Goal: Task Accomplishment & Management: Manage account settings

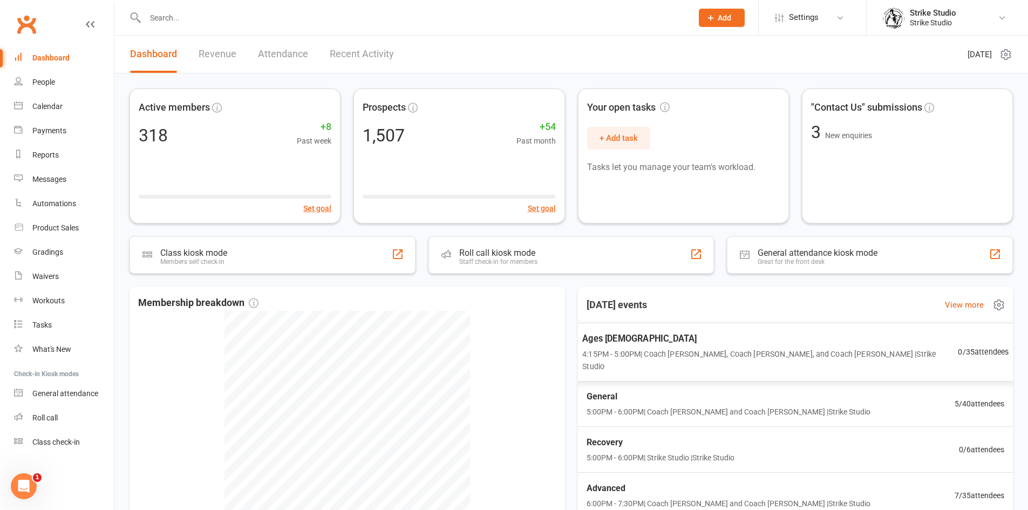
click at [635, 325] on div "Ages 6-14 4:15PM - 5:00PM | Coach Vinay, Coach Adi, and Coach Bella | Strike St…" at bounding box center [795, 352] width 453 height 59
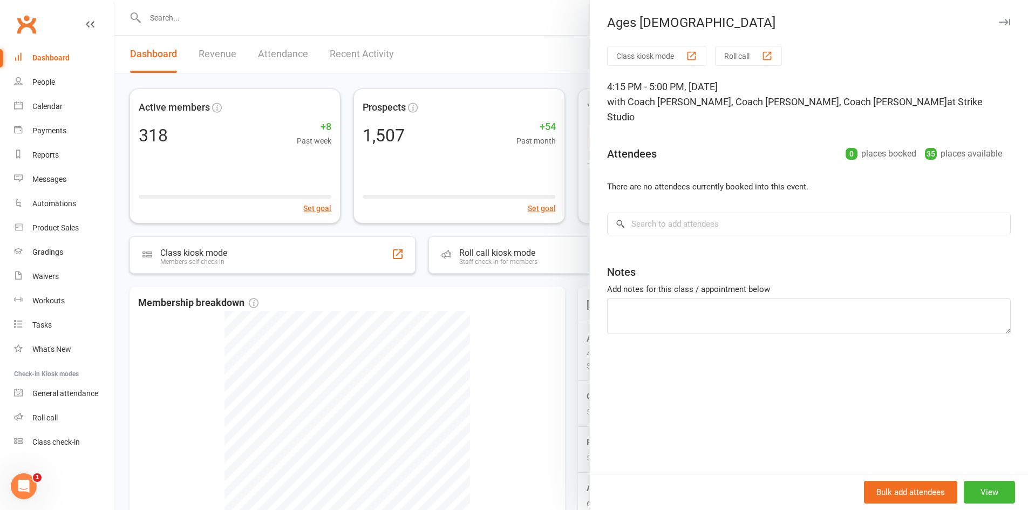
click at [538, 308] on div at bounding box center [570, 255] width 913 height 510
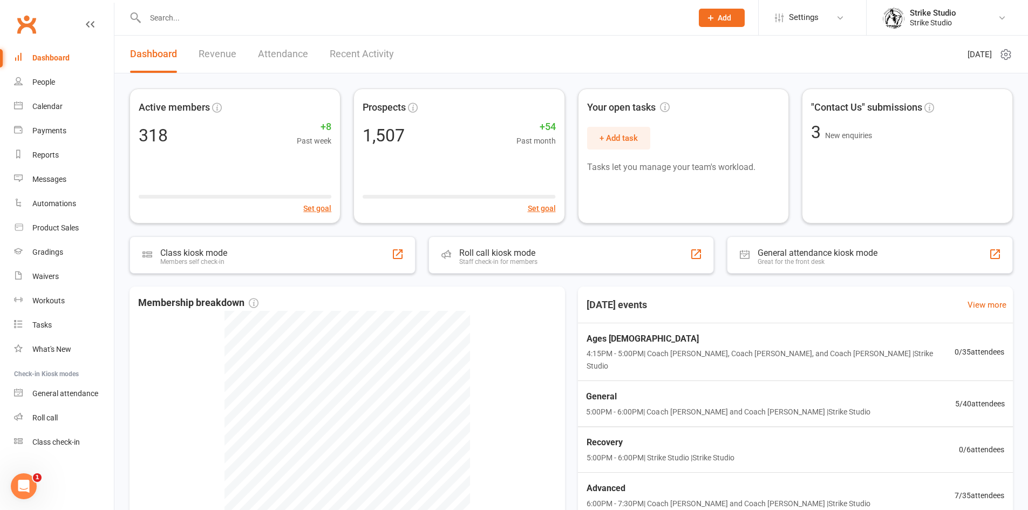
click at [651, 390] on span "General" at bounding box center [728, 397] width 284 height 14
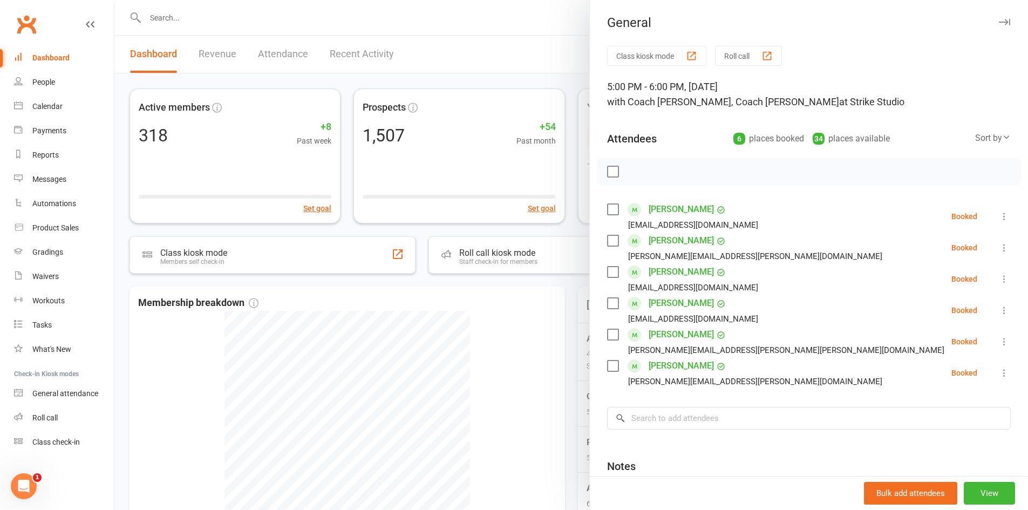
click at [454, 330] on div at bounding box center [570, 255] width 913 height 510
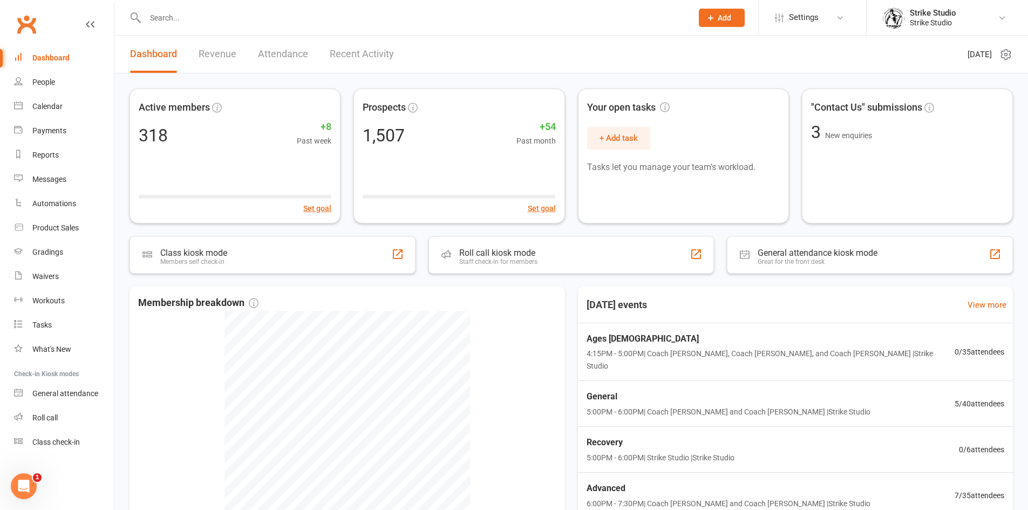
click at [244, 21] on input "text" at bounding box center [413, 17] width 543 height 15
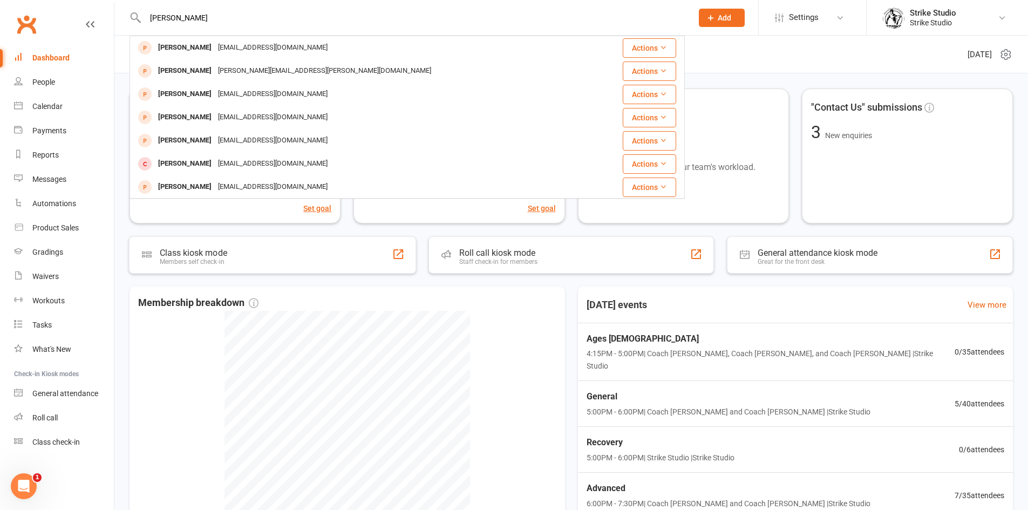
type input "lenny"
click at [116, 266] on div "Active members 318 +8 Past week Set goal Prospects 1,507 +54 Past month Set goa…" at bounding box center [570, 347] width 913 height 549
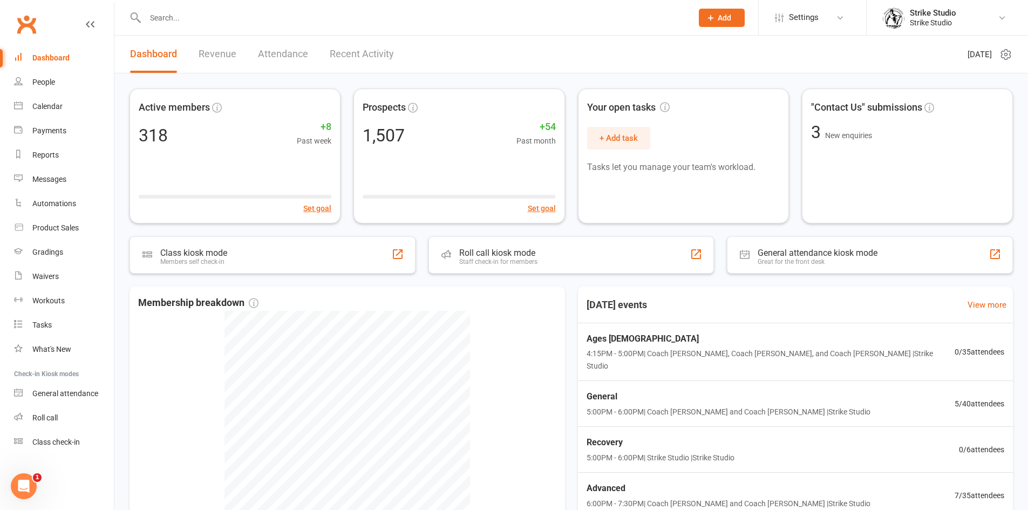
click at [242, 23] on input "text" at bounding box center [413, 17] width 543 height 15
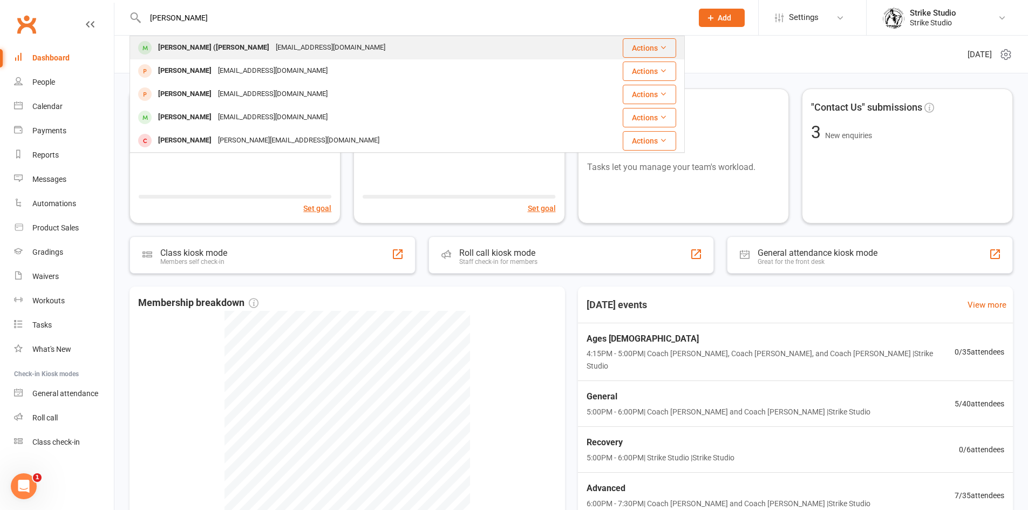
type input "nitesh"
click at [210, 41] on div "Nitesh (Nick) Kumar" at bounding box center [214, 48] width 118 height 16
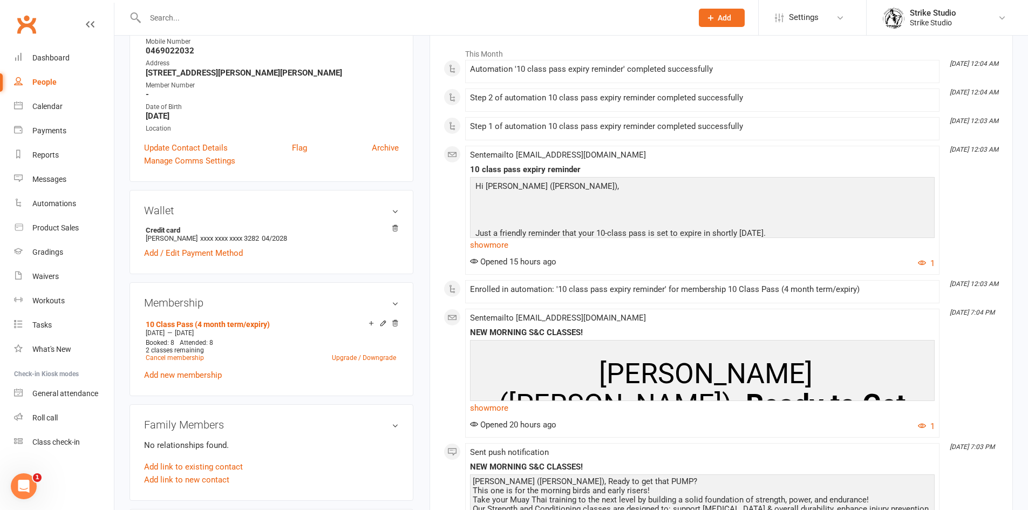
scroll to position [216, 0]
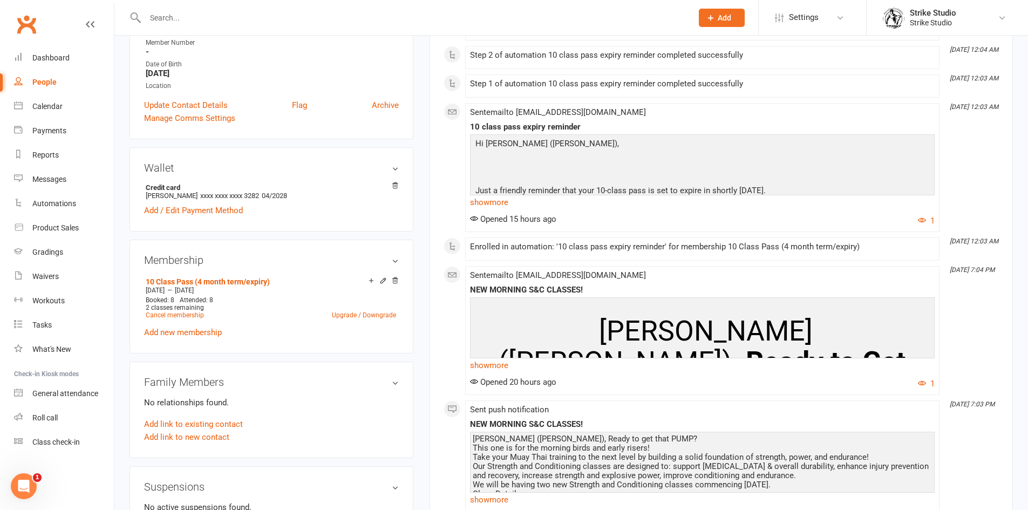
click at [244, 19] on input "text" at bounding box center [413, 17] width 543 height 15
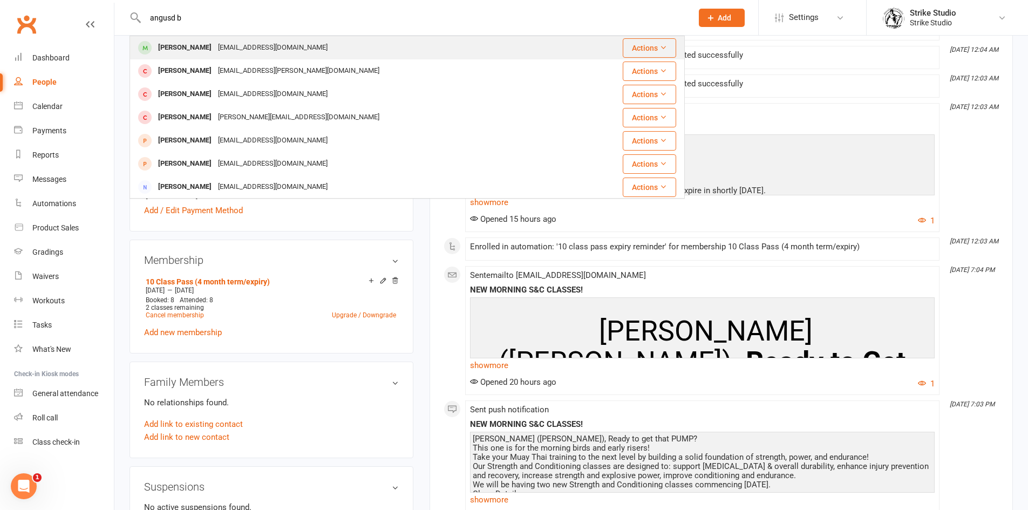
type input "angusd b"
click at [224, 48] on div "angusbarrie@icloud.com" at bounding box center [273, 48] width 116 height 16
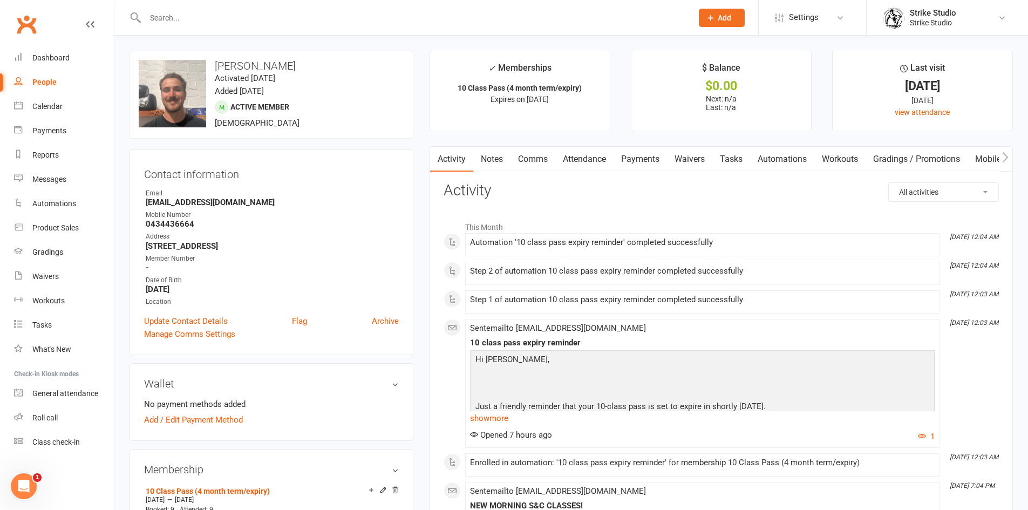
click at [207, 16] on input "text" at bounding box center [413, 17] width 543 height 15
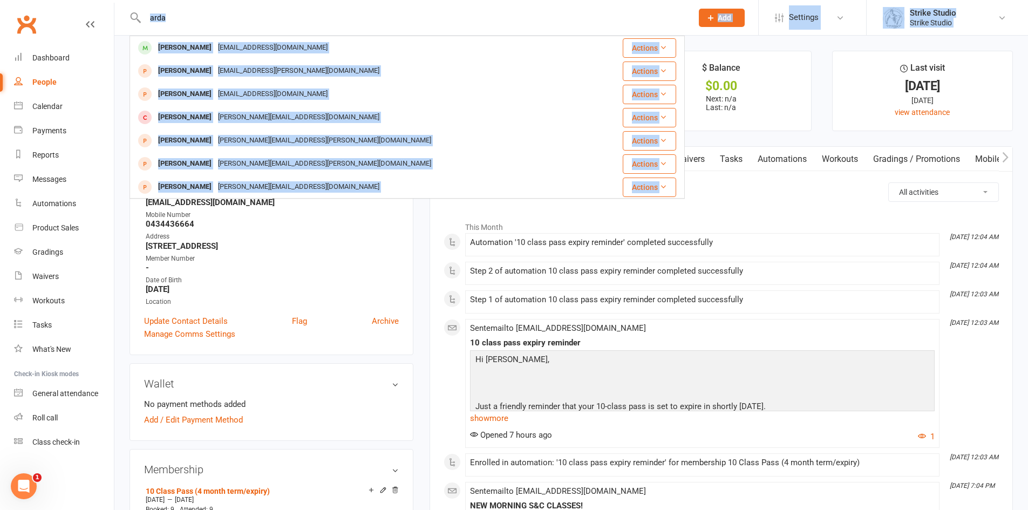
drag, startPoint x: 245, startPoint y: 26, endPoint x: 92, endPoint y: 27, distance: 153.2
click at [92, 3] on header "arda Arda Gannoulis jgannoulis@gmail.com Actions Luke Armocida Luke.armocida@gm…" at bounding box center [514, 3] width 1028 height 0
click at [180, 21] on input "arda" at bounding box center [413, 17] width 543 height 15
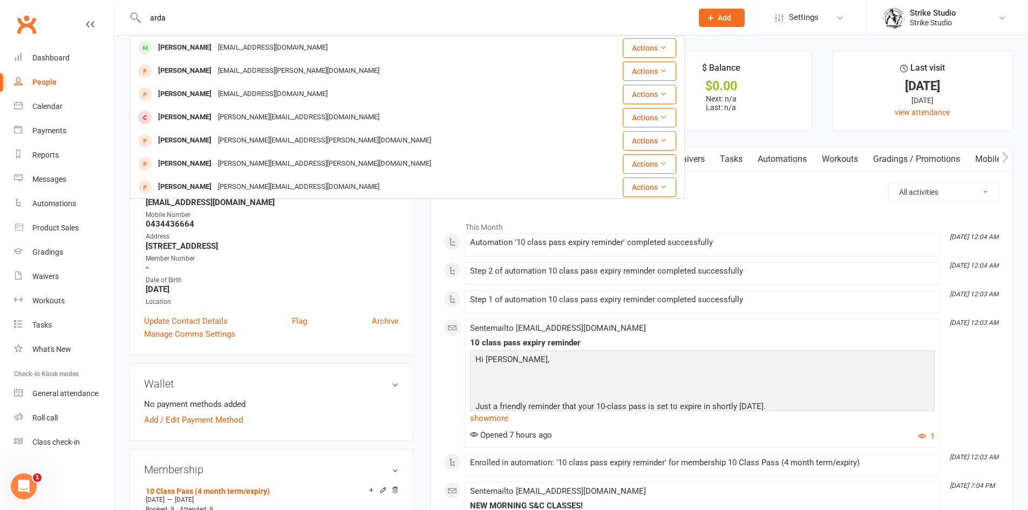
drag, startPoint x: 179, startPoint y: 19, endPoint x: 113, endPoint y: 16, distance: 66.4
click at [113, 3] on header "arda Arda Gannoulis jgannoulis@gmail.com Actions Luke Armocida Luke.armocida@gm…" at bounding box center [514, 3] width 1028 height 0
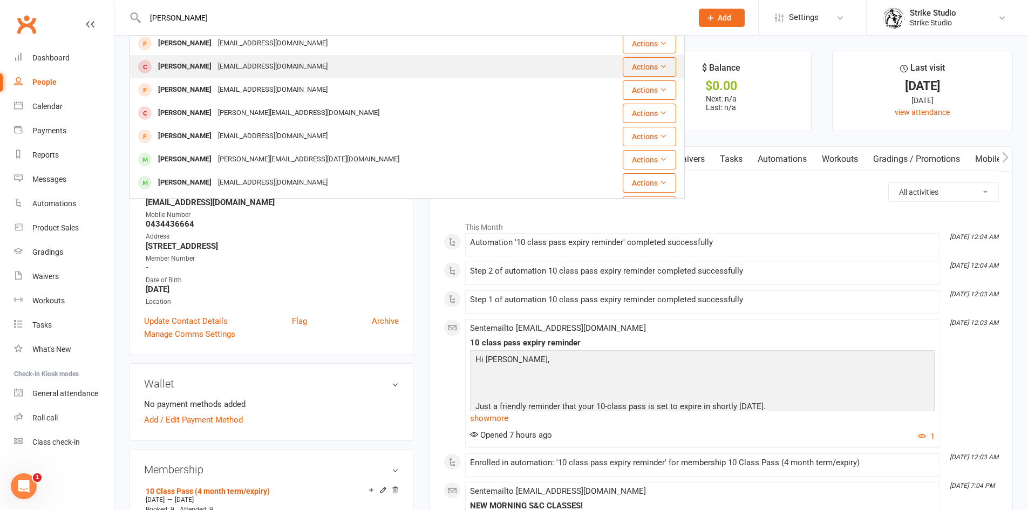
scroll to position [270, 0]
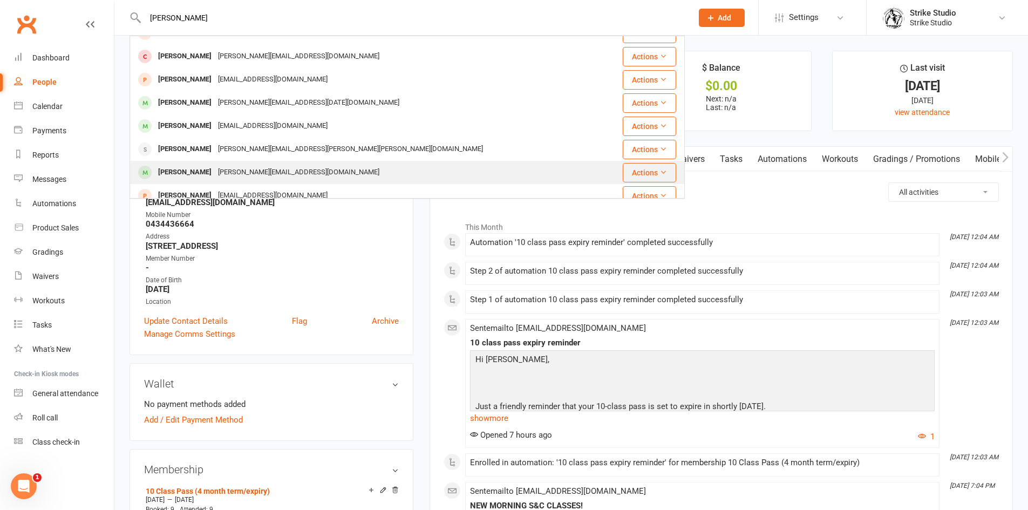
type input "michael c"
click at [230, 172] on div "Michael.collins1994@hotmail.com" at bounding box center [299, 173] width 168 height 16
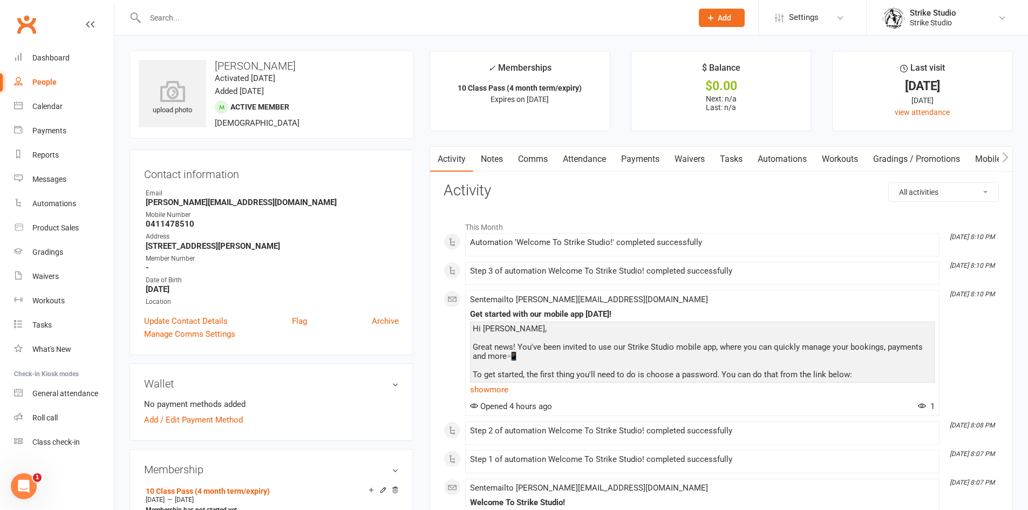
click at [985, 167] on link "Mobile App" at bounding box center [996, 159] width 58 height 25
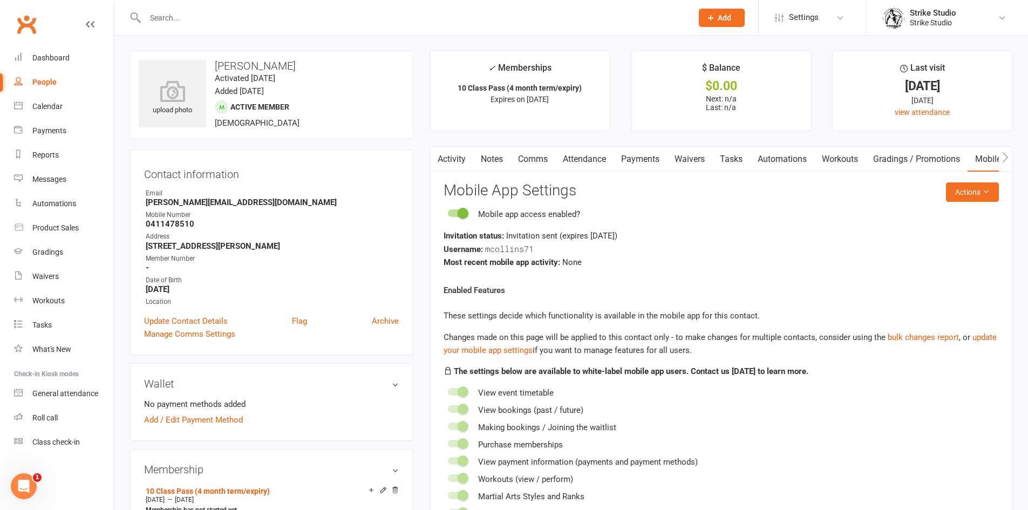
click at [448, 156] on link "Activity" at bounding box center [451, 159] width 43 height 25
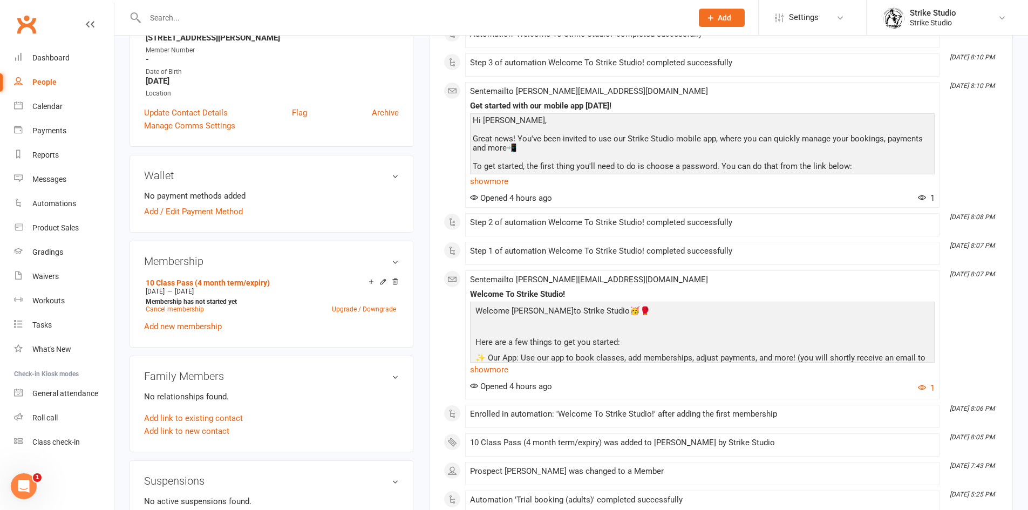
scroll to position [216, 0]
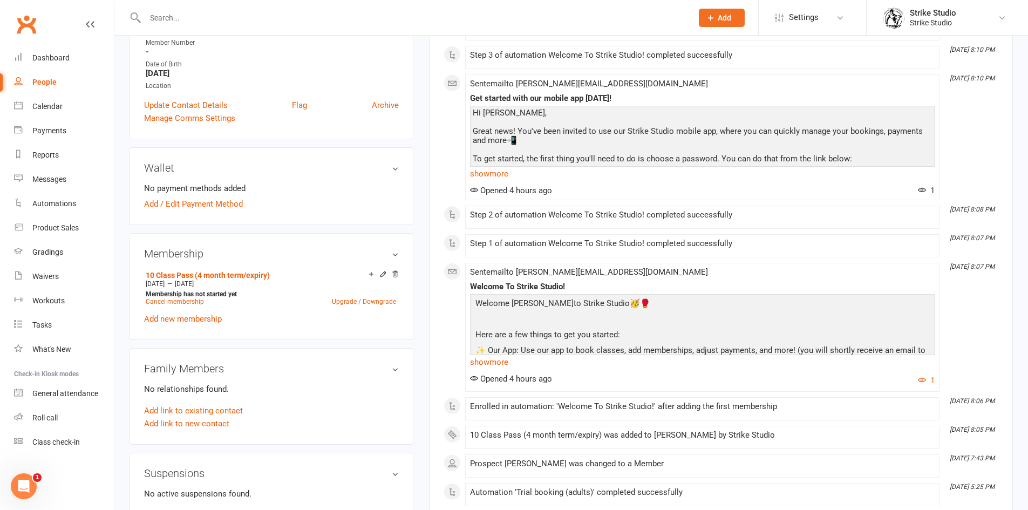
click at [212, 21] on input "text" at bounding box center [413, 17] width 543 height 15
paste input "Michael Tran"
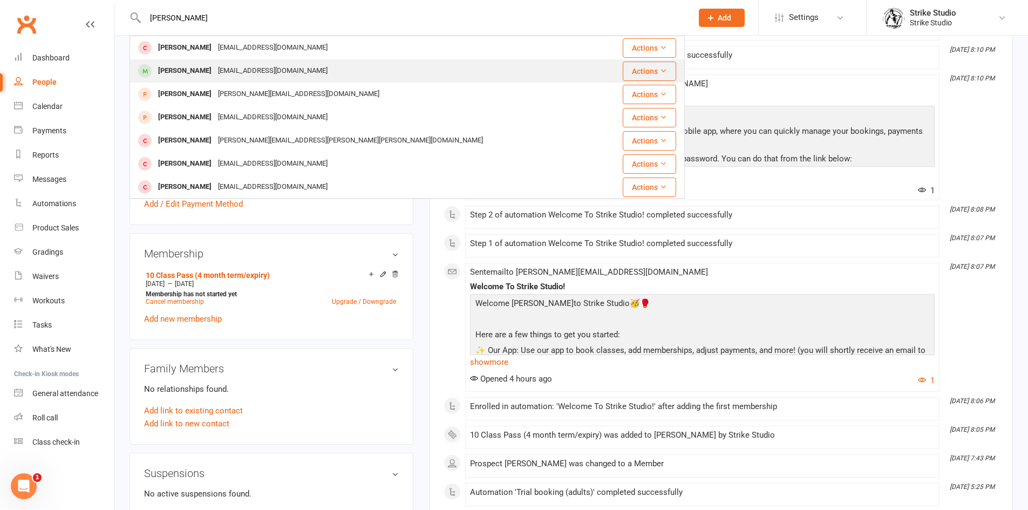
type input "Michael Tran"
click at [221, 67] on div "michaeltrannnnn@outlook.com" at bounding box center [273, 71] width 116 height 16
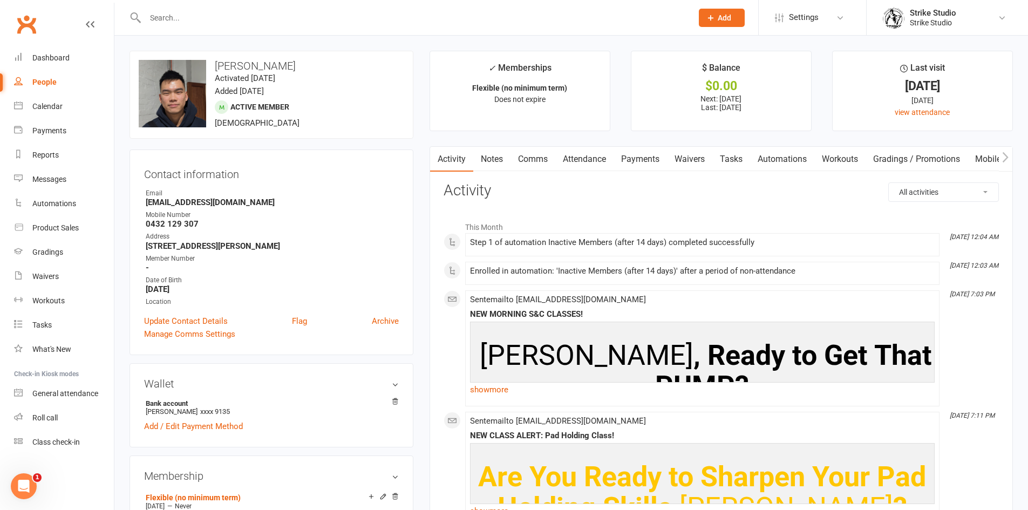
click at [172, 222] on strong "0432 129 307" at bounding box center [272, 224] width 253 height 10
click at [173, 221] on strong "0432 129 307" at bounding box center [272, 224] width 253 height 10
click at [173, 220] on strong "0432 129 307" at bounding box center [272, 224] width 253 height 10
click at [247, 14] on input "text" at bounding box center [413, 17] width 543 height 15
paste input "Praveen Sebastian"
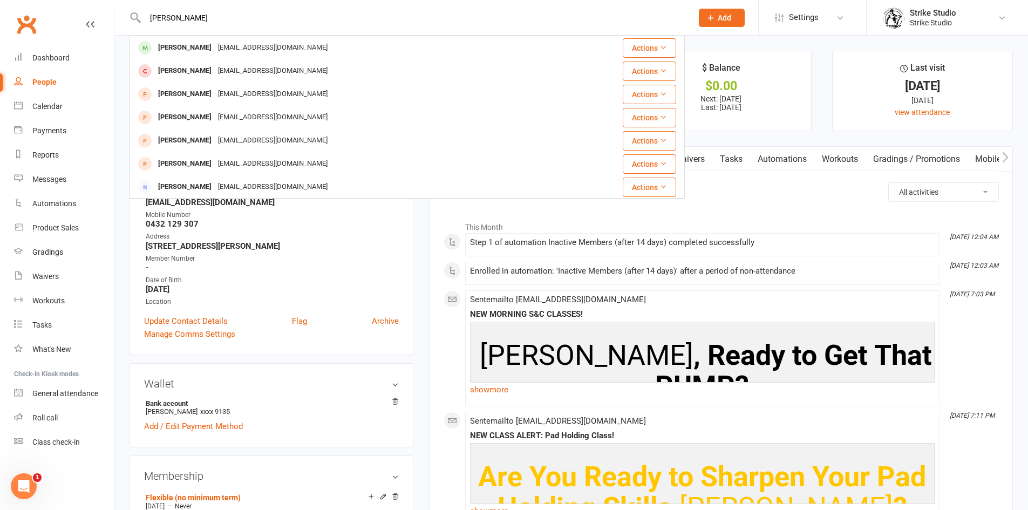
type input "Praveen Sebastian"
click at [197, 46] on div "Praveen Sebastian" at bounding box center [185, 48] width 60 height 16
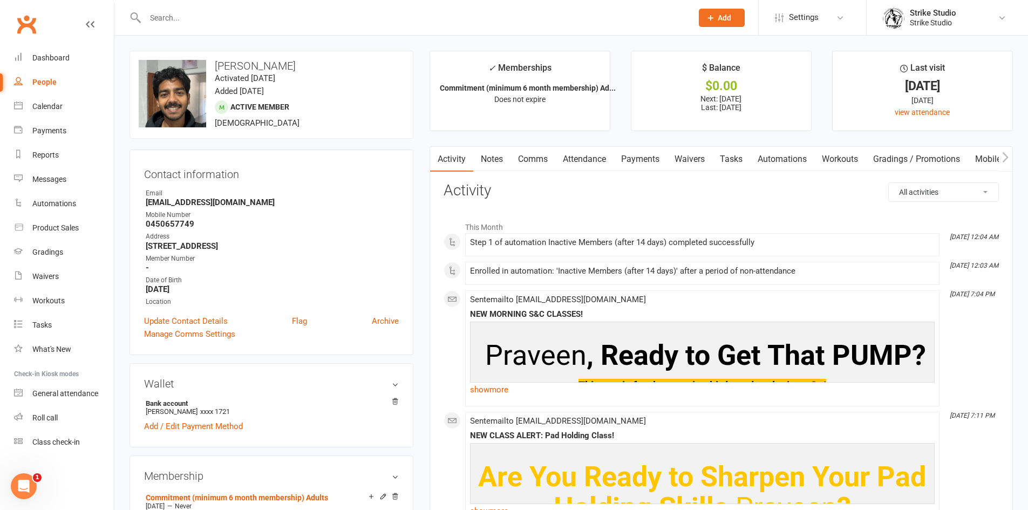
click at [204, 12] on input "text" at bounding box center [413, 17] width 543 height 15
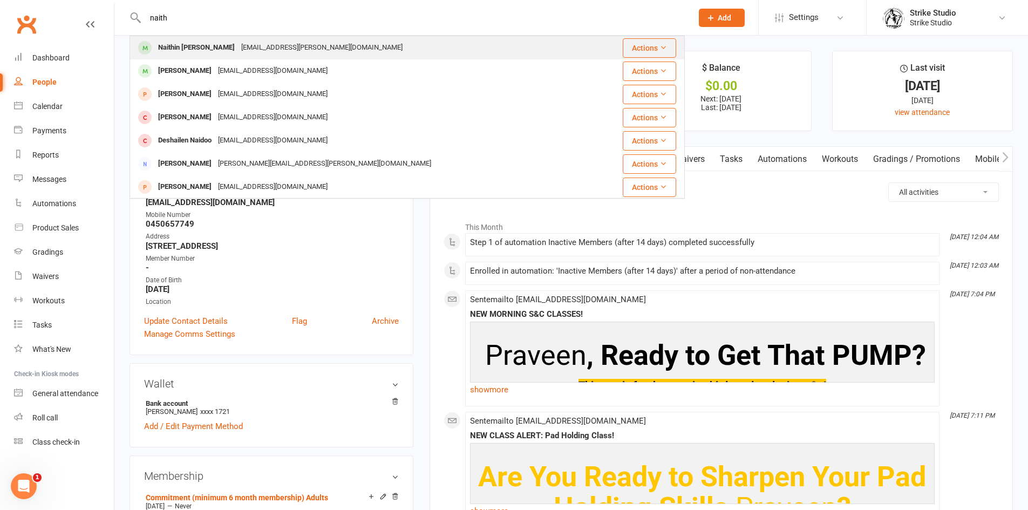
type input "naith"
click at [238, 45] on div "naithin.damodaran@gmail.com" at bounding box center [322, 48] width 168 height 16
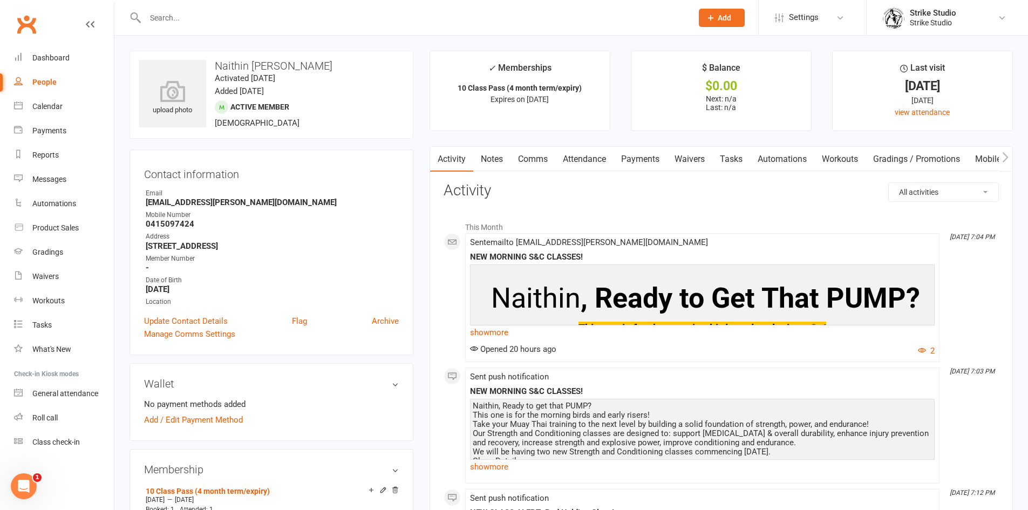
click at [527, 161] on link "Comms" at bounding box center [532, 159] width 45 height 25
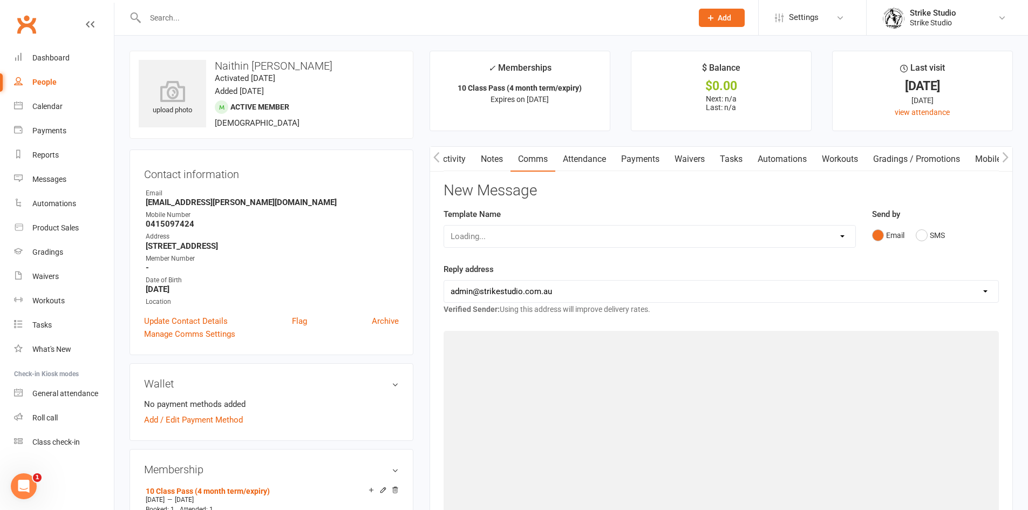
scroll to position [0, 1]
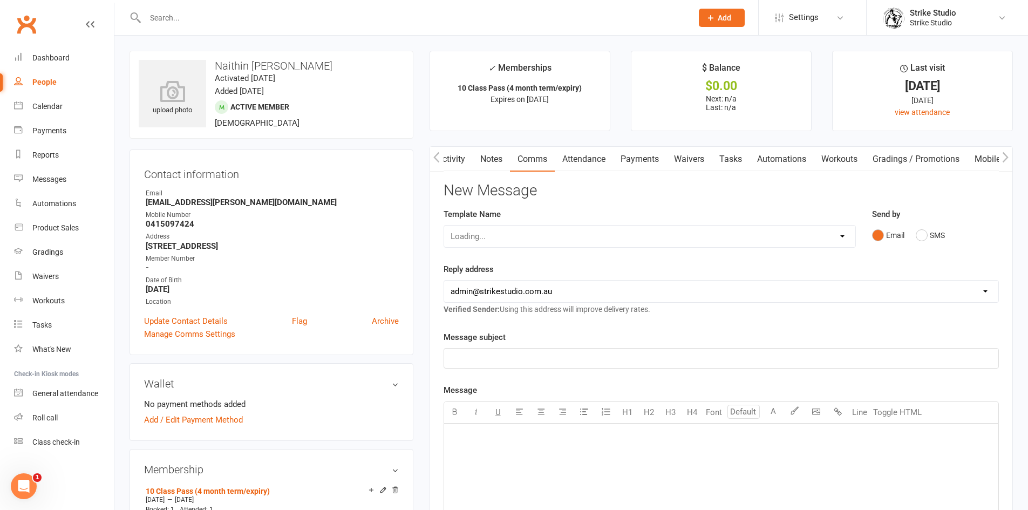
click at [582, 239] on div "Loading..." at bounding box center [650, 236] width 412 height 23
click at [582, 239] on div "Loading..." at bounding box center [555, 236] width 222 height 23
click at [652, 238] on div "Loading..." at bounding box center [555, 236] width 222 height 23
click at [650, 234] on div "Loading..." at bounding box center [555, 236] width 222 height 23
click at [576, 166] on link "Attendance" at bounding box center [584, 159] width 58 height 25
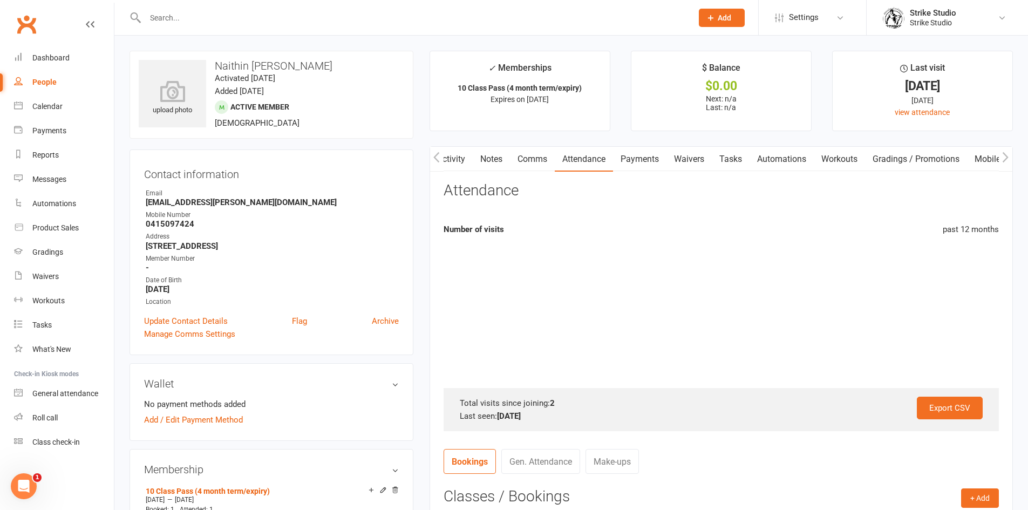
click at [522, 163] on link "Comms" at bounding box center [532, 159] width 45 height 25
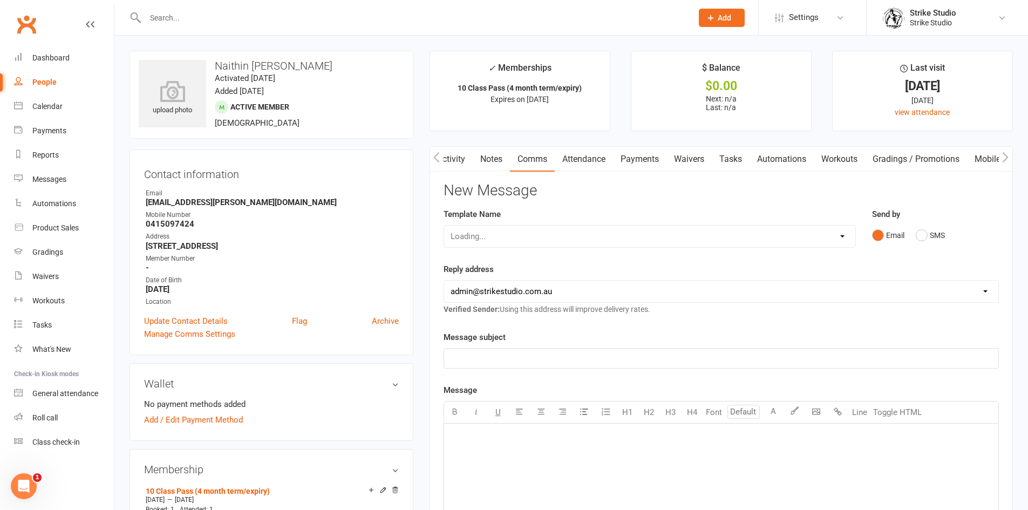
scroll to position [54, 0]
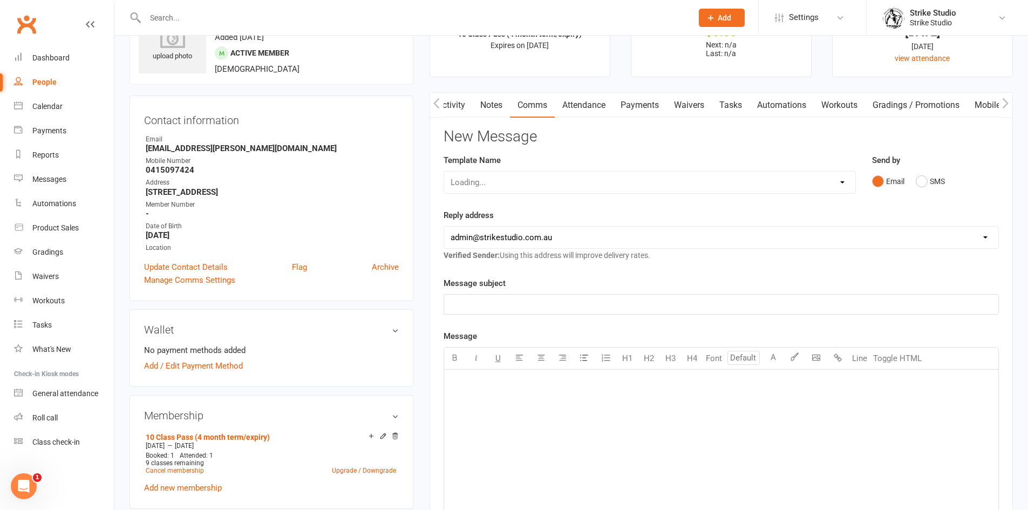
click at [867, 251] on div "Reply address hello@clubworx.com admin@strikestudio.com.au Verified Sender: Usi…" at bounding box center [721, 235] width 555 height 53
click at [848, 233] on select "hello@clubworx.com admin@strikestudio.com.au" at bounding box center [721, 238] width 554 height 22
click at [686, 228] on select "hello@clubworx.com admin@strikestudio.com.au" at bounding box center [721, 238] width 554 height 22
click at [651, 177] on div "Loading..." at bounding box center [650, 182] width 412 height 23
click at [842, 183] on div "Loading..." at bounding box center [650, 182] width 412 height 23
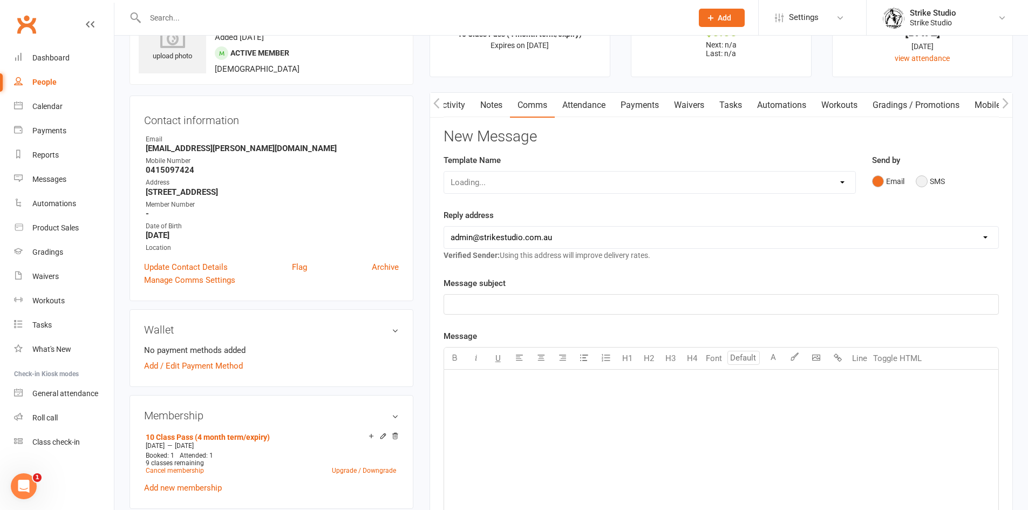
click at [922, 181] on button "SMS" at bounding box center [930, 181] width 29 height 21
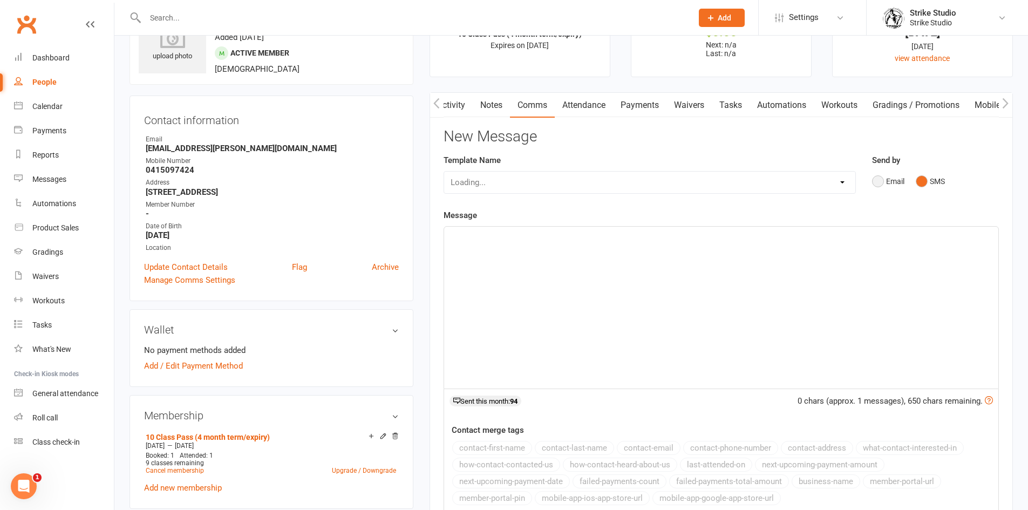
click at [874, 182] on button "Email" at bounding box center [888, 181] width 32 height 21
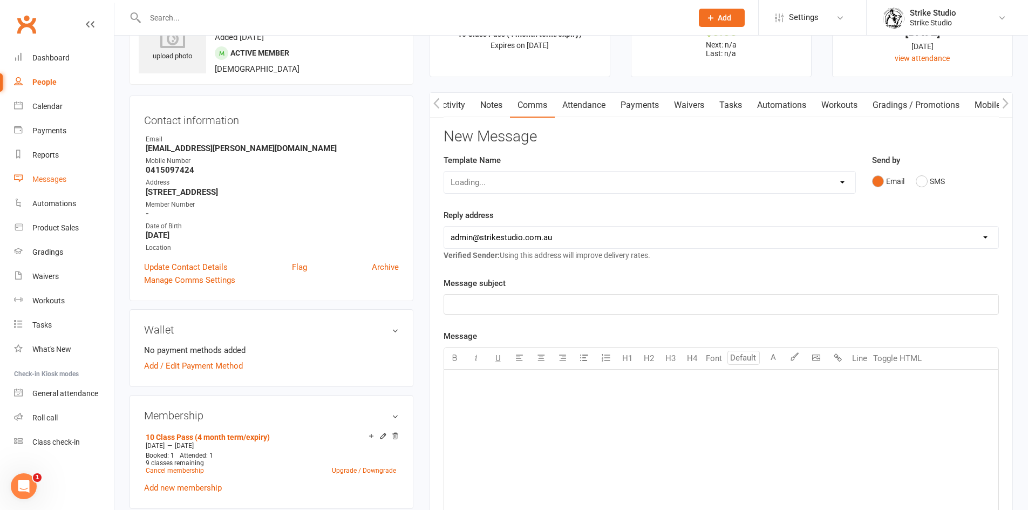
click at [72, 190] on link "Messages" at bounding box center [64, 179] width 100 height 24
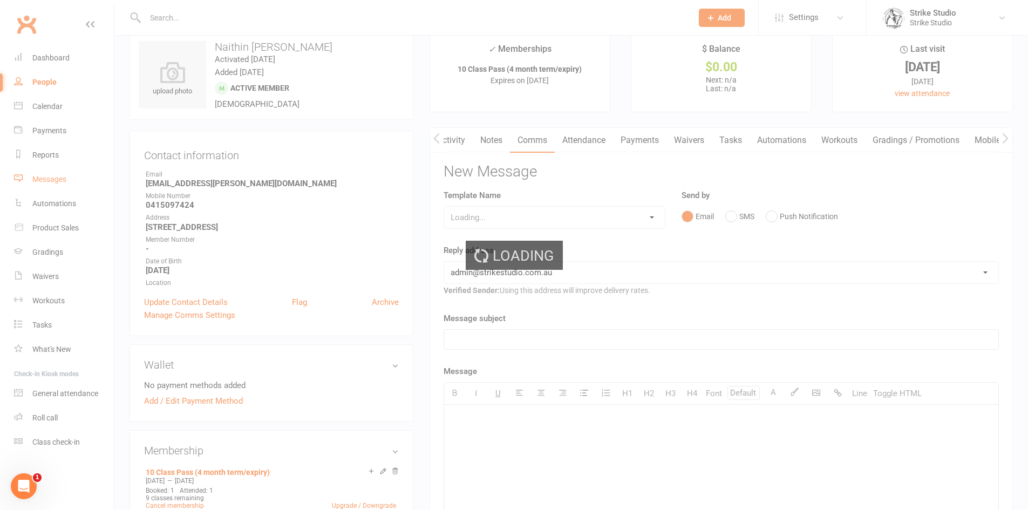
scroll to position [0, 0]
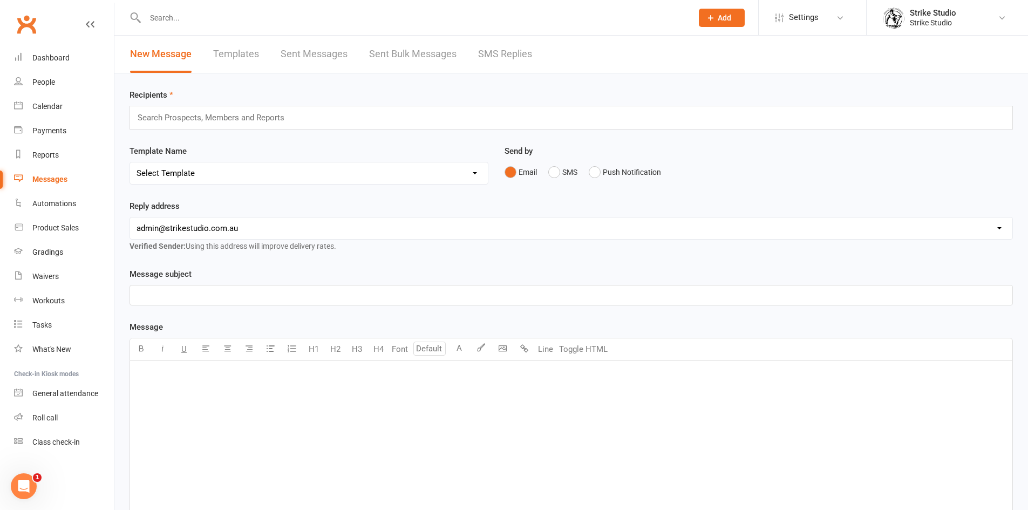
click at [198, 121] on input "text" at bounding box center [216, 118] width 158 height 14
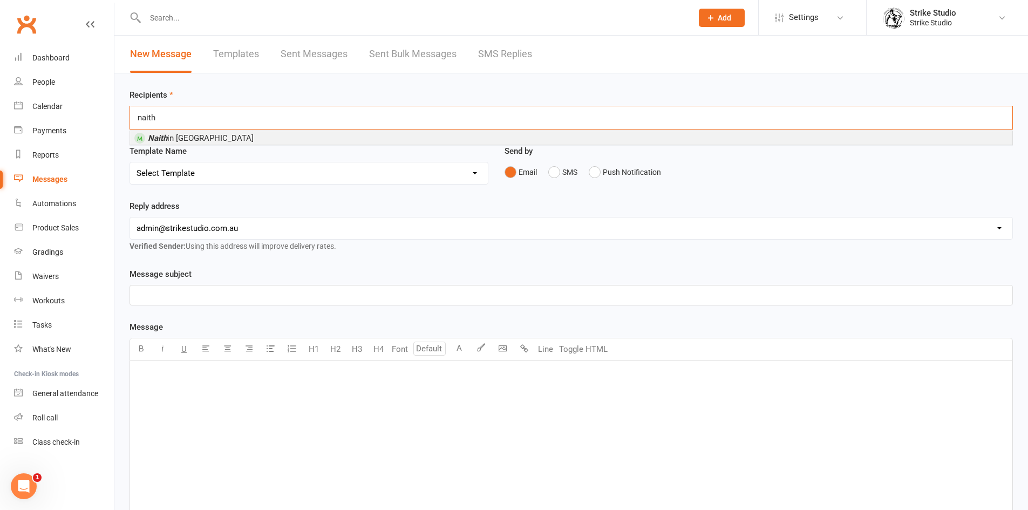
type input "naith"
click at [226, 142] on li "Naith in Damodaran" at bounding box center [571, 137] width 882 height 13
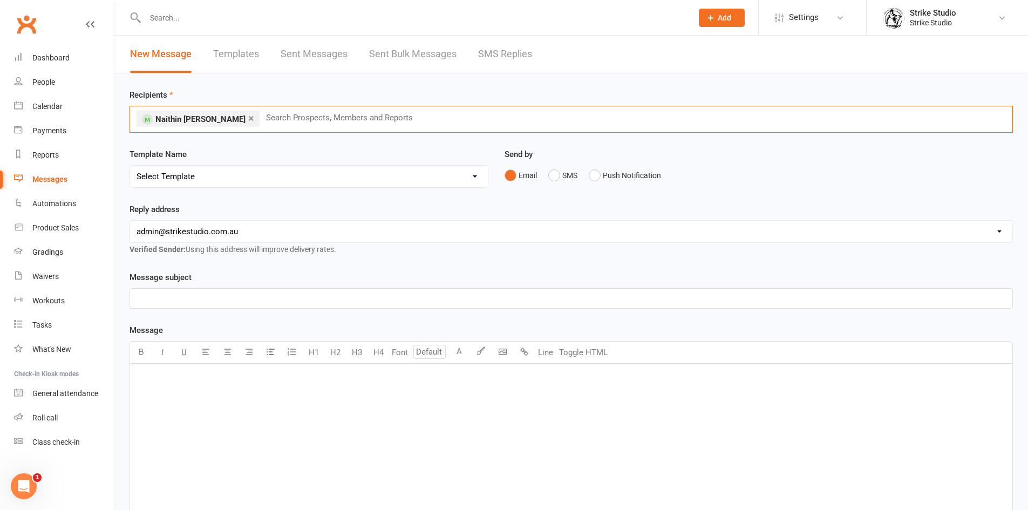
click at [216, 170] on select "Select Template [Email] Aspiring fighters meeting notes [Email] Exciting Opport…" at bounding box center [309, 177] width 358 height 22
select select "49"
click at [130, 166] on select "Select Template [Email] Aspiring fighters meeting notes [Email] Exciting Opport…" at bounding box center [309, 177] width 358 height 22
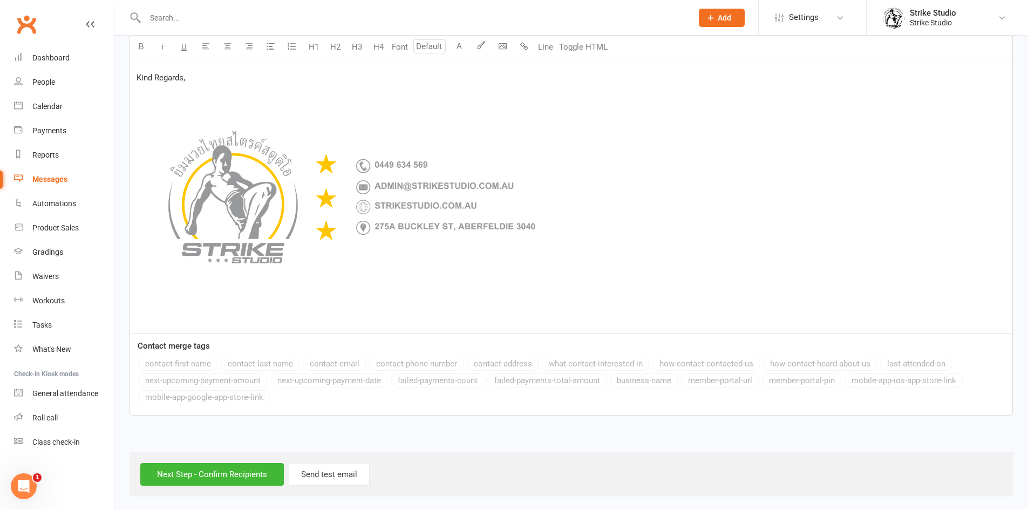
scroll to position [648, 0]
click at [227, 475] on input "Next Step - Confirm Recipients" at bounding box center [212, 472] width 144 height 23
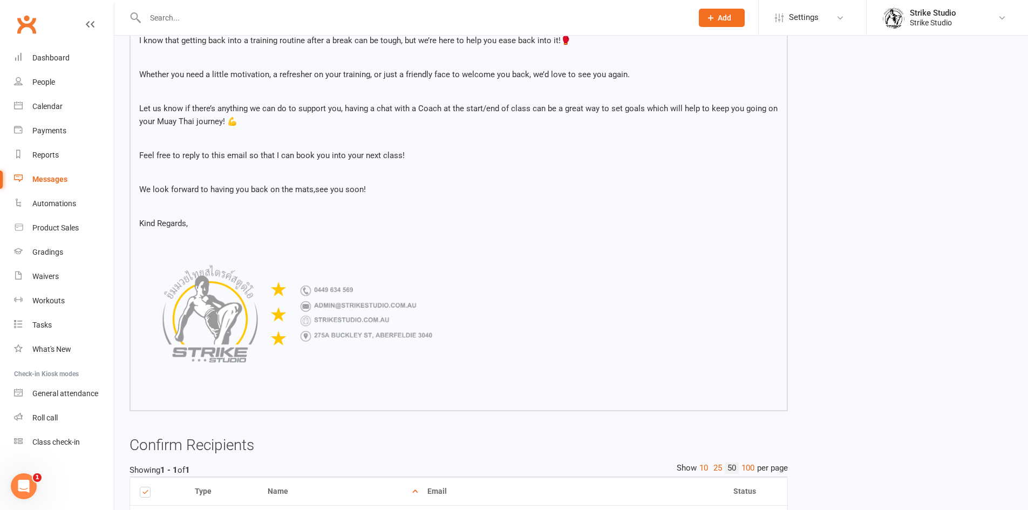
scroll to position [340, 0]
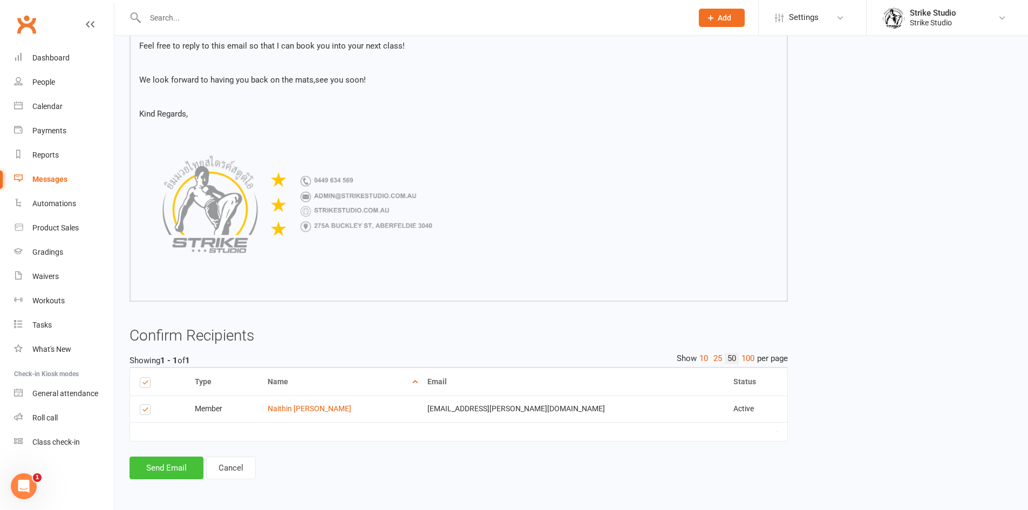
click at [189, 468] on button "Send Email" at bounding box center [166, 467] width 74 height 23
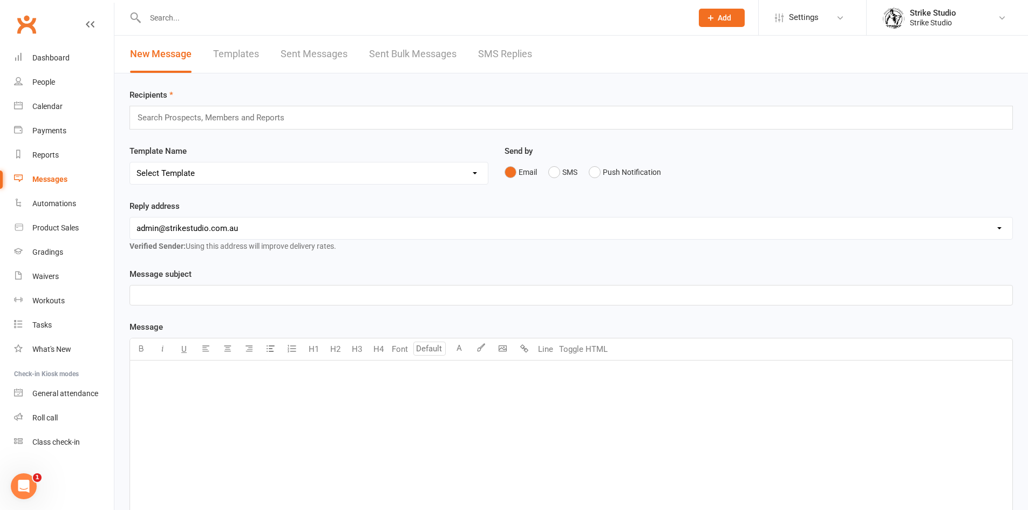
click at [268, 22] on input "text" at bounding box center [413, 17] width 543 height 15
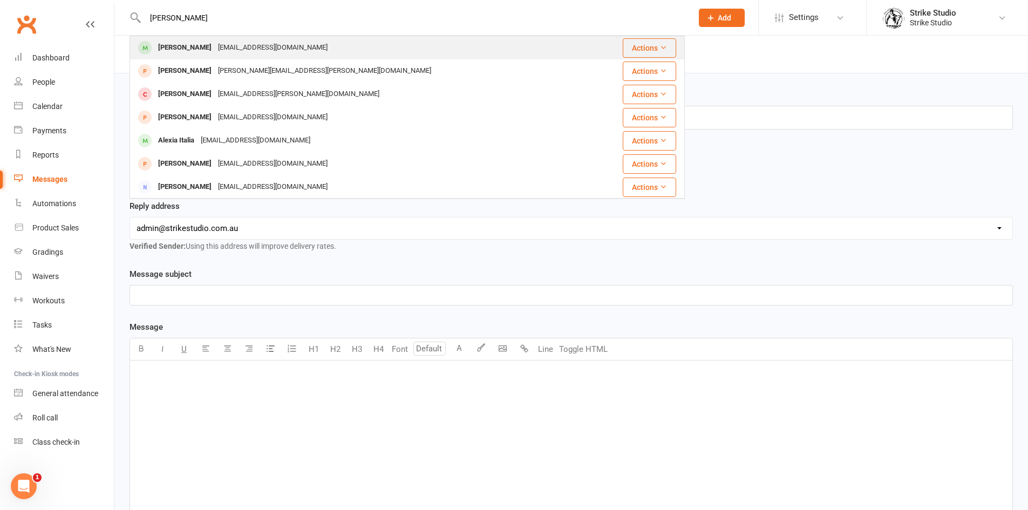
type input "alyshia"
click at [253, 44] on div "mitch411972@gmail.com" at bounding box center [273, 48] width 116 height 16
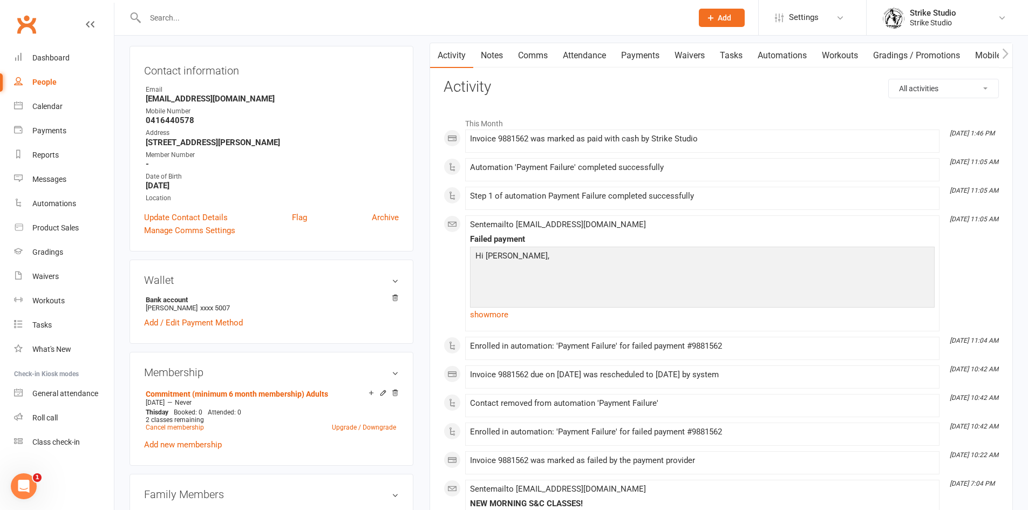
scroll to position [108, 0]
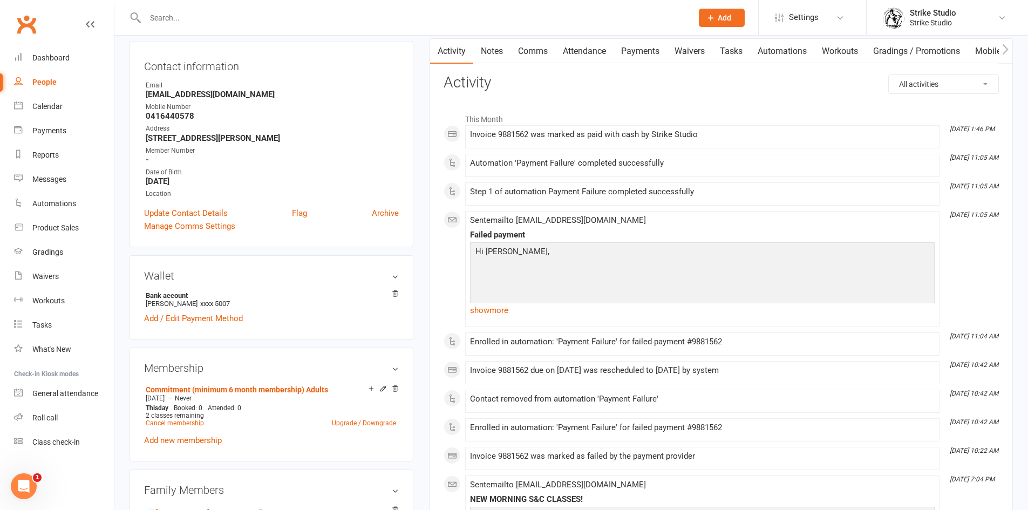
click at [596, 50] on link "Attendance" at bounding box center [584, 51] width 58 height 25
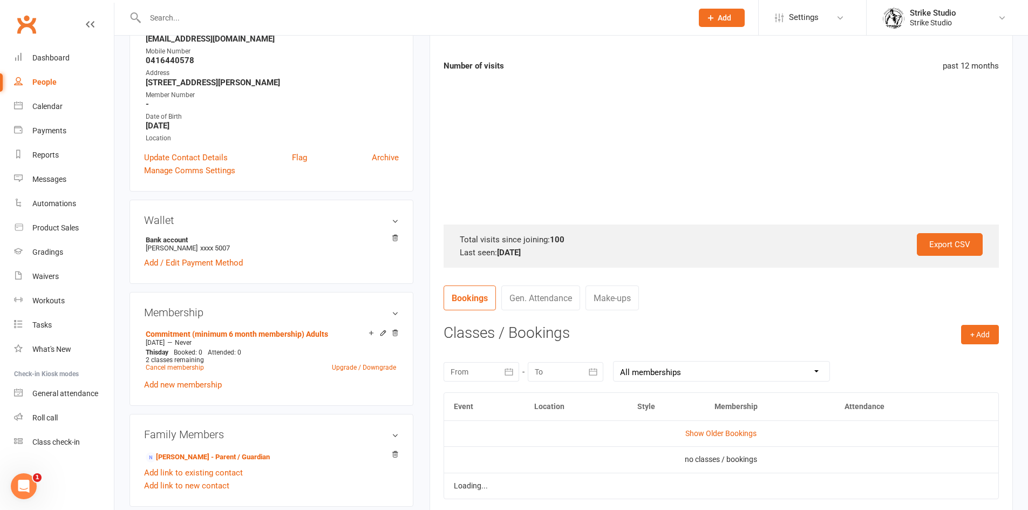
scroll to position [216, 0]
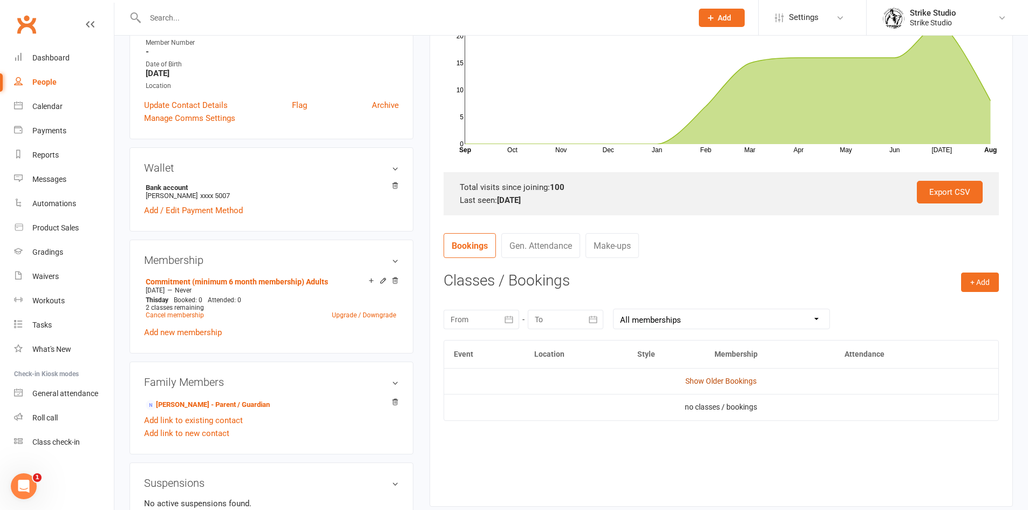
click at [734, 381] on link "Show Older Bookings" at bounding box center [720, 381] width 71 height 9
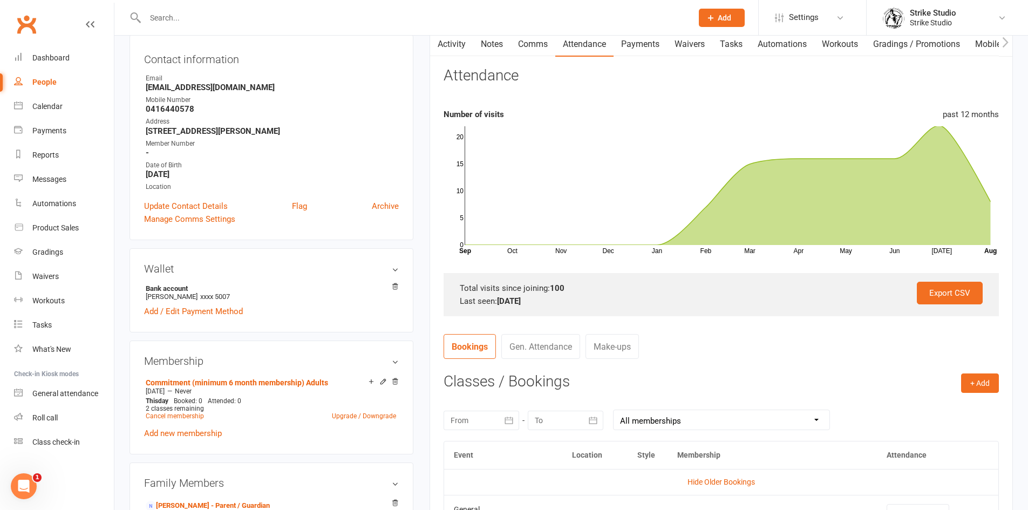
scroll to position [0, 0]
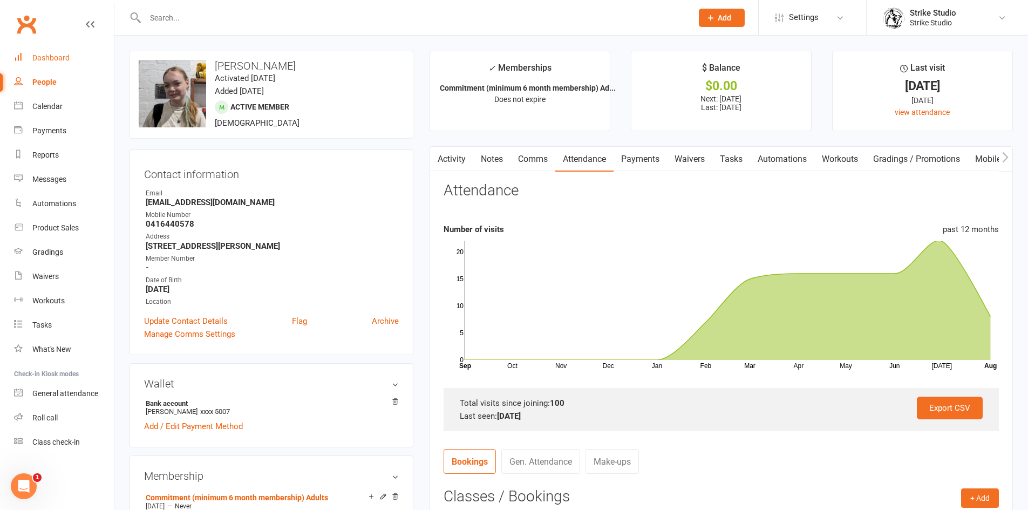
click at [56, 63] on link "Dashboard" at bounding box center [64, 58] width 100 height 24
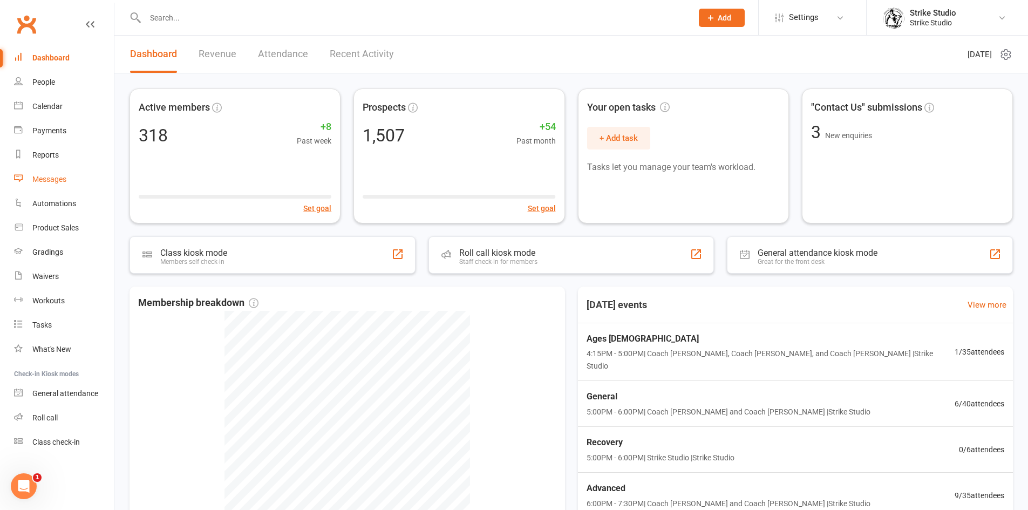
click at [51, 183] on div "Messages" at bounding box center [49, 179] width 34 height 9
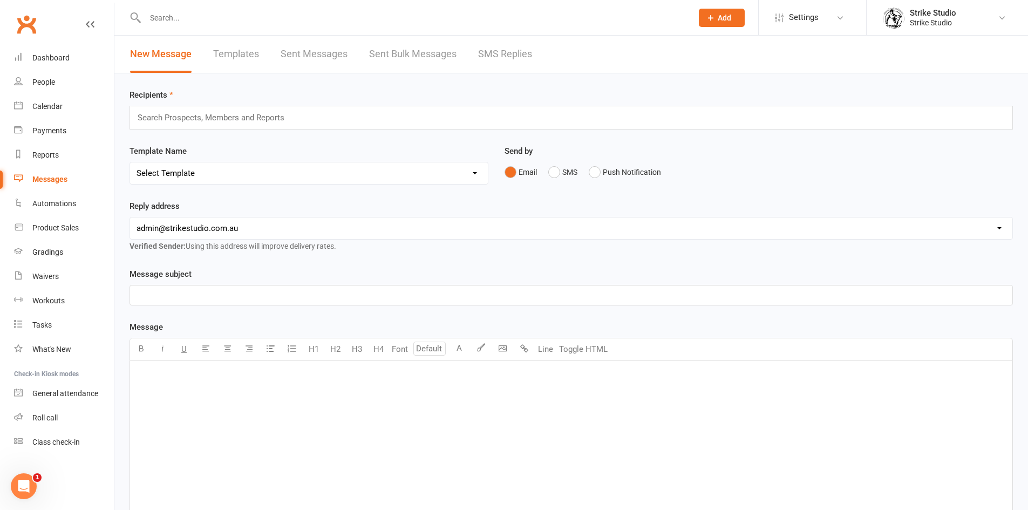
click at [227, 45] on link "Templates" at bounding box center [236, 54] width 46 height 37
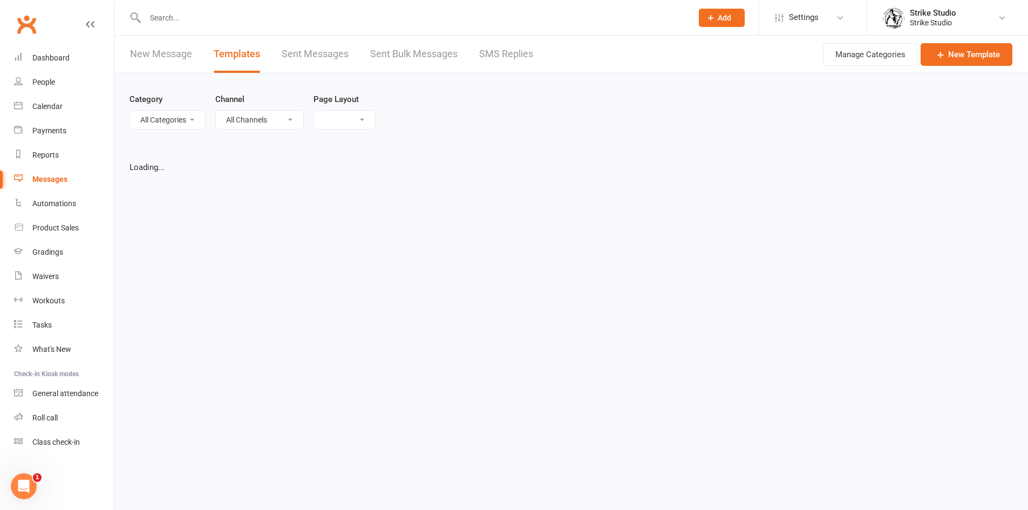
select select "list"
select select "100"
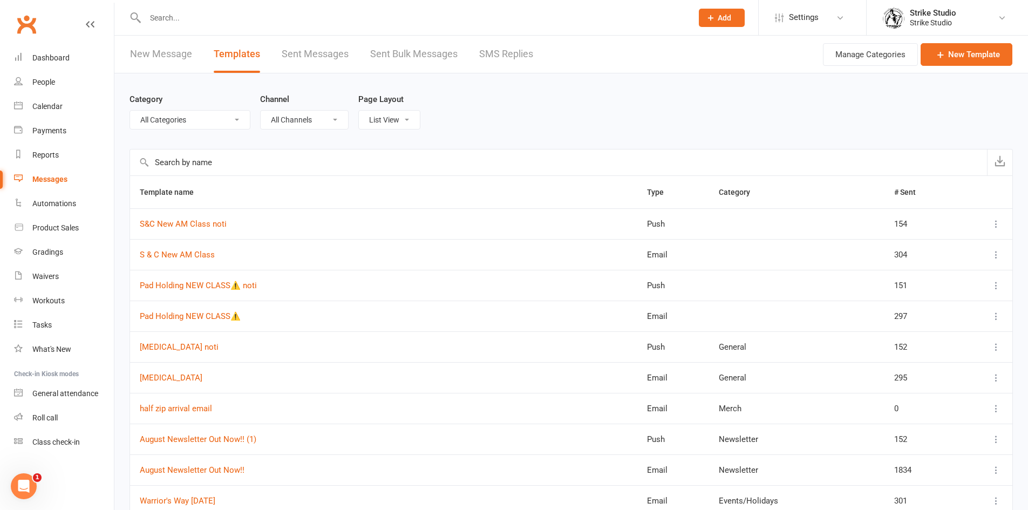
click at [265, 24] on input "text" at bounding box center [413, 17] width 543 height 15
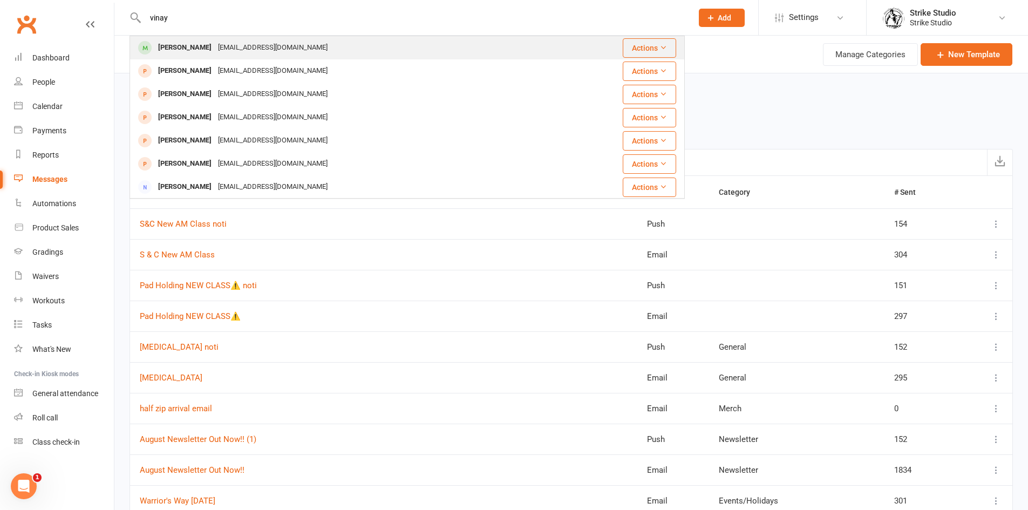
type input "vinay"
click at [267, 43] on div "Vinay Lim vinaylim@gmail.com" at bounding box center [361, 48] width 460 height 22
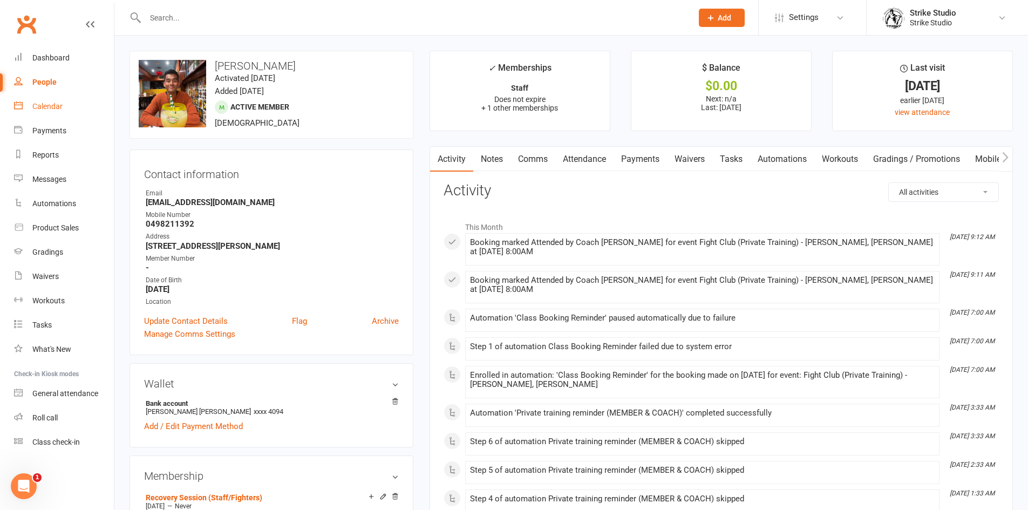
click at [57, 105] on div "Calendar" at bounding box center [47, 106] width 30 height 9
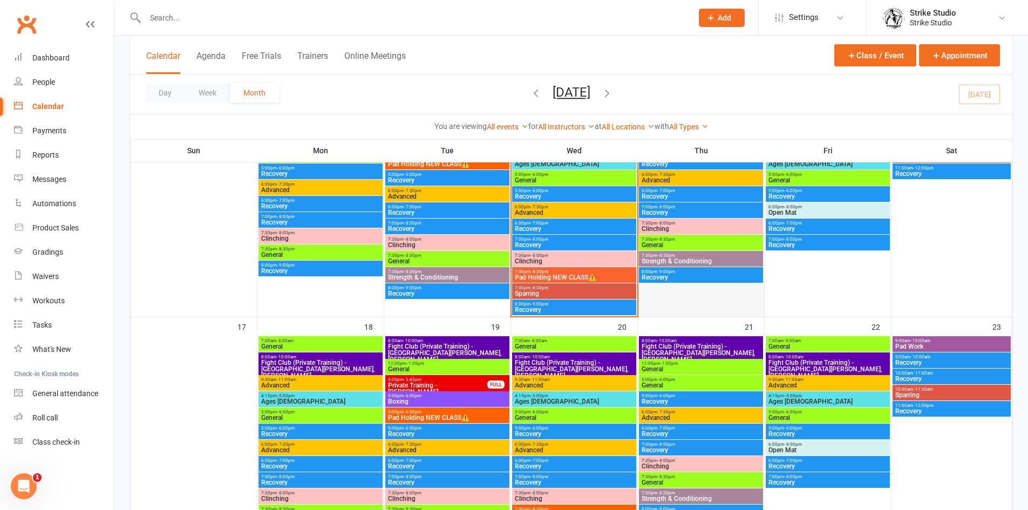
scroll to position [647, 0]
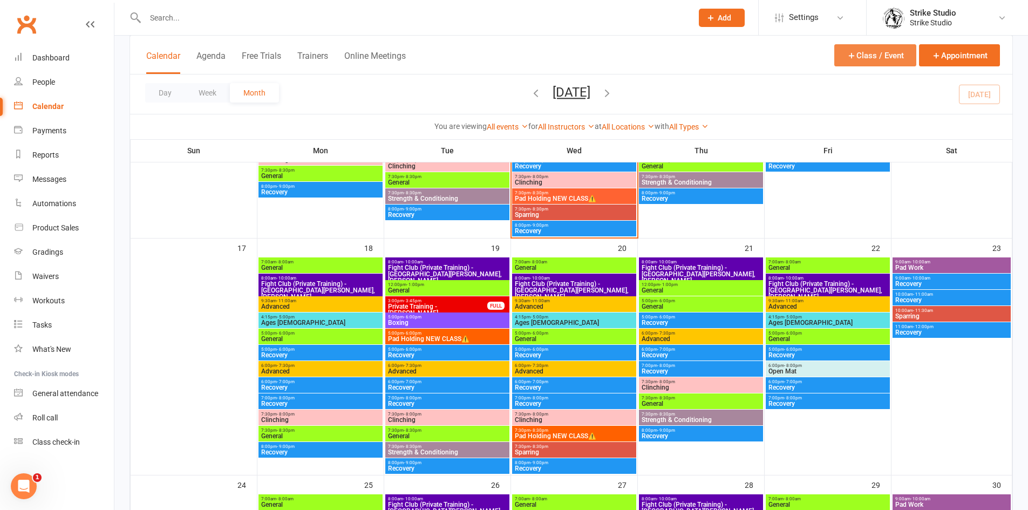
click at [886, 56] on button "Class / Event" at bounding box center [875, 55] width 82 height 22
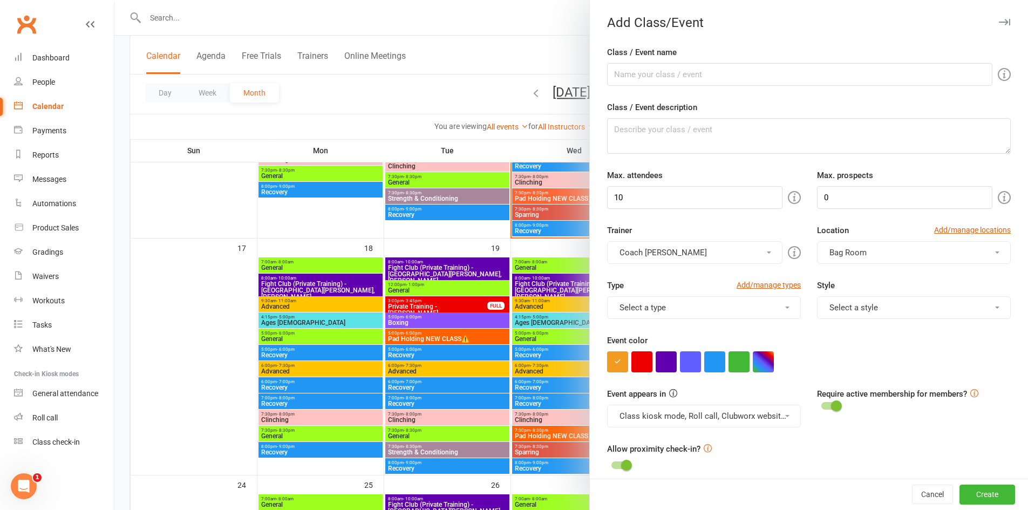
click at [474, 54] on div at bounding box center [570, 255] width 913 height 510
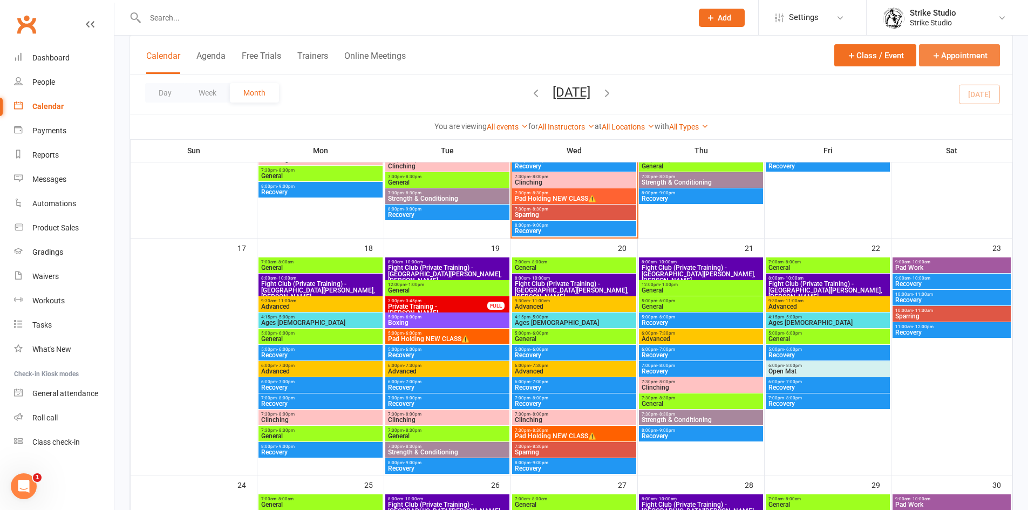
click at [939, 45] on button "Appointment" at bounding box center [959, 55] width 81 height 22
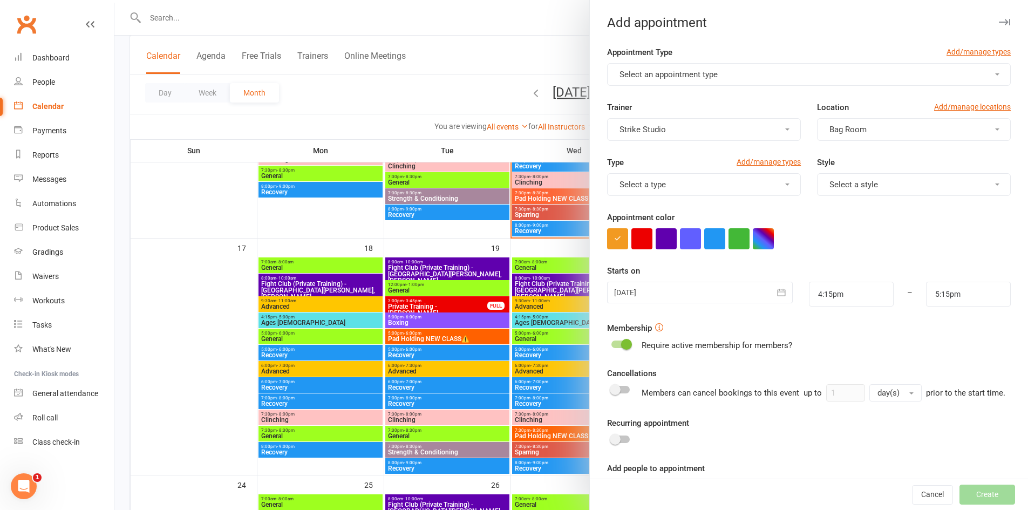
click at [685, 71] on span "Select an appointment type" at bounding box center [668, 75] width 98 height 10
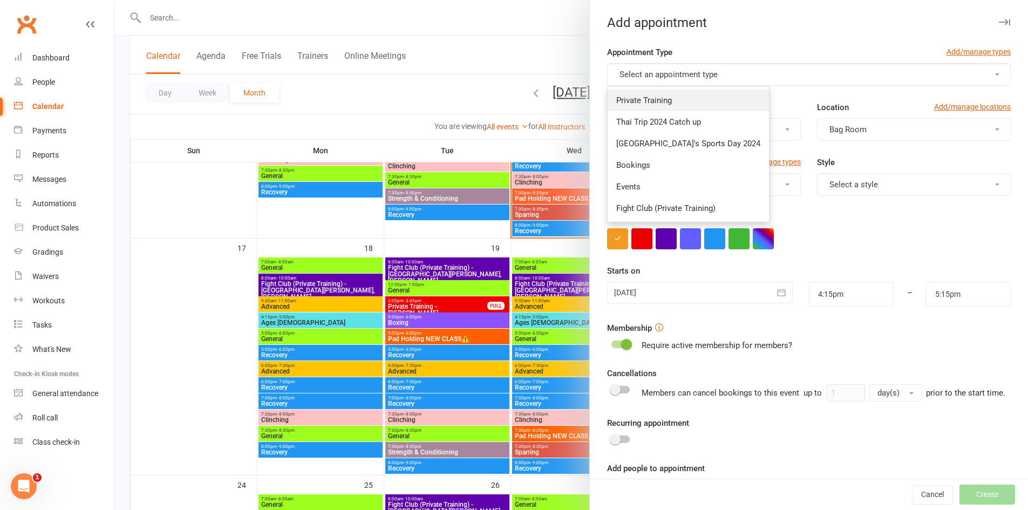
click at [652, 106] on link "Private Training" at bounding box center [688, 101] width 161 height 22
type input "5:00pm"
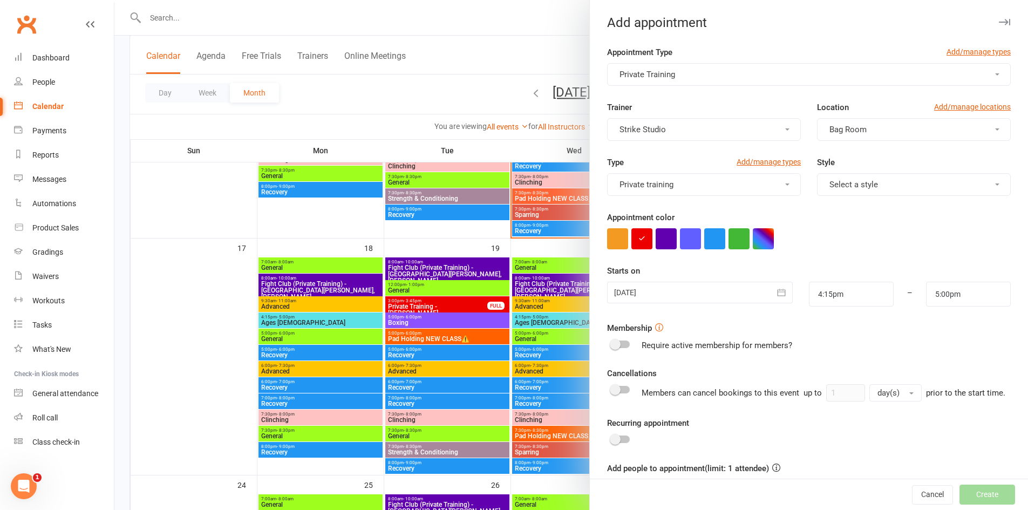
click at [688, 126] on button "Strike Studio" at bounding box center [704, 129] width 194 height 23
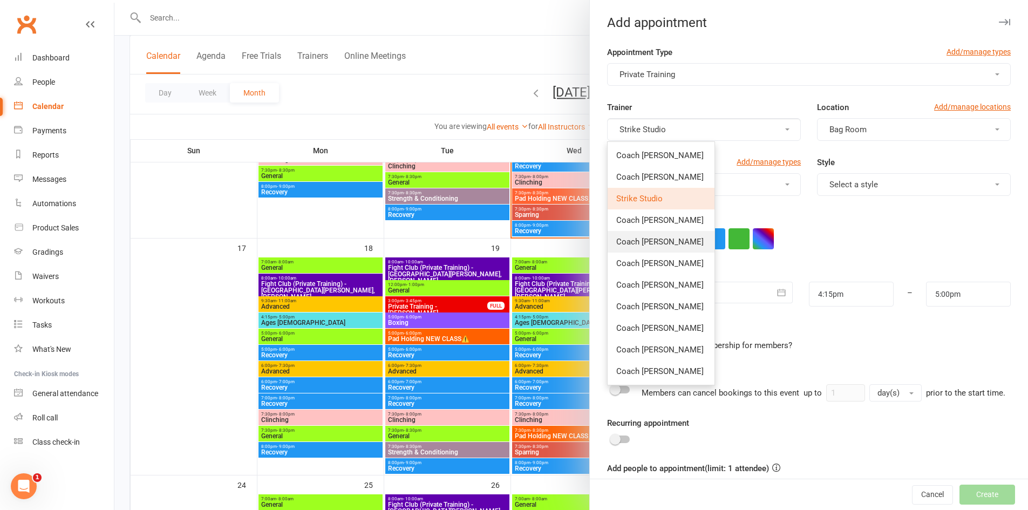
click at [670, 242] on link "Coach Angela" at bounding box center [661, 242] width 107 height 22
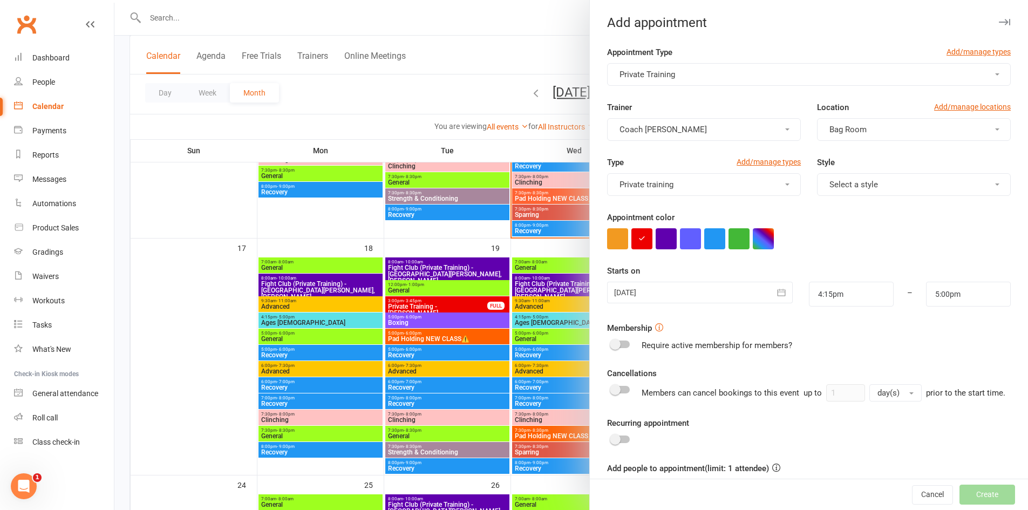
click at [878, 132] on button "Bag Room" at bounding box center [914, 129] width 194 height 23
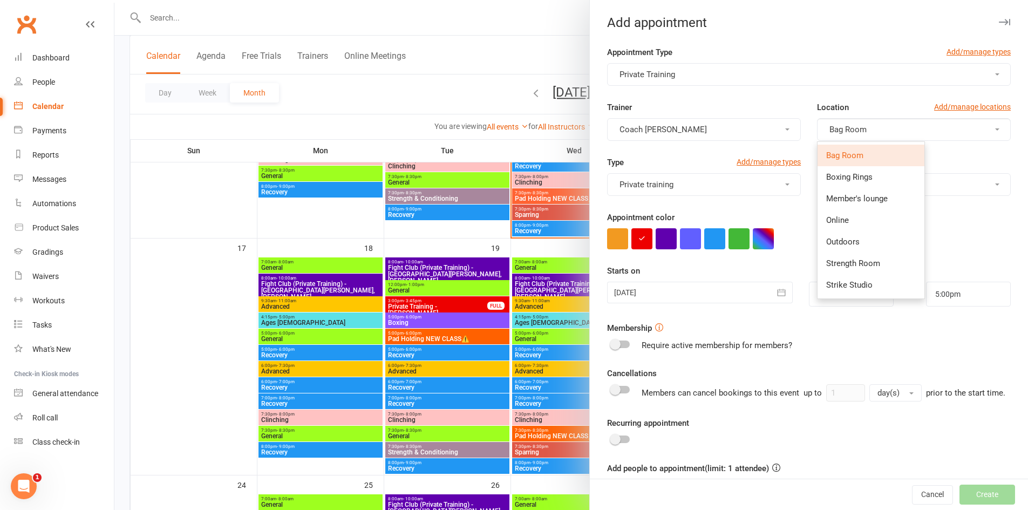
click at [862, 107] on div "Location Add/manage locations" at bounding box center [914, 109] width 194 height 17
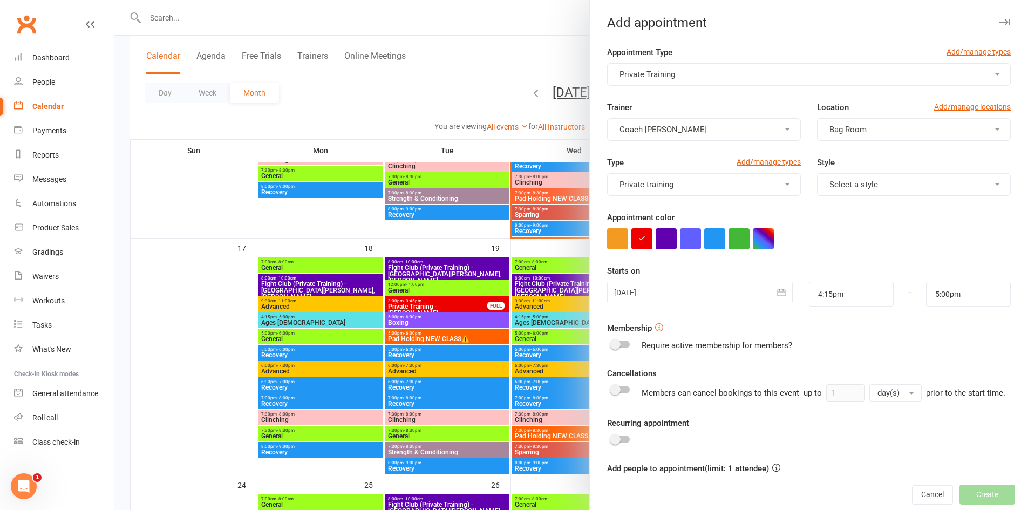
click at [762, 131] on button "Coach Angela" at bounding box center [704, 129] width 194 height 23
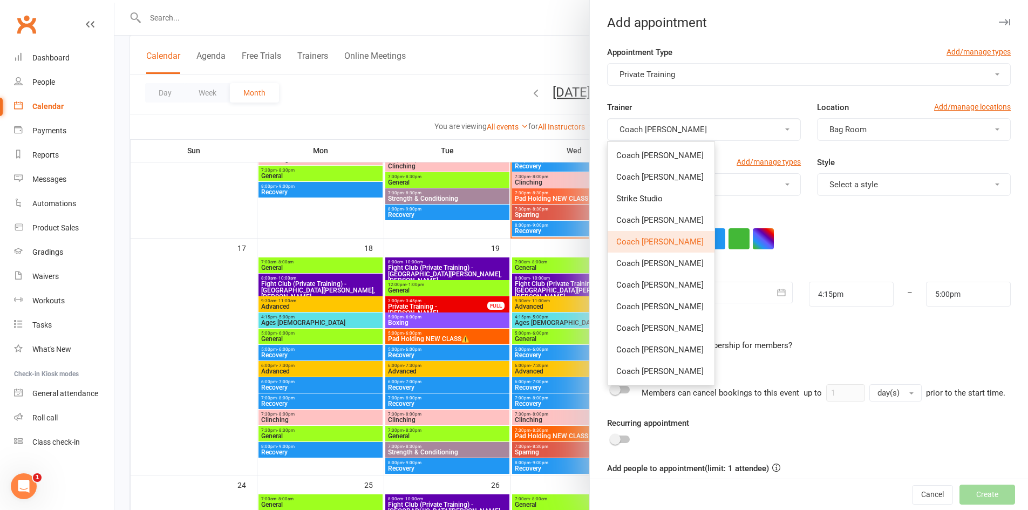
click at [824, 223] on div "Appointment color" at bounding box center [809, 230] width 404 height 38
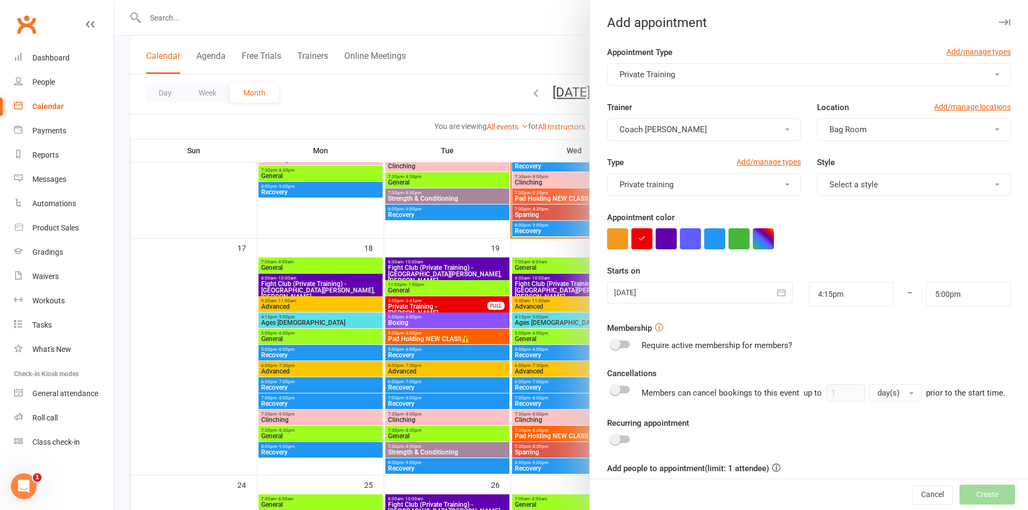
click at [752, 183] on button "Private training" at bounding box center [704, 184] width 194 height 23
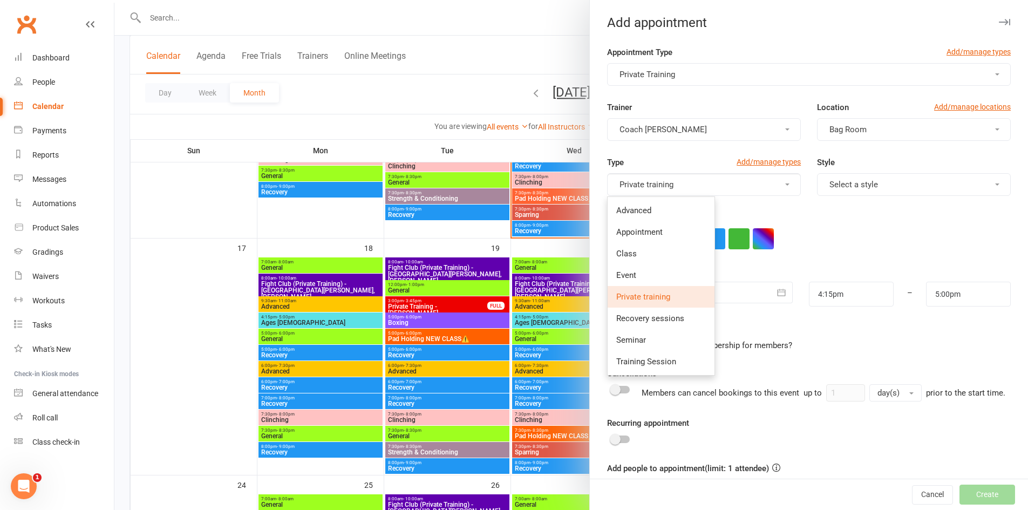
click at [886, 248] on div at bounding box center [809, 238] width 404 height 21
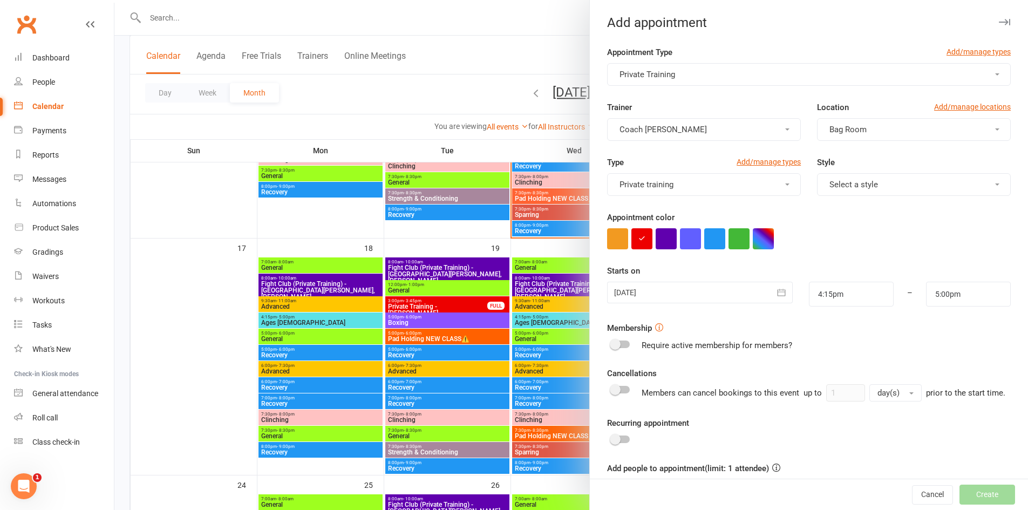
click at [880, 195] on button "Select a style" at bounding box center [914, 184] width 194 height 23
click at [872, 185] on button "Select a style" at bounding box center [914, 184] width 194 height 23
click at [852, 180] on span "Select a style" at bounding box center [853, 185] width 49 height 10
click at [885, 183] on button "Select a style" at bounding box center [914, 184] width 194 height 23
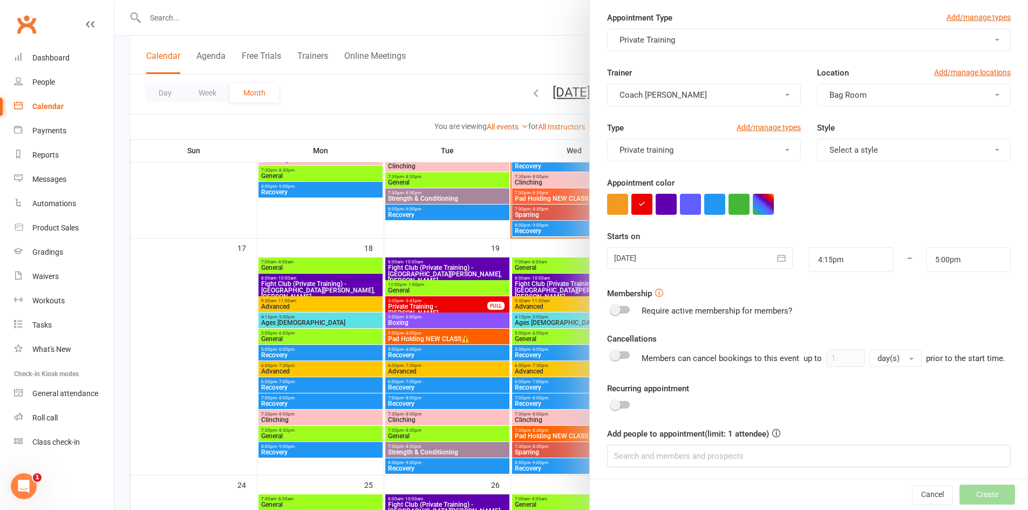
scroll to position [51, 0]
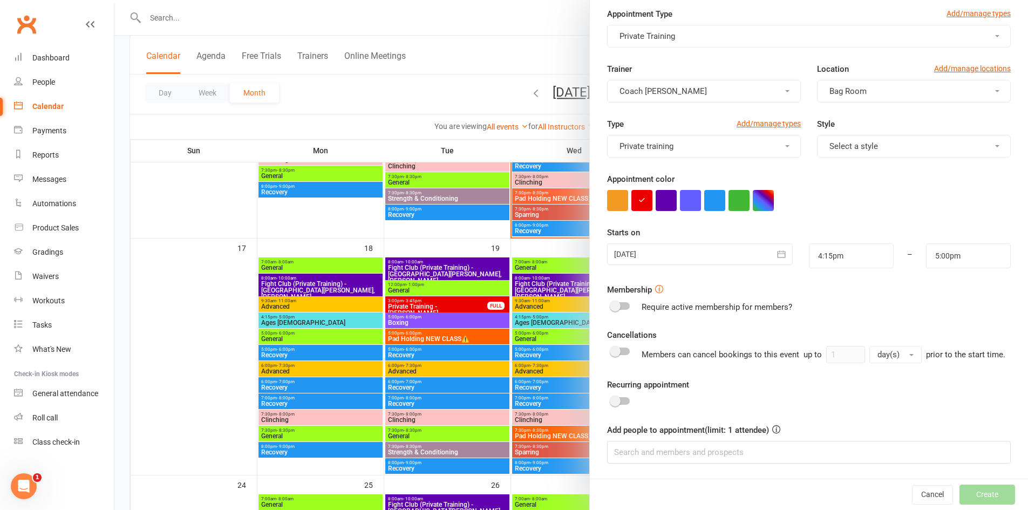
drag, startPoint x: 947, startPoint y: 325, endPoint x: 947, endPoint y: 319, distance: 6.5
click at [947, 329] on div "Cancellations Members can cancel bookings to this event up to 1 day(s) prior to…" at bounding box center [809, 346] width 404 height 35
click at [834, 301] on div "Require active membership for members?" at bounding box center [809, 307] width 404 height 13
click at [751, 451] on input at bounding box center [809, 452] width 404 height 23
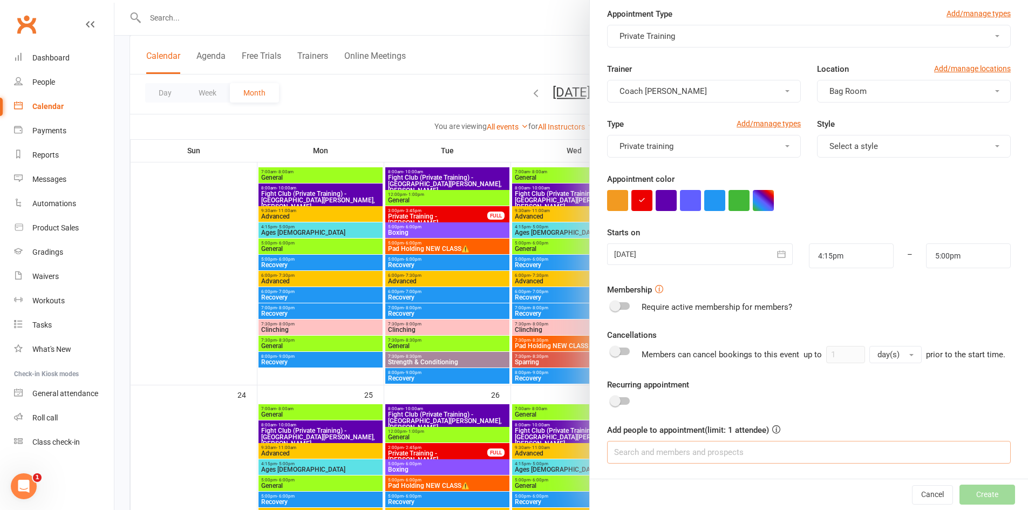
scroll to position [540, 0]
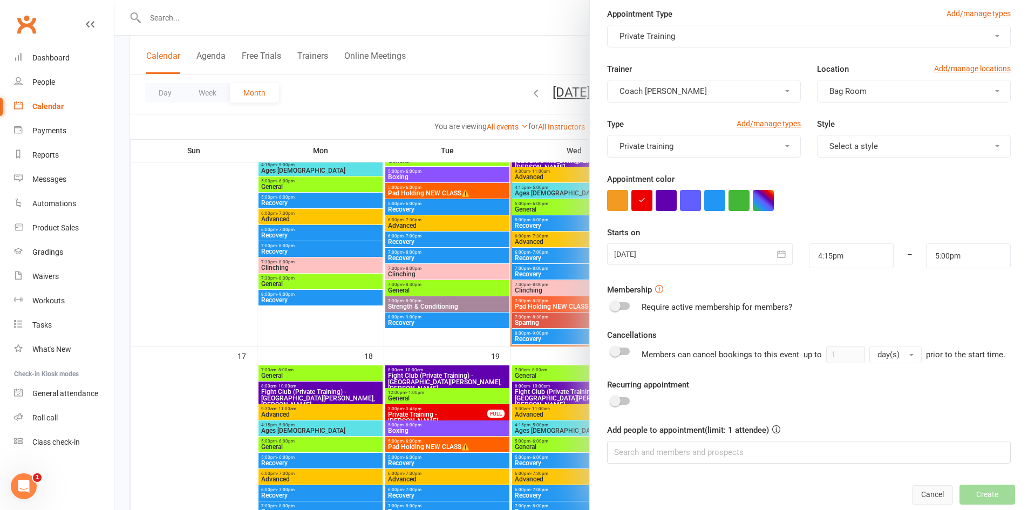
click at [923, 493] on button "Cancel" at bounding box center [932, 494] width 41 height 19
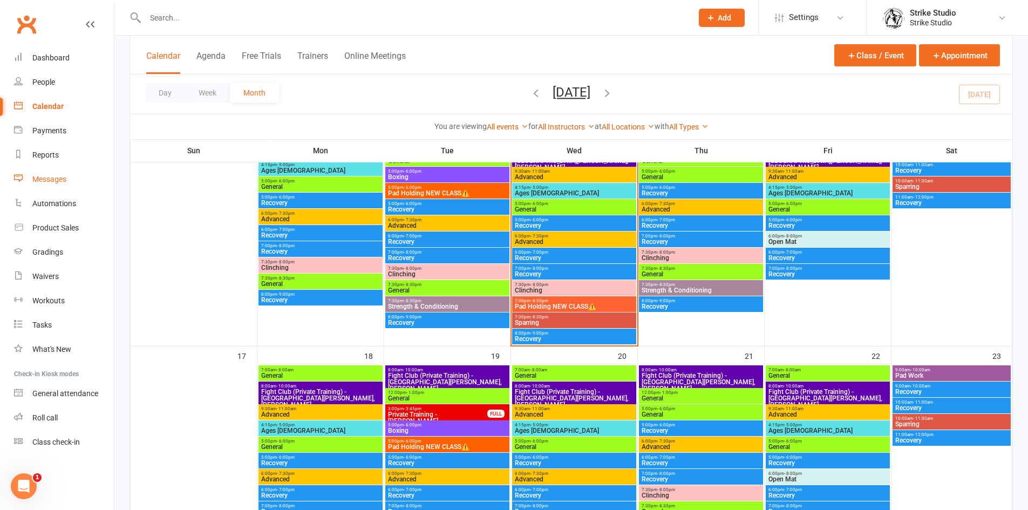
click at [50, 179] on div "Messages" at bounding box center [49, 179] width 34 height 9
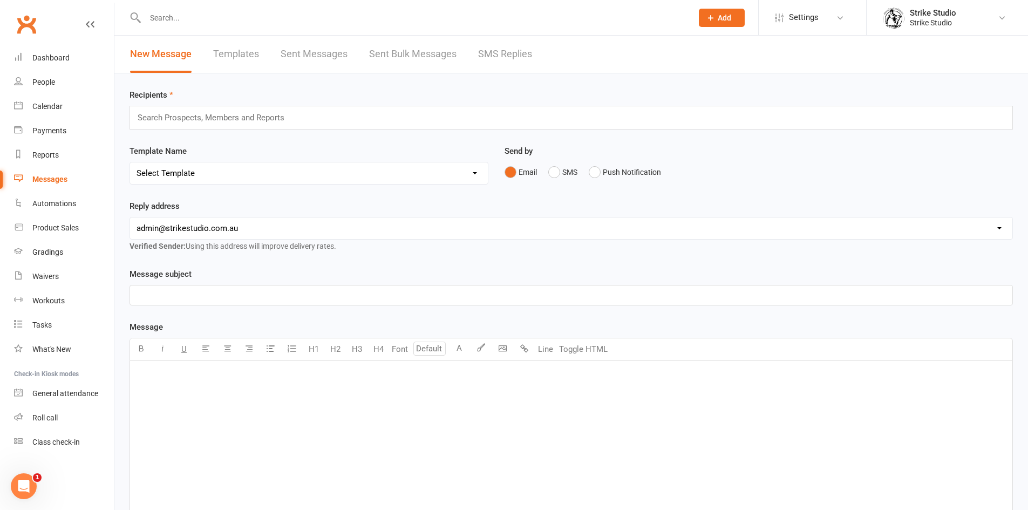
click at [248, 55] on link "Templates" at bounding box center [236, 54] width 46 height 37
select select "100"
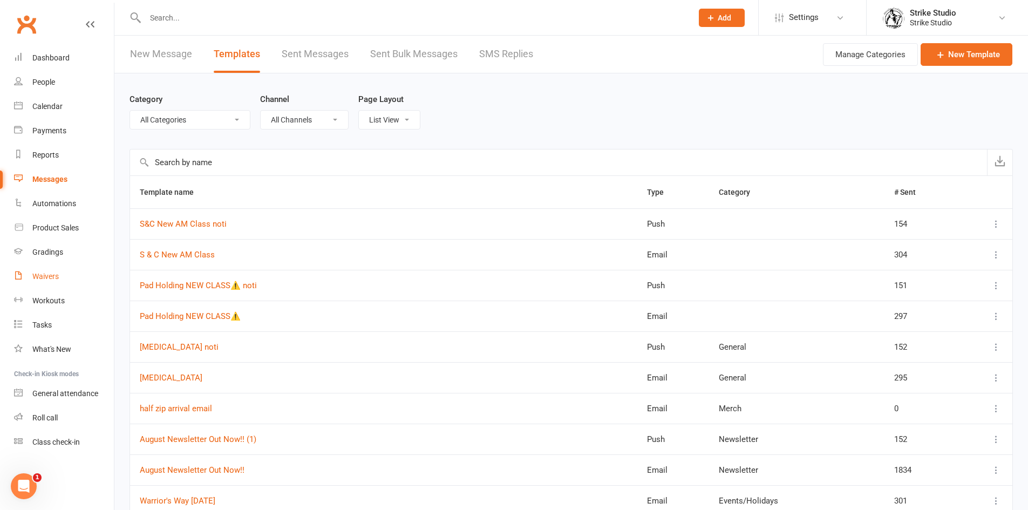
click at [43, 274] on div "Waivers" at bounding box center [45, 276] width 26 height 9
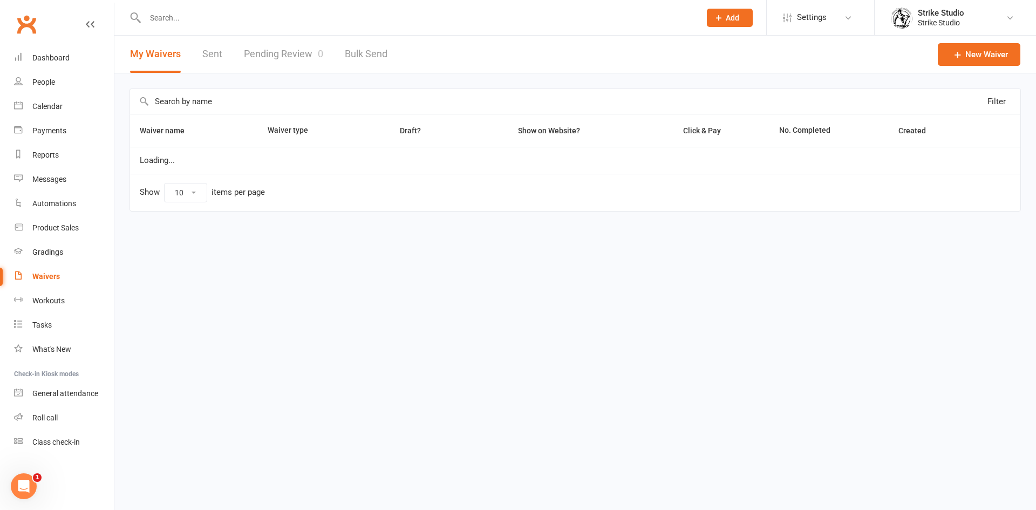
select select "100"
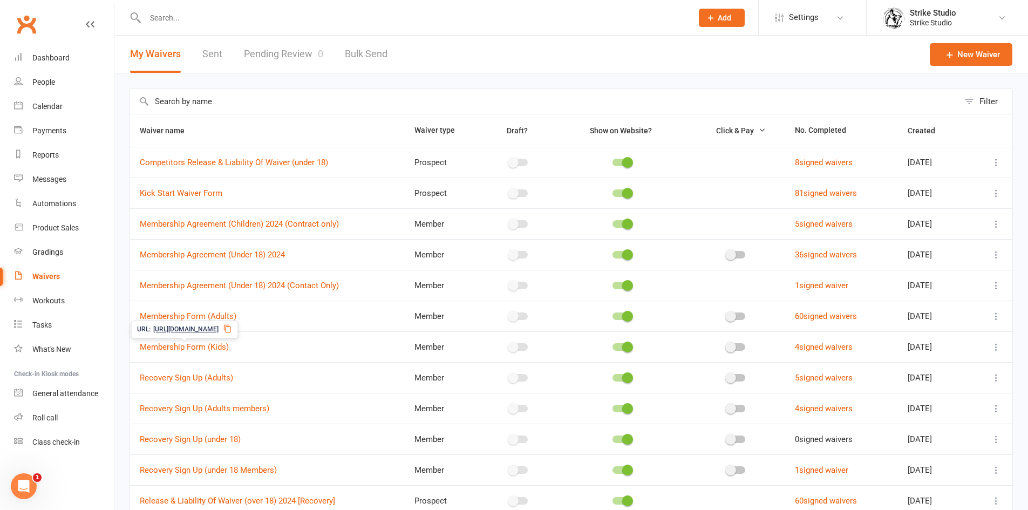
click at [231, 330] on icon at bounding box center [227, 328] width 9 height 9
click at [193, 21] on input "text" at bounding box center [413, 17] width 543 height 15
click at [309, 72] on link "Pending Review 0" at bounding box center [283, 54] width 79 height 37
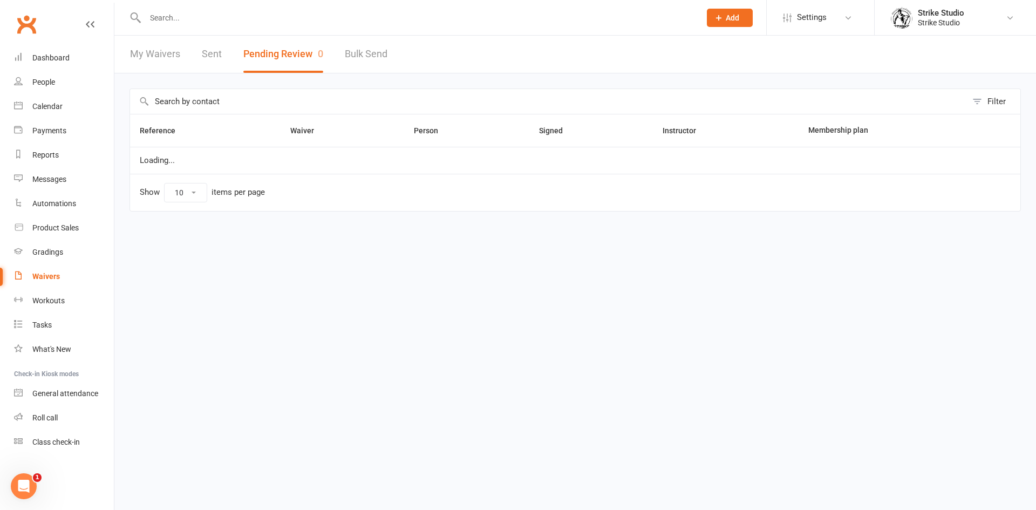
click at [277, 26] on div at bounding box center [410, 17] width 563 height 35
click at [275, 18] on input "text" at bounding box center [417, 17] width 551 height 15
type input "GABRIALK"
select select "100"
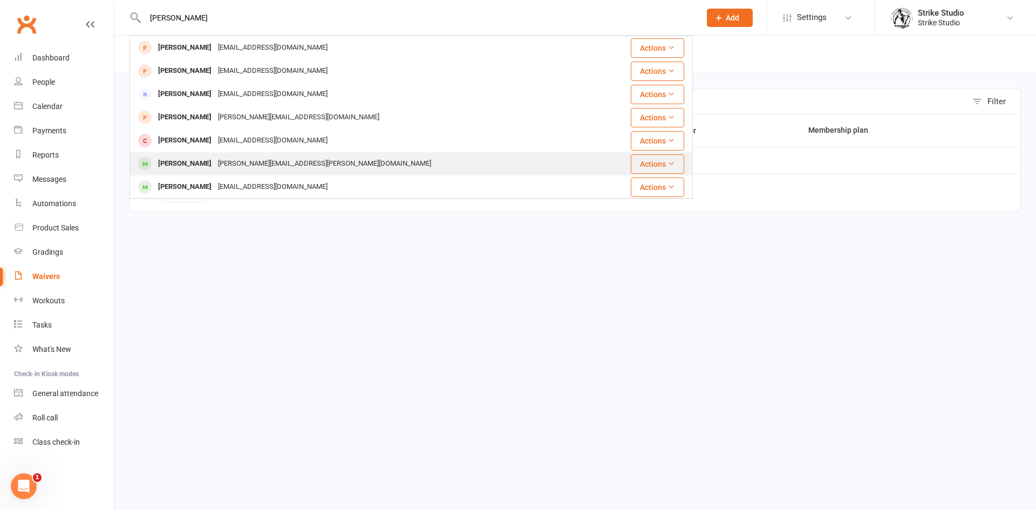
type input "GABRIEL"
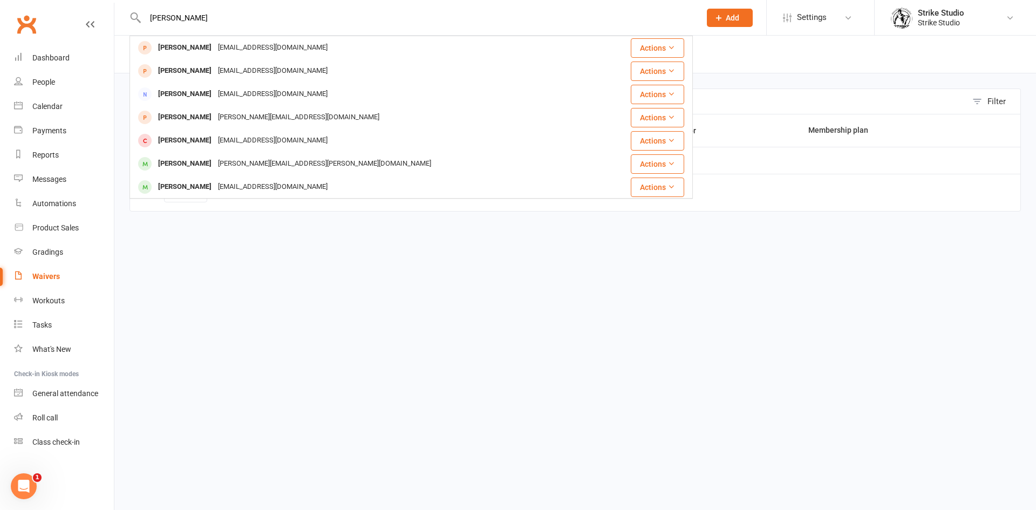
drag, startPoint x: 269, startPoint y: 158, endPoint x: 279, endPoint y: 144, distance: 17.5
click at [270, 155] on div "Gabriel Datt nagma.dawn@gmail.com" at bounding box center [364, 164] width 467 height 22
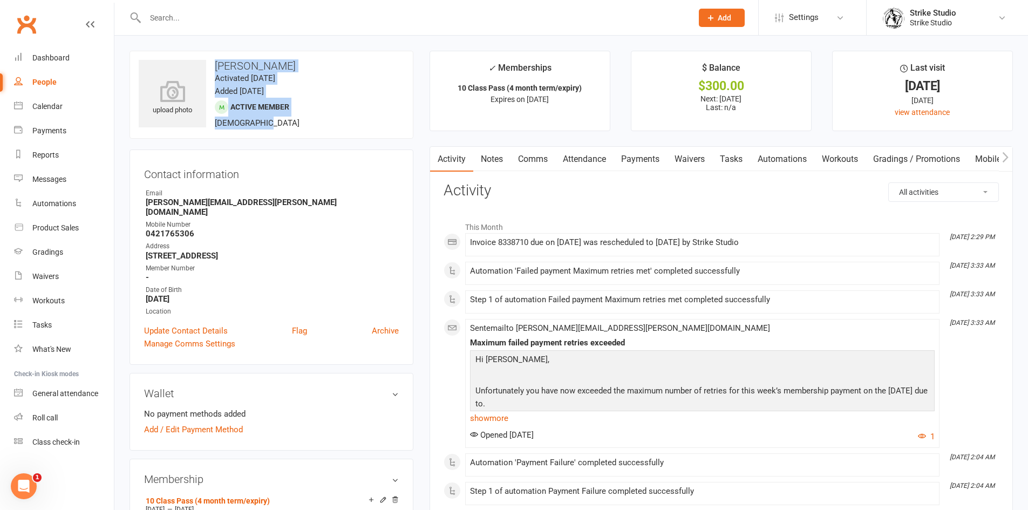
drag, startPoint x: 275, startPoint y: 122, endPoint x: 203, endPoint y: 56, distance: 98.1
click at [203, 56] on div "upload photo Gabriel Datt Activated 30 July, 2025 Added 2 July, 2025 Active mem…" at bounding box center [271, 95] width 284 height 88
click at [217, 66] on h3 "Gabriel Datt" at bounding box center [271, 66] width 265 height 12
click at [286, 139] on contact-information "upload photo Gabriel Datt Activated 30 July, 2025 Added 2 July, 2025 Active mem…" at bounding box center [271, 208] width 284 height 314
click at [640, 158] on link "Payments" at bounding box center [639, 159] width 53 height 25
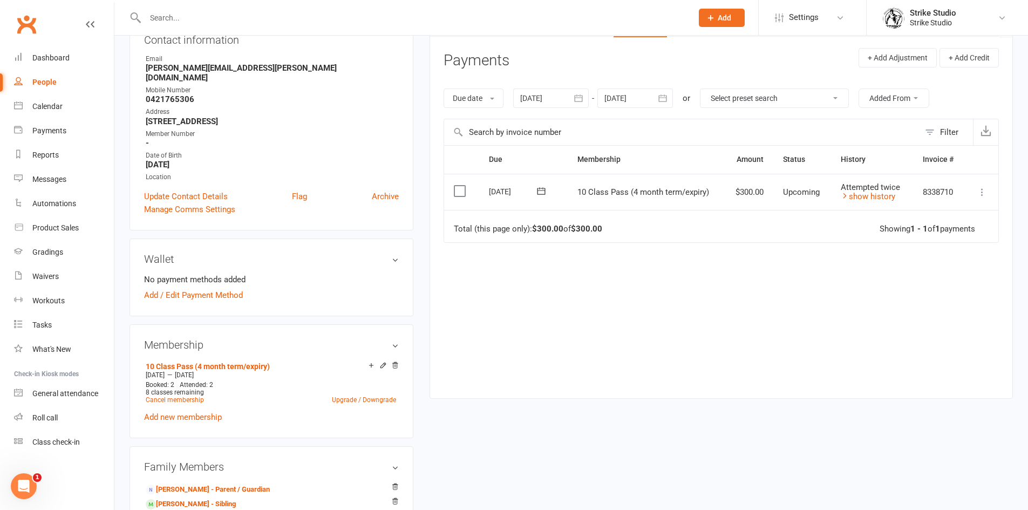
scroll to position [162, 0]
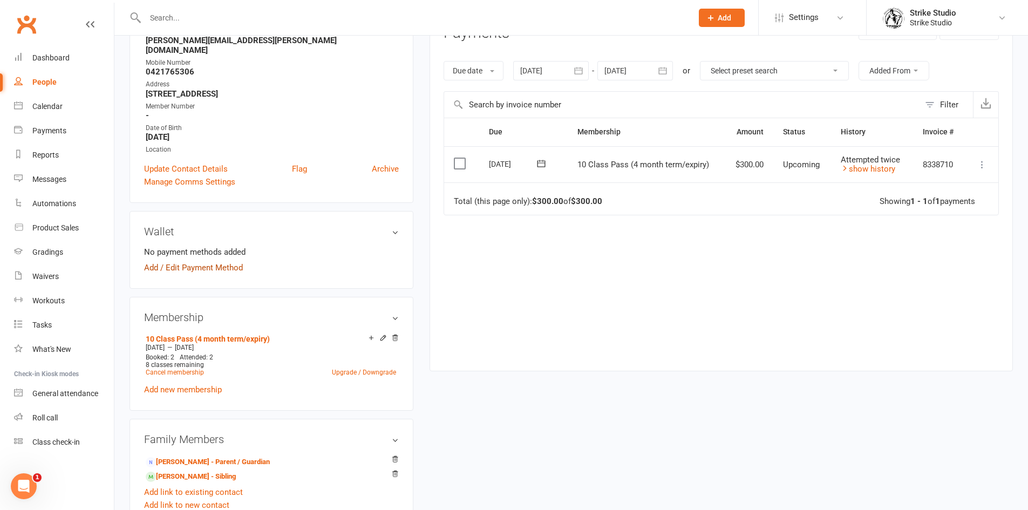
click at [232, 261] on link "Add / Edit Payment Method" at bounding box center [193, 267] width 99 height 13
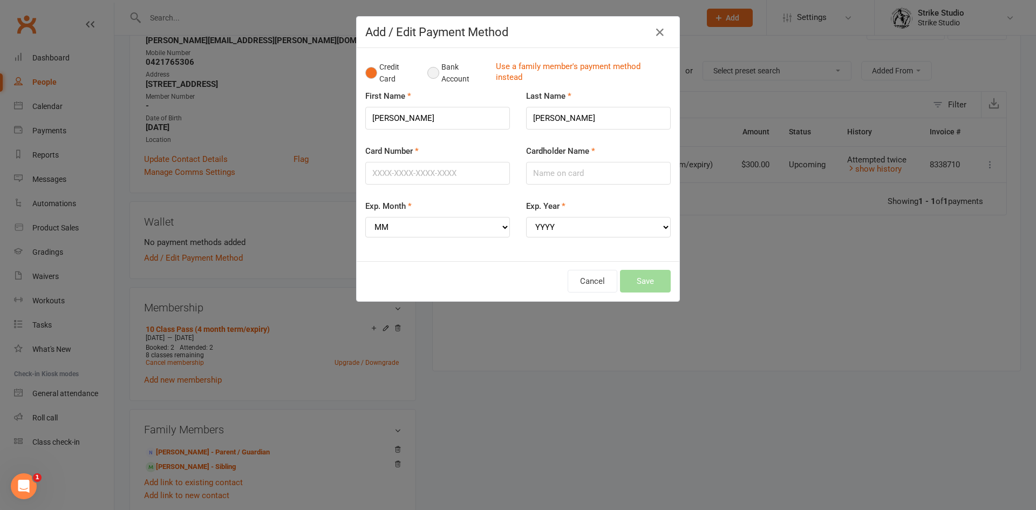
click at [428, 74] on button "Bank Account" at bounding box center [457, 73] width 60 height 33
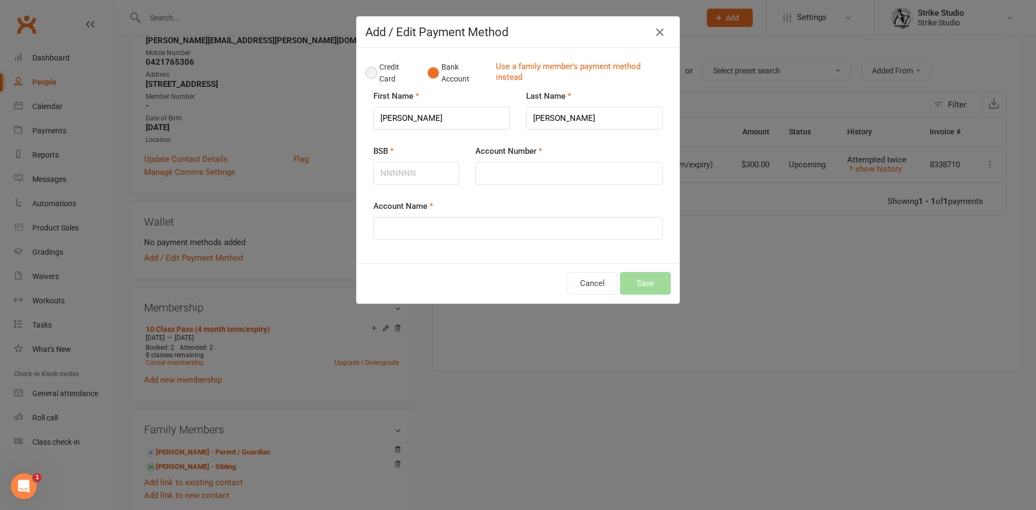
click at [370, 72] on button "Credit Card" at bounding box center [390, 73] width 51 height 33
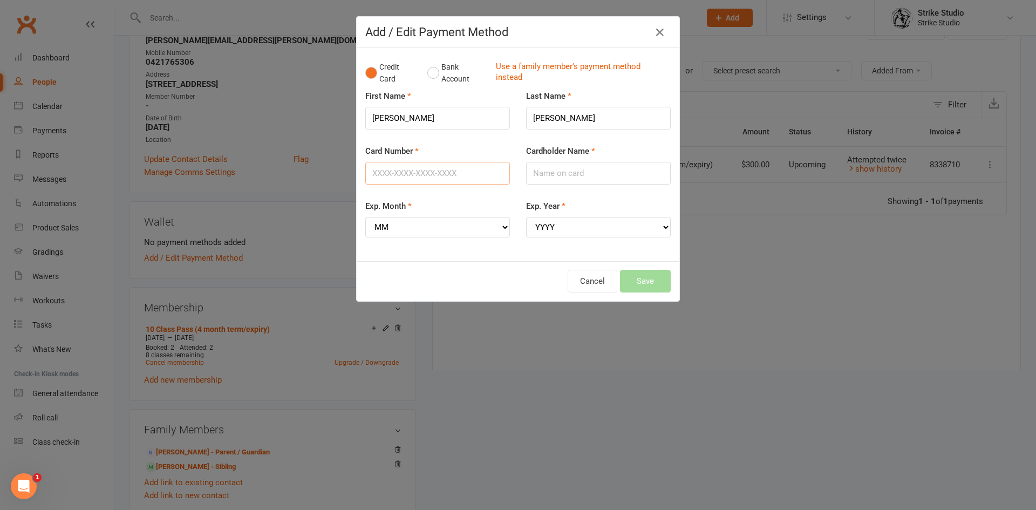
click at [467, 167] on input "Card Number" at bounding box center [437, 173] width 145 height 23
click at [439, 170] on input "Card Number" at bounding box center [437, 173] width 145 height 23
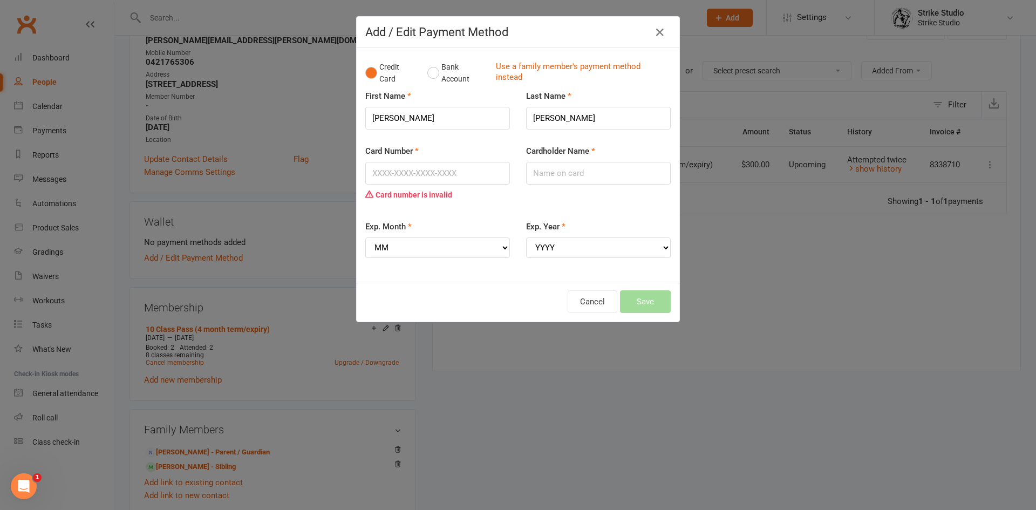
click at [506, 147] on div "Card Number Card number is invalid" at bounding box center [437, 175] width 145 height 60
click at [590, 299] on button "Cancel" at bounding box center [593, 301] width 50 height 23
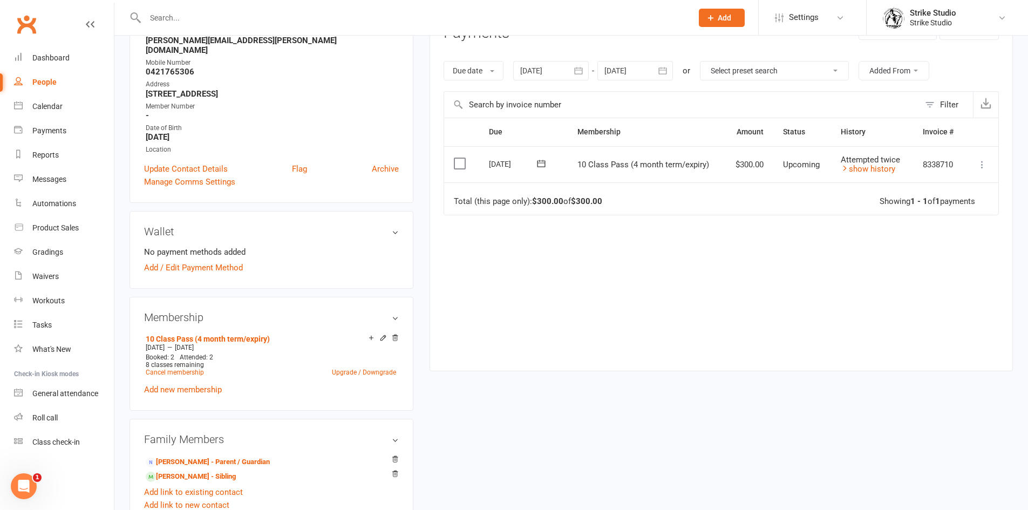
click at [685, 300] on div "Due Contact Membership Amount Status History Invoice # Select this 14 Aug 2025 …" at bounding box center [721, 236] width 555 height 236
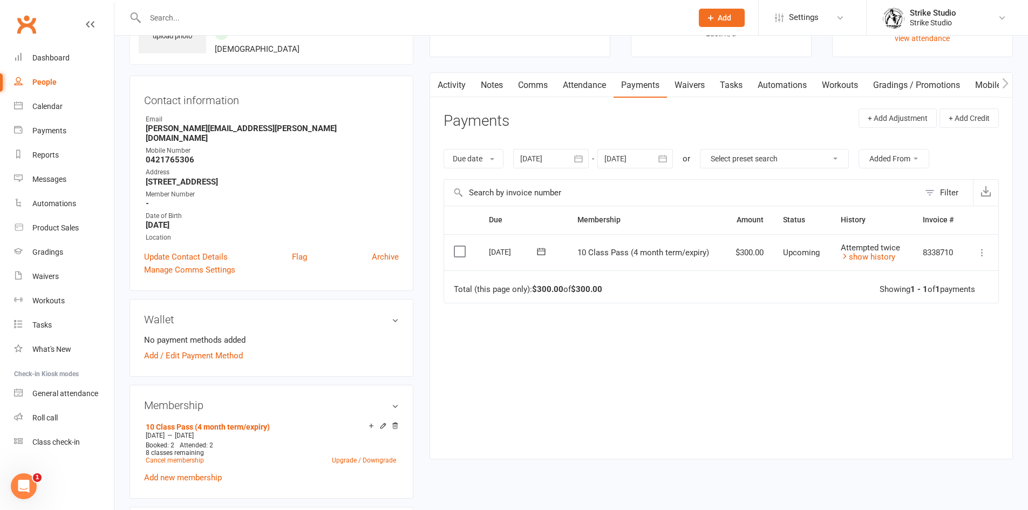
scroll to position [0, 0]
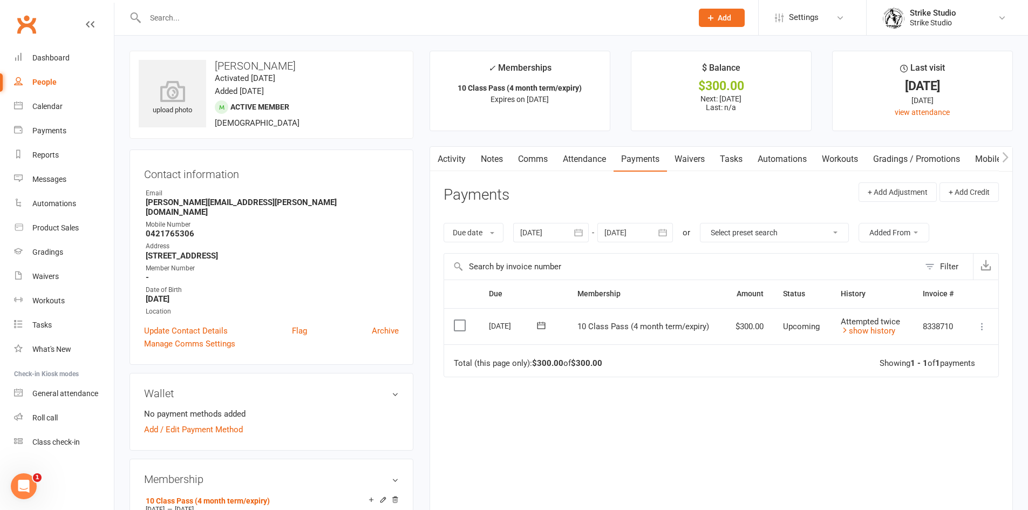
click at [459, 320] on label at bounding box center [461, 325] width 15 height 11
click at [459, 320] on input "checkbox" at bounding box center [457, 320] width 7 height 0
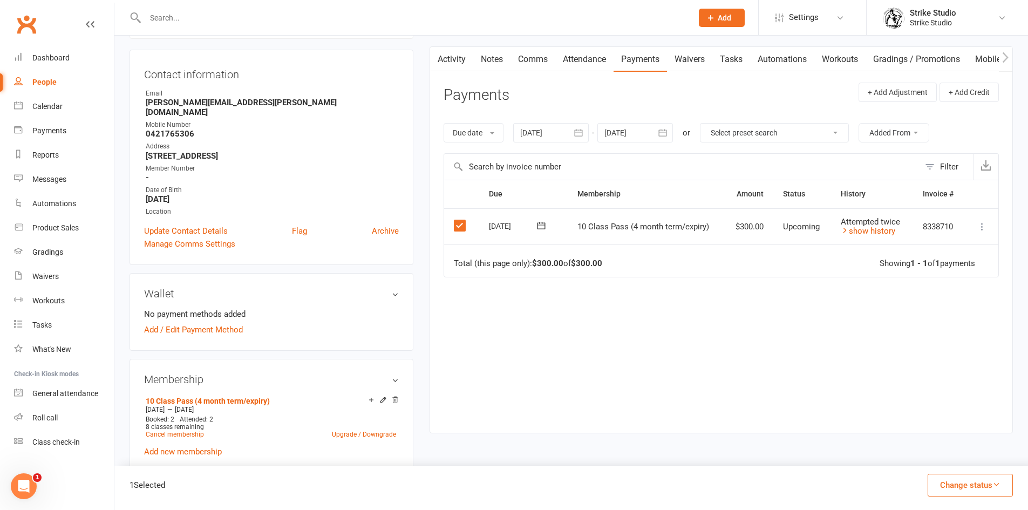
scroll to position [108, 0]
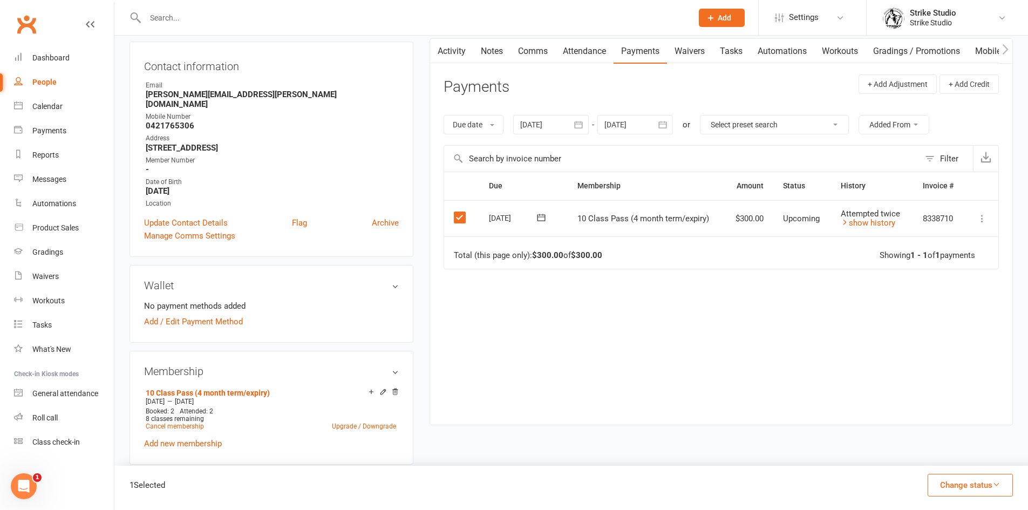
click at [944, 487] on button "Change status" at bounding box center [969, 485] width 85 height 23
click at [957, 410] on link "Paid (POS)" at bounding box center [958, 413] width 107 height 22
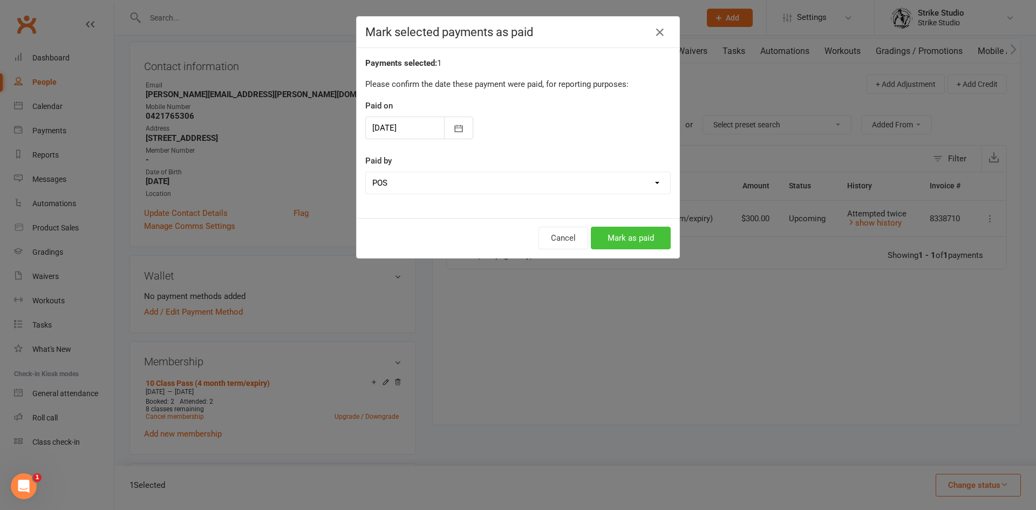
click at [631, 243] on button "Mark as paid" at bounding box center [631, 238] width 80 height 23
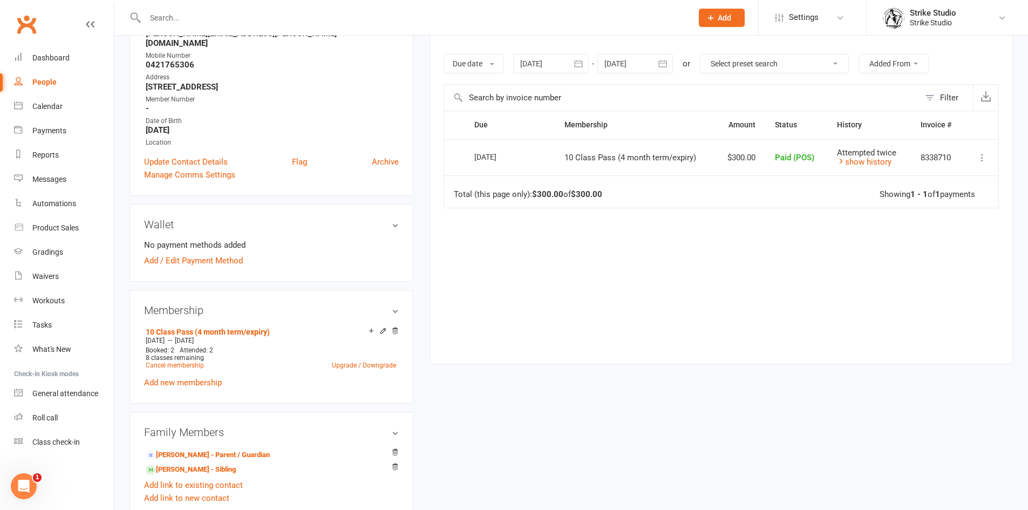
scroll to position [216, 0]
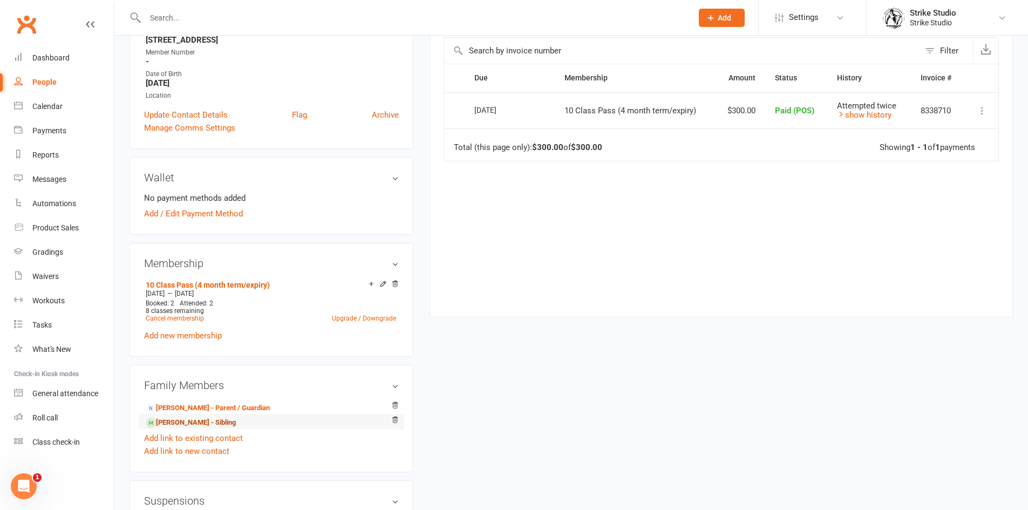
click at [206, 417] on link "Raphael Datt - Sibling" at bounding box center [191, 422] width 90 height 11
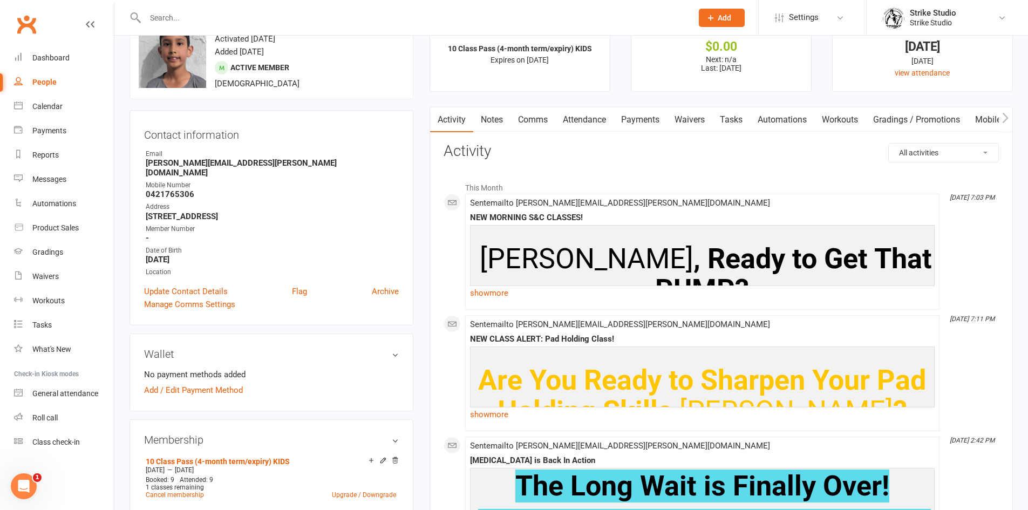
scroll to position [108, 0]
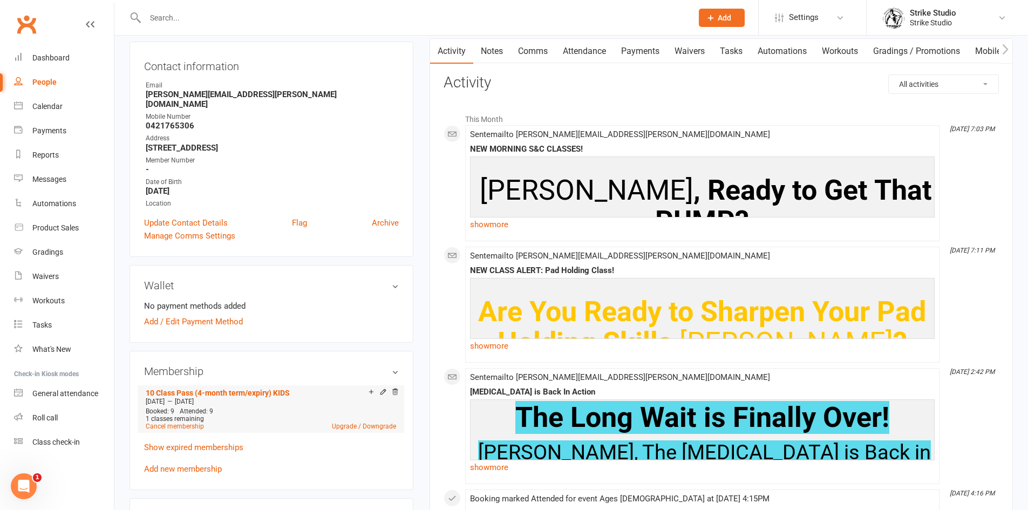
click at [375, 388] on div at bounding box center [382, 392] width 34 height 9
click at [382, 388] on icon at bounding box center [383, 392] width 8 height 8
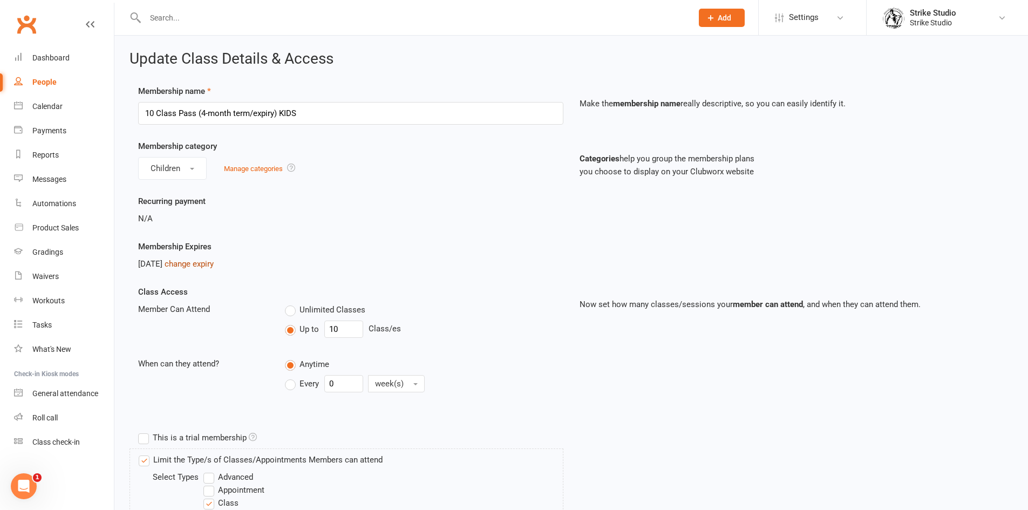
click at [214, 265] on link "change expiry" at bounding box center [189, 264] width 49 height 10
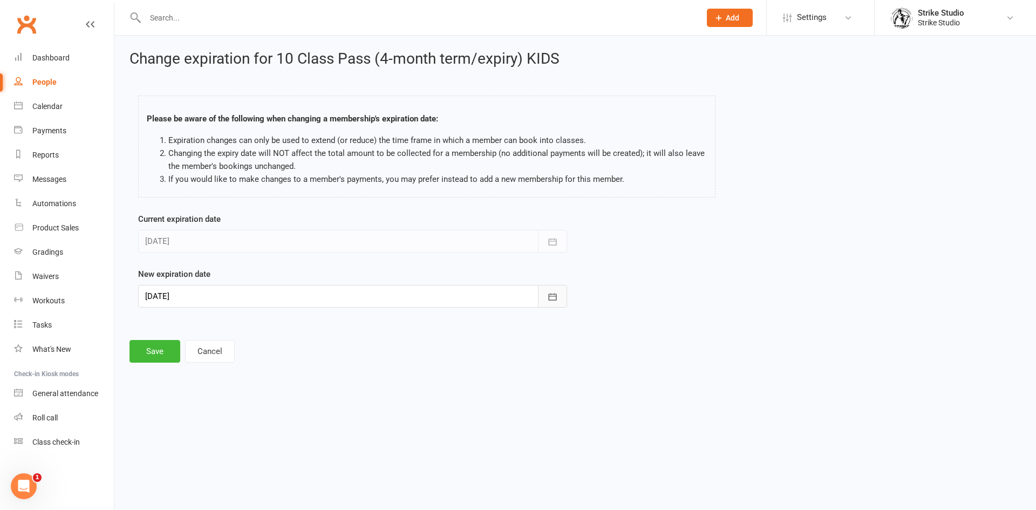
click at [543, 294] on button "button" at bounding box center [552, 296] width 29 height 23
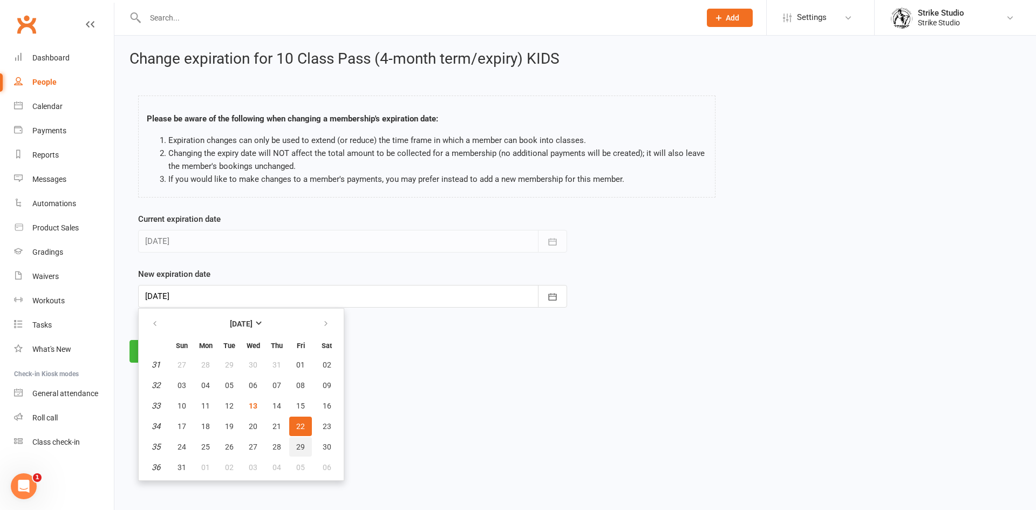
click at [301, 447] on span "29" at bounding box center [300, 446] width 9 height 9
type input "29 Aug 2025"
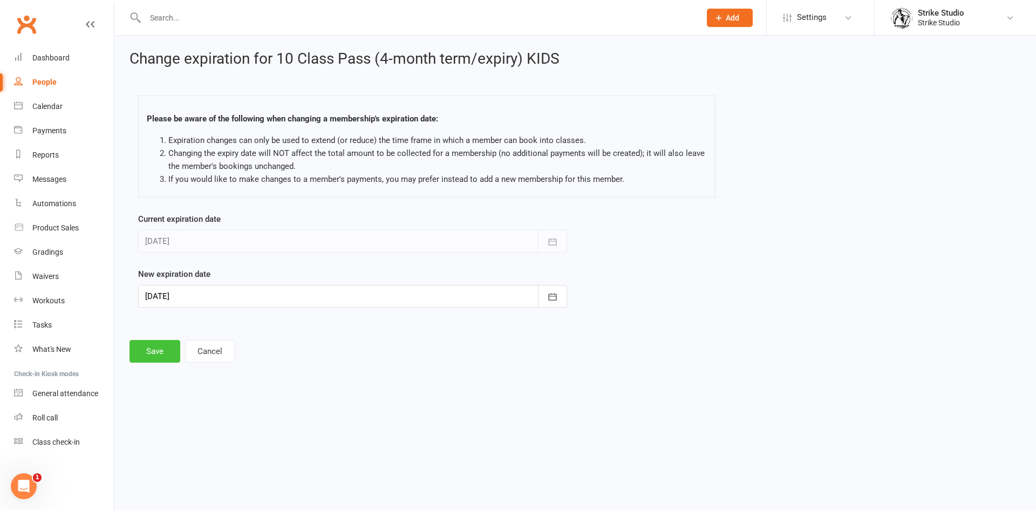
click at [167, 354] on button "Save" at bounding box center [154, 351] width 51 height 23
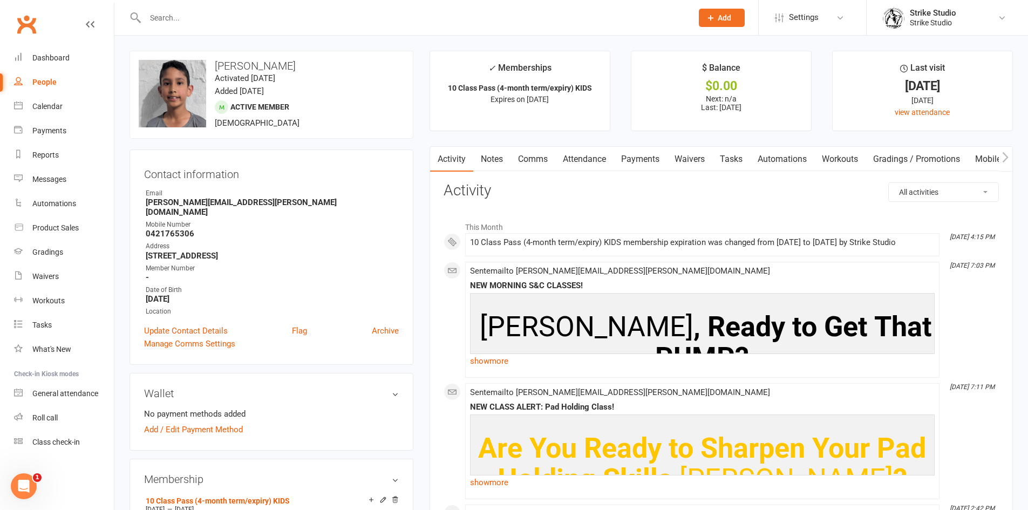
click at [484, 155] on link "Notes" at bounding box center [491, 159] width 37 height 25
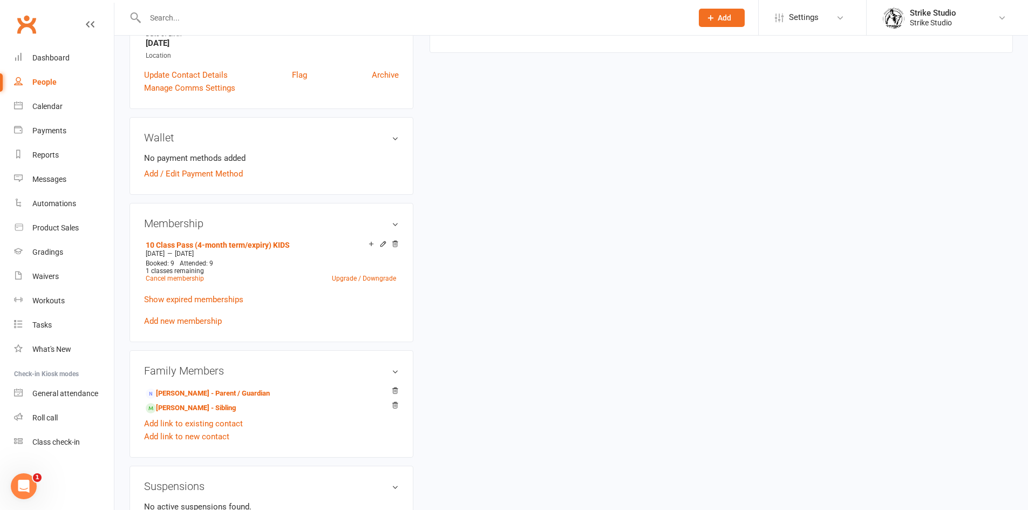
scroll to position [378, 0]
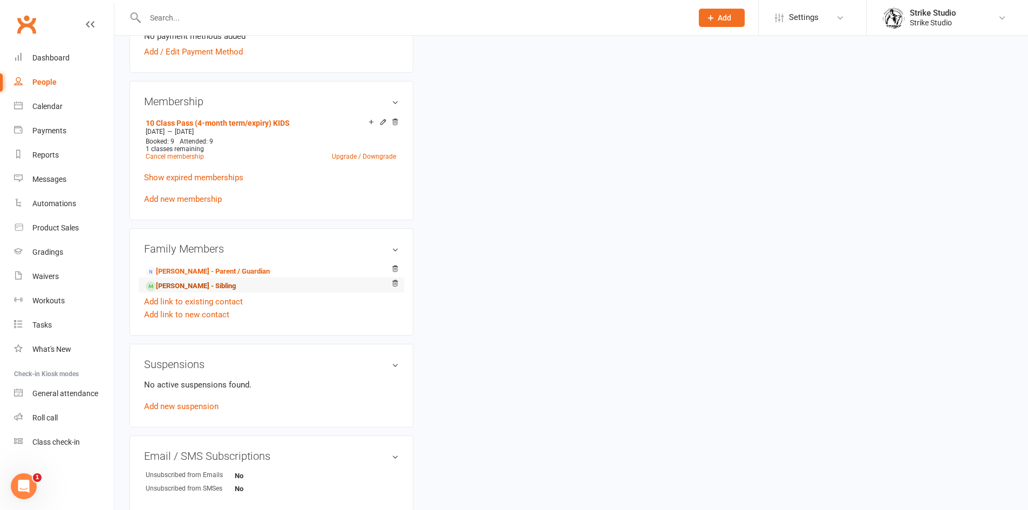
click at [192, 281] on link "Gabriel Datt - Sibling" at bounding box center [191, 286] width 90 height 11
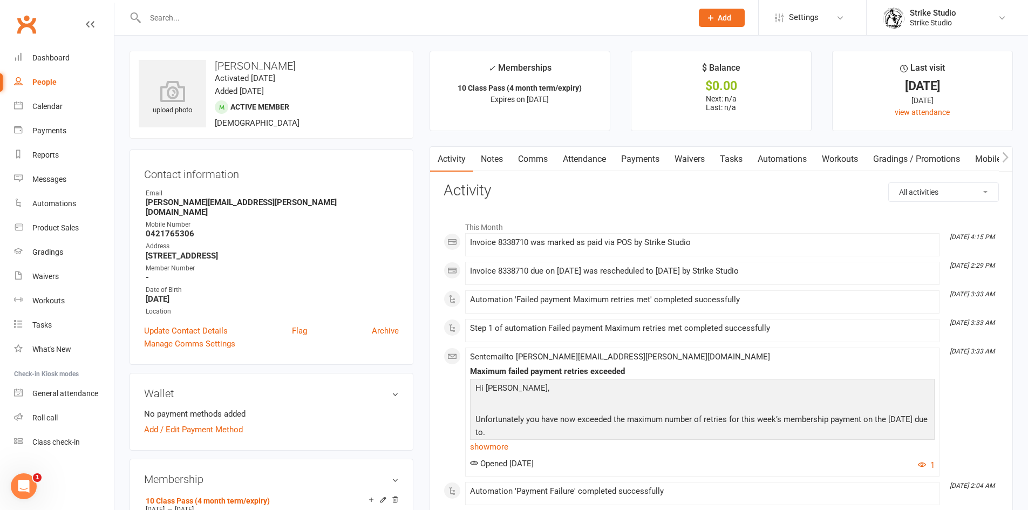
click at [498, 156] on link "Notes" at bounding box center [491, 159] width 37 height 25
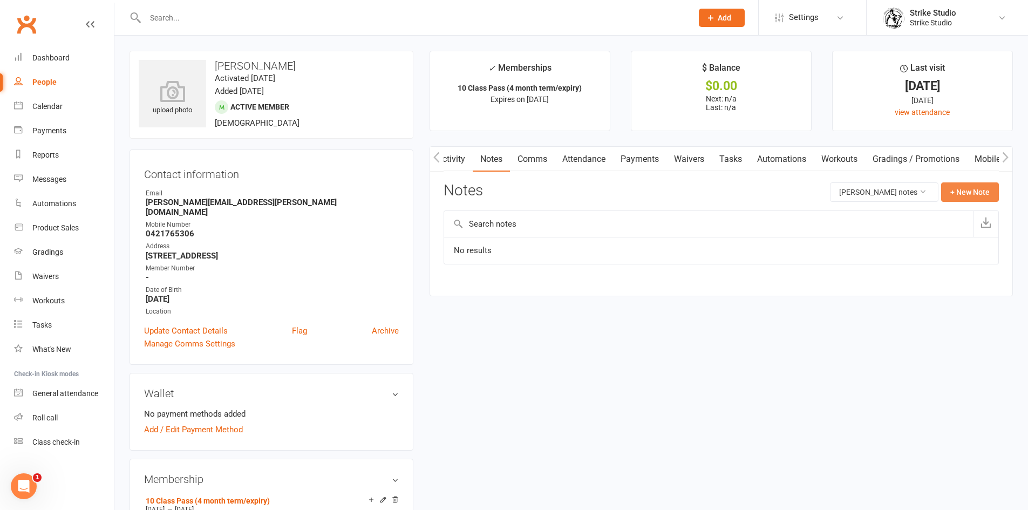
click at [974, 192] on button "+ New Note" at bounding box center [970, 191] width 58 height 19
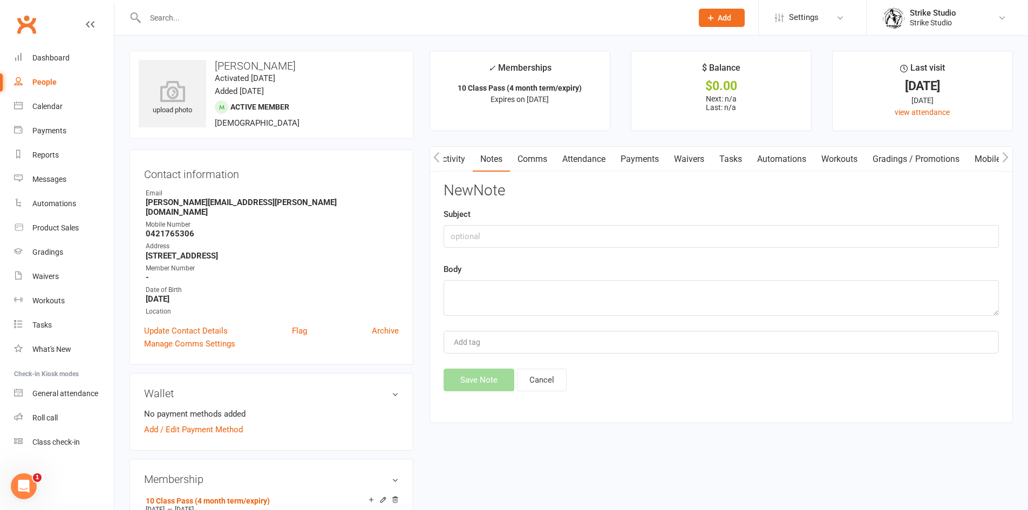
drag, startPoint x: 699, startPoint y: 249, endPoint x: 701, endPoint y: 242, distance: 7.2
click at [700, 250] on div "New Note Subject Body Add tag Save Note Cancel" at bounding box center [721, 286] width 555 height 209
click at [714, 232] on input "text" at bounding box center [721, 236] width 555 height 23
type input "10 CLASS PASS"
click at [534, 303] on textarea at bounding box center [721, 298] width 555 height 36
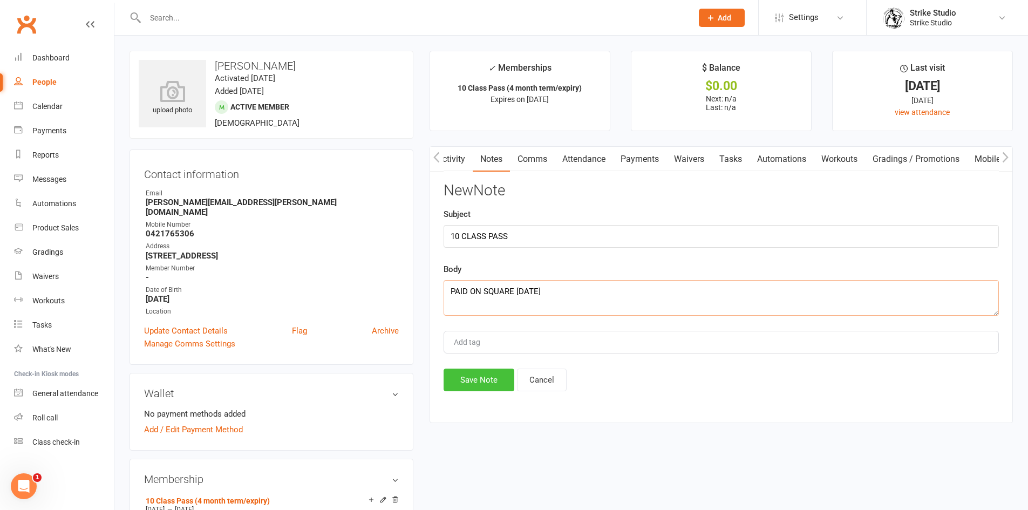
type textarea "PAID ON SQUARE TODAY"
click at [490, 376] on button "Save Note" at bounding box center [479, 380] width 71 height 23
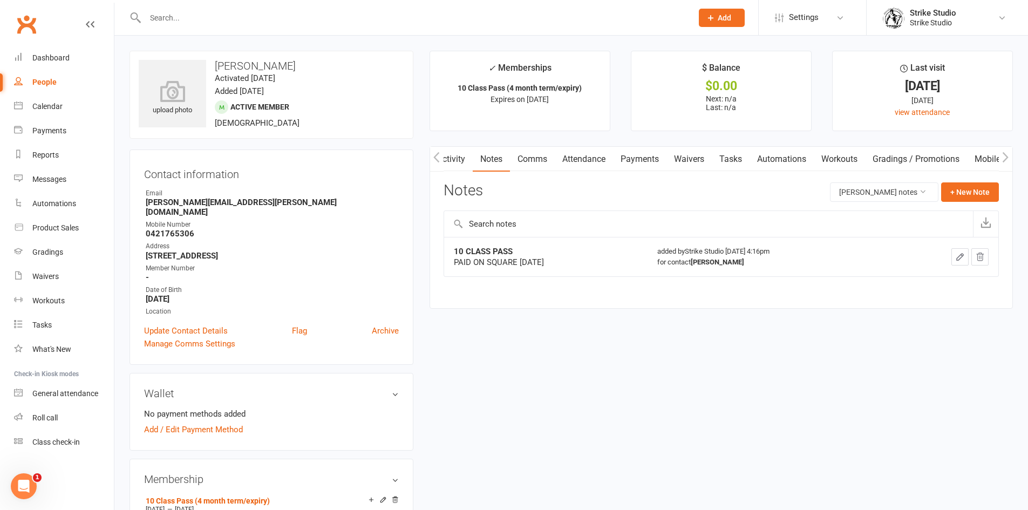
click at [595, 308] on div "Activity Notes Comms Attendance Payments Waivers Tasks Automations Workouts Gra…" at bounding box center [720, 227] width 583 height 162
click at [58, 66] on link "Dashboard" at bounding box center [64, 58] width 100 height 24
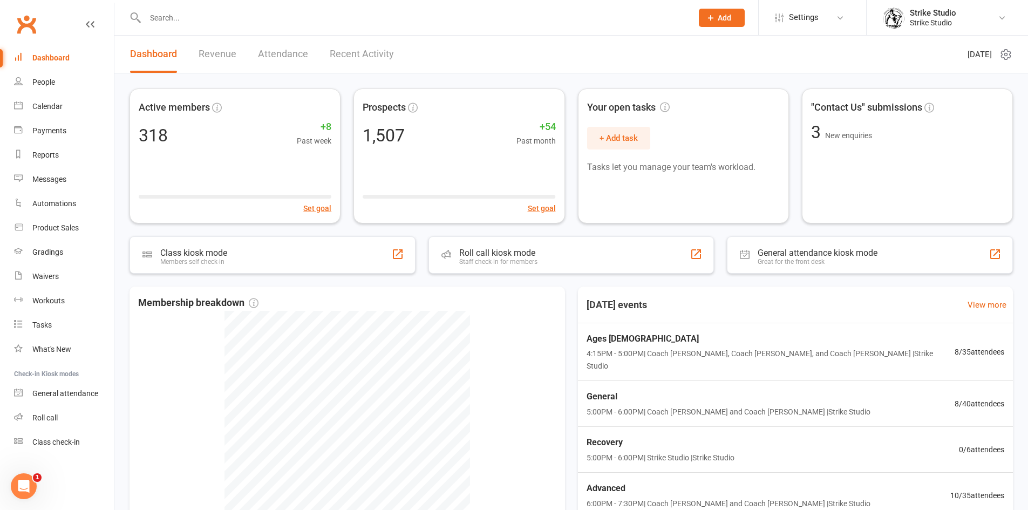
click at [201, 23] on input "text" at bounding box center [413, 17] width 543 height 15
click at [187, 18] on input "text" at bounding box center [413, 17] width 543 height 15
type input "Z"
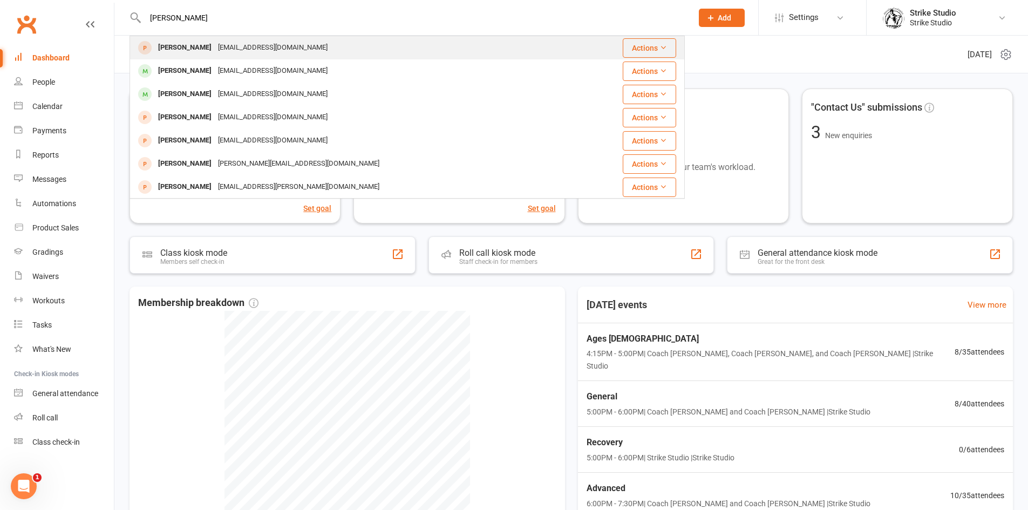
type input "SAMANT"
click at [230, 50] on div "Samantharizk79@gmail.com" at bounding box center [273, 48] width 116 height 16
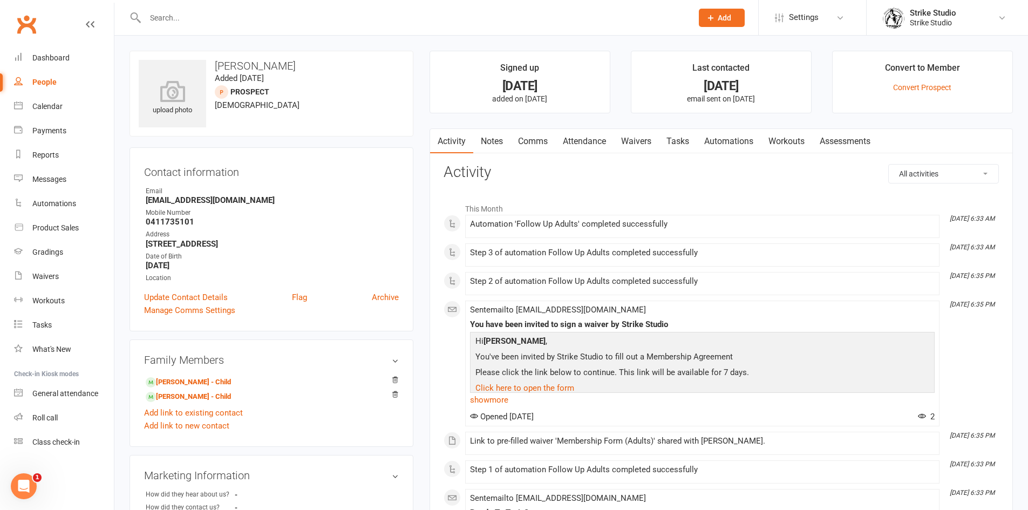
click at [312, 224] on strong "0411735101" at bounding box center [272, 222] width 253 height 10
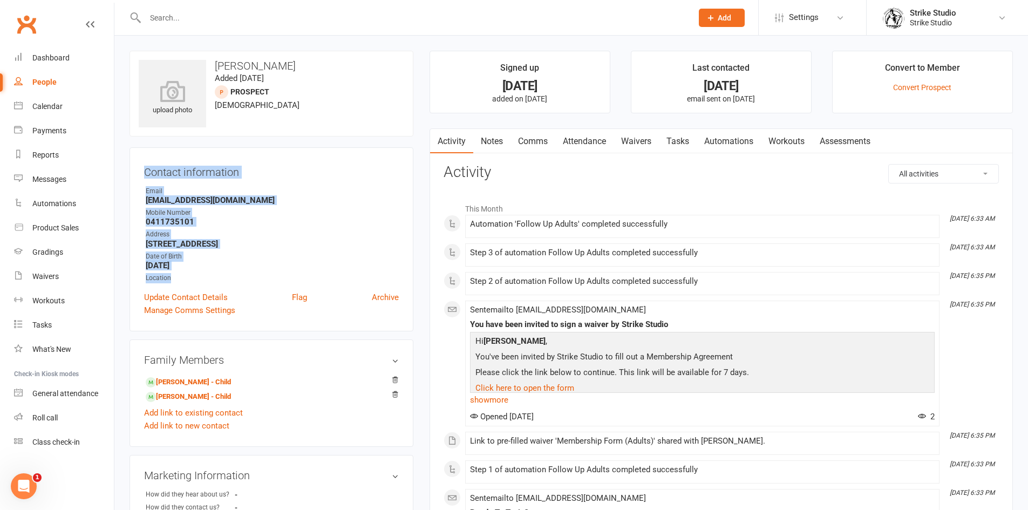
drag, startPoint x: 146, startPoint y: 172, endPoint x: 212, endPoint y: 272, distance: 119.7
click at [212, 272] on div "Contact information Owner Email Samantharizk79@gmail.com Mobile Number 04117351…" at bounding box center [271, 239] width 284 height 184
click at [207, 263] on strong "August 11, 1979" at bounding box center [272, 266] width 253 height 10
click at [207, 262] on strong "August 11, 1979" at bounding box center [272, 266] width 253 height 10
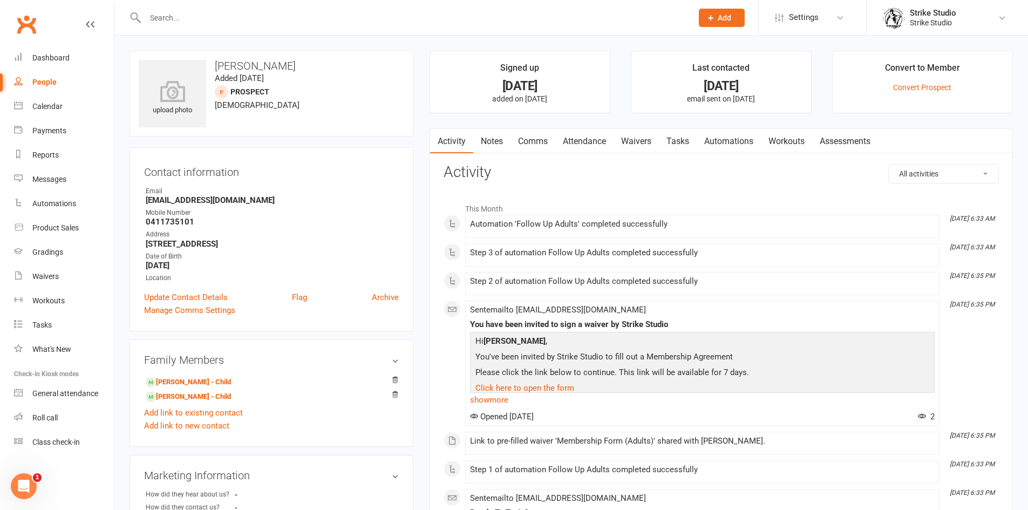
click at [255, 265] on strong "August 11, 1979" at bounding box center [272, 266] width 253 height 10
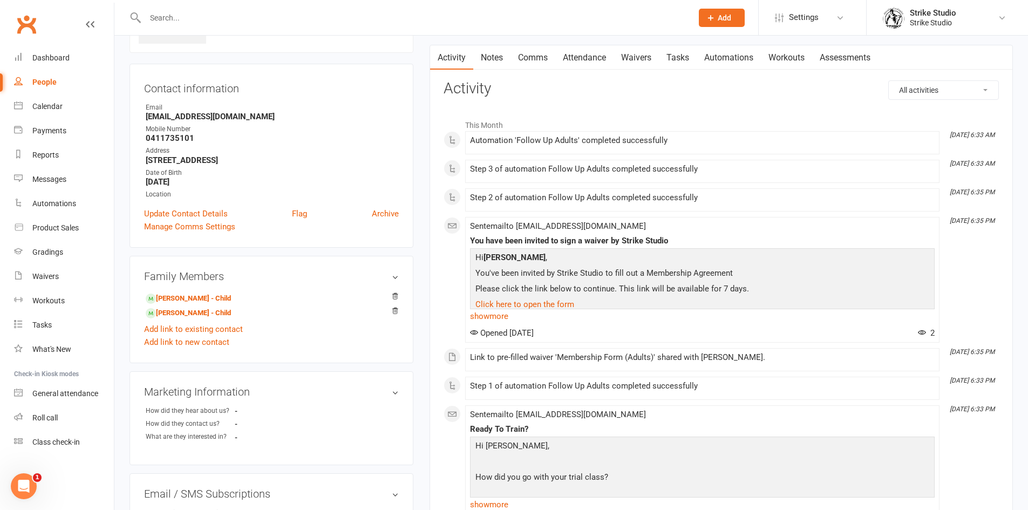
scroll to position [162, 0]
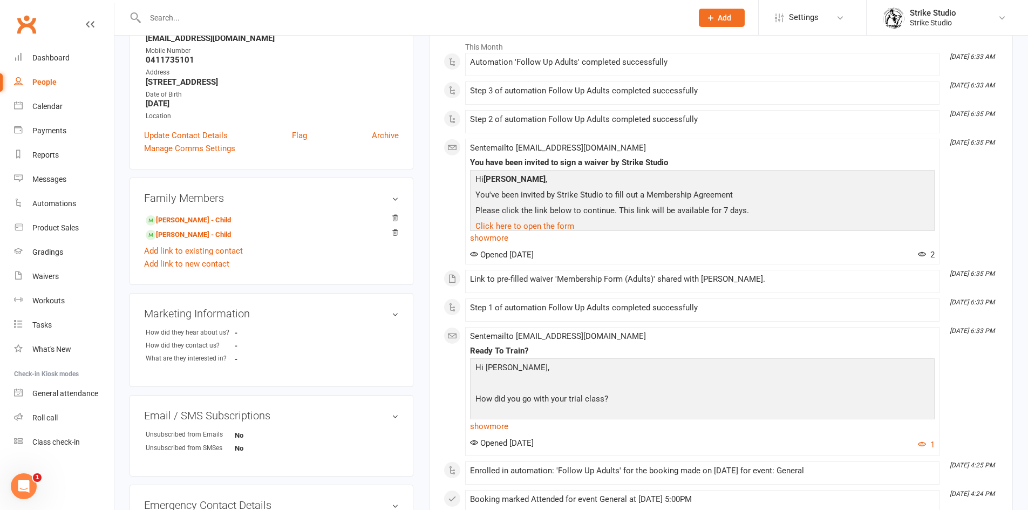
drag, startPoint x: 197, startPoint y: 232, endPoint x: 233, endPoint y: 194, distance: 51.9
click at [233, 194] on h3 "Family Members" at bounding box center [271, 198] width 255 height 12
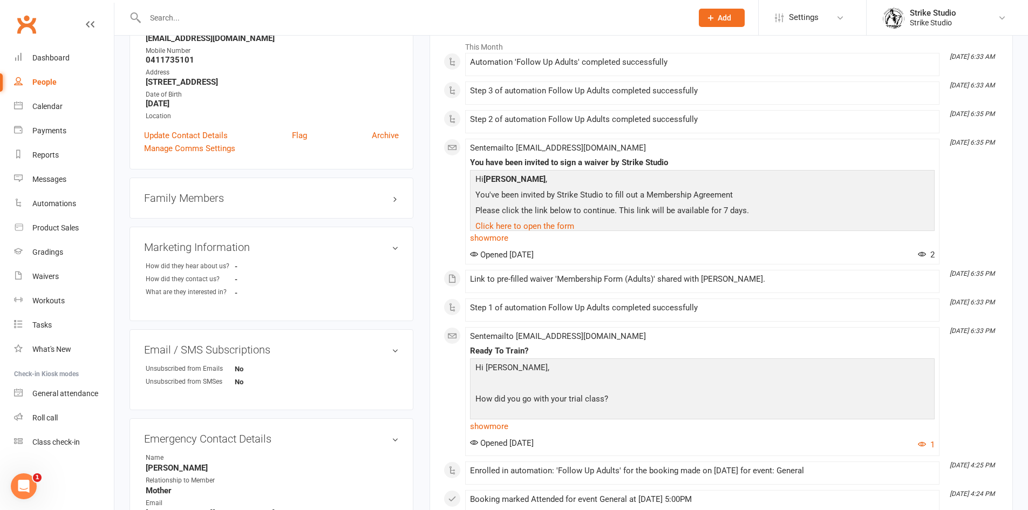
click at [261, 202] on h3 "Family Members" at bounding box center [271, 198] width 255 height 12
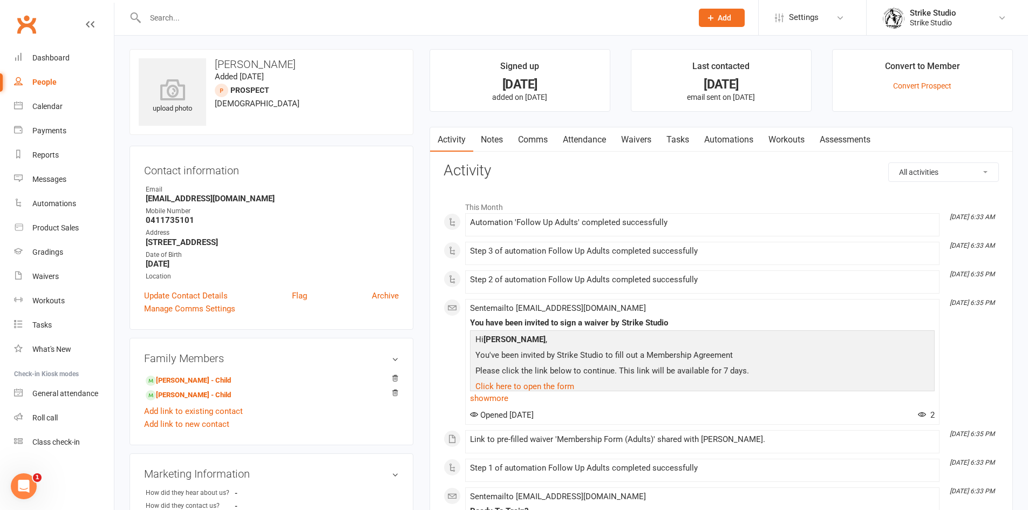
scroll to position [0, 0]
click at [911, 85] on link "Convert Prospect" at bounding box center [922, 87] width 58 height 9
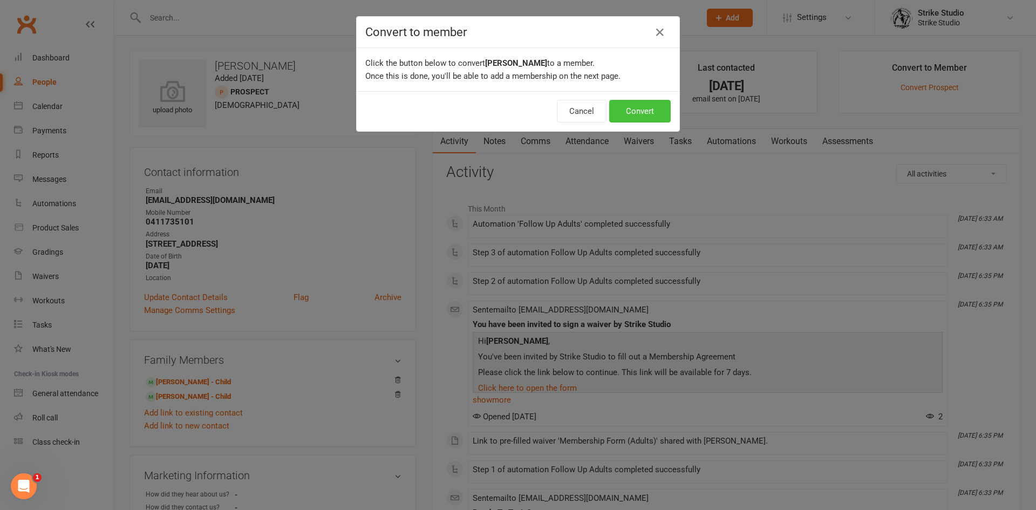
click at [636, 110] on button "Convert" at bounding box center [640, 111] width 62 height 23
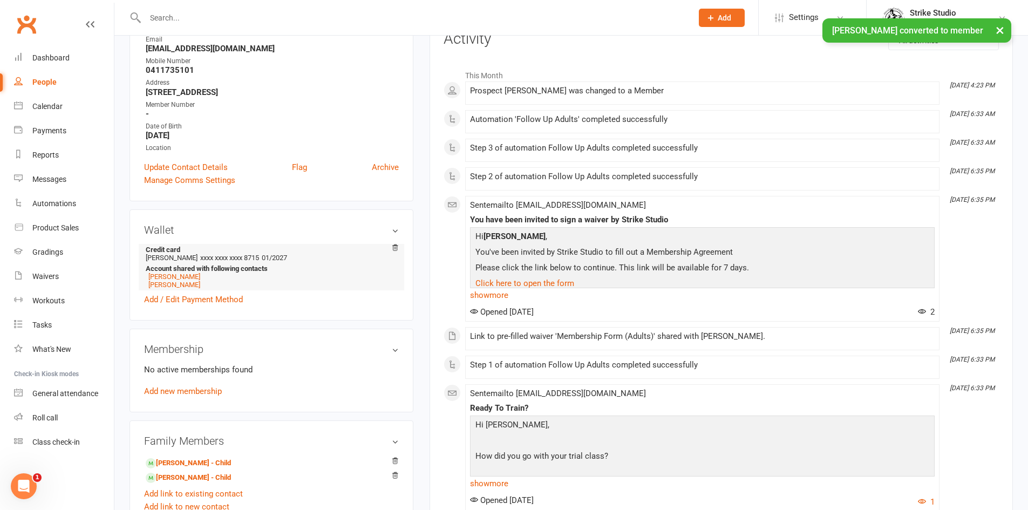
scroll to position [162, 0]
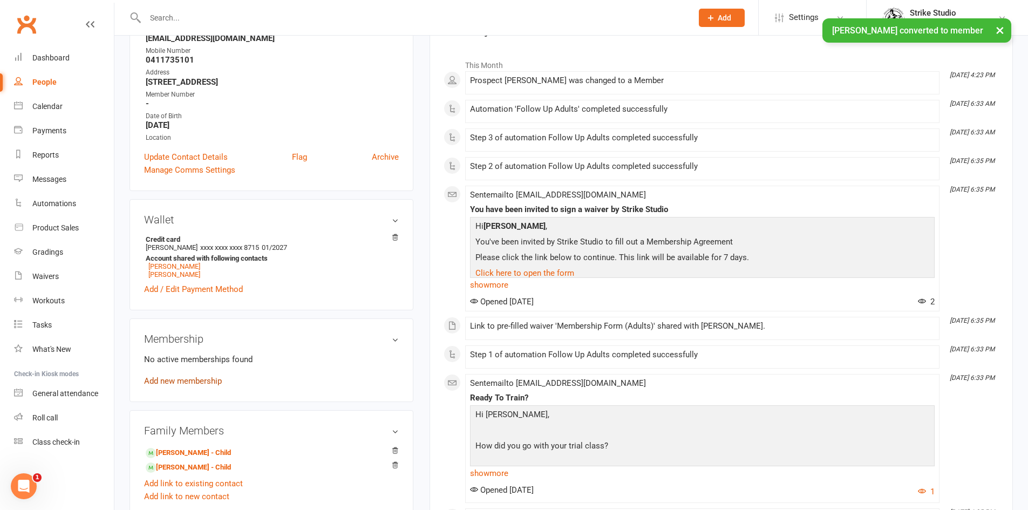
click at [209, 384] on link "Add new membership" at bounding box center [183, 381] width 78 height 10
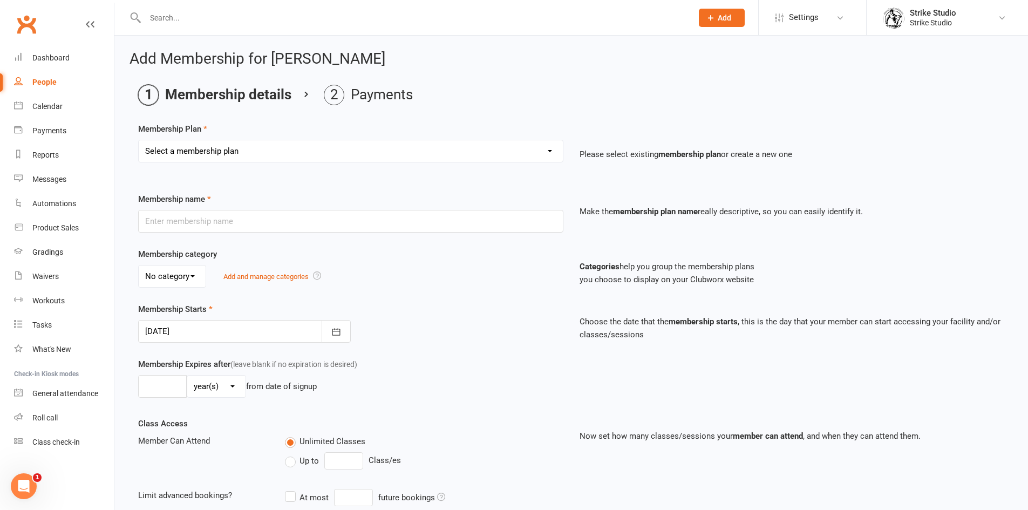
click at [202, 149] on select "Select a membership plan Create new Membership Plan Staff Prepaid (12 month mem…" at bounding box center [351, 151] width 424 height 22
select select "4"
click at [139, 140] on select "Select a membership plan Create new Membership Plan Staff Prepaid (12 month mem…" at bounding box center [351, 151] width 424 height 22
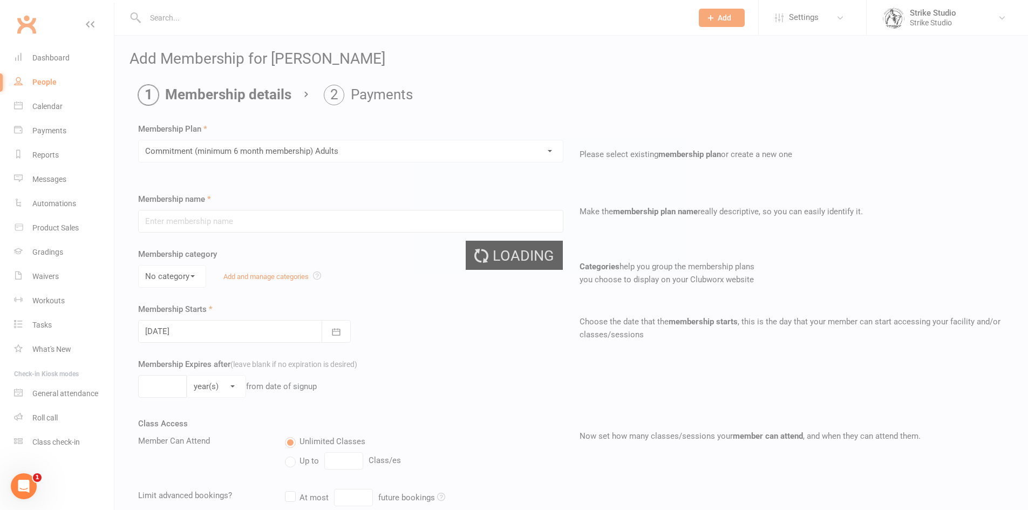
type input "Commitment (minimum 6 month membership) Adults"
select select "0"
type input "0"
type input "2"
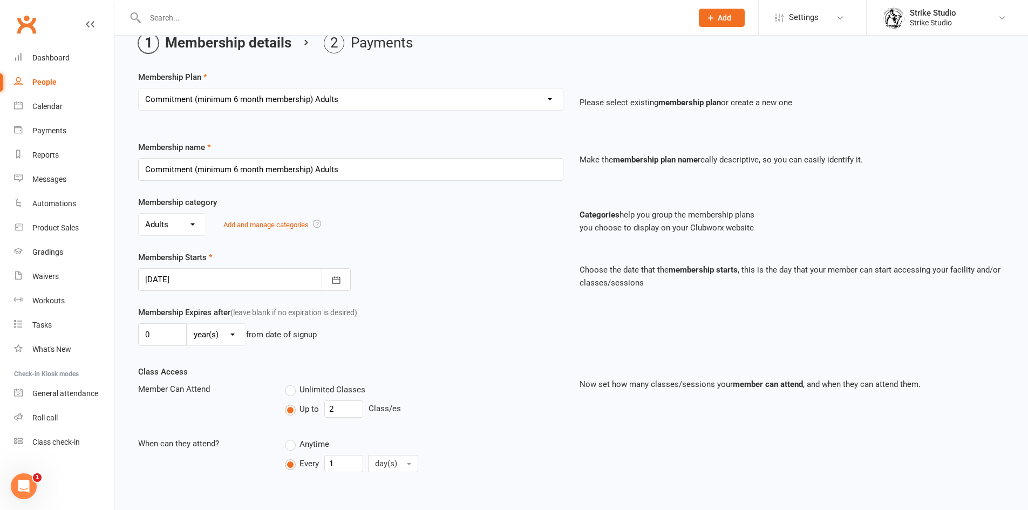
scroll to position [108, 0]
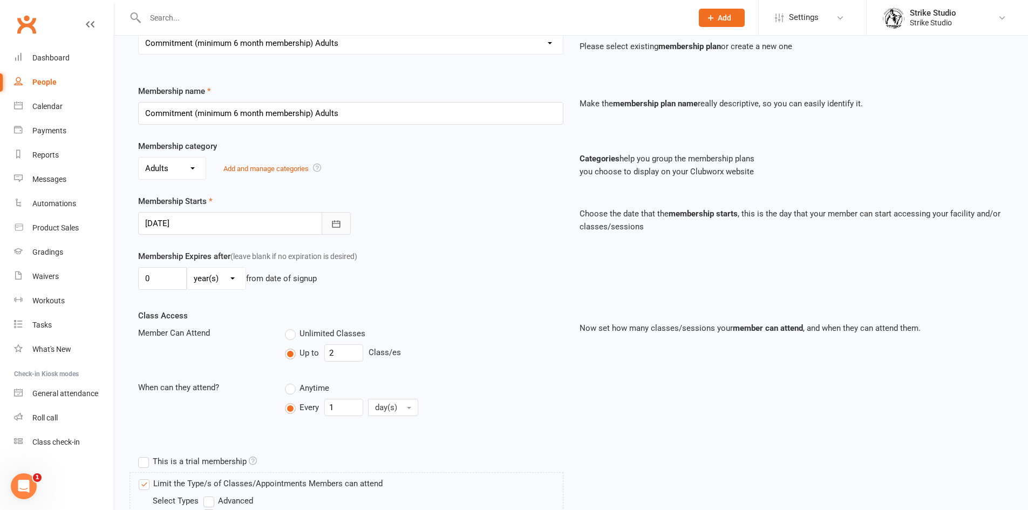
click at [339, 220] on icon "button" at bounding box center [336, 224] width 11 height 11
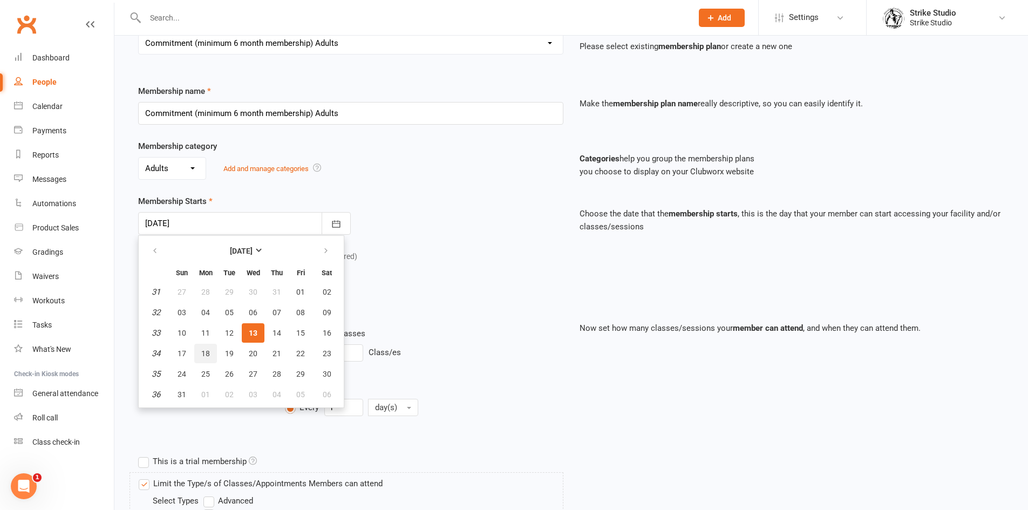
click at [202, 350] on span "18" at bounding box center [205, 353] width 9 height 9
type input "18 Aug 2025"
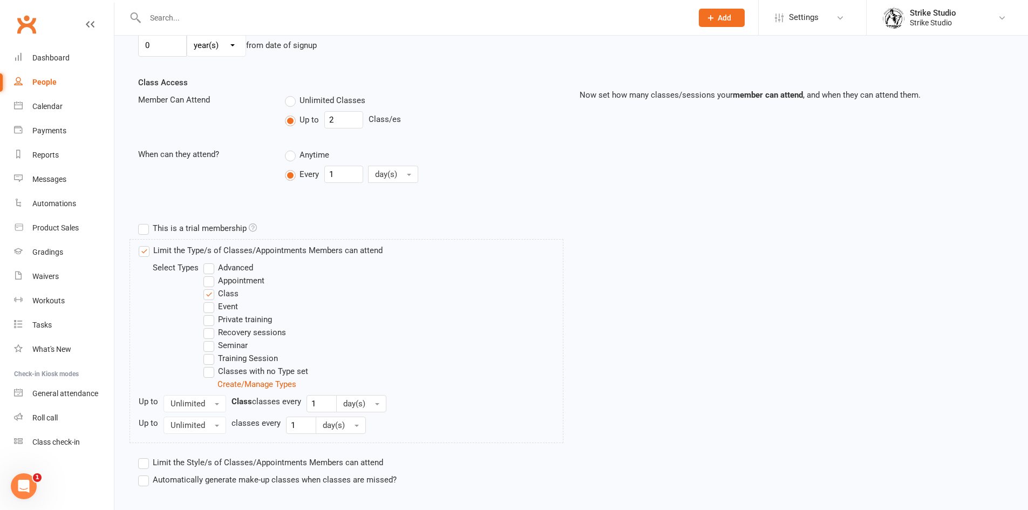
scroll to position [403, 0]
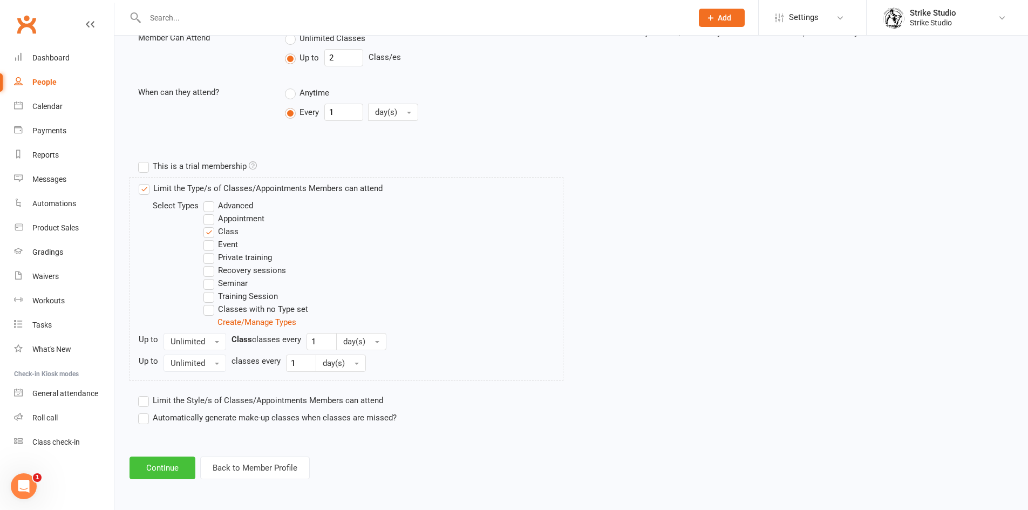
click at [173, 466] on button "Continue" at bounding box center [162, 467] width 66 height 23
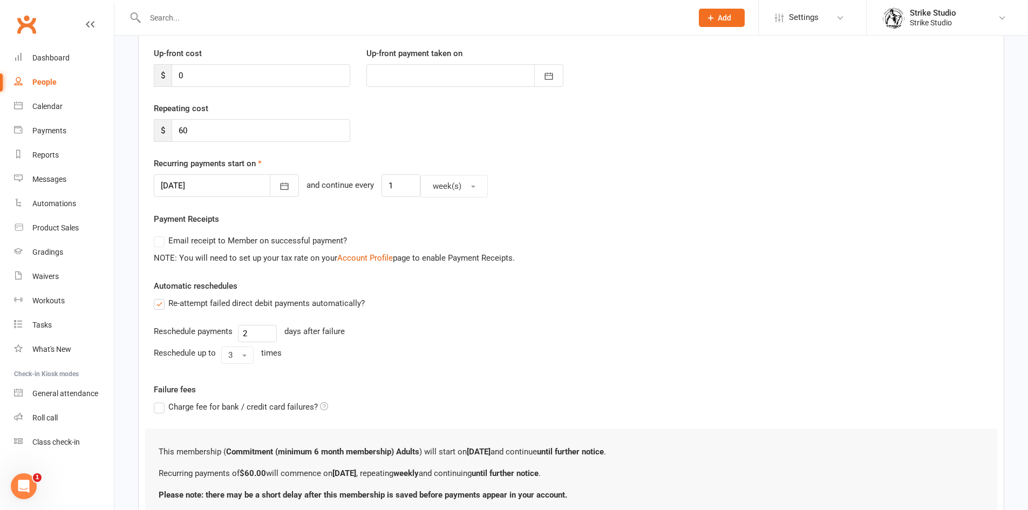
scroll to position [162, 0]
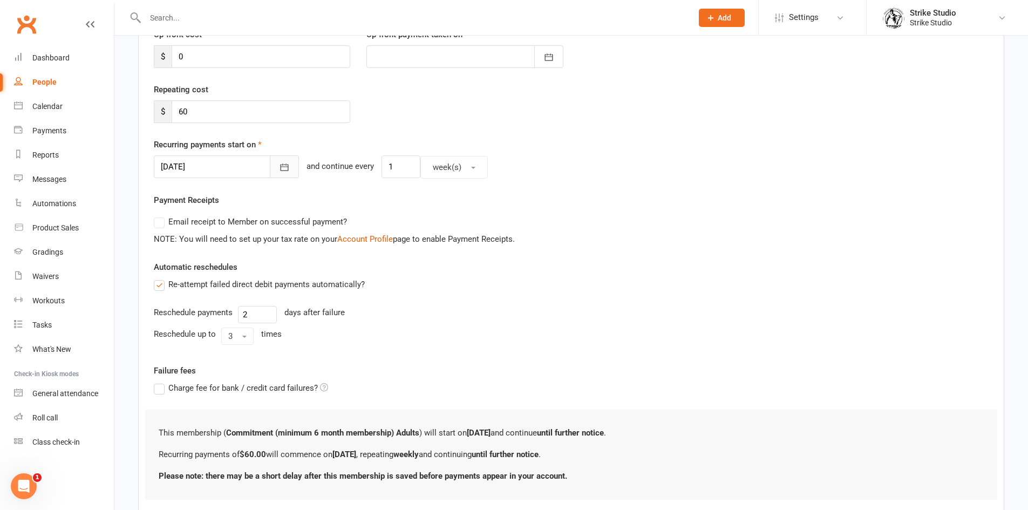
click at [279, 172] on icon "button" at bounding box center [284, 167] width 11 height 11
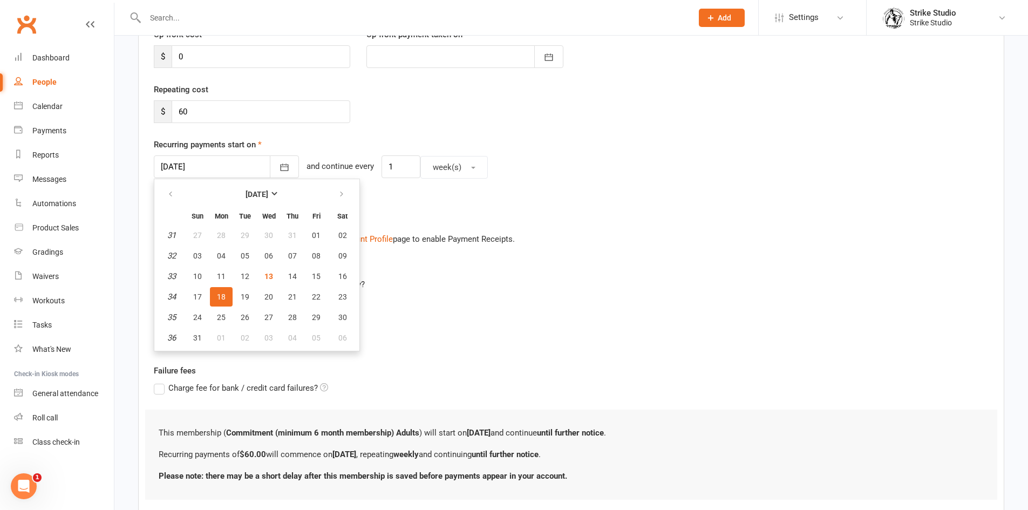
click at [436, 297] on div "Re-attempt failed direct debit payments automatically? Reschedule payments 2 da…" at bounding box center [571, 313] width 851 height 71
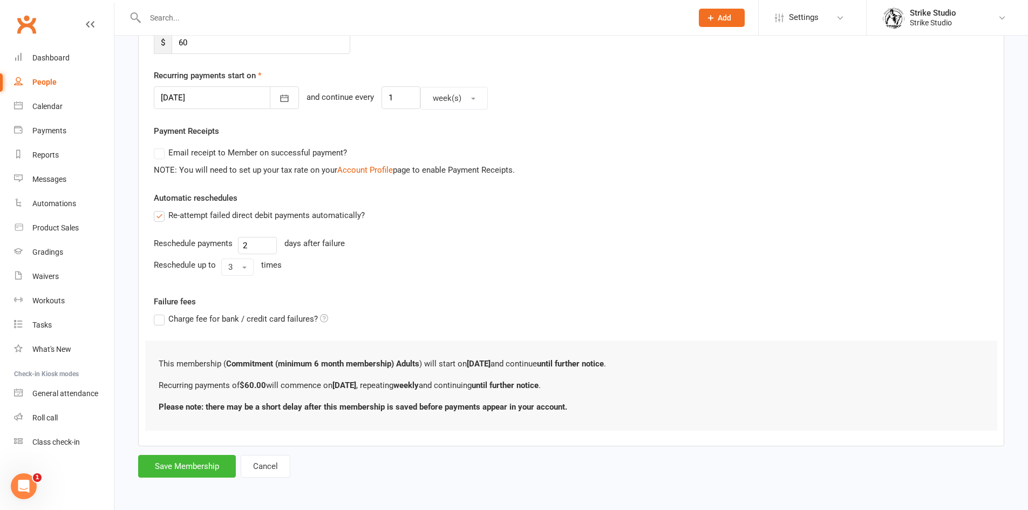
scroll to position [231, 0]
click at [208, 465] on button "Save Membership" at bounding box center [187, 465] width 98 height 23
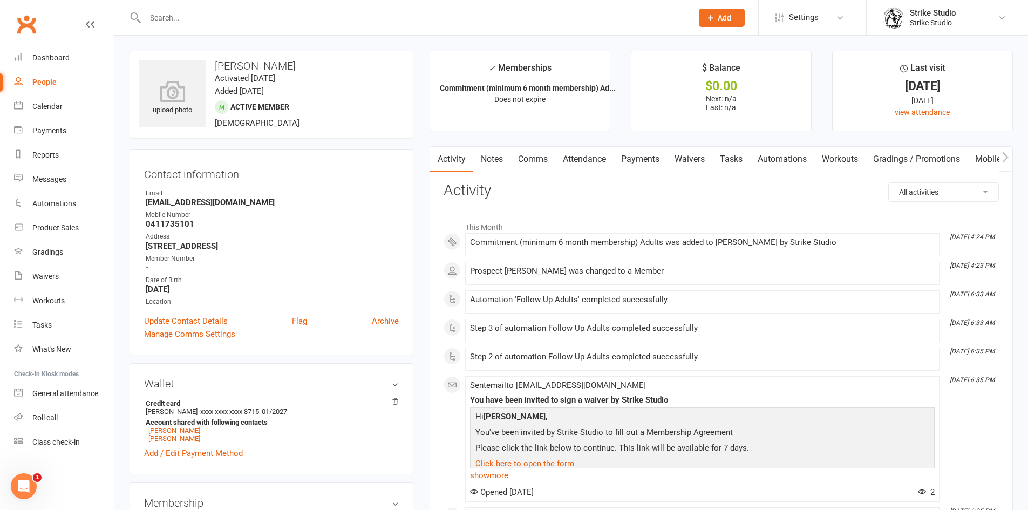
click at [496, 153] on link "Notes" at bounding box center [491, 159] width 37 height 25
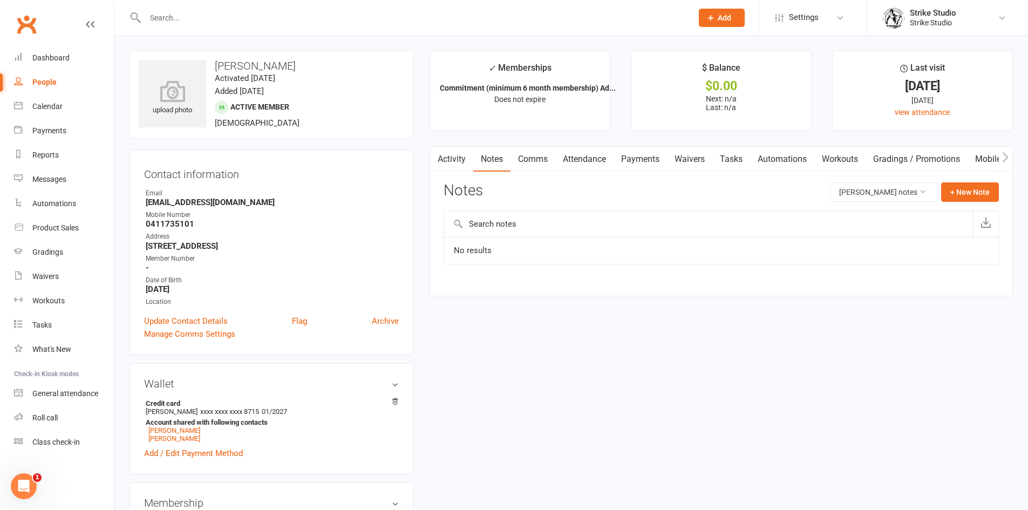
click at [462, 152] on link "Activity" at bounding box center [451, 159] width 43 height 25
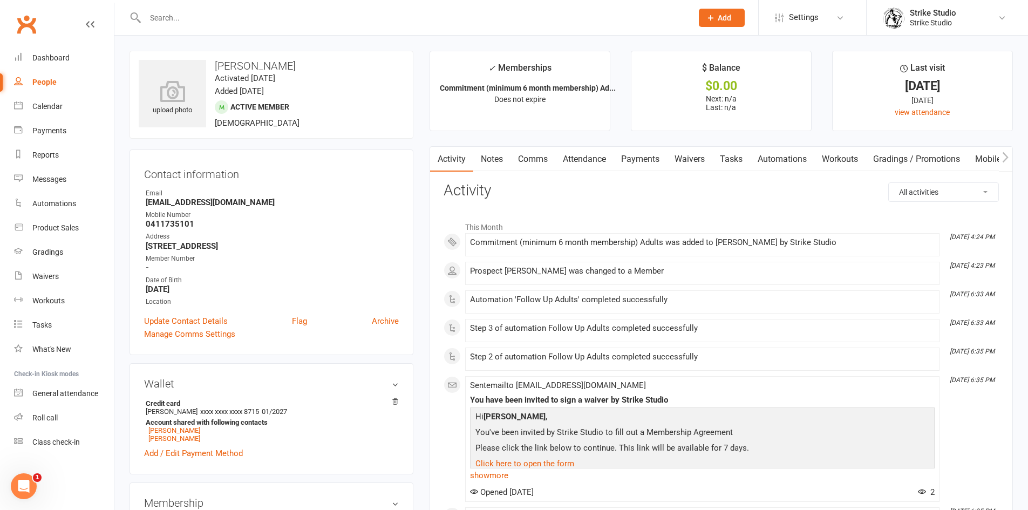
click at [410, 190] on div "Contact information Owner Email Samantharizk79@gmail.com Mobile Number 04117351…" at bounding box center [271, 252] width 284 height 206
drag, startPoint x: 309, startPoint y: 243, endPoint x: 158, endPoint y: 170, distance: 168.0
click at [158, 170] on div "Contact information Owner Email Samantharizk79@gmail.com Mobile Number 04117351…" at bounding box center [271, 252] width 284 height 206
click at [212, 227] on strong "0411735101" at bounding box center [272, 224] width 253 height 10
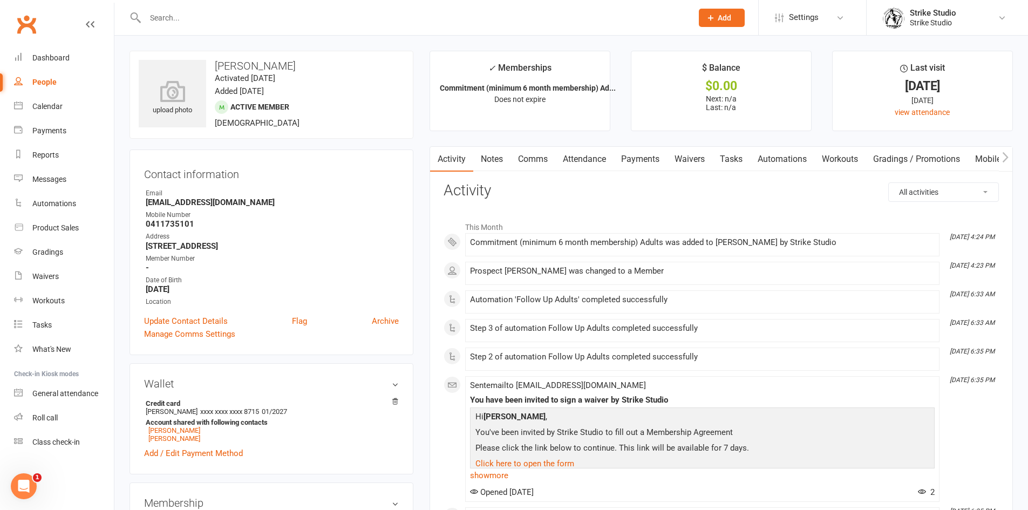
click at [342, 241] on li "Address 9 Menton Court Avondale Heights Vic 3034" at bounding box center [271, 240] width 255 height 19
click at [309, 249] on strong "9 Menton Court Avondale Heights Vic 3034" at bounding box center [272, 246] width 253 height 10
drag, startPoint x: 494, startPoint y: 195, endPoint x: 432, endPoint y: 179, distance: 64.5
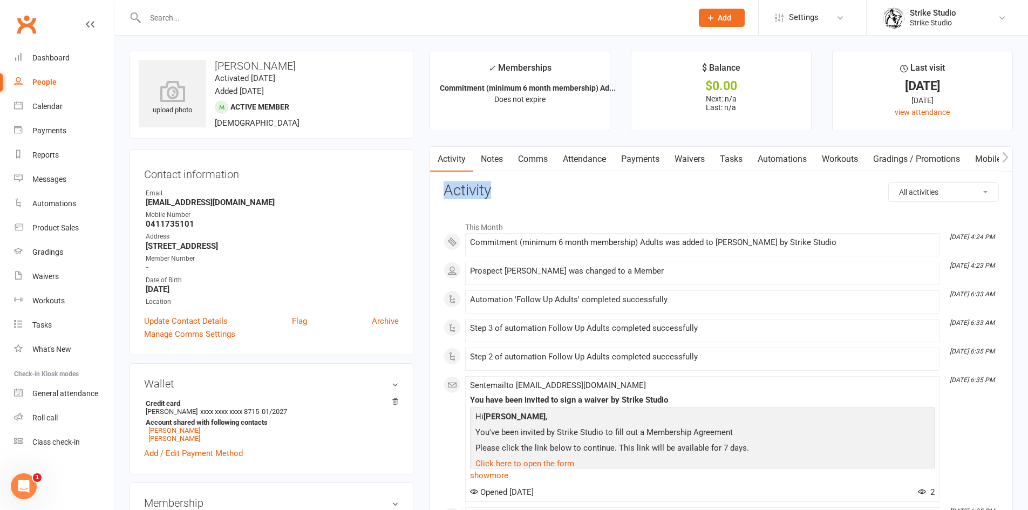
click at [445, 186] on h3 "Activity" at bounding box center [721, 190] width 555 height 17
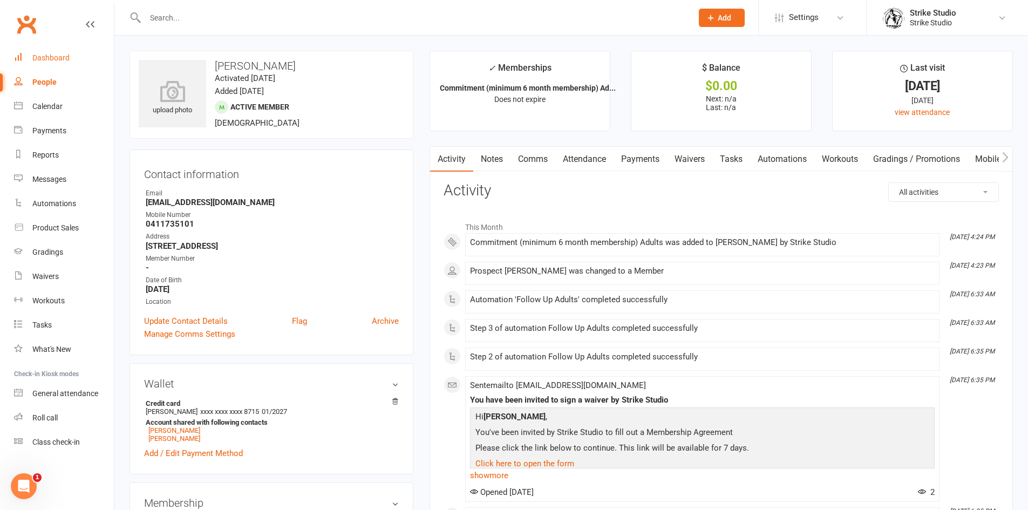
click at [60, 58] on div "Dashboard" at bounding box center [50, 57] width 37 height 9
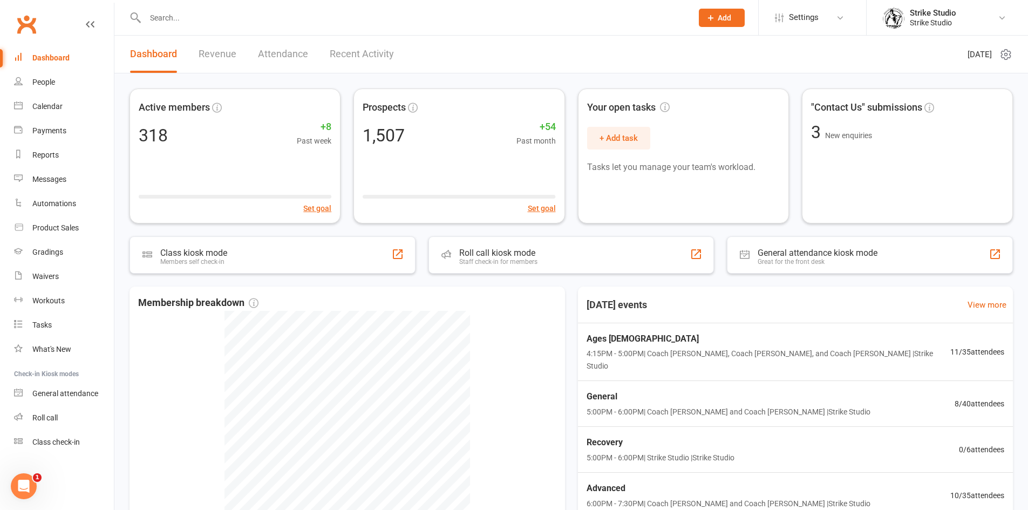
click at [276, 17] on input "text" at bounding box center [413, 17] width 543 height 15
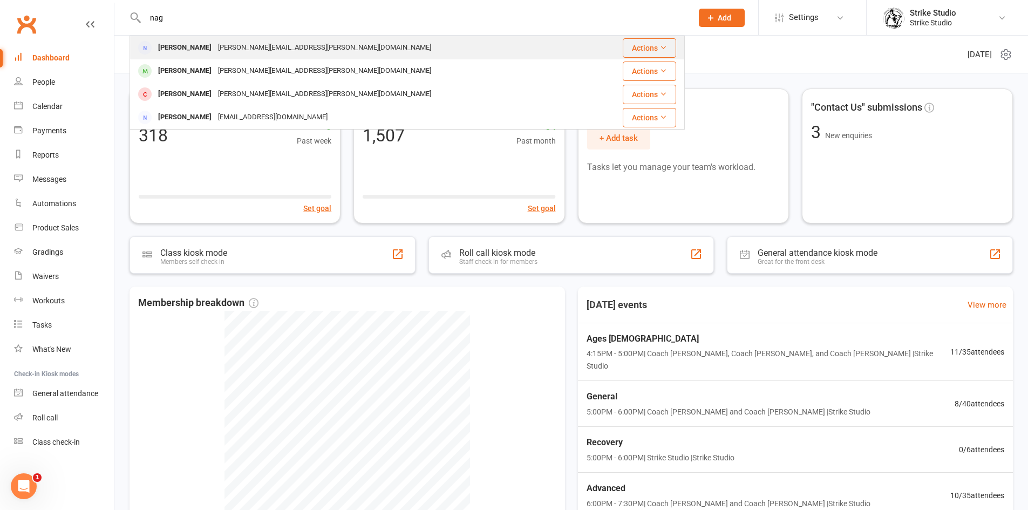
type input "nag"
click at [182, 50] on div "Nagma Datt" at bounding box center [185, 48] width 60 height 16
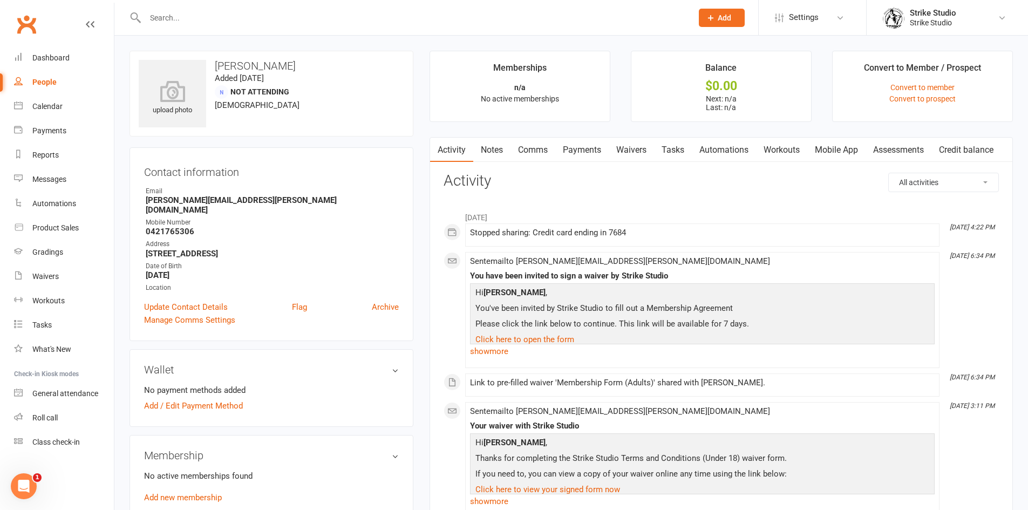
click at [530, 148] on link "Comms" at bounding box center [532, 150] width 45 height 25
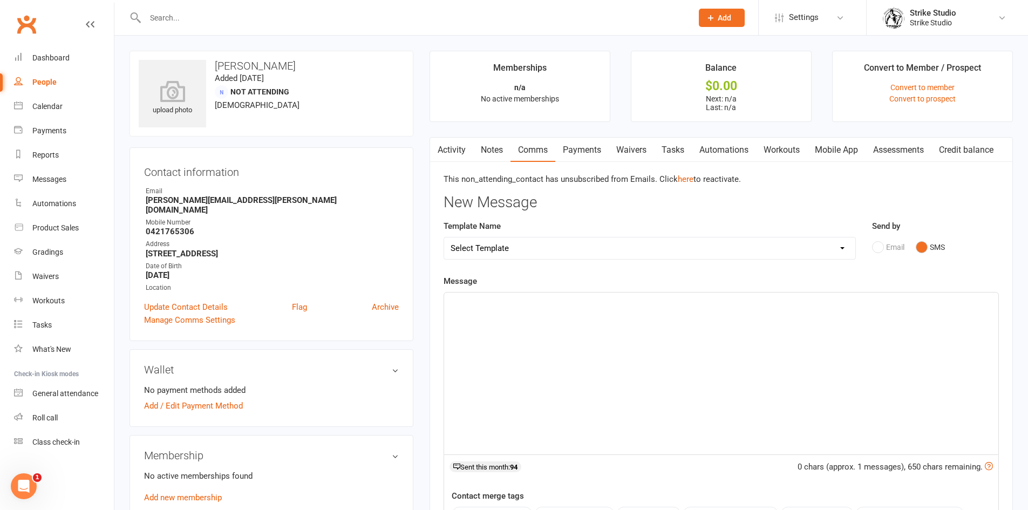
click at [548, 303] on p "﻿" at bounding box center [721, 302] width 541 height 13
click at [884, 247] on div "Email SMS" at bounding box center [935, 247] width 127 height 21
click at [520, 314] on div "Hi" at bounding box center [721, 373] width 554 height 162
click at [56, 180] on div "Messages" at bounding box center [49, 179] width 34 height 9
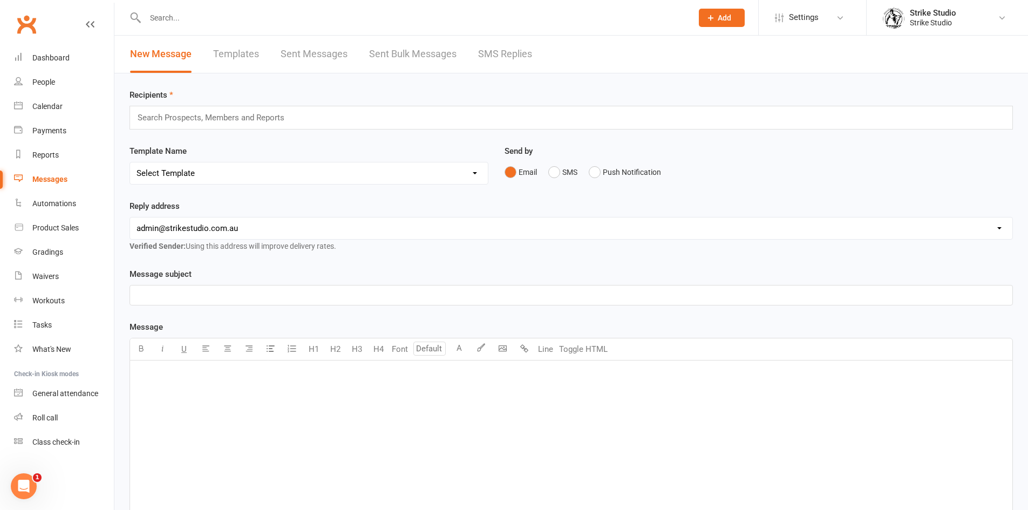
click at [227, 45] on link "Templates" at bounding box center [236, 54] width 46 height 37
select select "100"
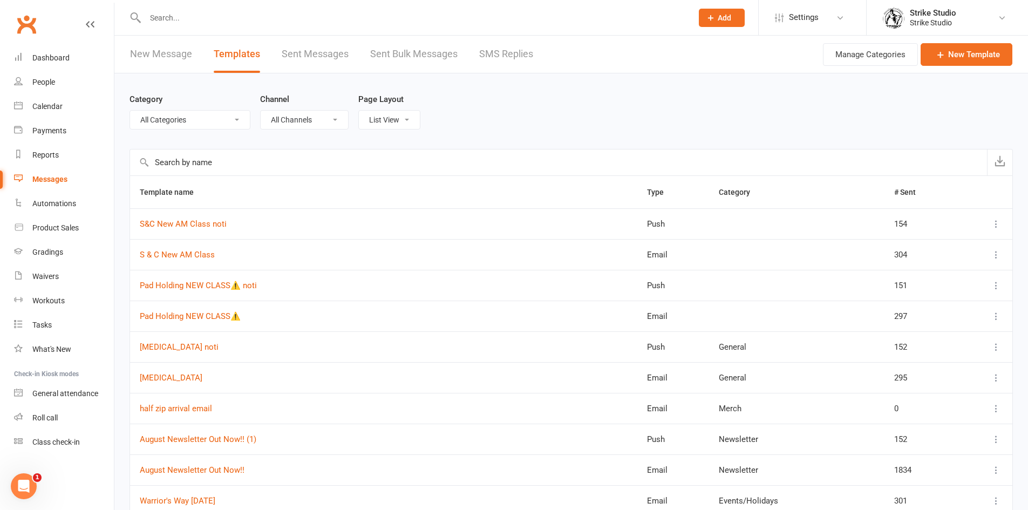
click at [228, 165] on input "text" at bounding box center [558, 162] width 857 height 26
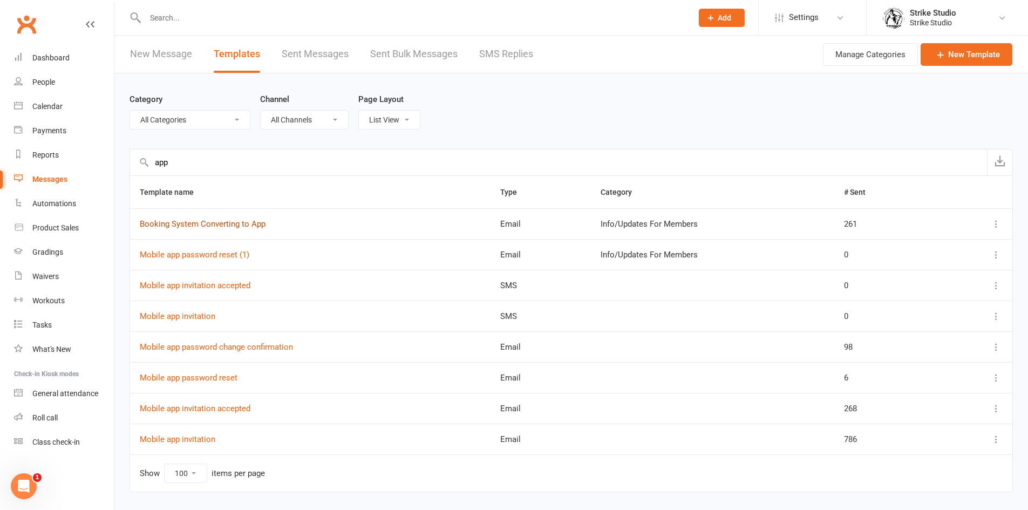
type input "app"
click at [219, 224] on link "Booking System Converting to App" at bounding box center [203, 224] width 126 height 10
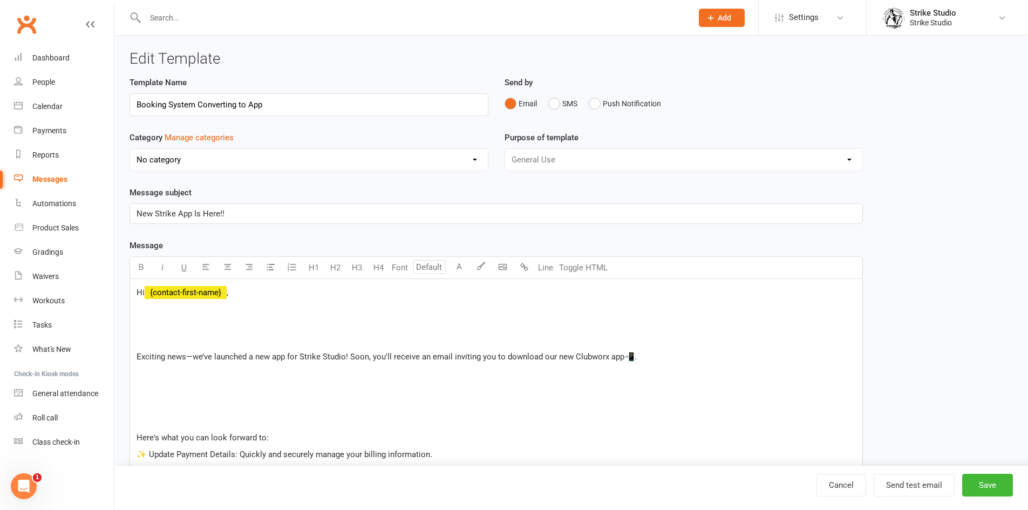
select select "11995"
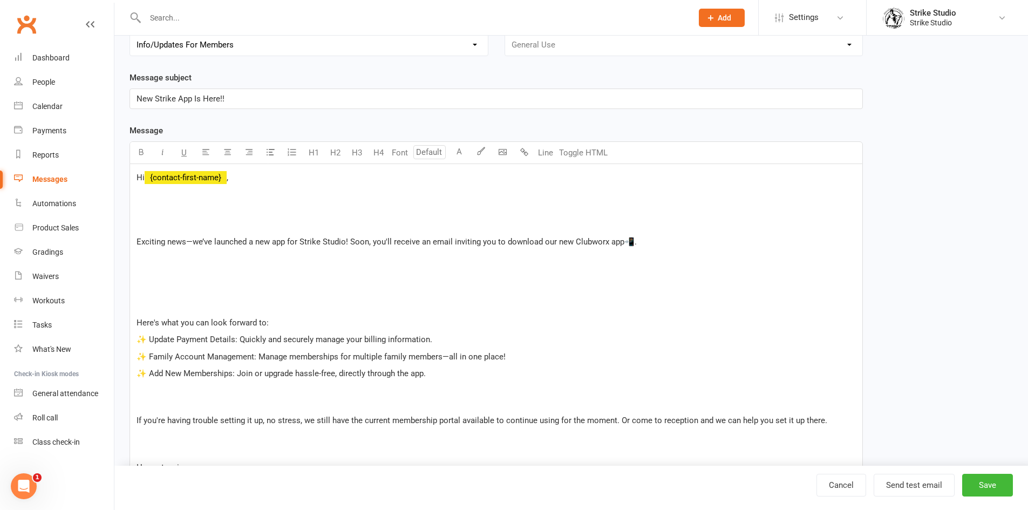
scroll to position [54, 0]
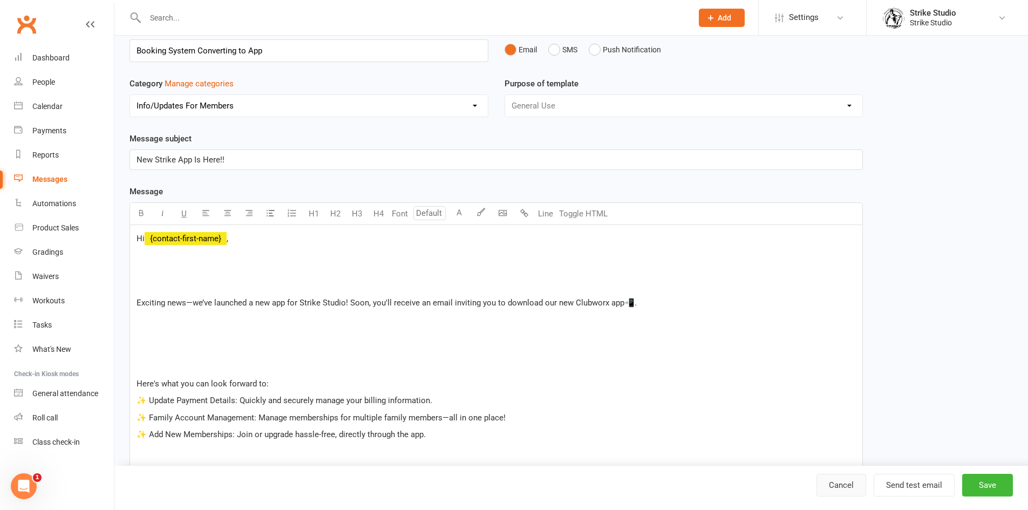
click at [838, 489] on link "Cancel" at bounding box center [841, 485] width 50 height 23
select select "100"
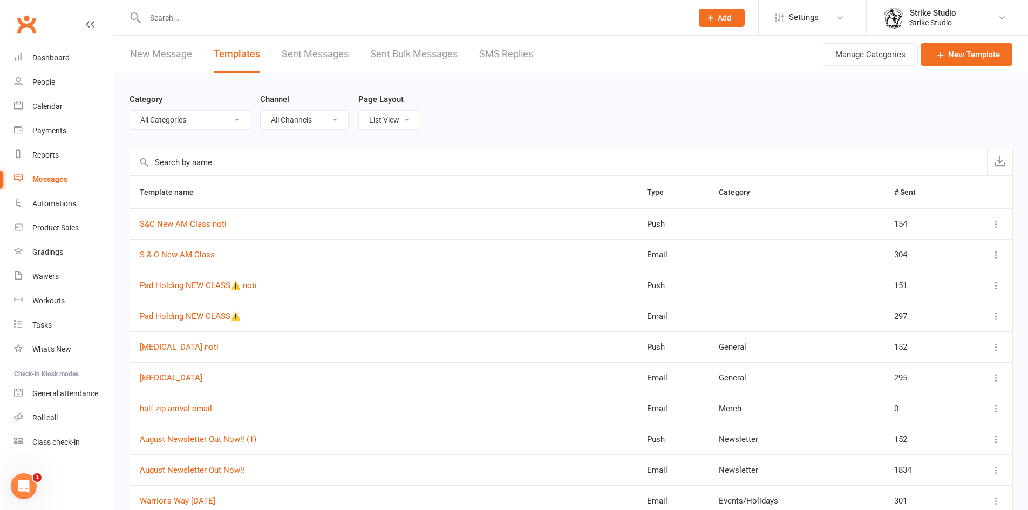
click at [196, 18] on input "text" at bounding box center [413, 17] width 543 height 15
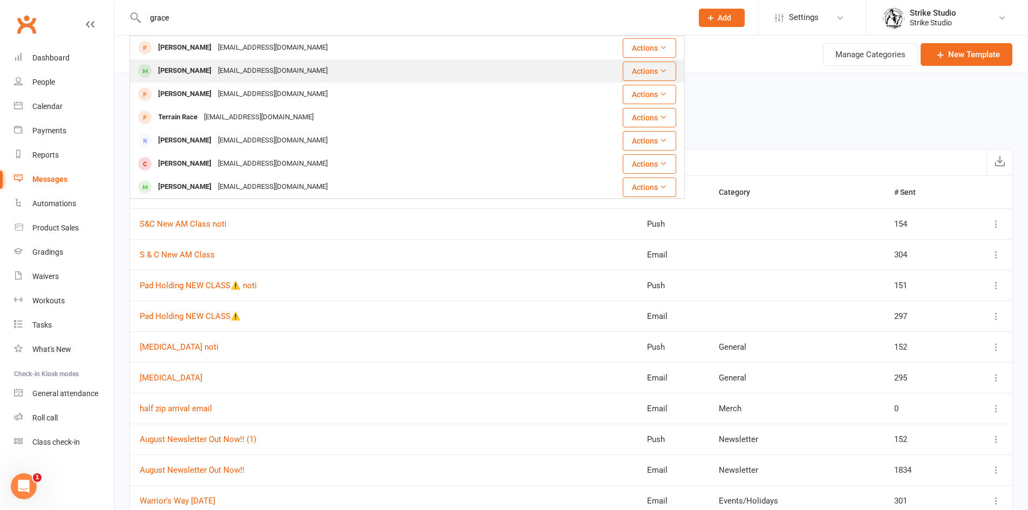
type input "grace"
click at [234, 65] on div "gracetozer1975@gmail.com" at bounding box center [273, 71] width 116 height 16
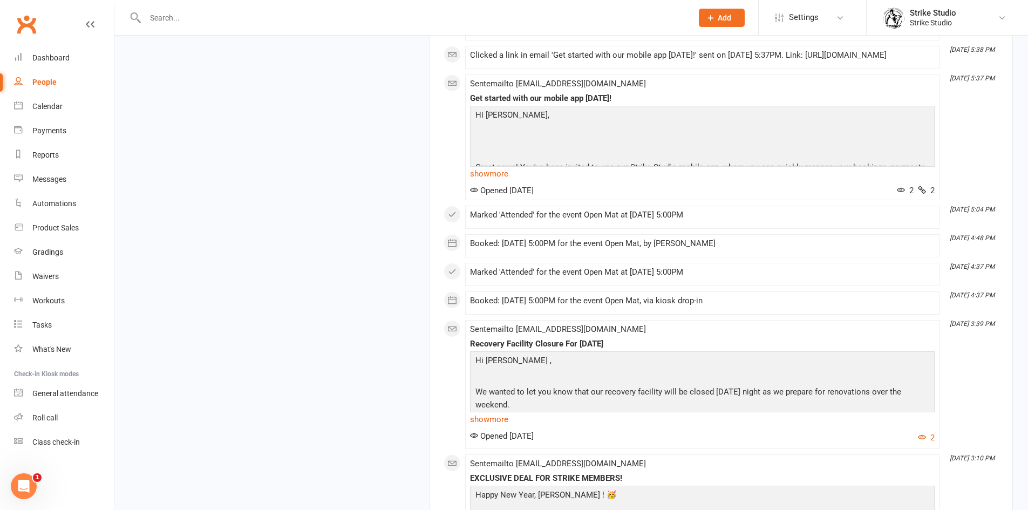
scroll to position [25198, 0]
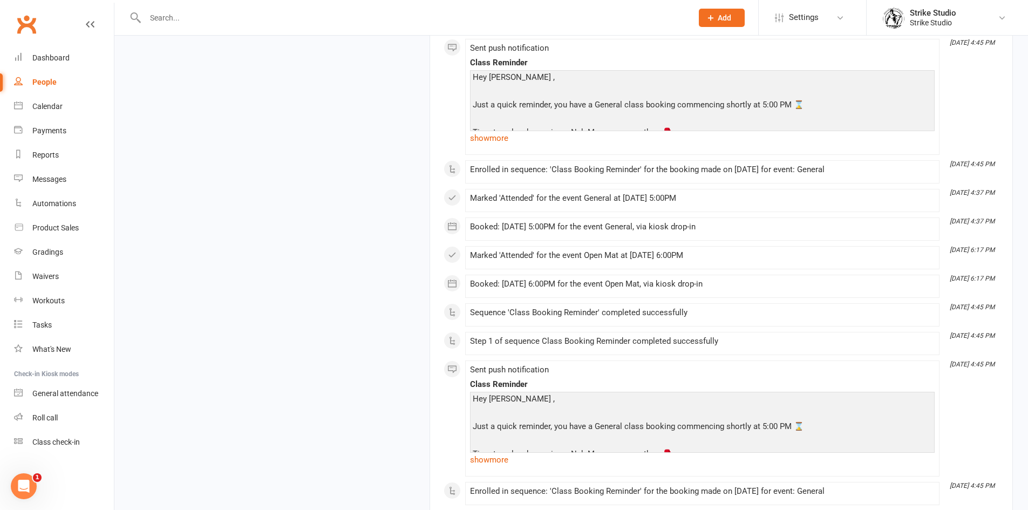
scroll to position [23957, 0]
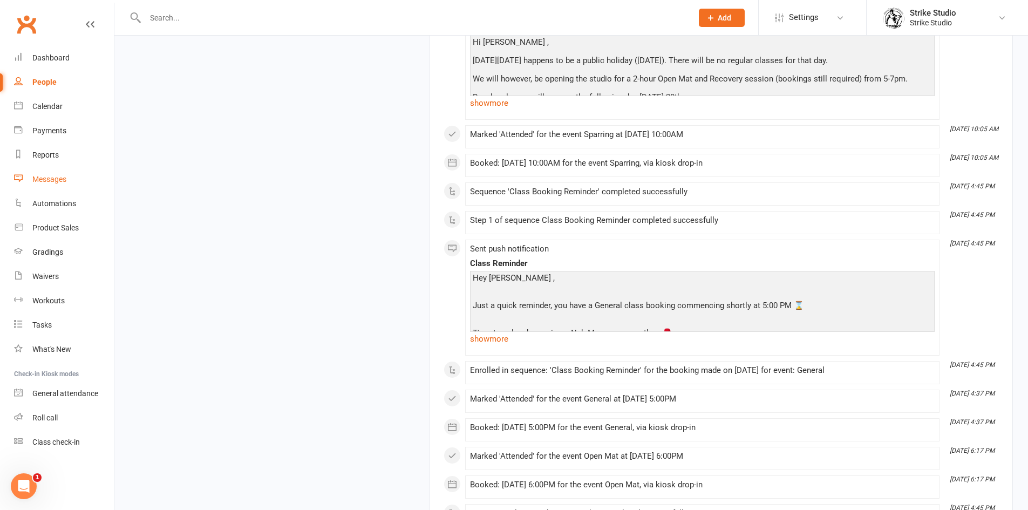
click at [52, 182] on div "Messages" at bounding box center [49, 179] width 34 height 9
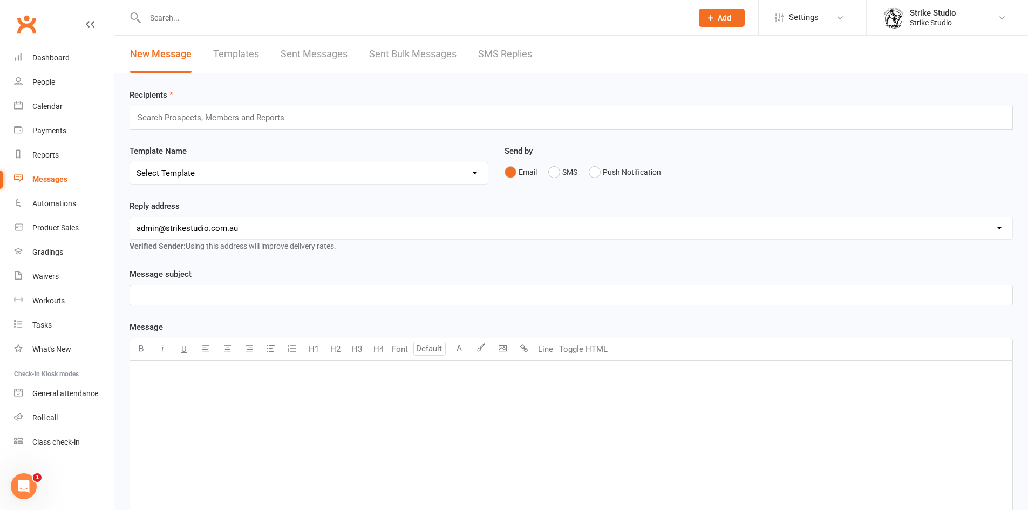
click at [198, 168] on select "Select Template [Email] Aspiring fighters meeting notes [Email] Exciting Opport…" at bounding box center [309, 173] width 358 height 22
click at [253, 54] on link "Templates" at bounding box center [236, 54] width 46 height 37
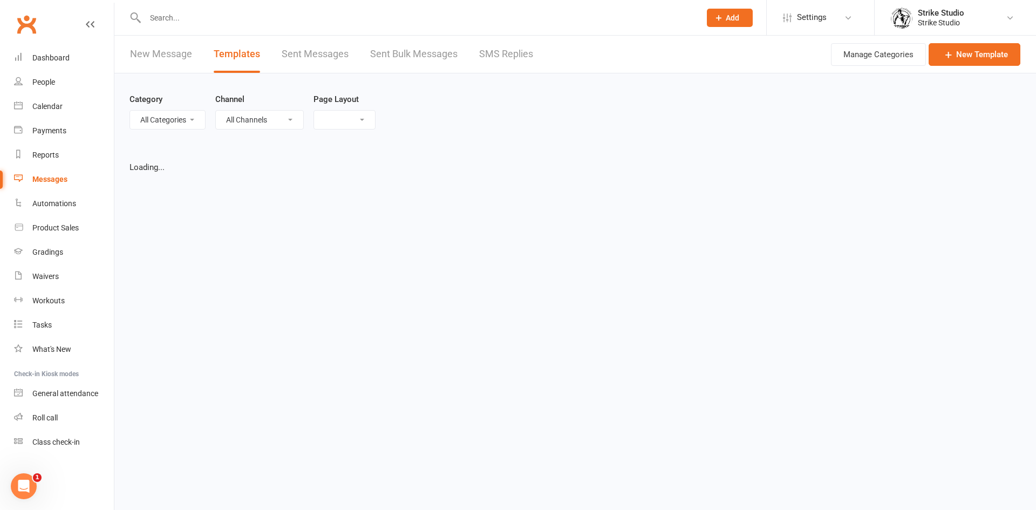
select select "list"
select select "100"
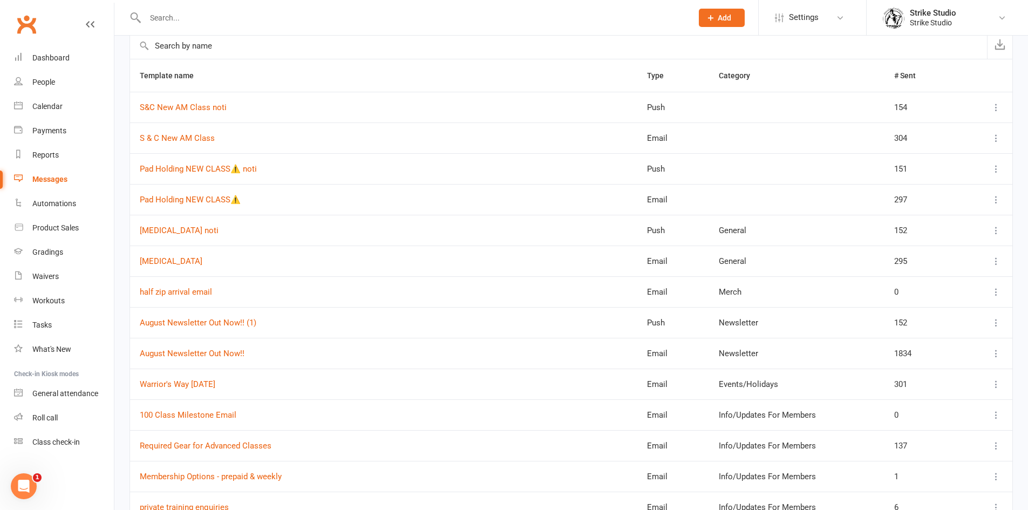
scroll to position [108, 0]
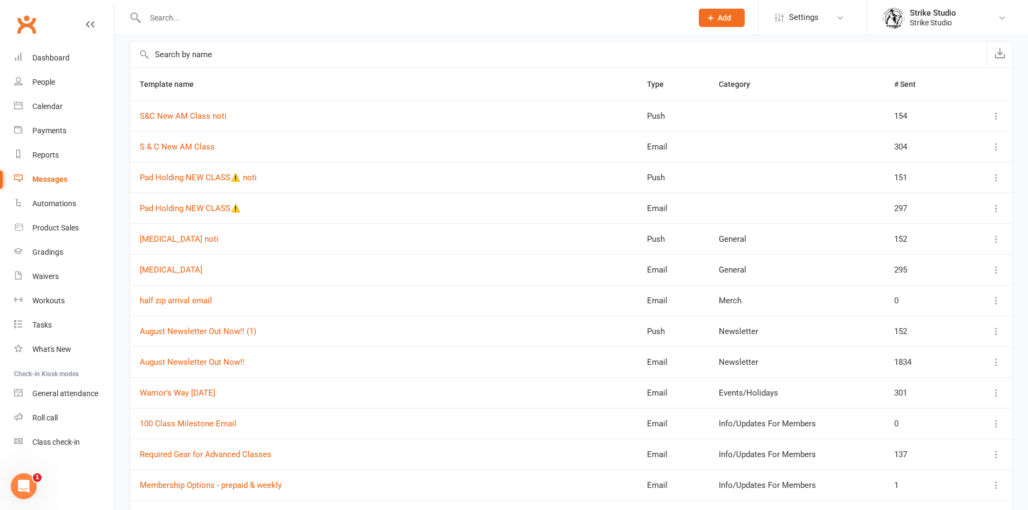
click at [228, 53] on input "text" at bounding box center [558, 55] width 857 height 26
click at [199, 299] on link "half zip arrival email" at bounding box center [176, 301] width 72 height 10
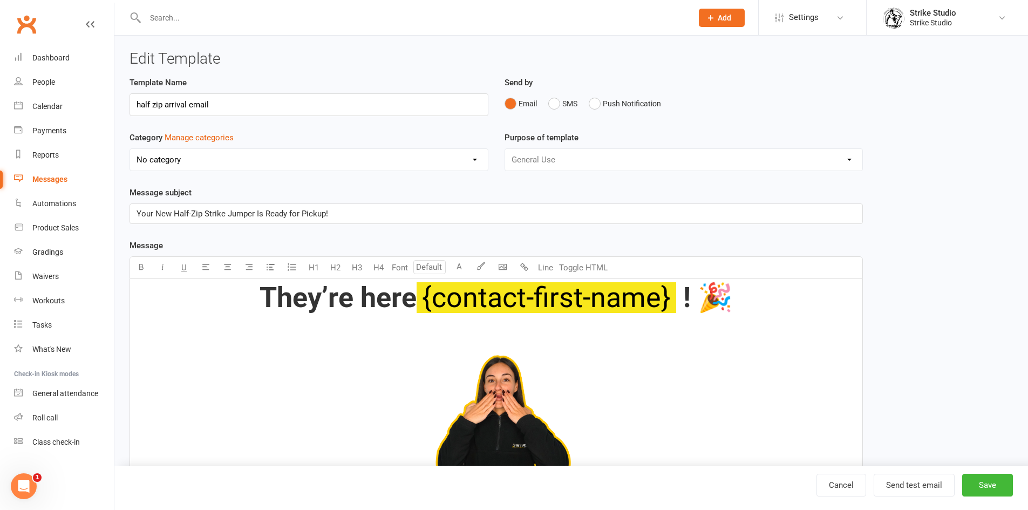
select select "11993"
click at [834, 484] on link "Cancel" at bounding box center [841, 485] width 50 height 23
select select "100"
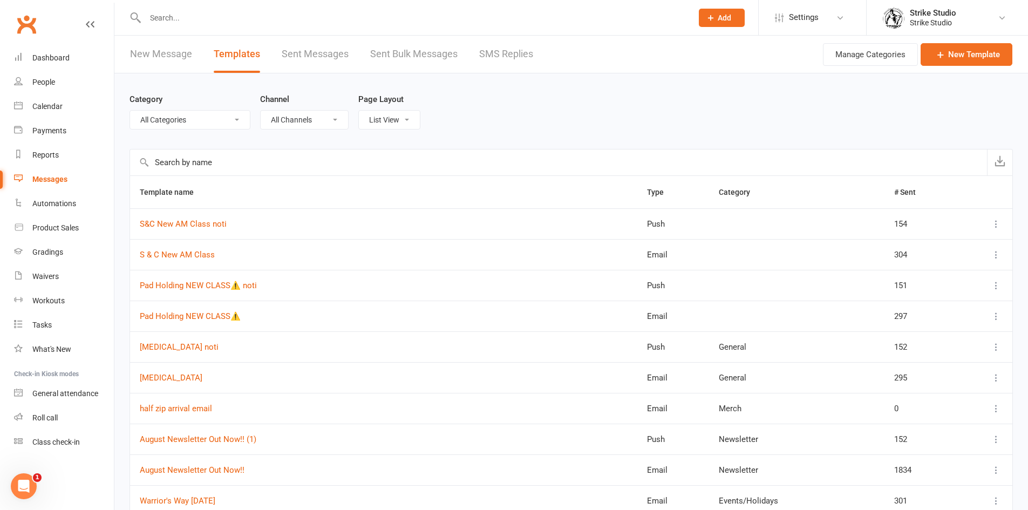
click at [151, 56] on link "New Message" at bounding box center [161, 54] width 62 height 37
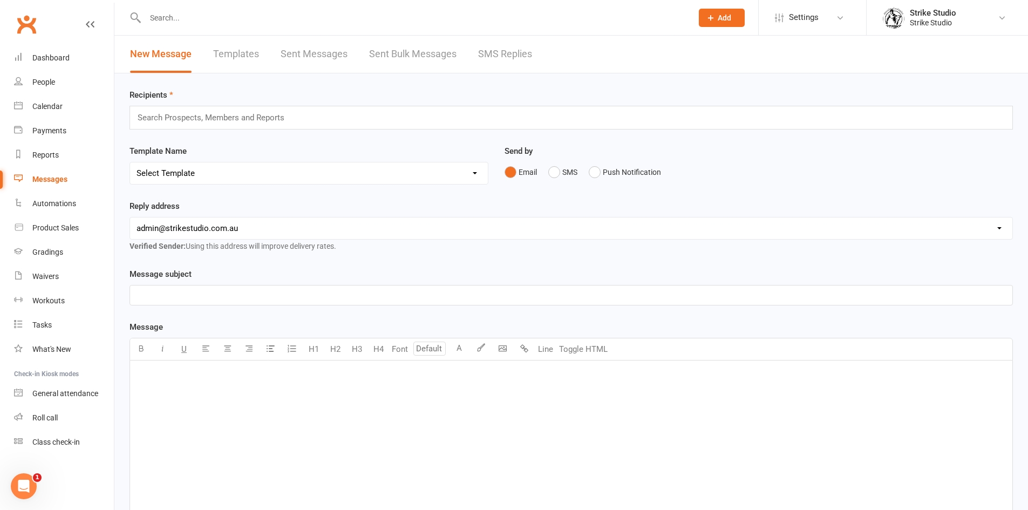
click at [181, 176] on select "Select Template [Email] Aspiring fighters meeting notes [Email] Exciting Opport…" at bounding box center [309, 173] width 358 height 22
click at [623, 255] on div "Reply address hello@clubworx.com admin@strikestudio.com.au Verified Sender: Usi…" at bounding box center [570, 234] width 899 height 68
click at [60, 100] on link "Calendar" at bounding box center [64, 106] width 100 height 24
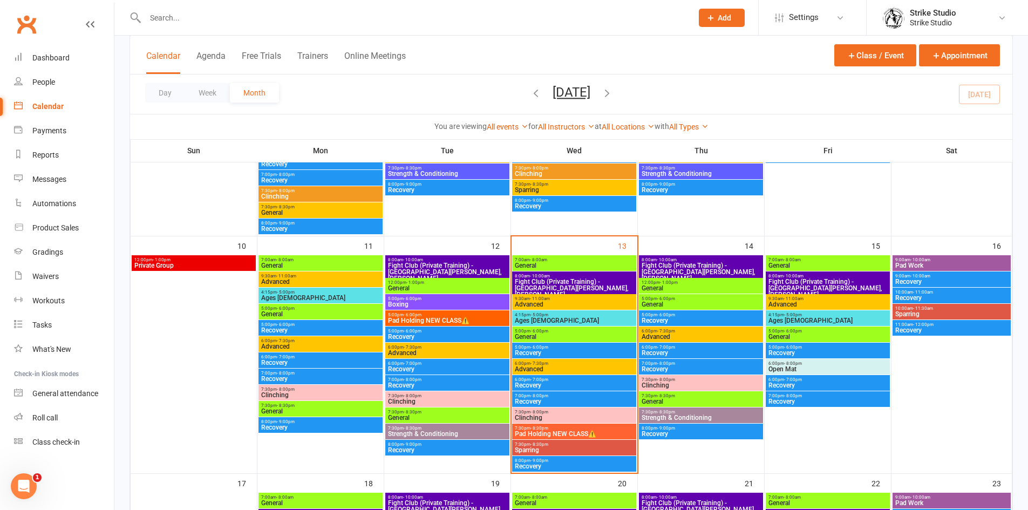
scroll to position [486, 0]
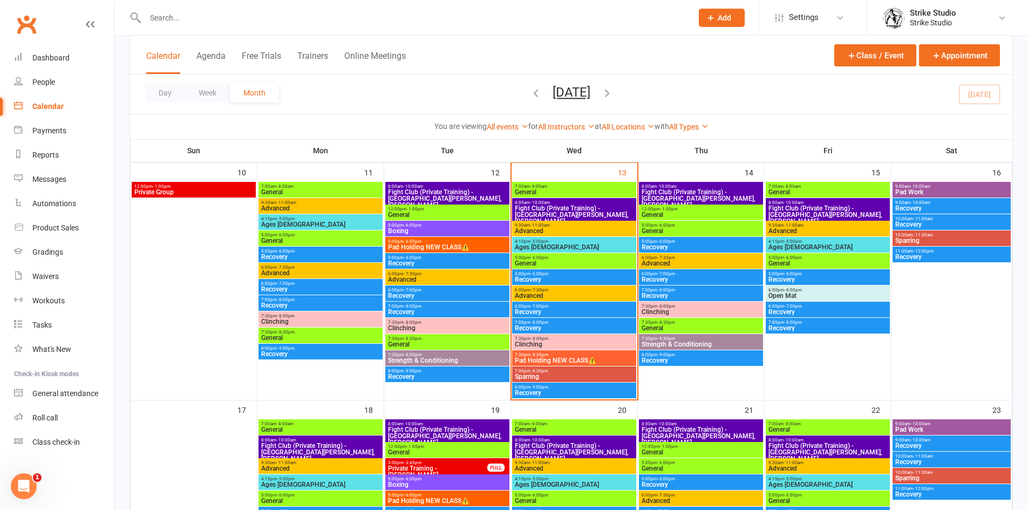
click at [552, 357] on span "Pad Holding NEW CLASS⚠️" at bounding box center [574, 360] width 120 height 6
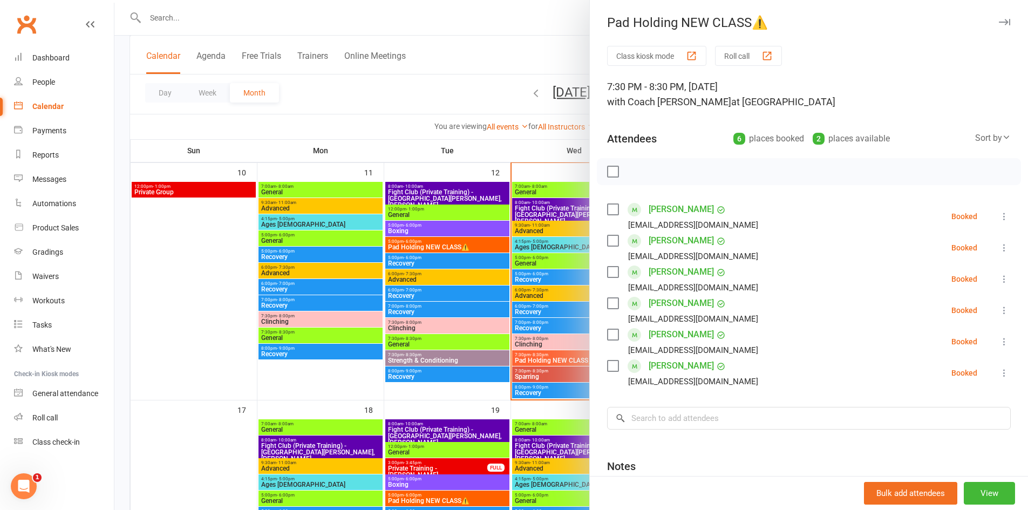
drag, startPoint x: 723, startPoint y: 395, endPoint x: 786, endPoint y: 444, distance: 79.6
click at [786, 444] on div "Class kiosk mode Roll call 7:30 PM - 8:30 PM, Wednesday, August, 13, 2025 with …" at bounding box center [809, 314] width 438 height 536
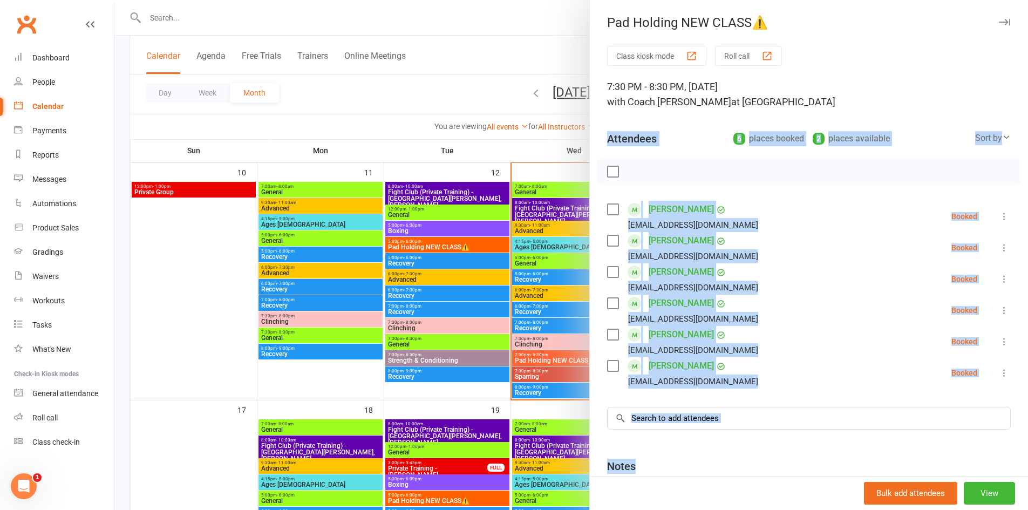
drag, startPoint x: 676, startPoint y: 441, endPoint x: 605, endPoint y: 137, distance: 312.3
click at [605, 137] on div "Class kiosk mode Roll call 7:30 PM - 8:30 PM, Wednesday, August, 13, 2025 with …" at bounding box center [809, 314] width 438 height 536
click at [601, 138] on div "Class kiosk mode Roll call 7:30 PM - 8:30 PM, Wednesday, August, 13, 2025 with …" at bounding box center [809, 314] width 438 height 536
click at [602, 127] on div "Class kiosk mode Roll call 7:30 PM - 8:30 PM, Wednesday, August, 13, 2025 with …" at bounding box center [809, 314] width 438 height 536
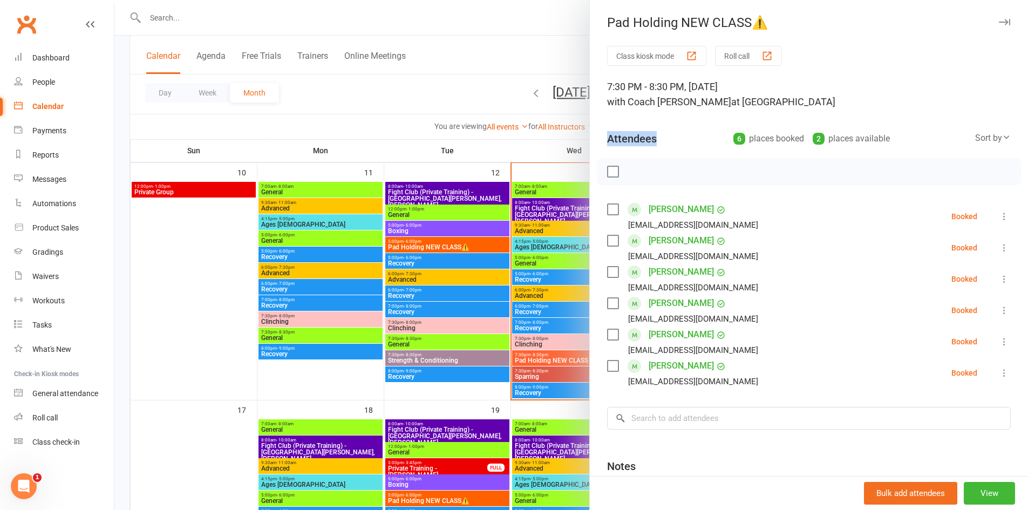
drag, startPoint x: 604, startPoint y: 142, endPoint x: 656, endPoint y: 134, distance: 52.4
click at [663, 135] on div "Attendees 6 places booked 2 places available Sort by Last name First name Booki…" at bounding box center [809, 136] width 404 height 26
click at [655, 134] on div "Attendees 6 places booked 2 places available Sort by Last name First name Booki…" at bounding box center [809, 136] width 404 height 26
click at [781, 453] on div "Notes" at bounding box center [809, 464] width 404 height 26
click at [482, 97] on div at bounding box center [570, 255] width 913 height 510
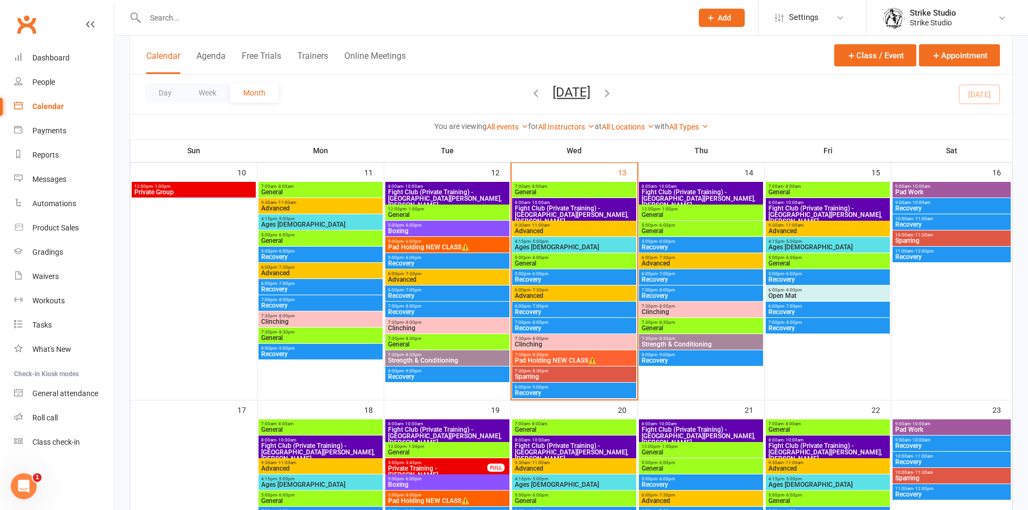
click at [472, 108] on div "Day Week Month August 2025 August 2025 Sun Mon Tue Wed Thu Fri Sat 27 28 29 30 …" at bounding box center [571, 93] width 882 height 39
click at [50, 185] on link "Messages" at bounding box center [64, 179] width 100 height 24
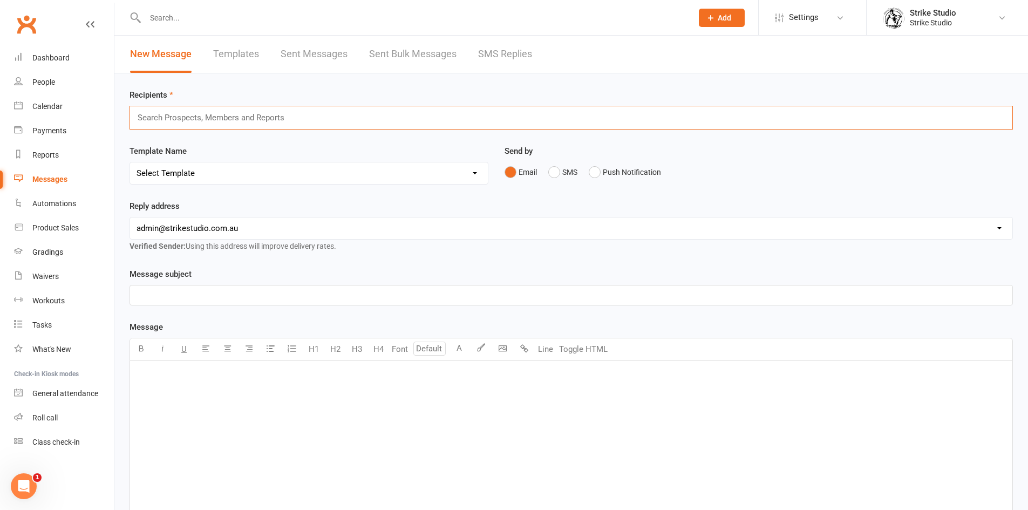
click at [235, 117] on input "text" at bounding box center [216, 118] width 158 height 14
click at [155, 21] on input "text" at bounding box center [413, 17] width 543 height 15
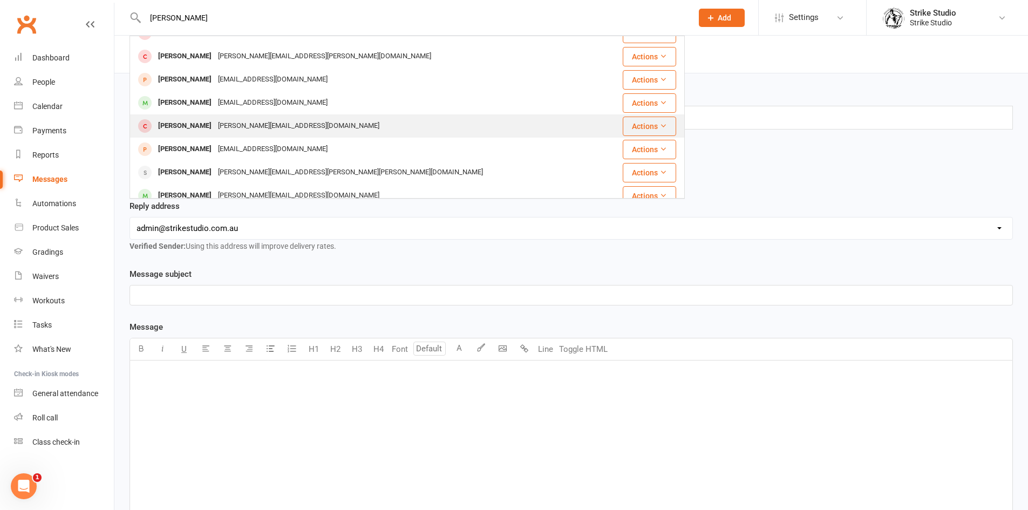
scroll to position [302, 0]
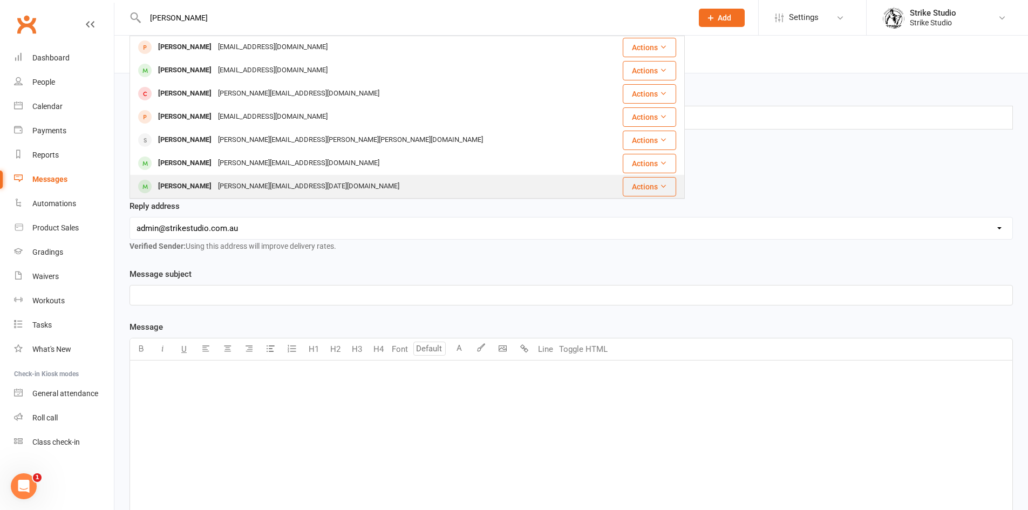
type input "michael"
click at [256, 190] on div "michael.mar2105@gmail.com" at bounding box center [309, 187] width 188 height 16
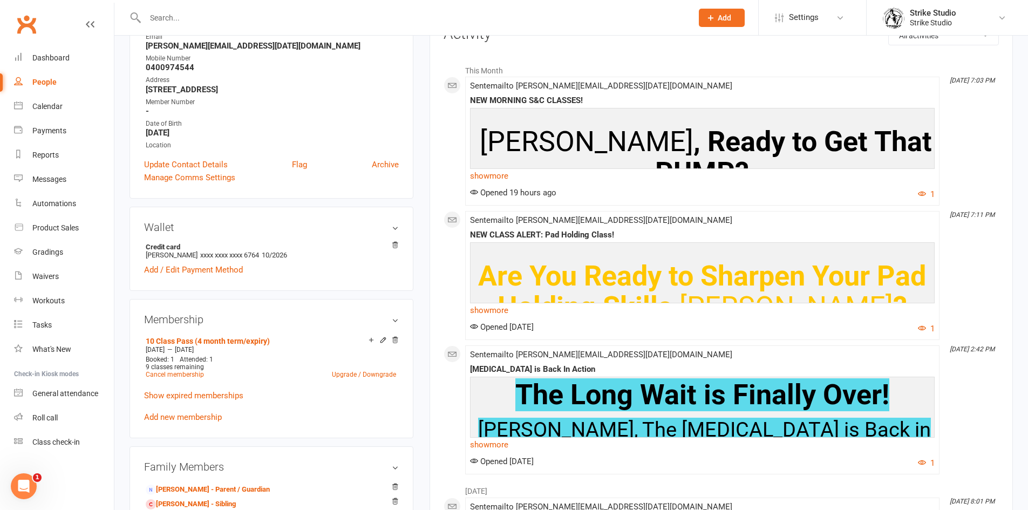
scroll to position [162, 0]
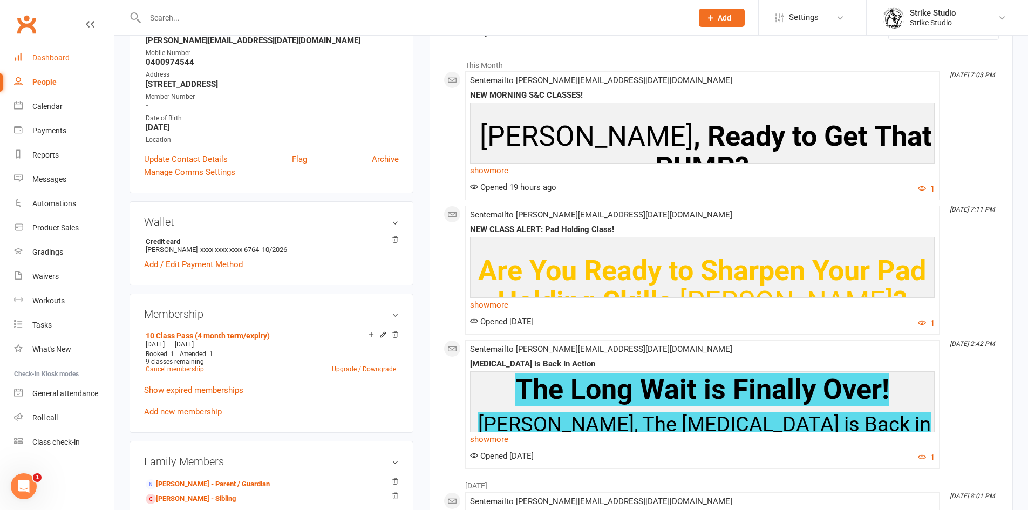
click at [59, 58] on div "Dashboard" at bounding box center [50, 57] width 37 height 9
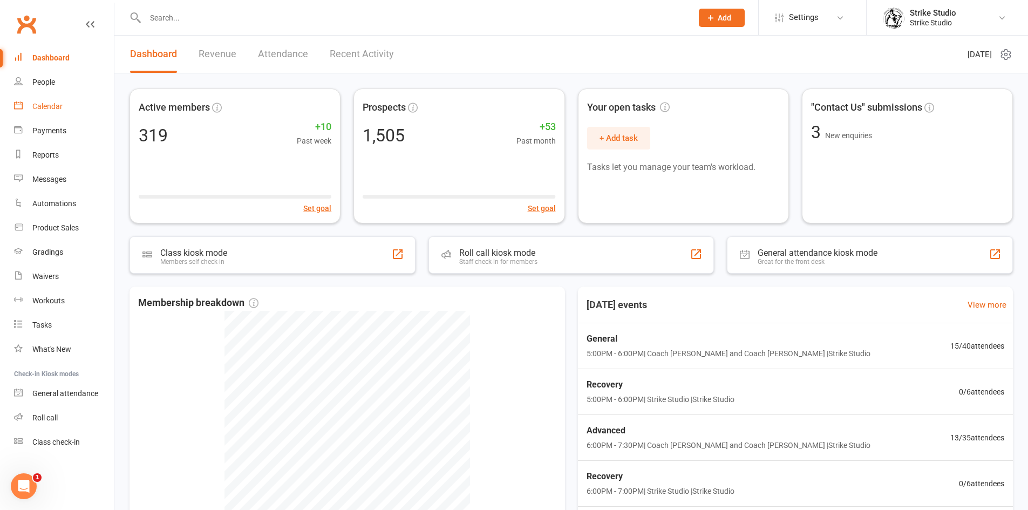
click at [56, 110] on div "Calendar" at bounding box center [47, 106] width 30 height 9
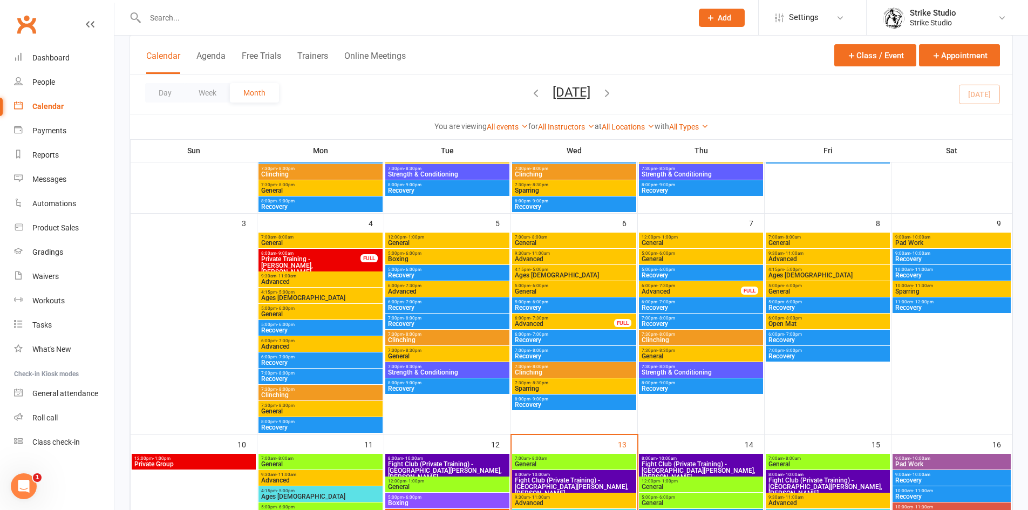
scroll to position [270, 0]
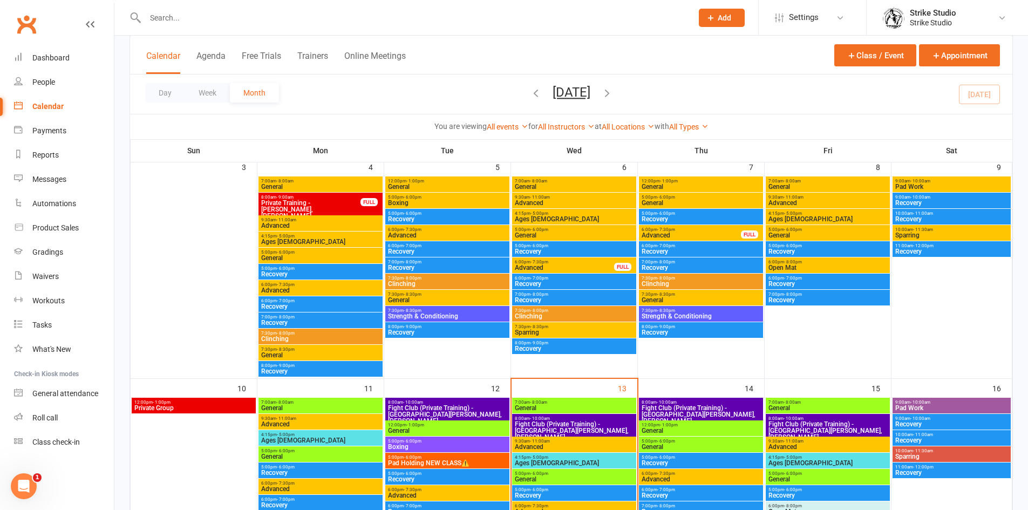
click at [545, 462] on span "Ages [DEMOGRAPHIC_DATA]" at bounding box center [574, 463] width 120 height 6
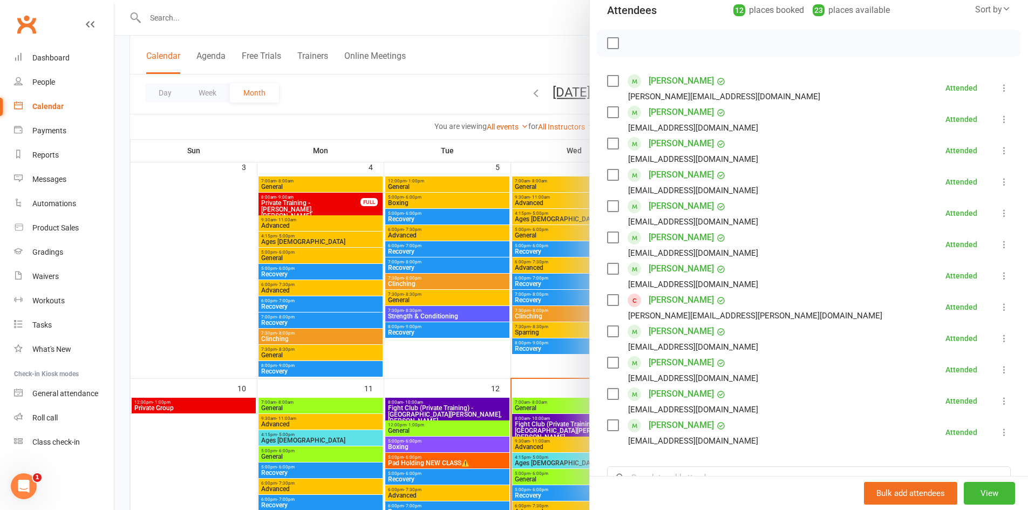
scroll to position [216, 0]
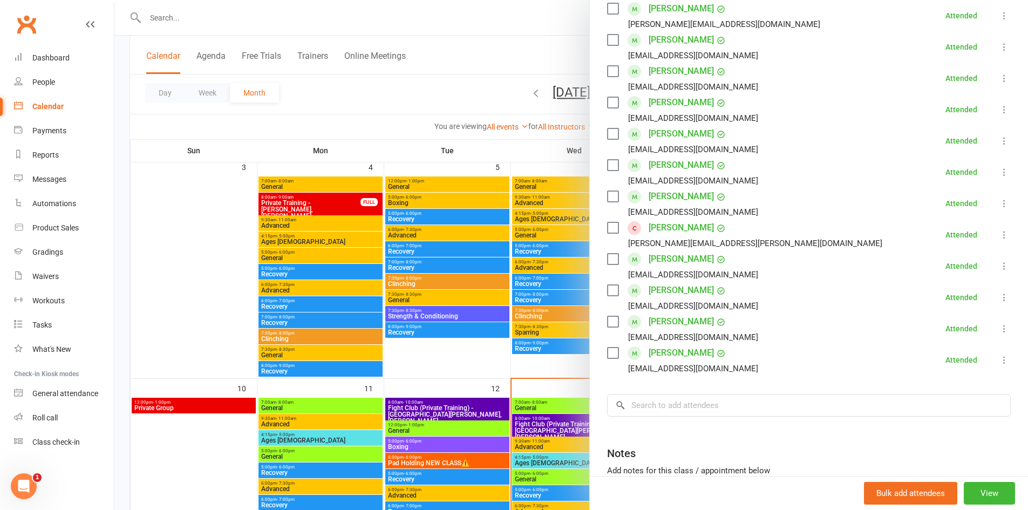
click at [412, 99] on div at bounding box center [570, 255] width 913 height 510
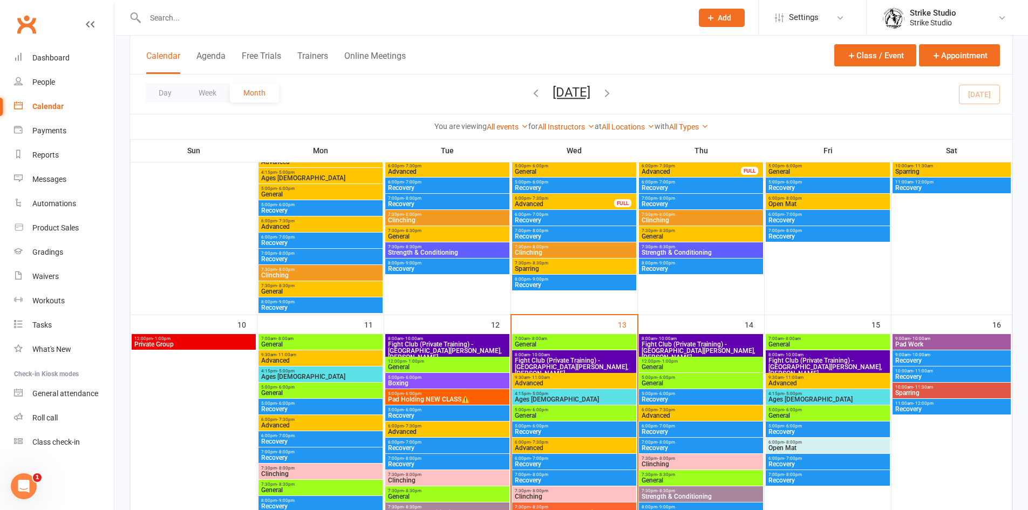
scroll to position [432, 0]
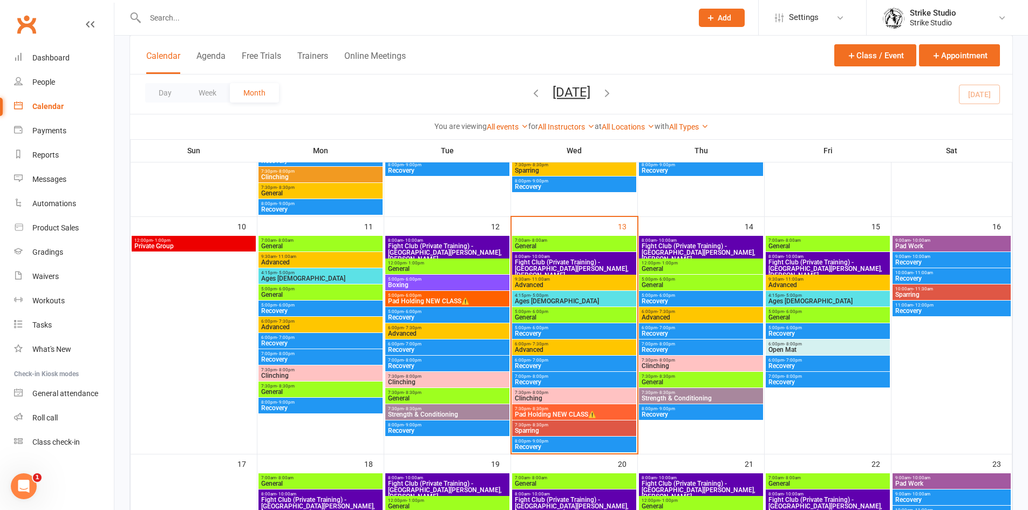
click at [550, 317] on span "General" at bounding box center [574, 317] width 120 height 6
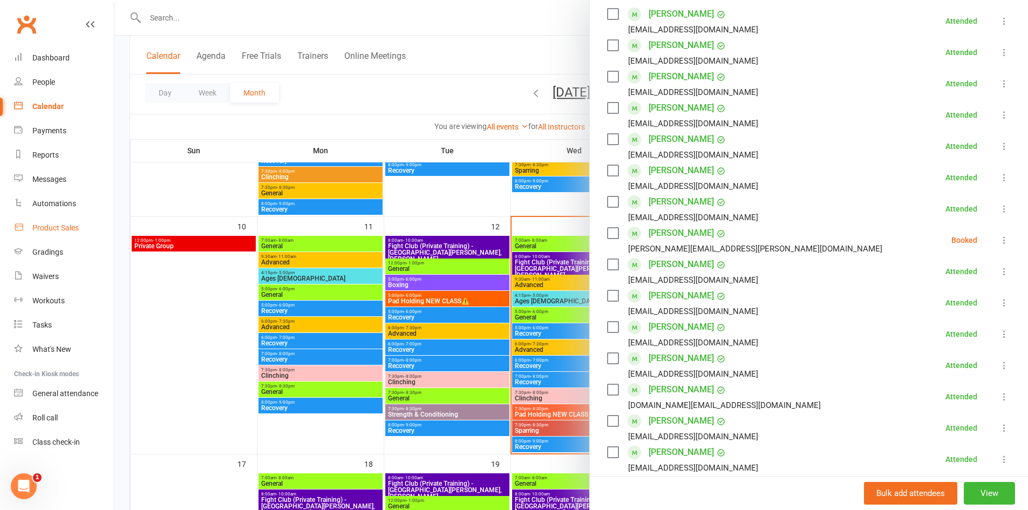
scroll to position [181, 0]
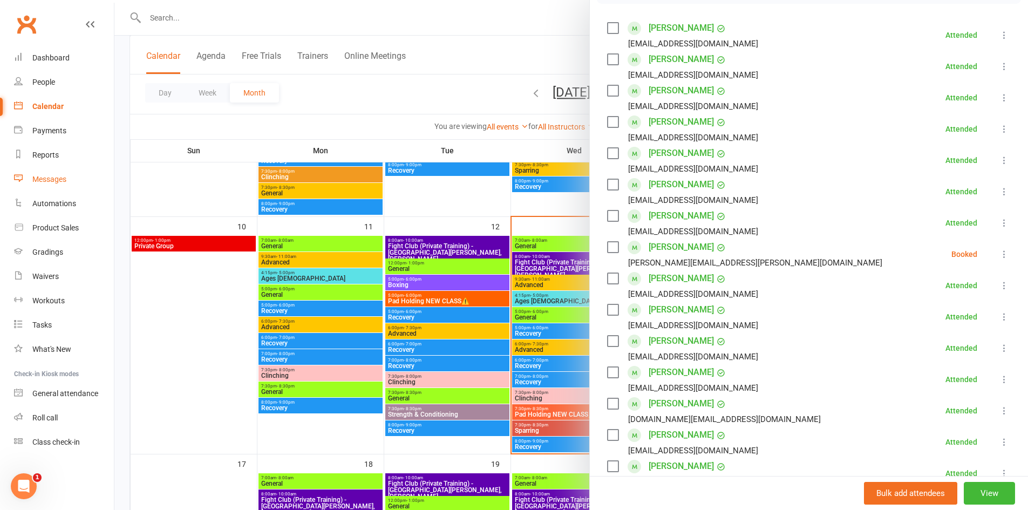
click at [53, 183] on div "Messages" at bounding box center [49, 179] width 34 height 9
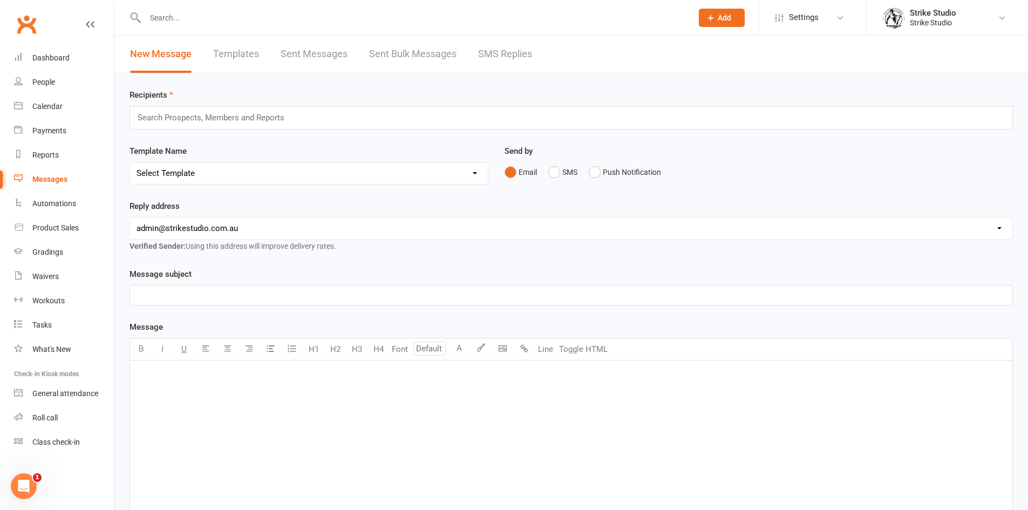
click at [235, 178] on select "Select Template [Email] Aspiring fighters meeting notes [Email] Exciting Opport…" at bounding box center [309, 173] width 358 height 22
click at [206, 161] on div "Template Name Select Template [Email] Aspiring fighters meeting notes [Email] E…" at bounding box center [308, 165] width 359 height 40
click at [215, 165] on select "Select Template [Email] Aspiring fighters meeting notes [Email] Exciting Opport…" at bounding box center [309, 173] width 358 height 22
select select "89"
click at [130, 162] on select "Select Template [Email] Aspiring fighters meeting notes [Email] Exciting Opport…" at bounding box center [309, 173] width 358 height 22
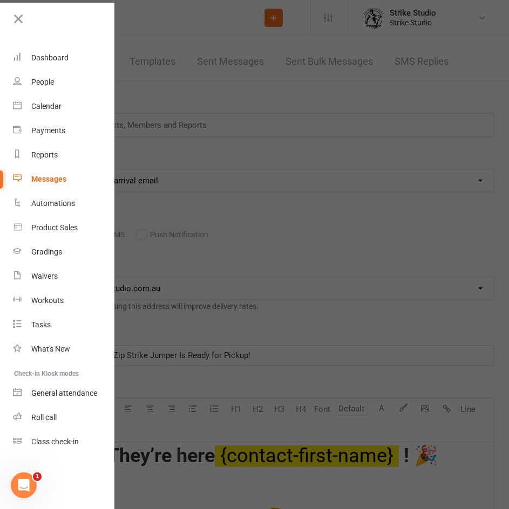
click at [207, 193] on div at bounding box center [254, 254] width 509 height 509
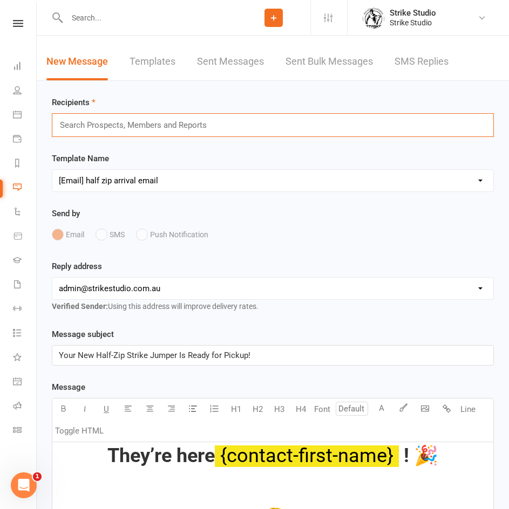
click at [148, 127] on input "text" at bounding box center [138, 125] width 158 height 14
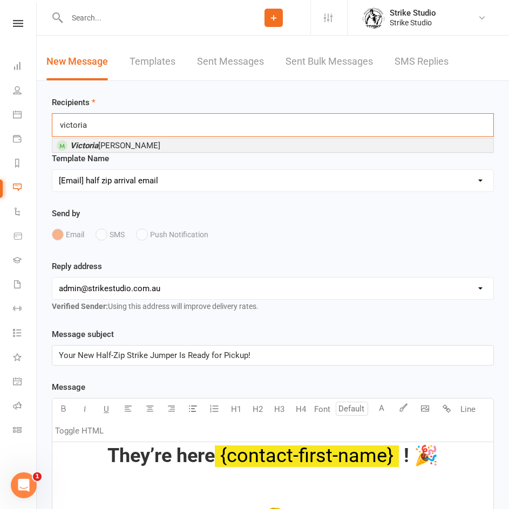
type input "victoria"
click at [111, 147] on span "Victoria Russell" at bounding box center [115, 146] width 90 height 10
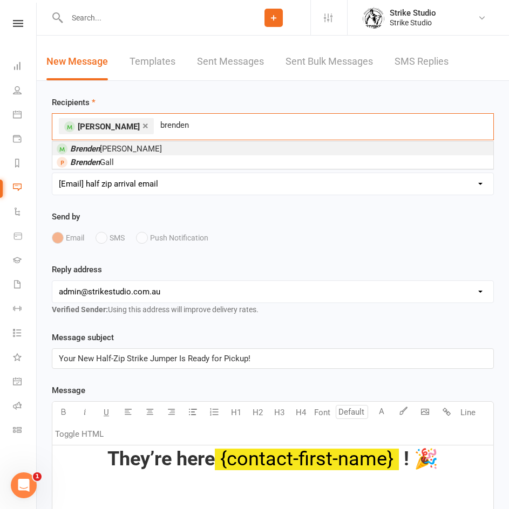
type input "brenden"
click at [139, 149] on li "Brenden Garcia" at bounding box center [272, 148] width 441 height 13
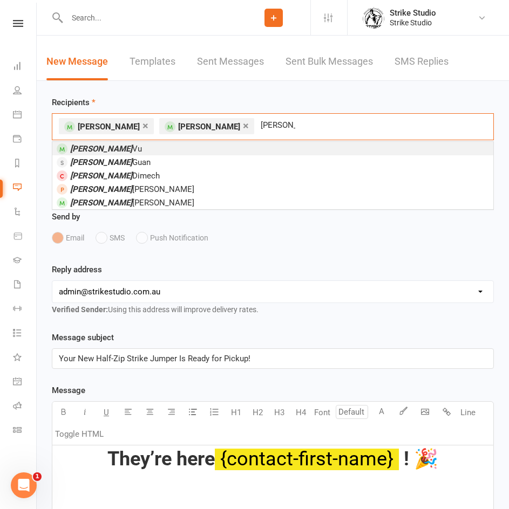
type input "angela"
click at [159, 147] on li "Angela Vu" at bounding box center [272, 148] width 441 height 13
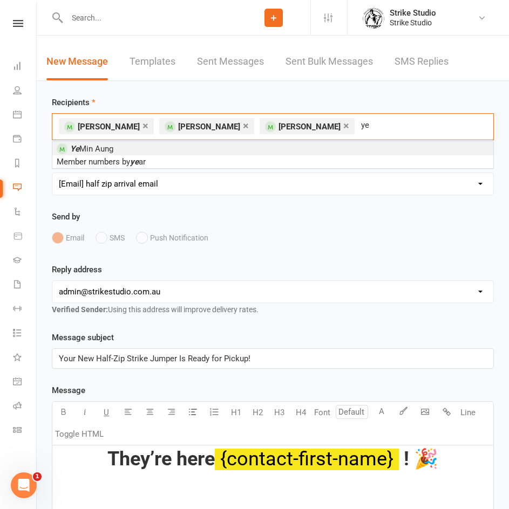
type input "ye"
click at [363, 145] on li "Ye Min Aung" at bounding box center [272, 148] width 441 height 13
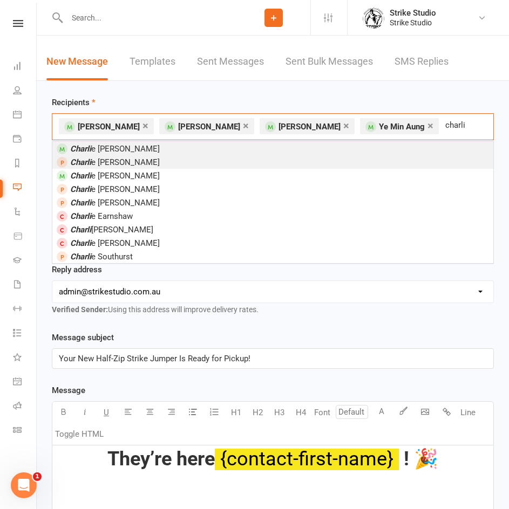
type input "charli"
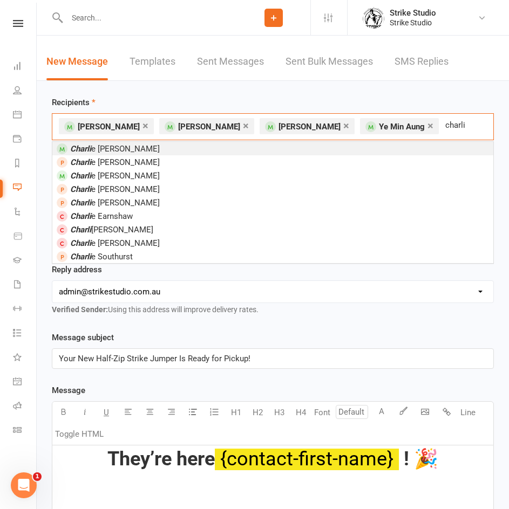
click at [238, 151] on li "Charli e Hewes" at bounding box center [272, 148] width 441 height 13
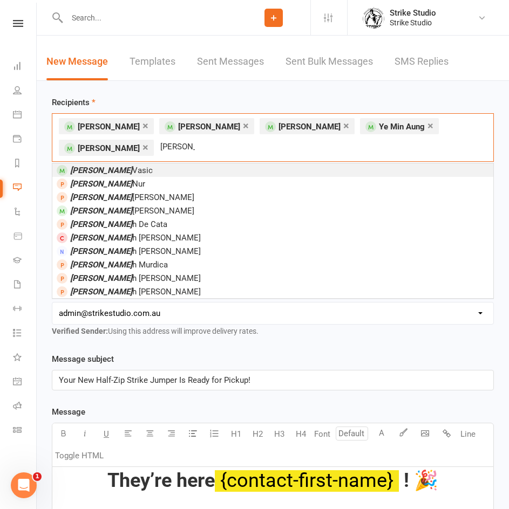
type input "sara"
click at [207, 172] on li "Sara Vasic" at bounding box center [272, 169] width 441 height 13
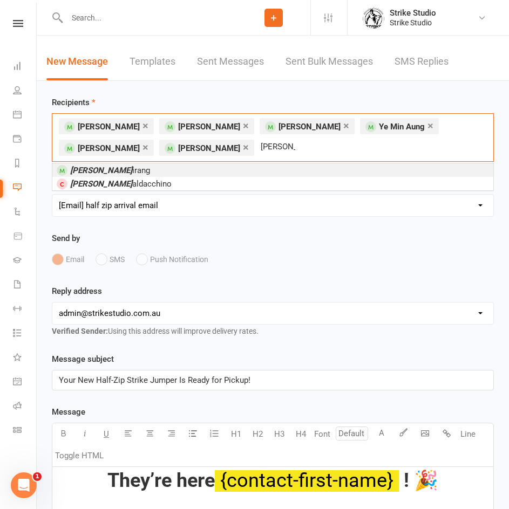
type input "david b"
click at [91, 173] on em "David B" at bounding box center [101, 171] width 62 height 10
type input "tash"
click at [282, 171] on li "Tash Inia" at bounding box center [272, 169] width 441 height 13
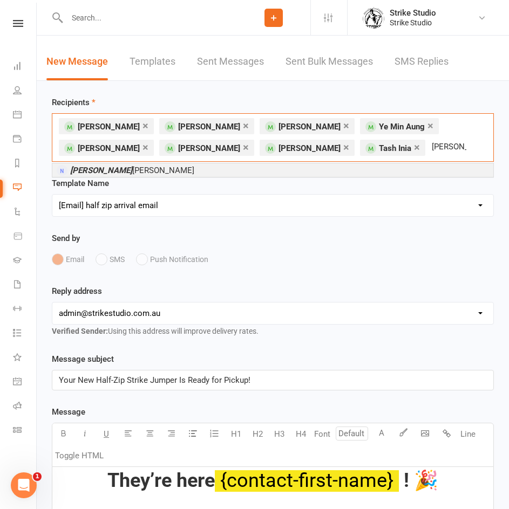
type input "alison"
click at [376, 172] on li "Alison Sortino" at bounding box center [272, 169] width 441 height 13
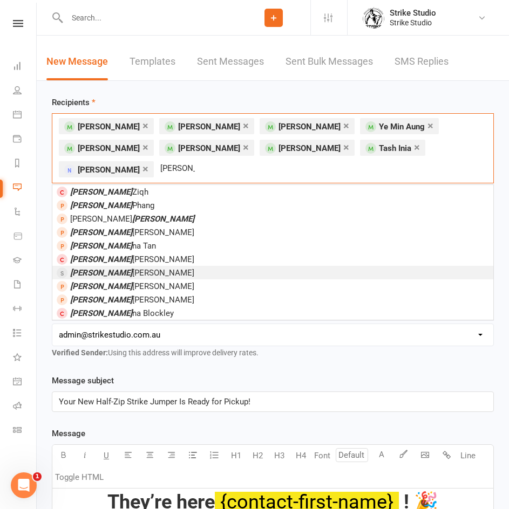
type input "julian"
click at [135, 268] on li "Julian Sortino" at bounding box center [272, 272] width 441 height 13
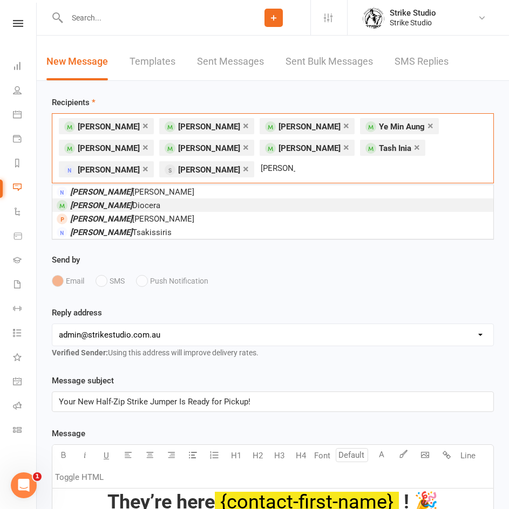
type input "maria"
click at [131, 206] on li "Maria Diocera" at bounding box center [272, 205] width 441 height 13
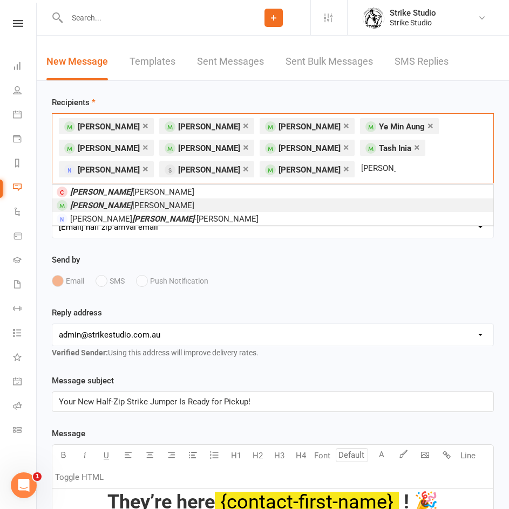
type input "ross"
click at [190, 205] on li "Ross Salafia" at bounding box center [272, 205] width 441 height 13
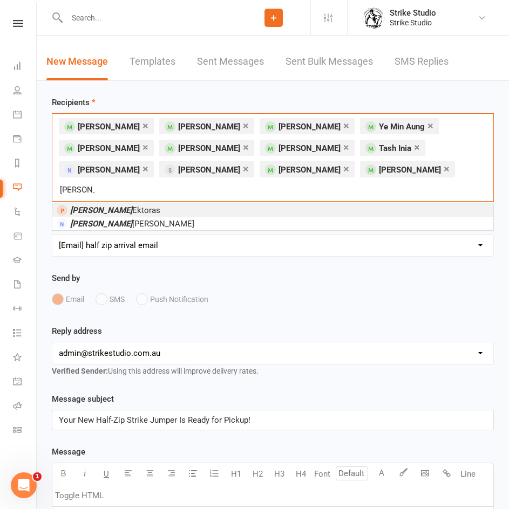
type input "irene"
click at [107, 206] on span "Irene Ektoras" at bounding box center [115, 211] width 90 height 10
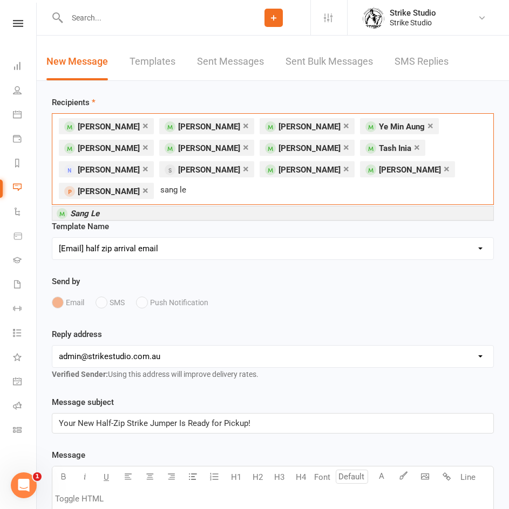
type input "sang le"
click at [159, 207] on li "Sang Le" at bounding box center [272, 213] width 441 height 13
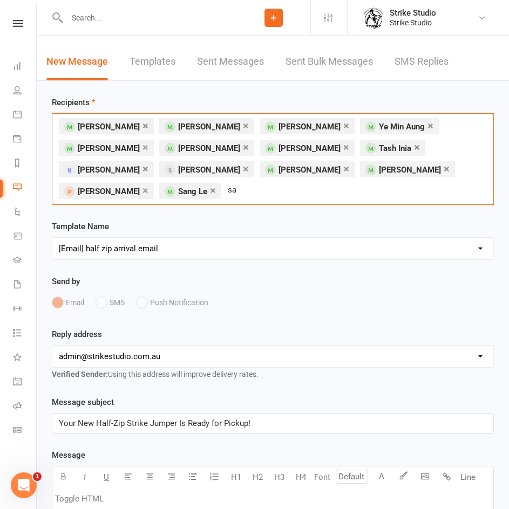
type input "s"
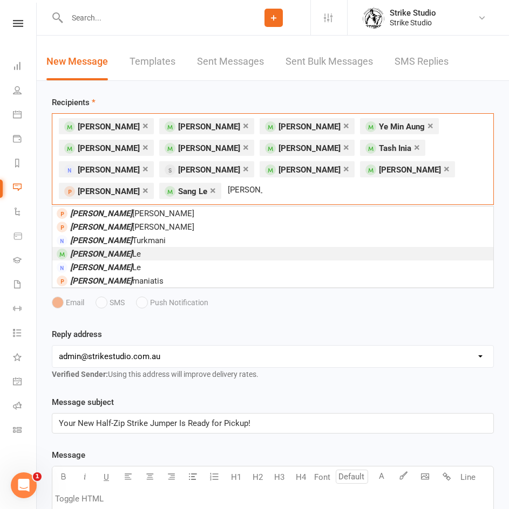
type input "joanna"
click at [132, 255] on li "Joanna Le" at bounding box center [272, 253] width 441 height 13
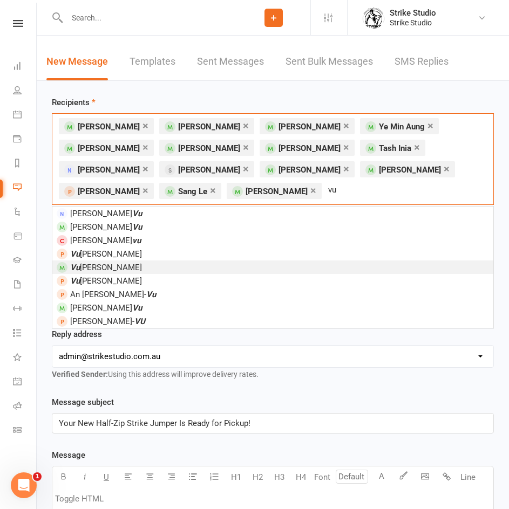
type input "vu"
click at [107, 265] on span "Vu Nguyen" at bounding box center [106, 268] width 72 height 10
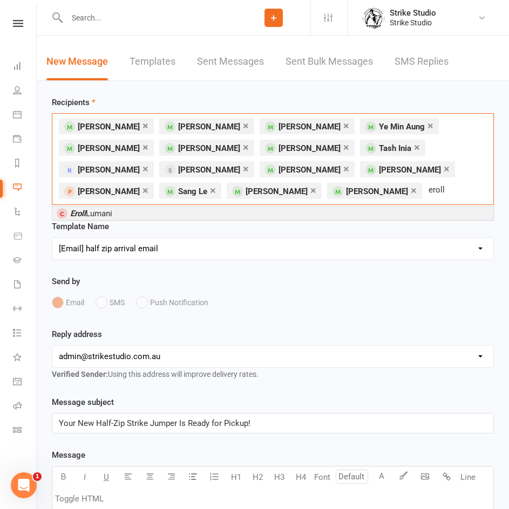
type input "eroll"
click at [186, 215] on li "Eroll Lumani" at bounding box center [272, 213] width 441 height 13
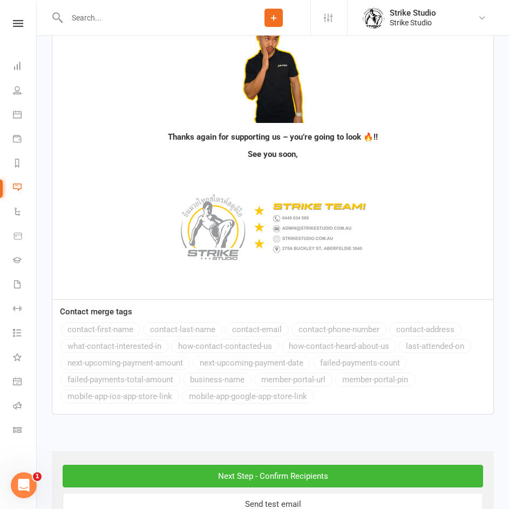
scroll to position [888, 0]
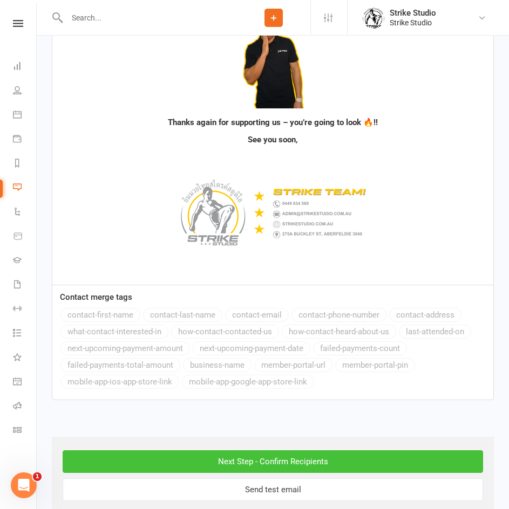
click at [292, 451] on input "Next Step - Confirm Recipients" at bounding box center [273, 462] width 420 height 23
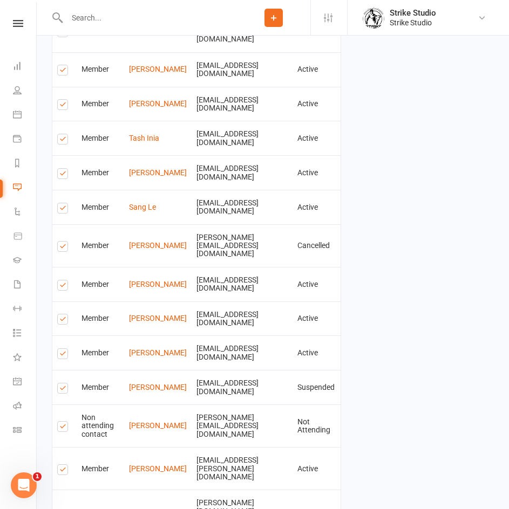
scroll to position [1006, 0]
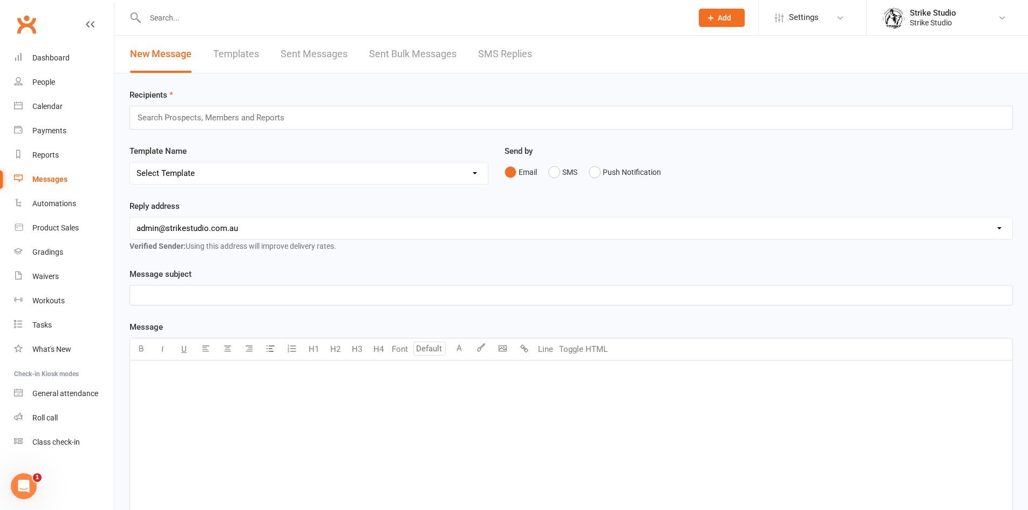
click at [256, 12] on div at bounding box center [406, 17] width 555 height 35
click at [261, 23] on input "text" at bounding box center [413, 17] width 543 height 15
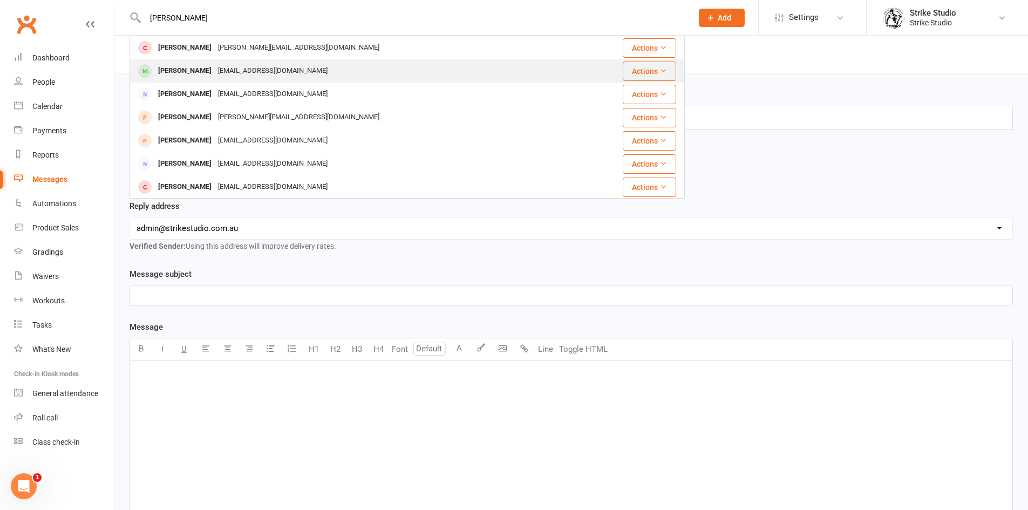
type input "ross"
click at [215, 67] on div "rossij9187@gmail.com" at bounding box center [273, 71] width 116 height 16
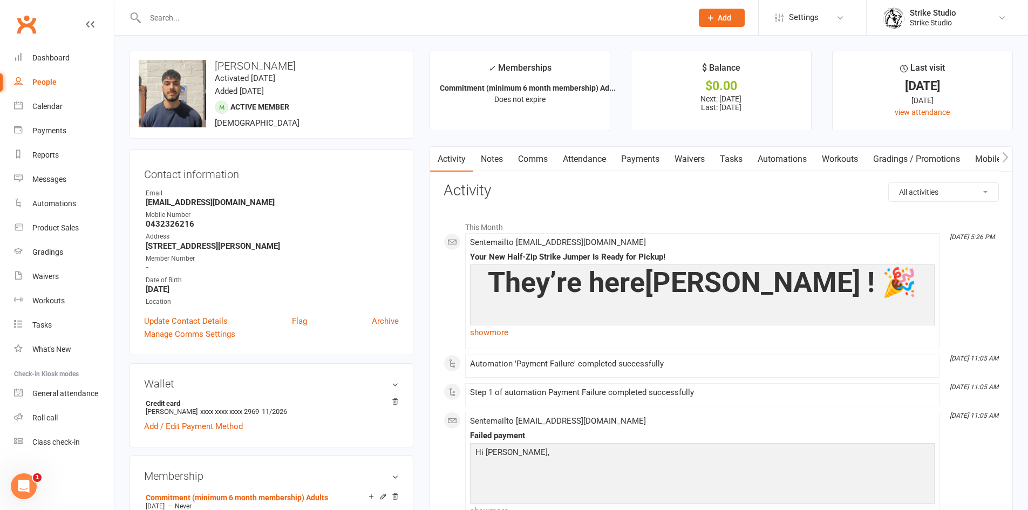
click at [176, 18] on input "text" at bounding box center [413, 17] width 543 height 15
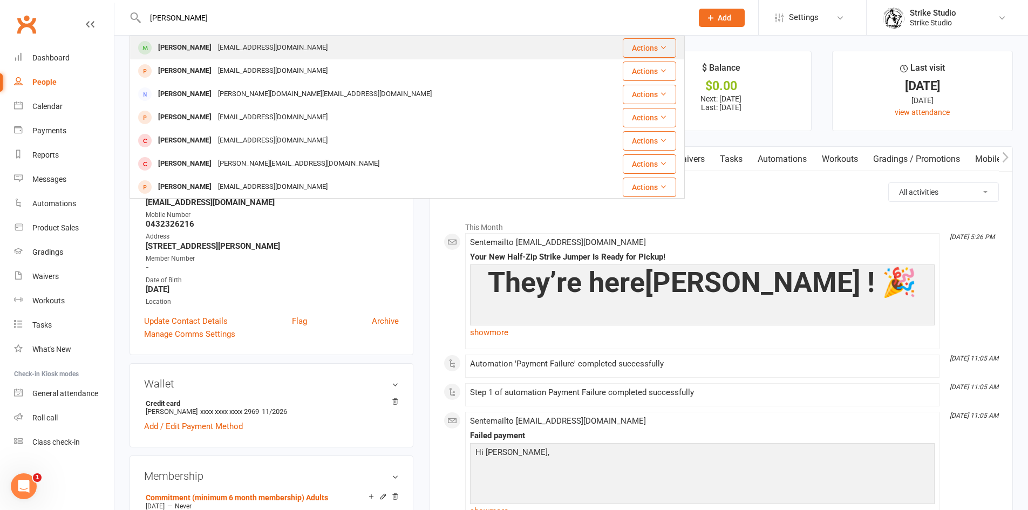
type input "brende"
click at [197, 53] on div "Brenden Garcia" at bounding box center [185, 48] width 60 height 16
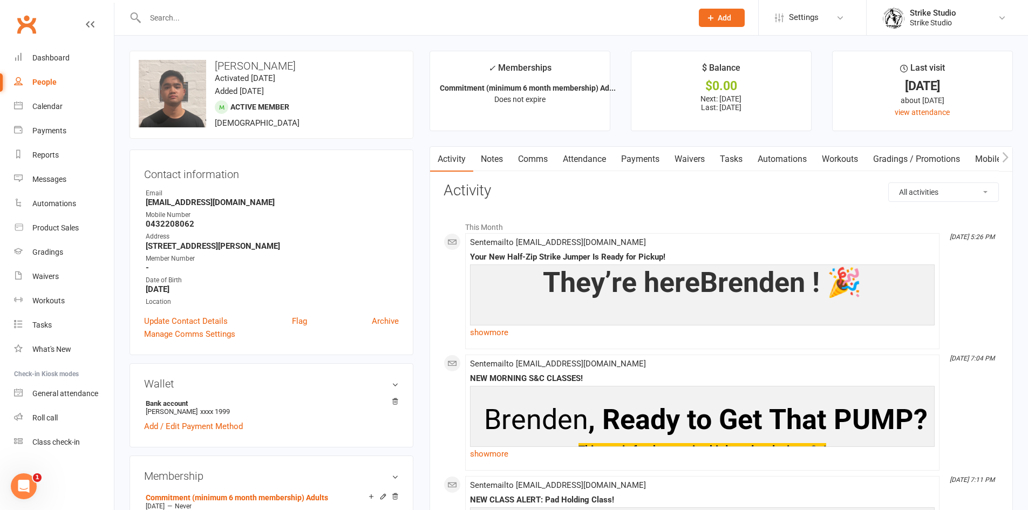
click at [218, 13] on input "text" at bounding box center [413, 17] width 543 height 15
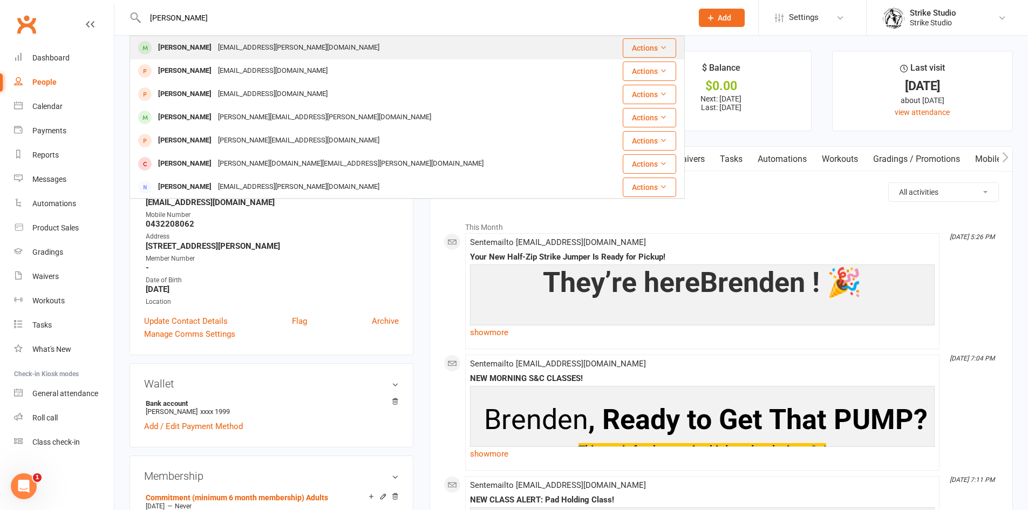
type input "sara"
click at [215, 50] on div "v.sara@me.com" at bounding box center [299, 48] width 168 height 16
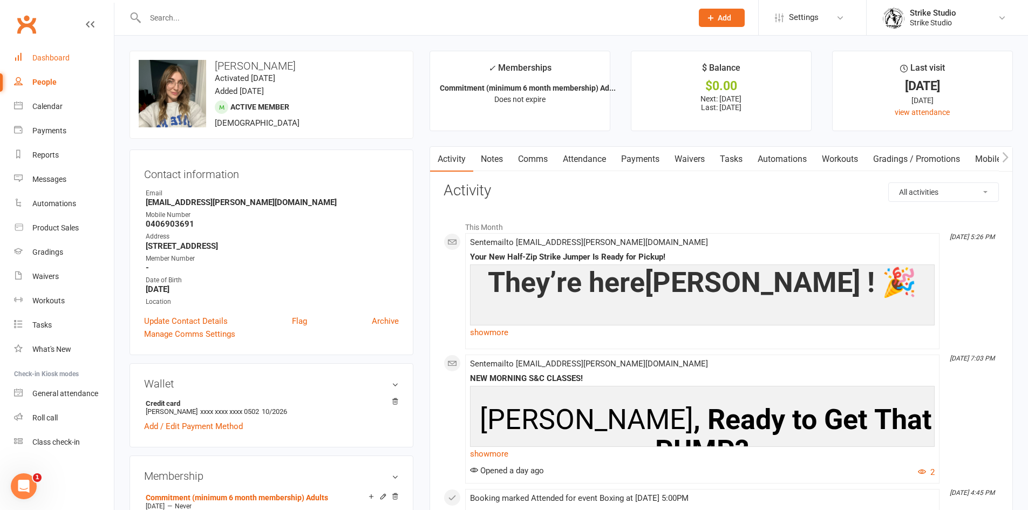
click at [48, 57] on div "Dashboard" at bounding box center [50, 57] width 37 height 9
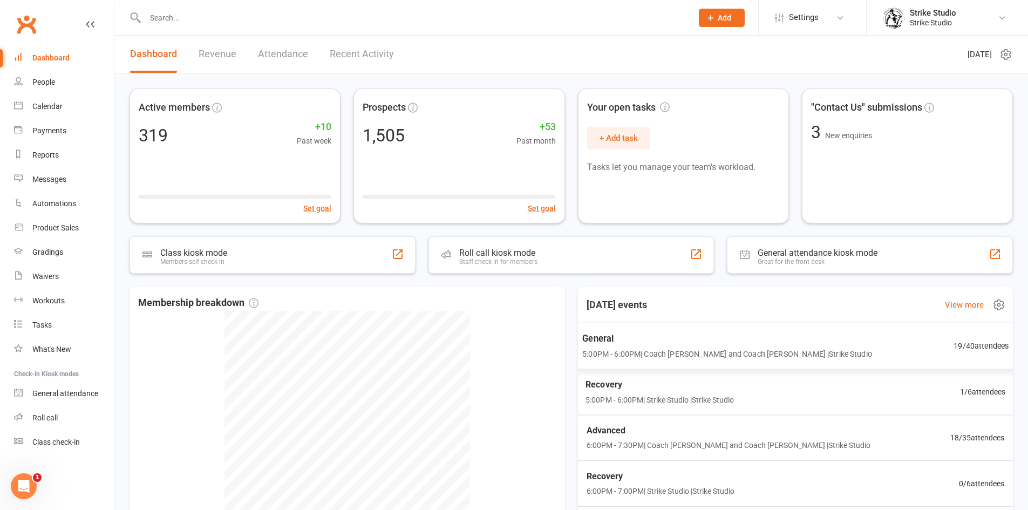
click at [845, 348] on div "General 5:00PM - 6:00PM | Coach Vinay and Coach Angela | Strike Studio 19 / 40 …" at bounding box center [795, 346] width 453 height 47
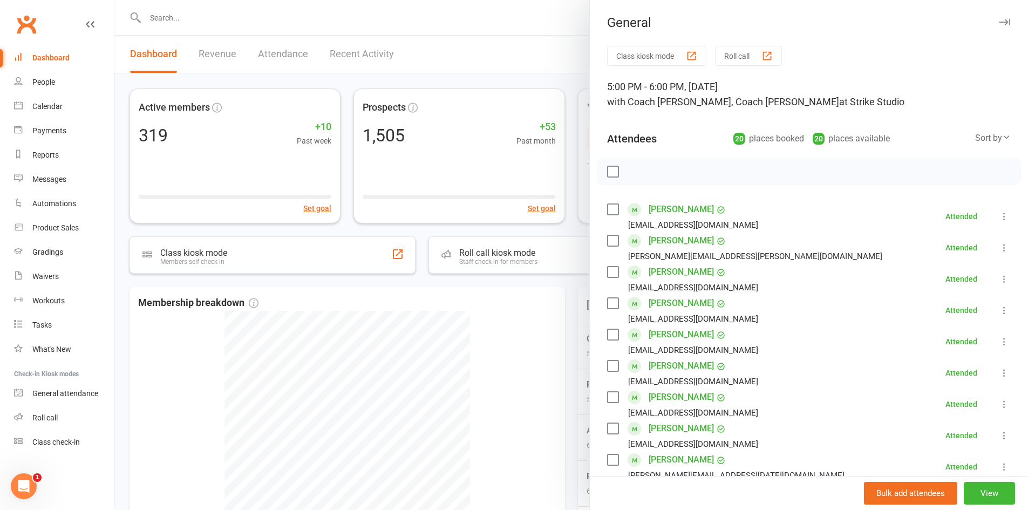
click at [243, 20] on div at bounding box center [570, 255] width 913 height 510
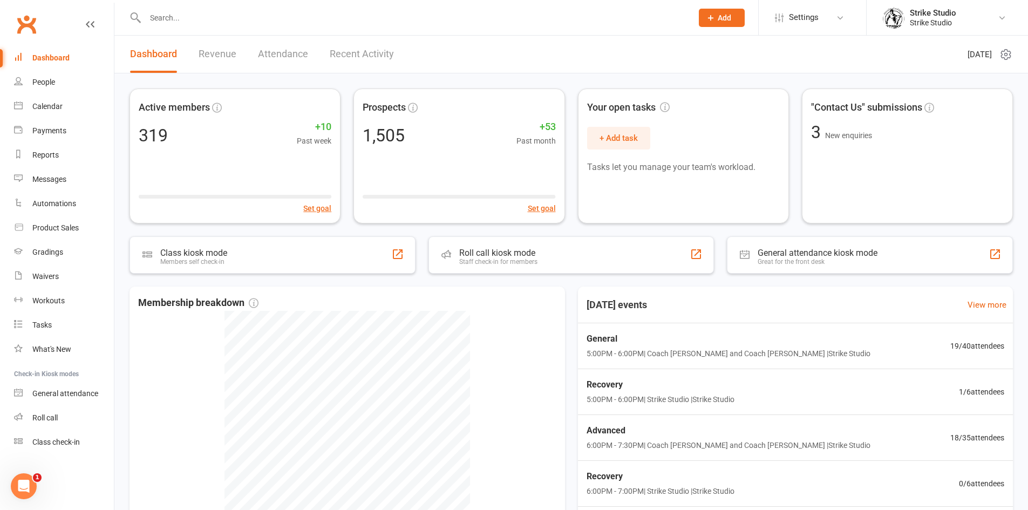
click at [240, 16] on input "text" at bounding box center [413, 17] width 543 height 15
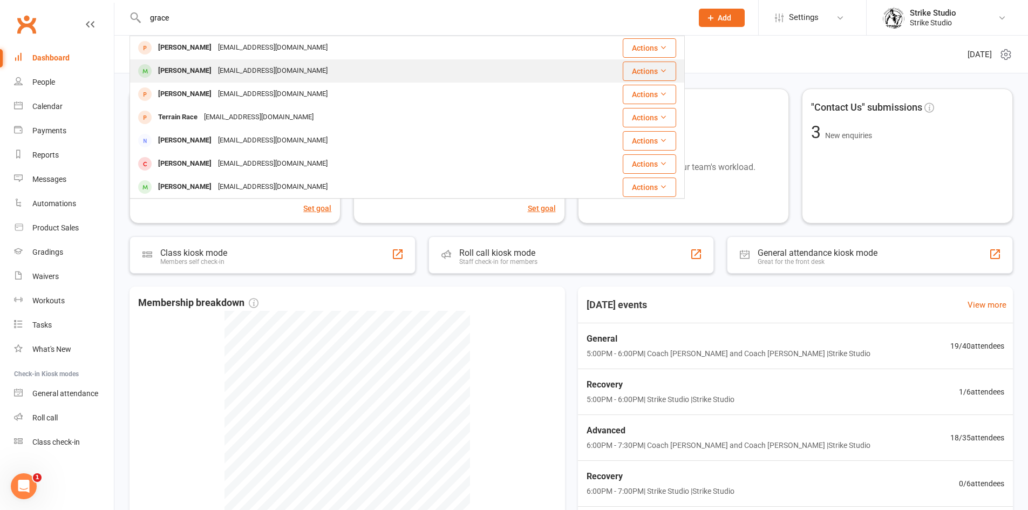
type input "grace"
click at [197, 66] on div "Grace Tozer" at bounding box center [185, 71] width 60 height 16
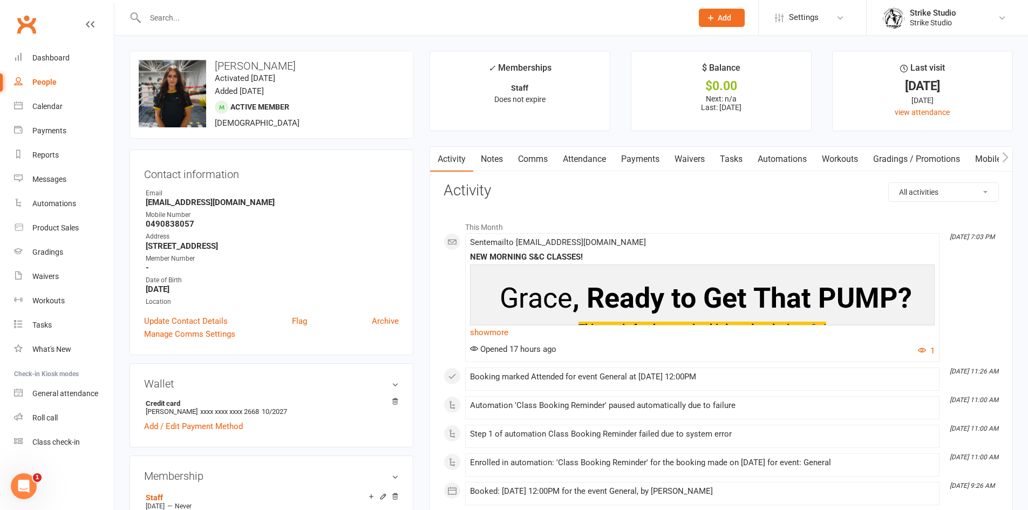
click at [529, 164] on link "Comms" at bounding box center [532, 159] width 45 height 25
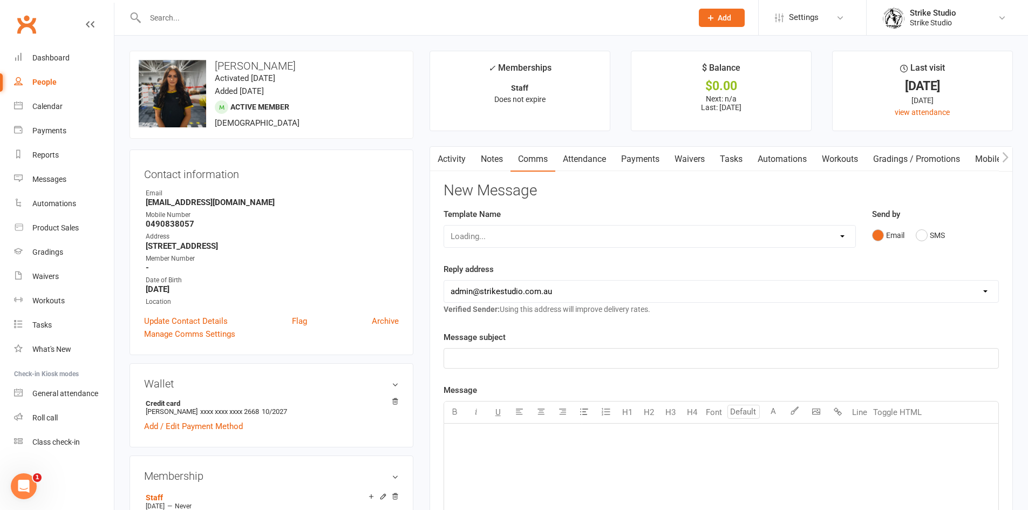
click at [610, 236] on div "Loading..." at bounding box center [650, 236] width 412 height 23
drag, startPoint x: 609, startPoint y: 238, endPoint x: 620, endPoint y: 234, distance: 11.6
click at [615, 236] on select "Select Template [Email] Aspiring fighters meeting notes [Email] Exciting Opport…" at bounding box center [649, 237] width 411 height 22
select select "89"
click at [444, 226] on select "Select Template [Email] Aspiring fighters meeting notes [Email] Exciting Opport…" at bounding box center [649, 237] width 411 height 22
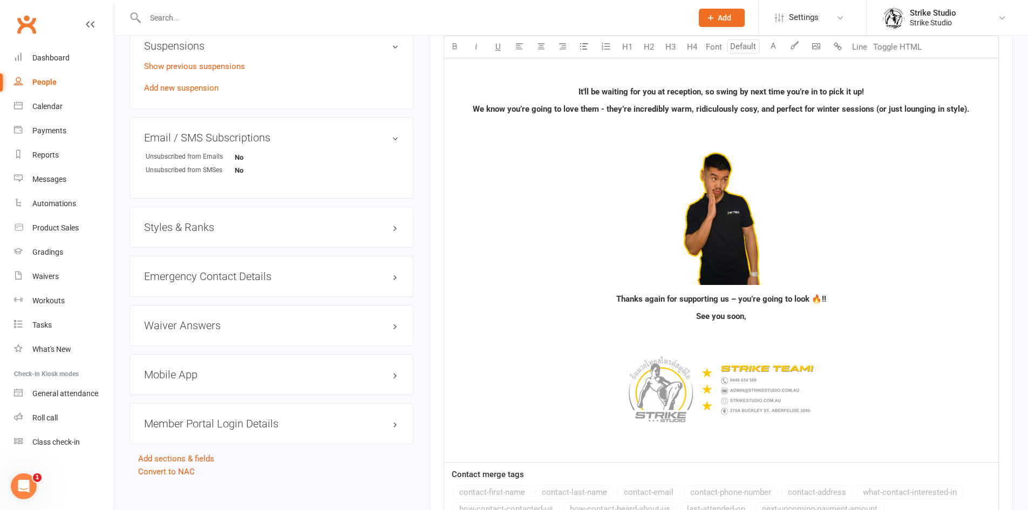
scroll to position [671, 0]
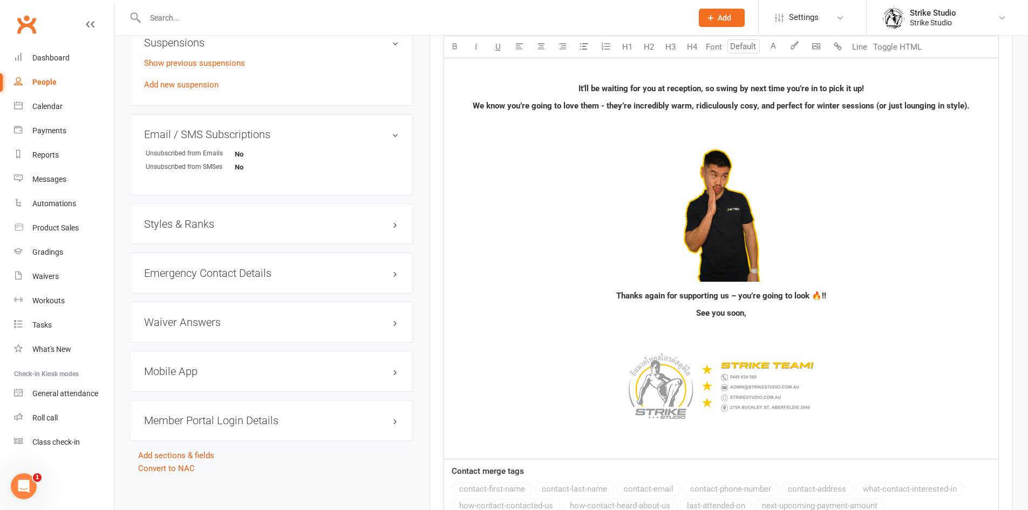
click at [744, 230] on img at bounding box center [720, 213] width 135 height 135
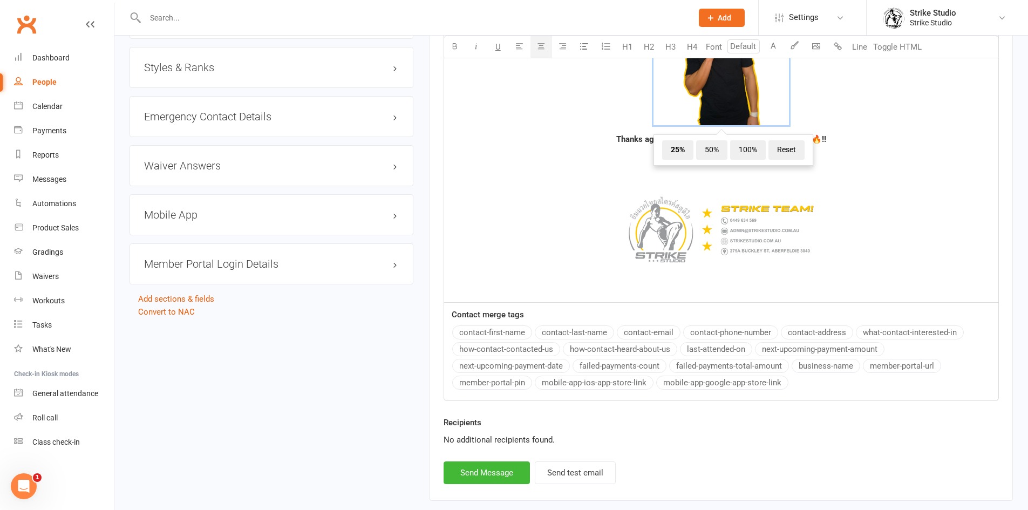
scroll to position [886, 0]
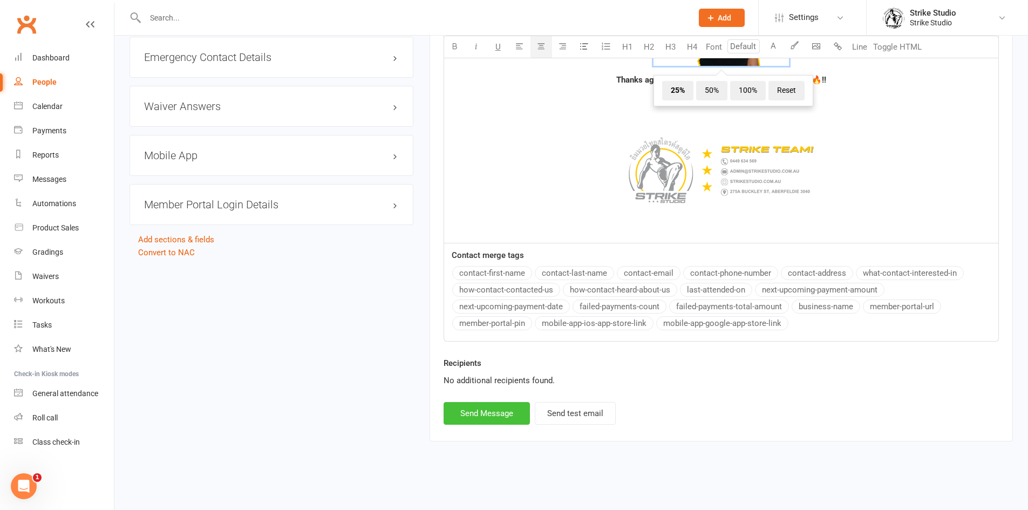
click at [496, 410] on button "Send Message" at bounding box center [487, 413] width 86 height 23
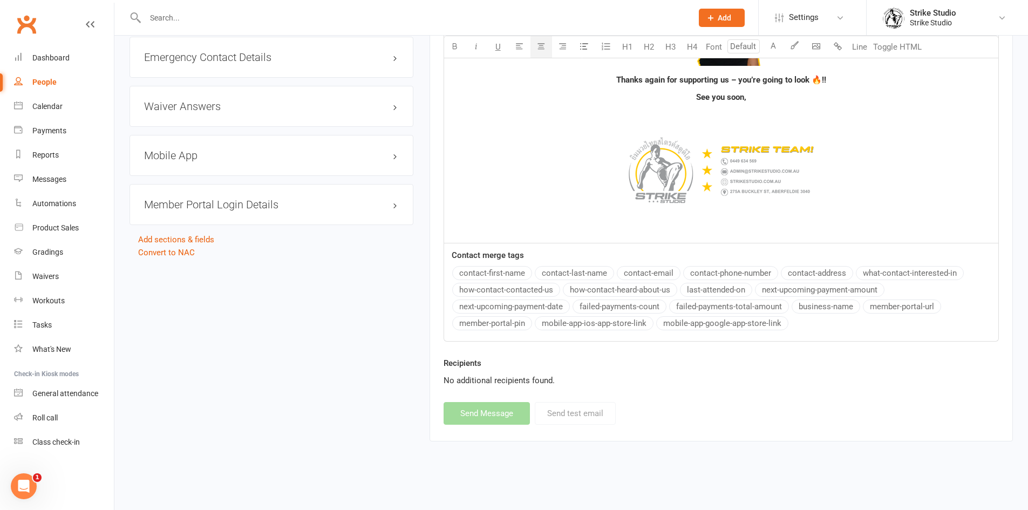
select select
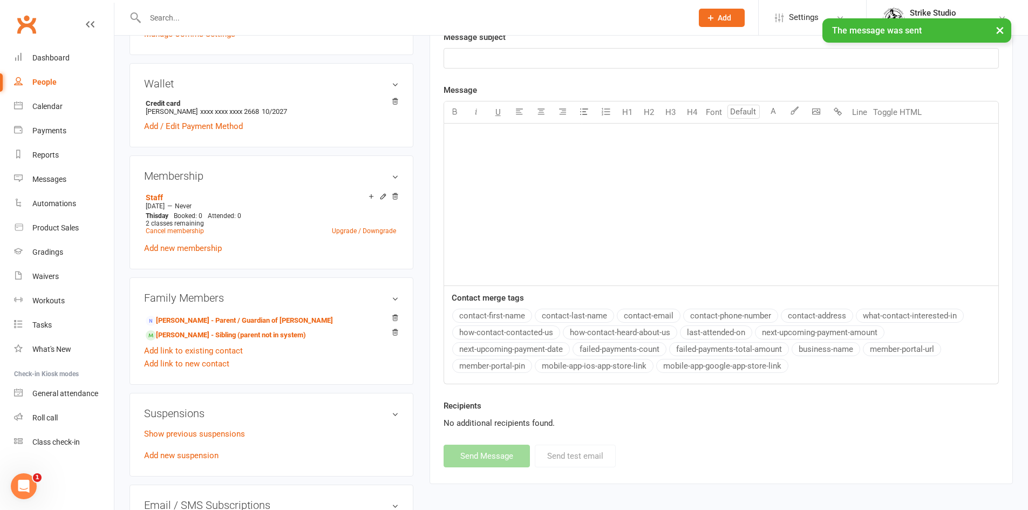
scroll to position [0, 0]
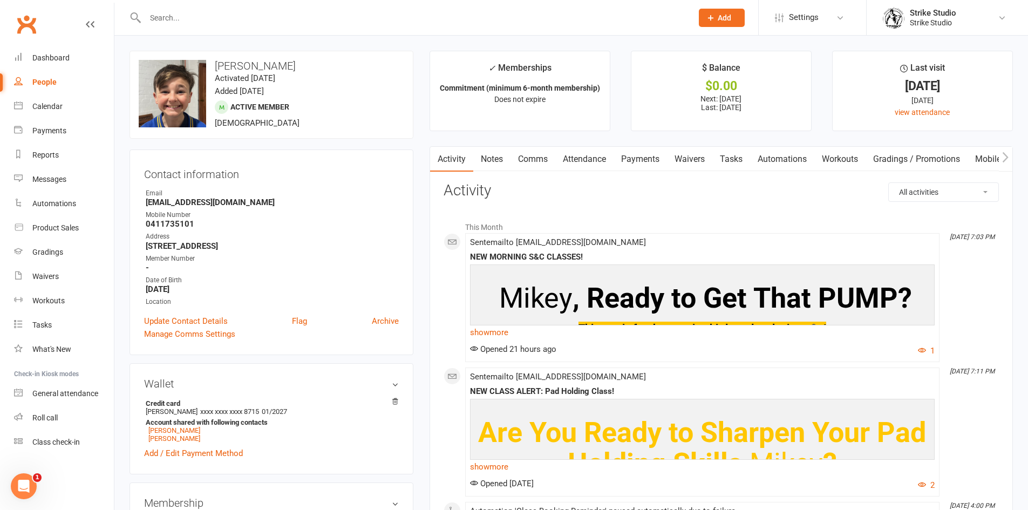
click at [223, 17] on input "text" at bounding box center [413, 17] width 543 height 15
click at [256, 17] on input "text" at bounding box center [413, 17] width 543 height 15
click at [256, 13] on input "text" at bounding box center [413, 17] width 543 height 15
click at [49, 107] on div "Calendar" at bounding box center [47, 106] width 30 height 9
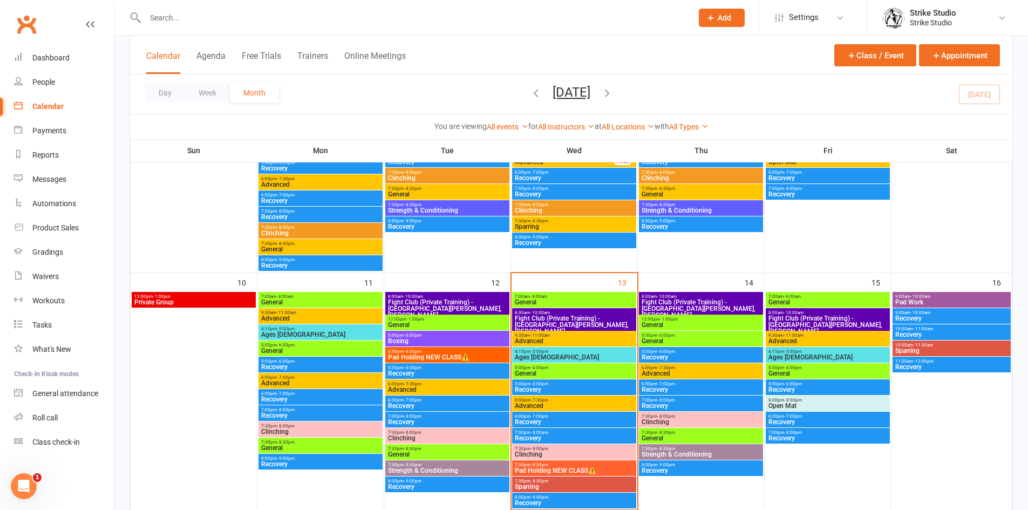
scroll to position [432, 0]
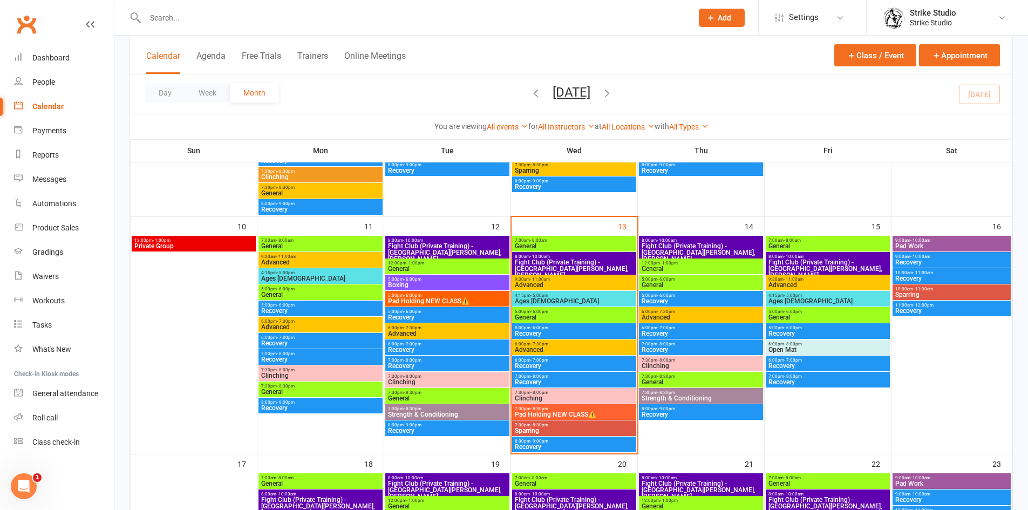
click at [579, 302] on span "Ages 6-14" at bounding box center [574, 301] width 120 height 6
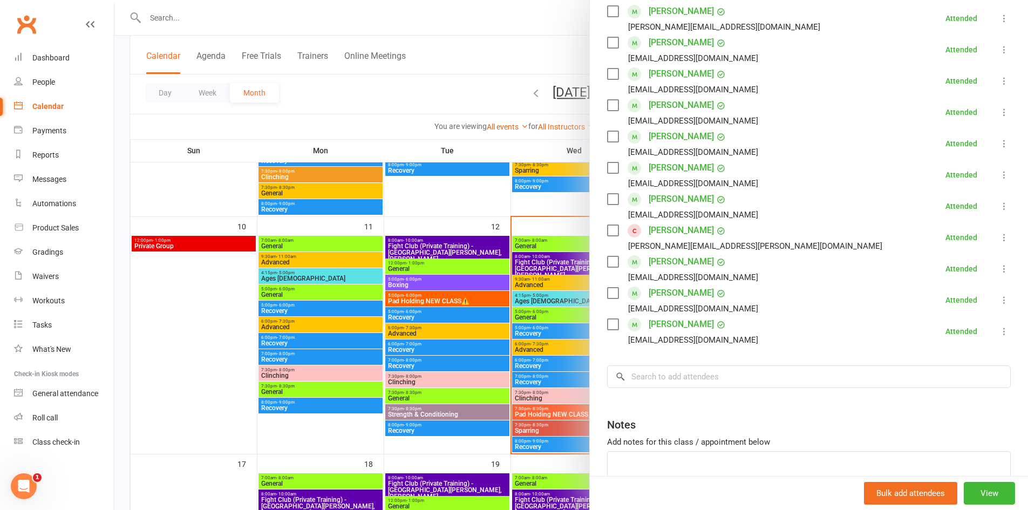
scroll to position [216, 0]
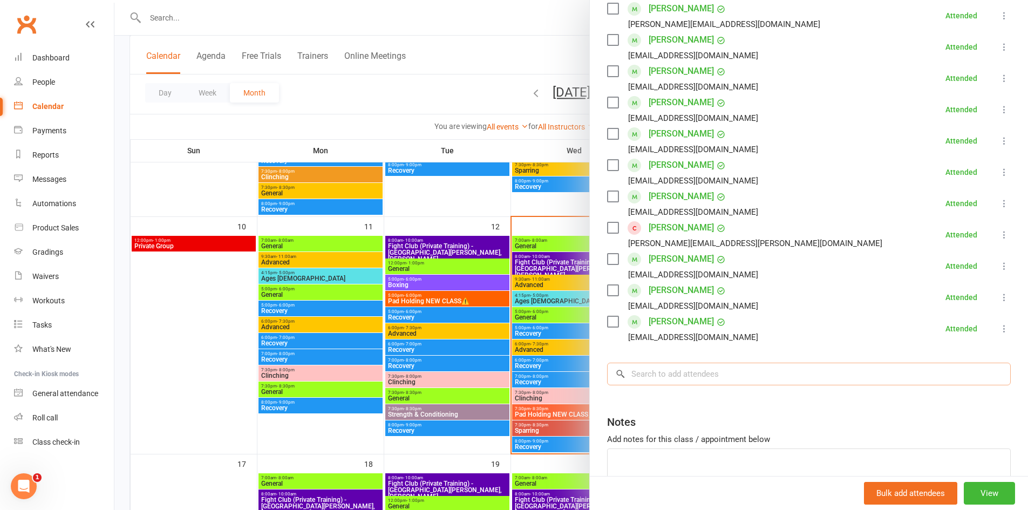
click at [742, 363] on input "search" at bounding box center [809, 374] width 404 height 23
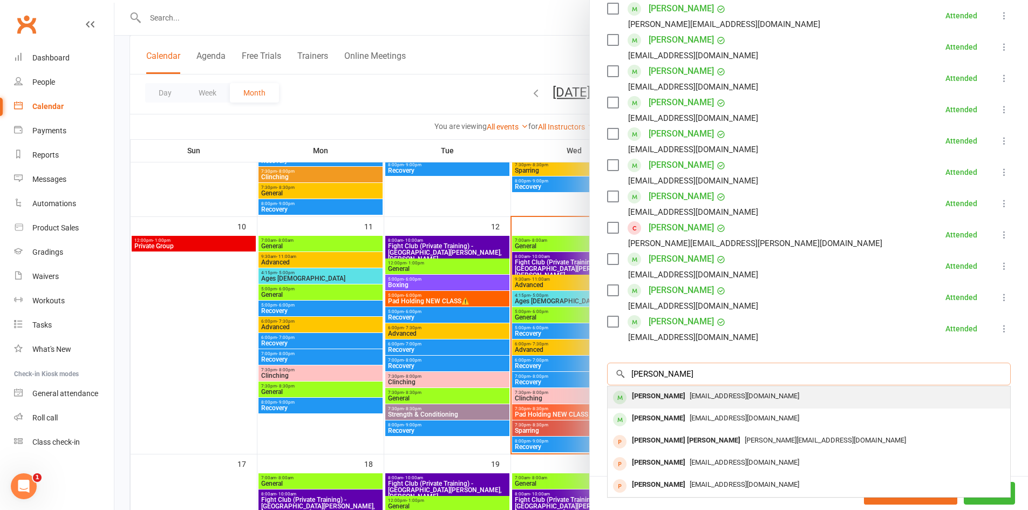
type input "CHELSEA"
click at [750, 388] on div "wweiqust@gmail.com" at bounding box center [809, 396] width 394 height 16
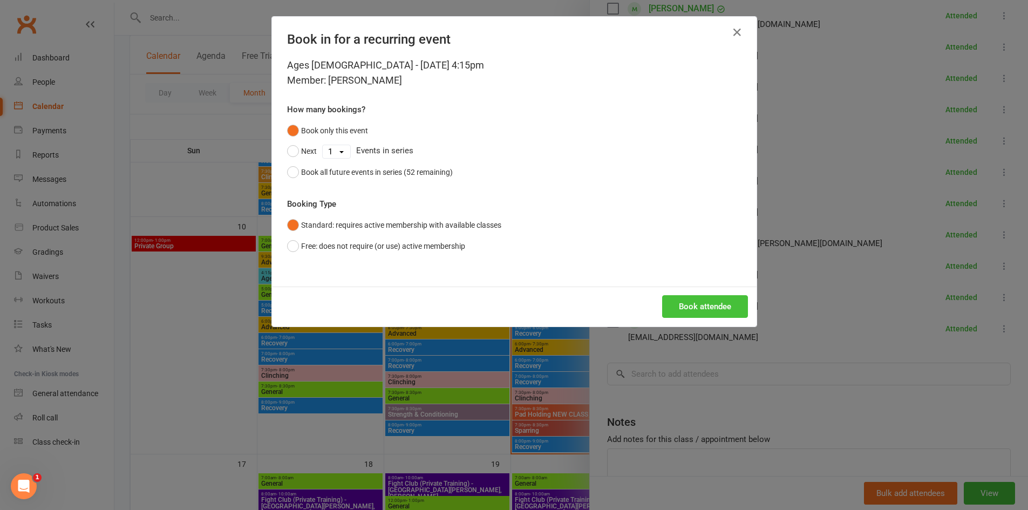
click at [701, 307] on button "Book attendee" at bounding box center [705, 306] width 86 height 23
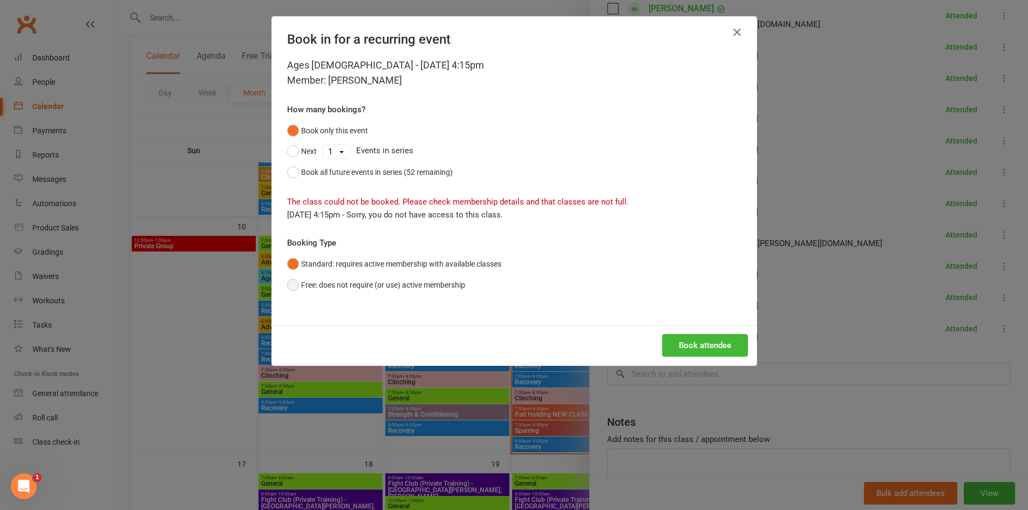
click at [452, 285] on button "Free: does not require (or use) active membership" at bounding box center [376, 285] width 178 height 21
click at [705, 346] on button "Book attendee" at bounding box center [705, 345] width 86 height 23
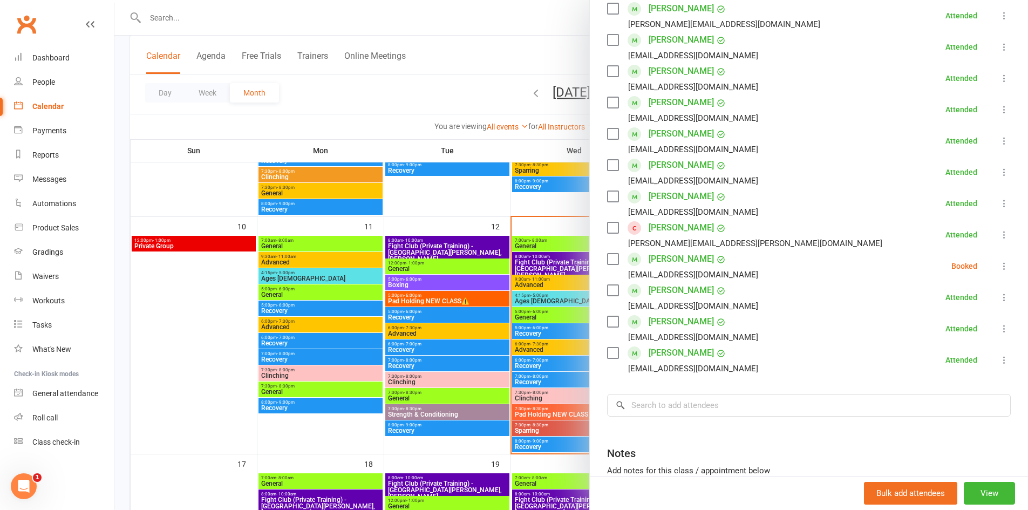
click at [999, 261] on icon at bounding box center [1004, 266] width 11 height 11
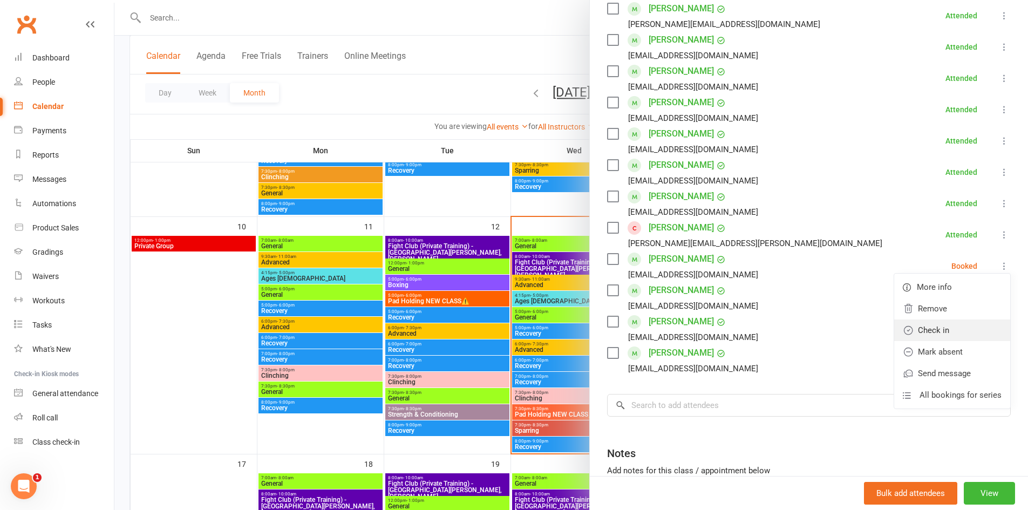
click at [944, 322] on link "Check in" at bounding box center [952, 330] width 116 height 22
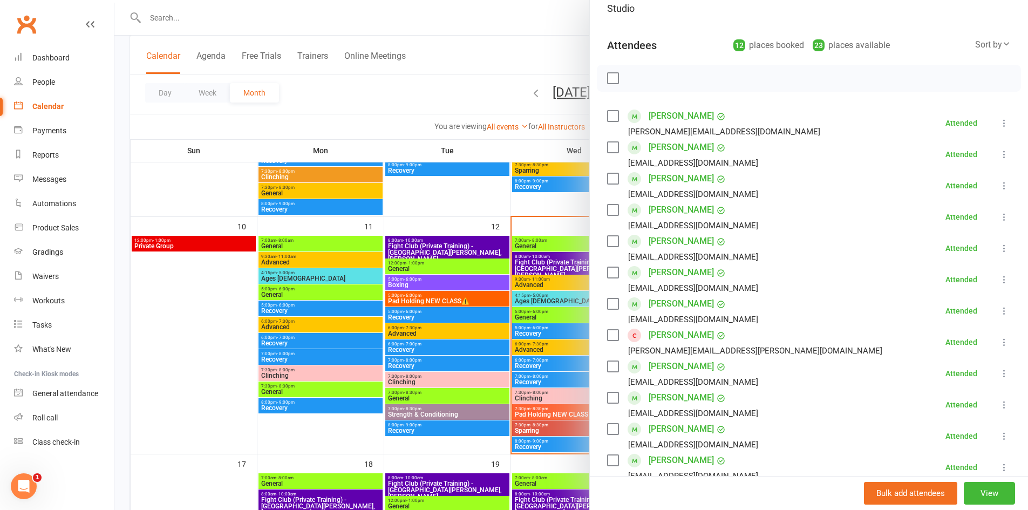
scroll to position [270, 0]
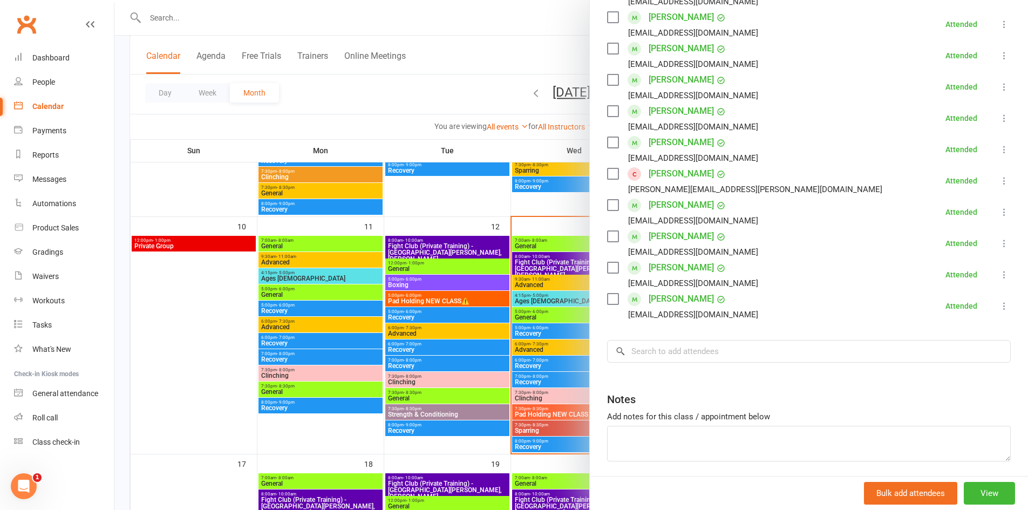
drag, startPoint x: 318, startPoint y: 133, endPoint x: 329, endPoint y: 142, distance: 13.8
click at [329, 142] on div at bounding box center [570, 255] width 913 height 510
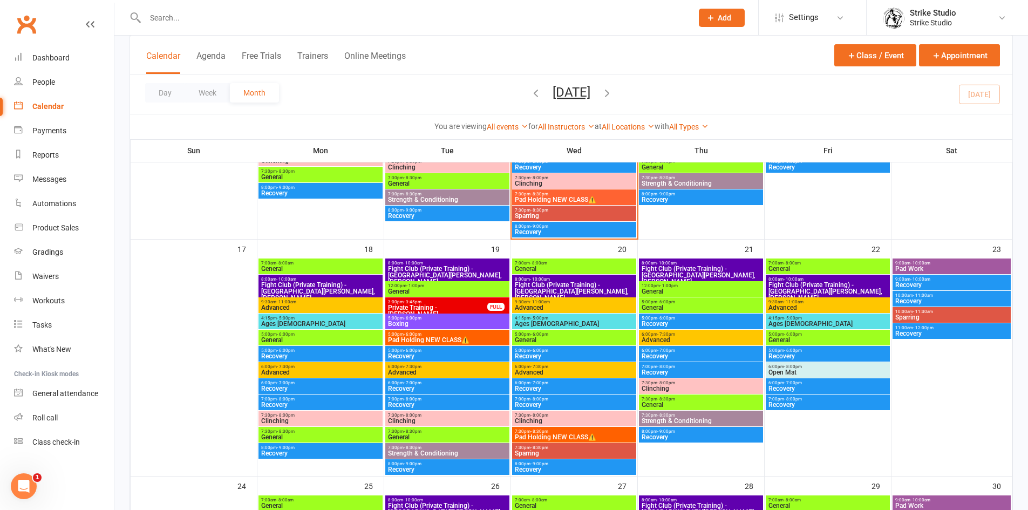
scroll to position [647, 0]
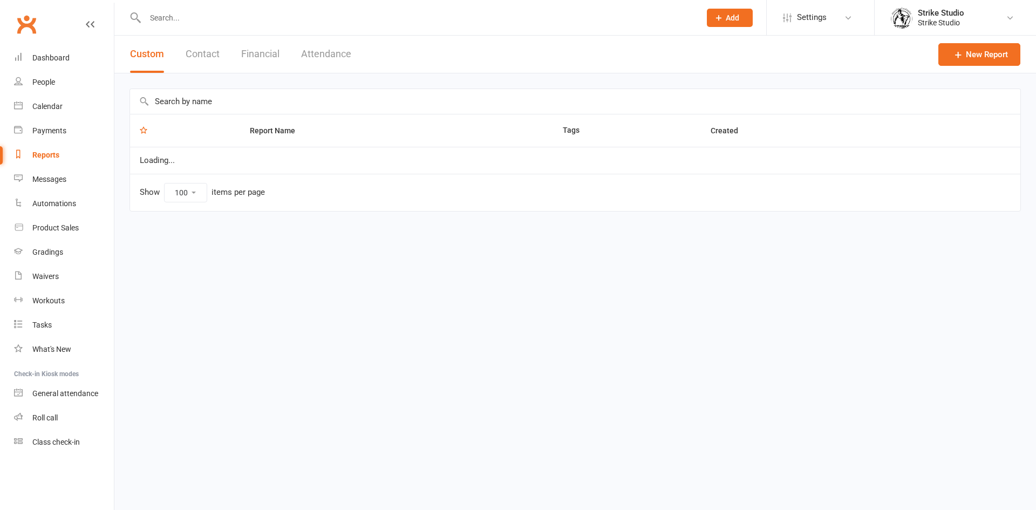
select select "100"
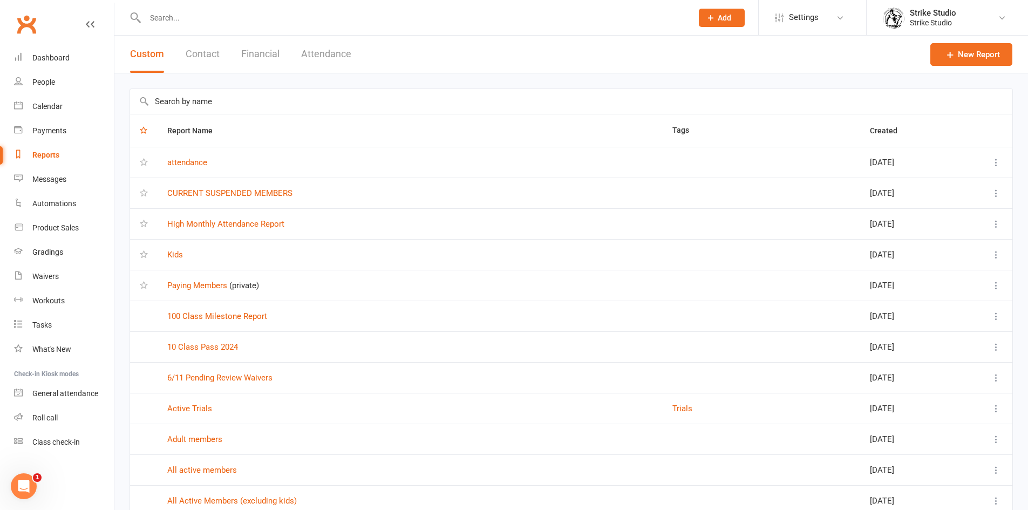
click at [188, 20] on input "text" at bounding box center [413, 17] width 543 height 15
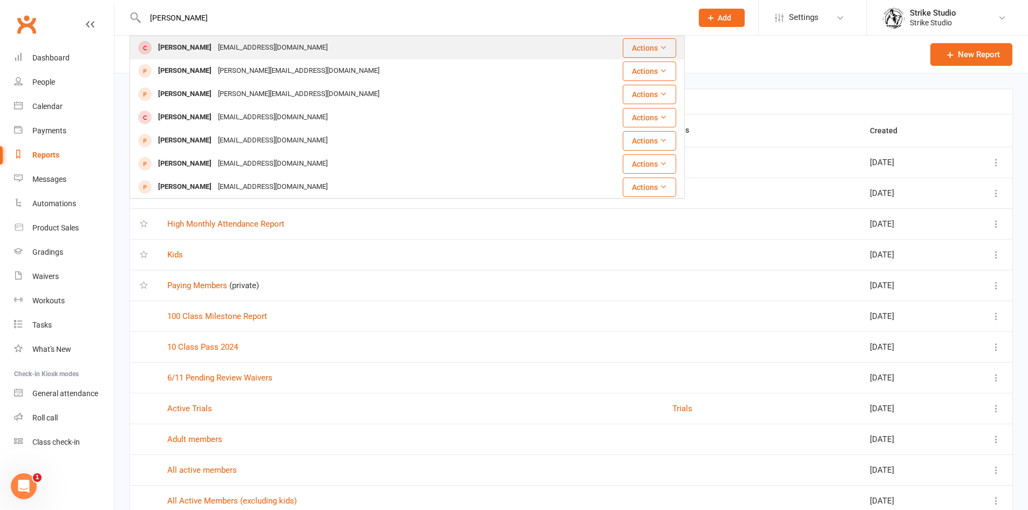
type input "[PERSON_NAME]"
click at [228, 54] on div "[EMAIL_ADDRESS][DOMAIN_NAME]" at bounding box center [273, 48] width 116 height 16
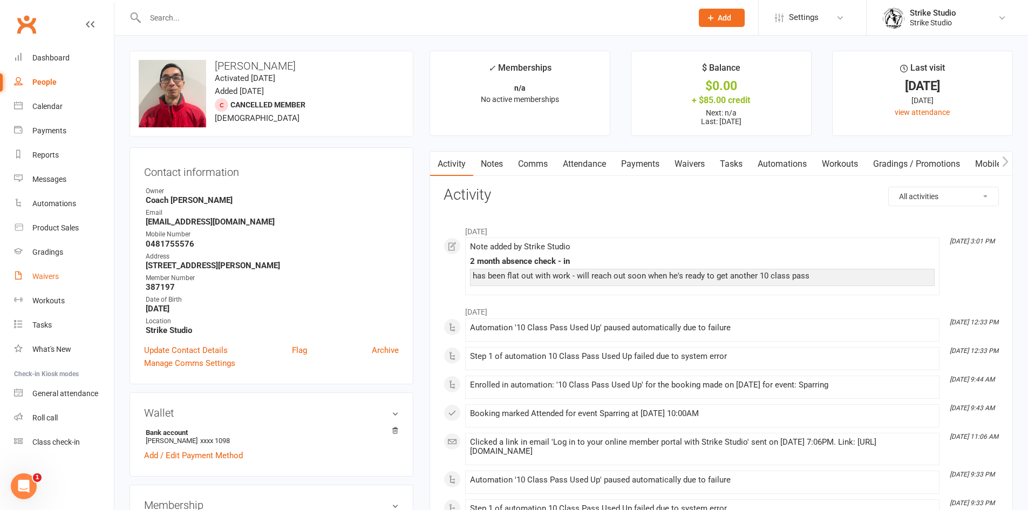
click at [52, 278] on div "Waivers" at bounding box center [45, 276] width 26 height 9
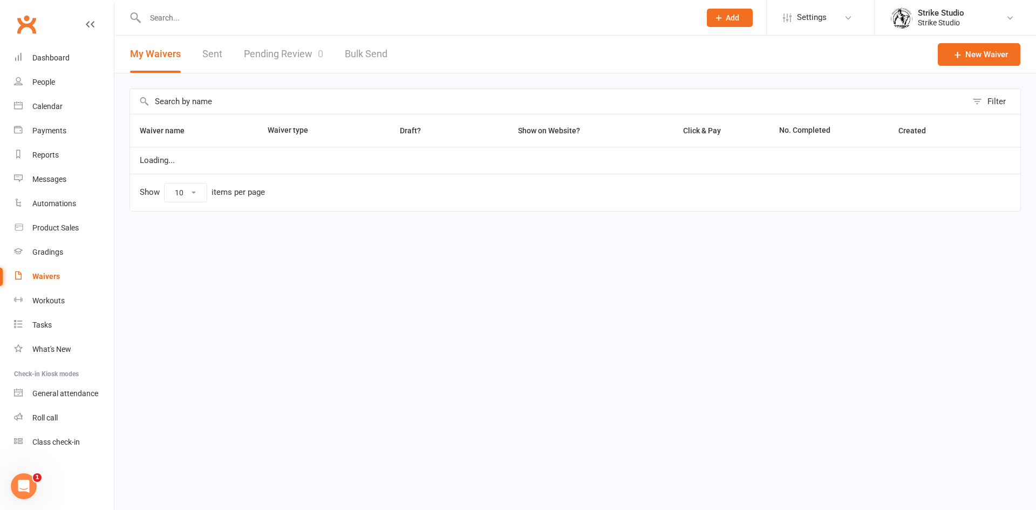
select select "100"
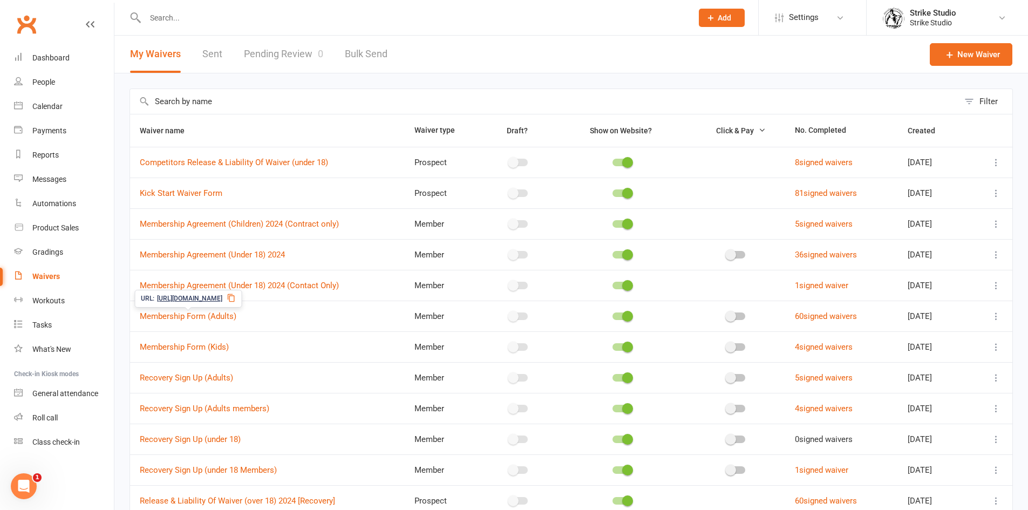
drag, startPoint x: 256, startPoint y: 292, endPoint x: 250, endPoint y: 307, distance: 16.2
click at [242, 296] on div "URL: https://app.clubworx.com/s/PCDhZsN0" at bounding box center [187, 299] width 107 height 18
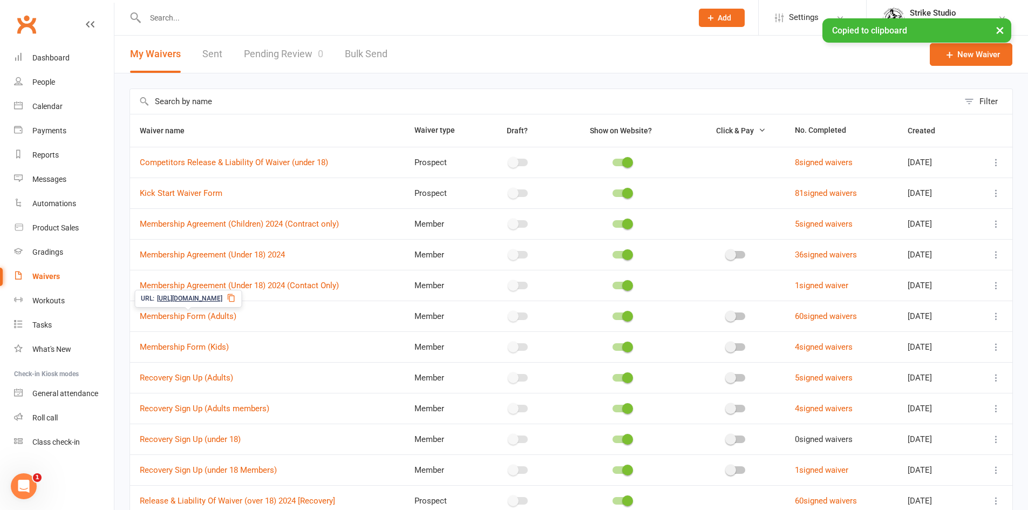
click at [235, 297] on icon at bounding box center [231, 298] width 9 height 9
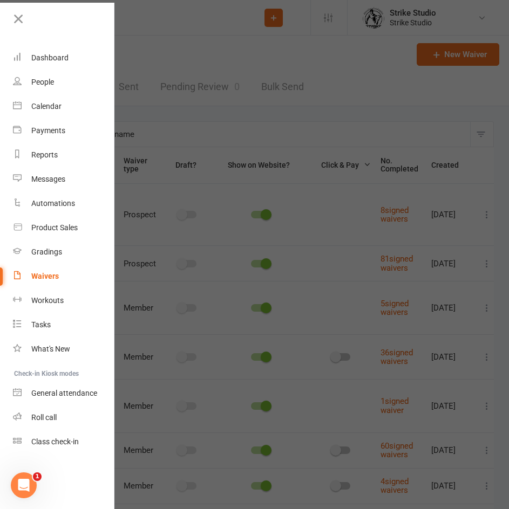
click at [209, 123] on div at bounding box center [254, 254] width 509 height 509
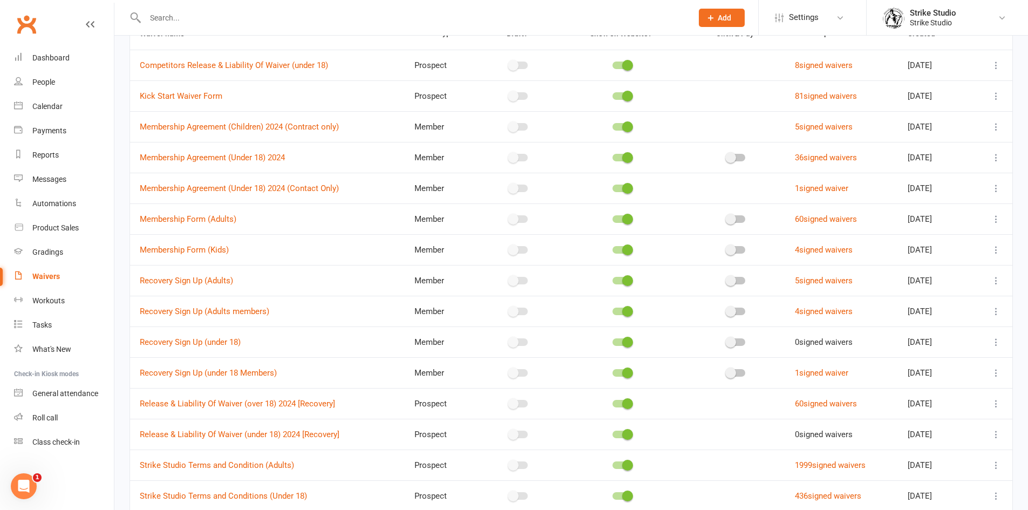
scroll to position [182, 0]
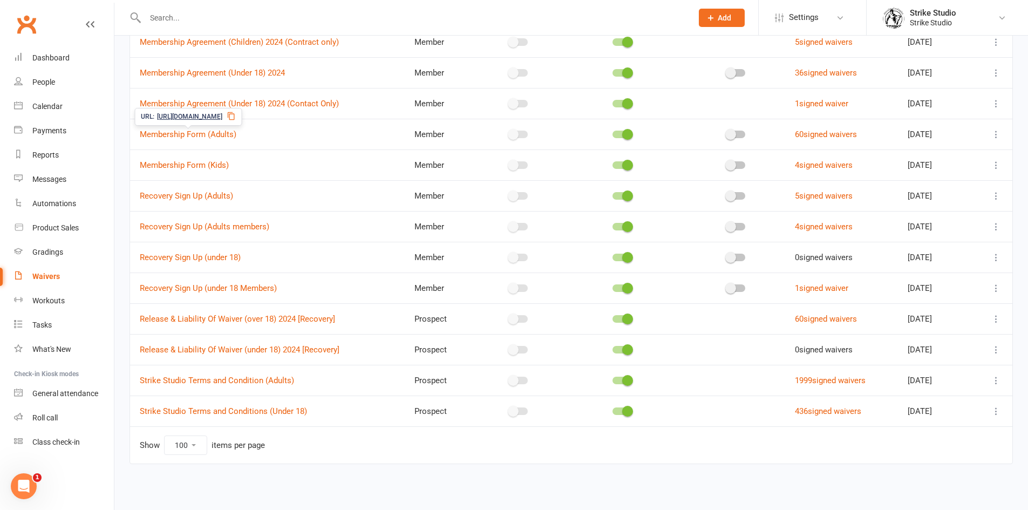
drag, startPoint x: 254, startPoint y: 117, endPoint x: 255, endPoint y: 111, distance: 5.4
click at [235, 117] on icon at bounding box center [231, 116] width 9 height 9
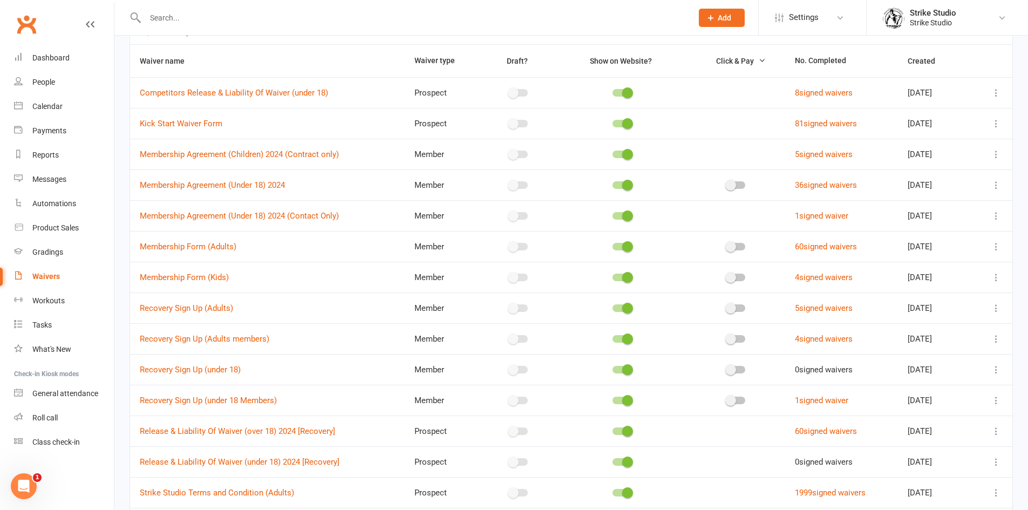
scroll to position [0, 0]
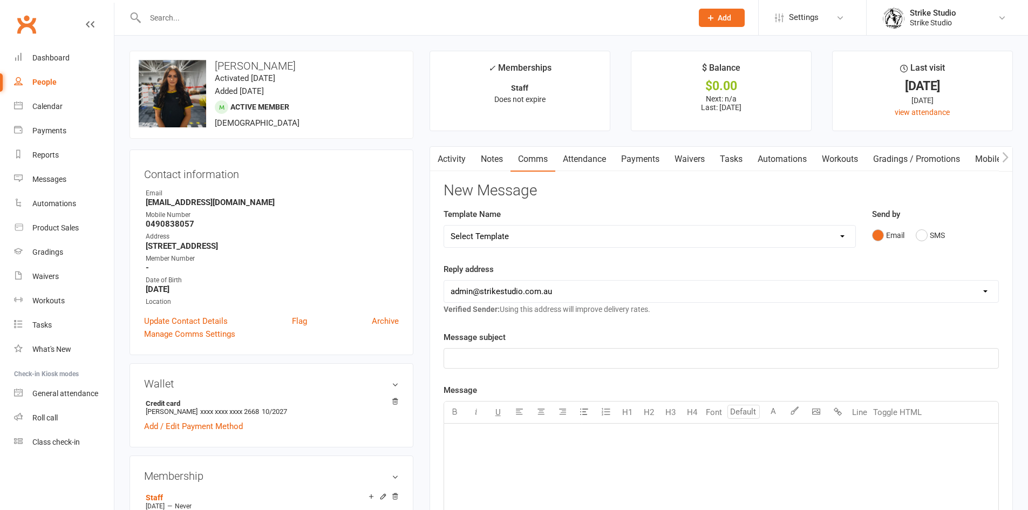
scroll to position [401, 0]
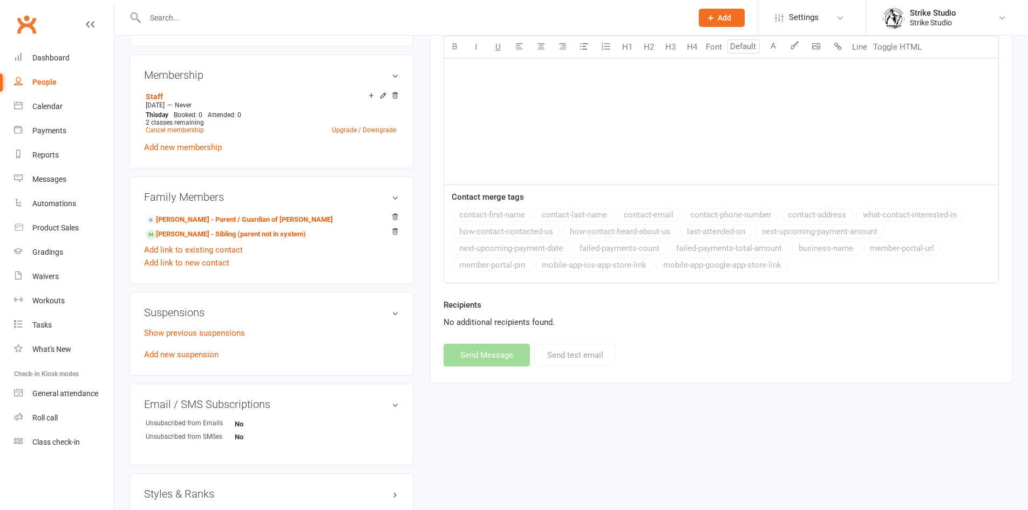
click at [239, 22] on input "text" at bounding box center [413, 17] width 543 height 15
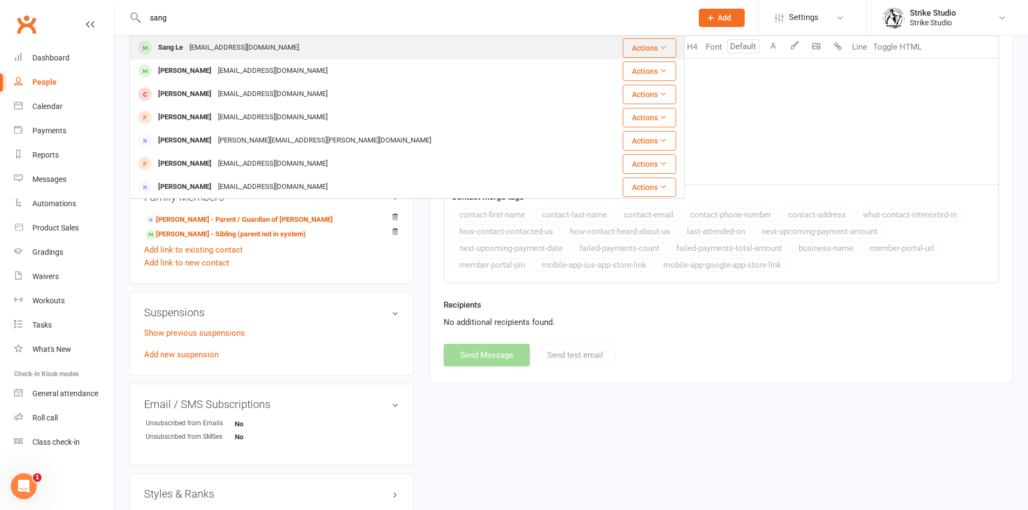
type input "sang"
click at [230, 45] on div "[EMAIL_ADDRESS][DOMAIN_NAME]" at bounding box center [244, 48] width 116 height 16
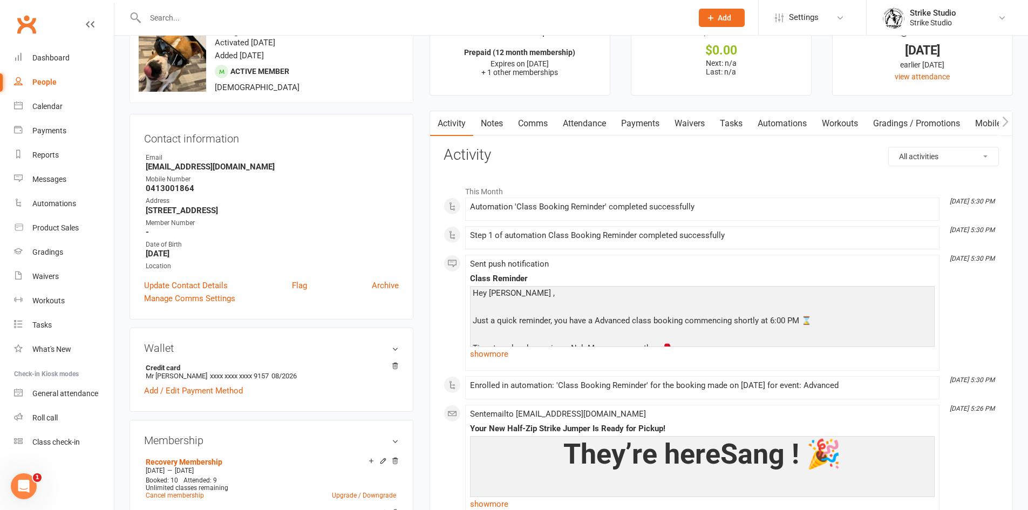
scroll to position [54, 0]
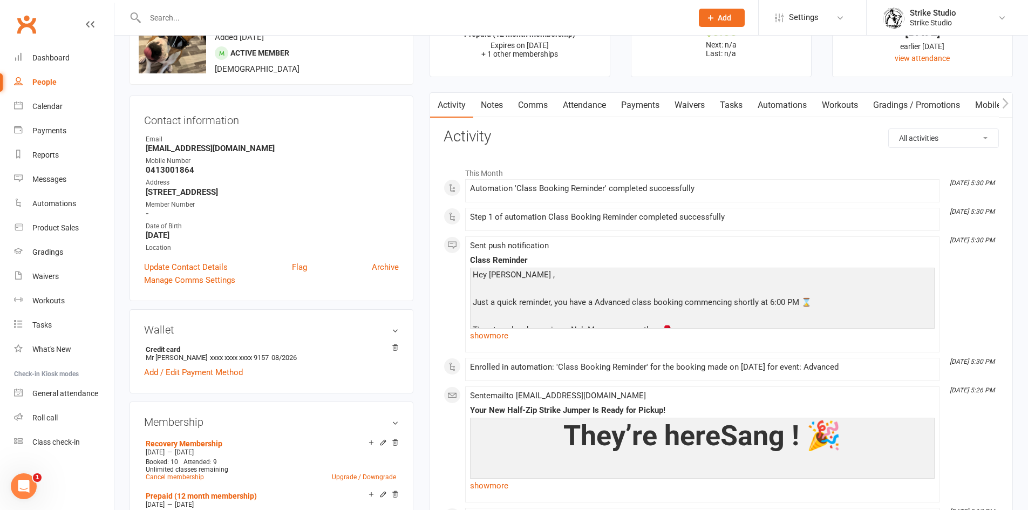
click at [500, 110] on link "Notes" at bounding box center [491, 105] width 37 height 25
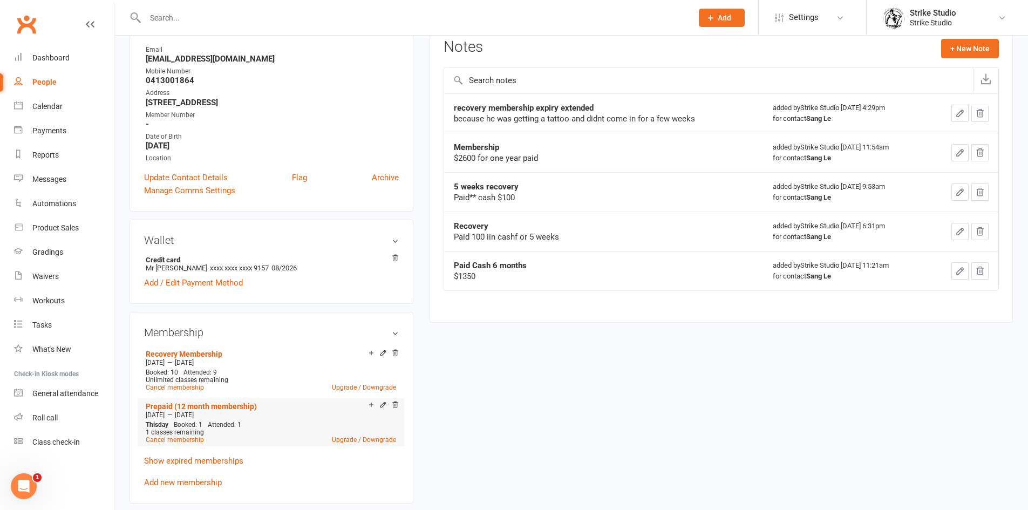
scroll to position [162, 0]
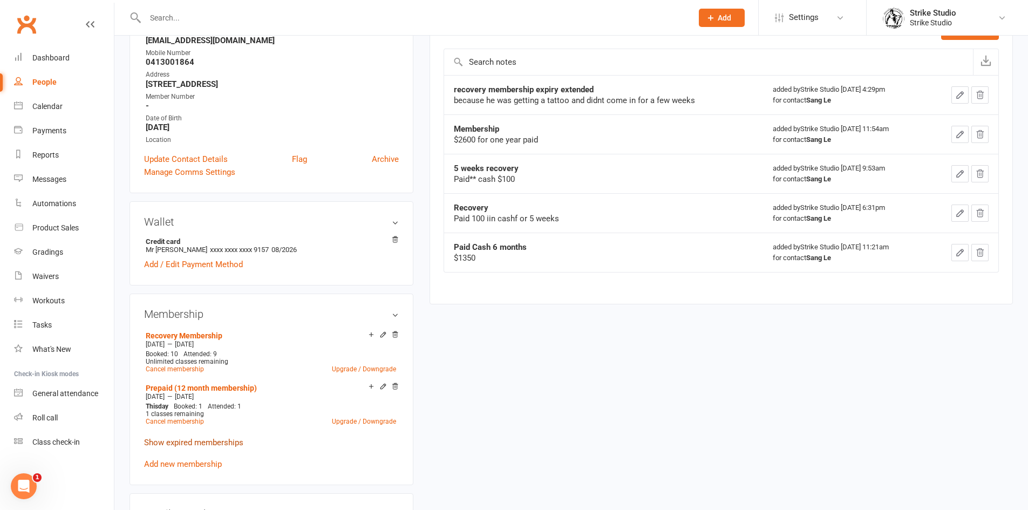
click at [223, 443] on link "Show expired memberships" at bounding box center [193, 443] width 99 height 10
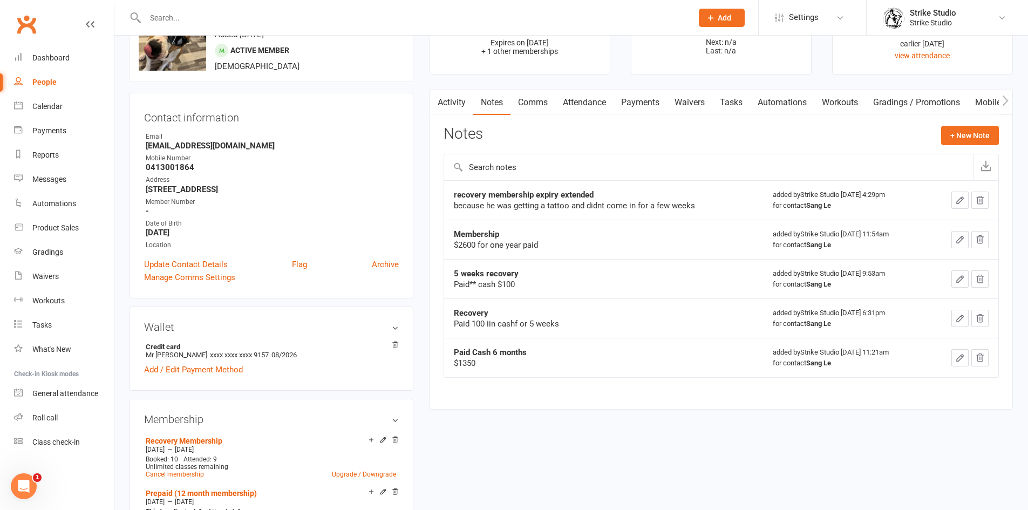
scroll to position [0, 0]
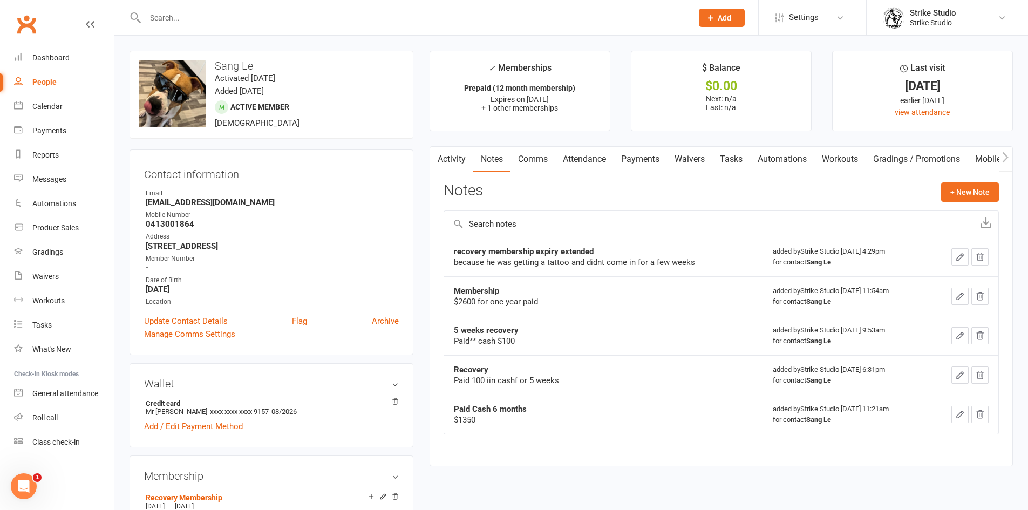
click at [294, 18] on input "text" at bounding box center [413, 17] width 543 height 15
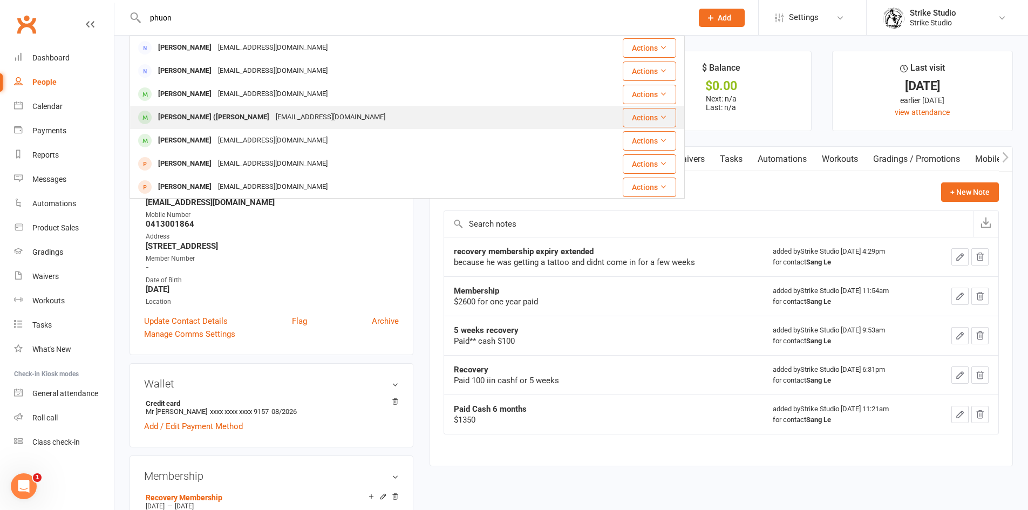
type input "phuon"
click at [215, 112] on div "Phuong (Phi) Nguyen" at bounding box center [214, 118] width 118 height 16
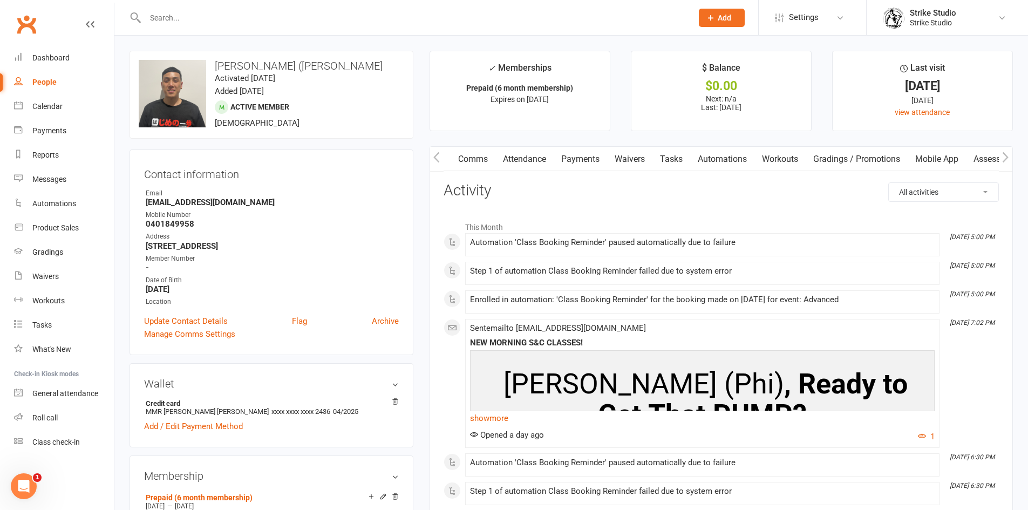
scroll to position [0, 155]
drag, startPoint x: 494, startPoint y: 159, endPoint x: 286, endPoint y: 213, distance: 214.6
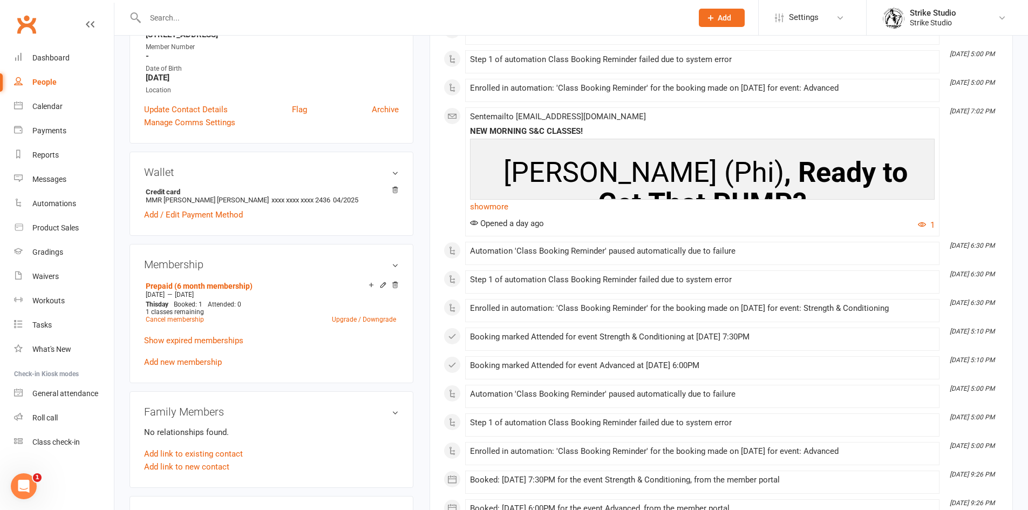
scroll to position [216, 0]
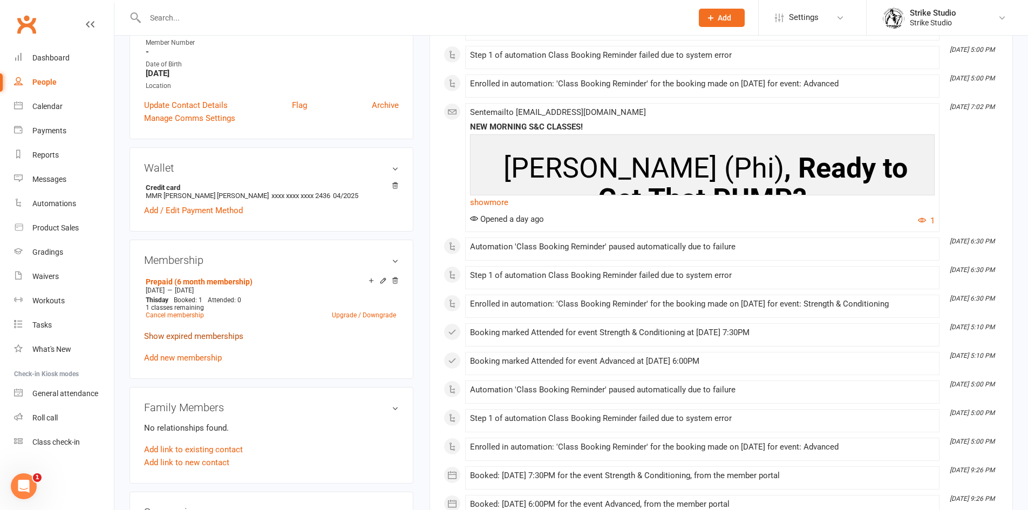
click at [199, 334] on link "Show expired memberships" at bounding box center [193, 336] width 99 height 10
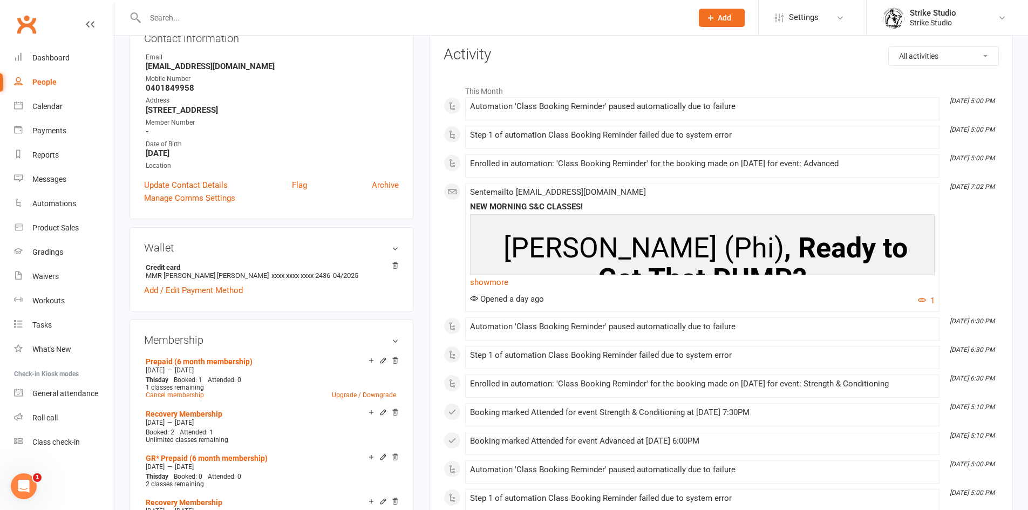
scroll to position [54, 0]
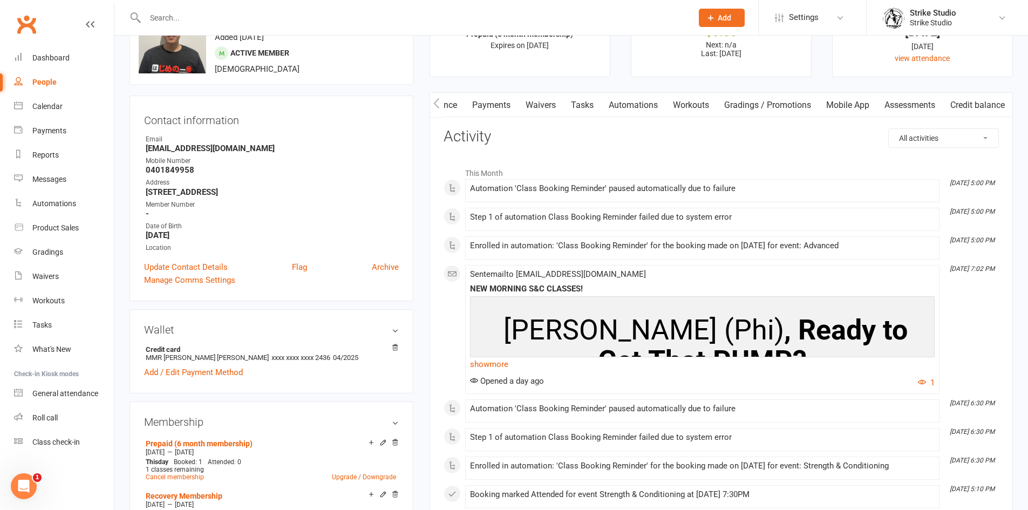
click at [432, 102] on button "button" at bounding box center [436, 105] width 13 height 24
click at [500, 102] on link "Notes" at bounding box center [491, 105] width 37 height 25
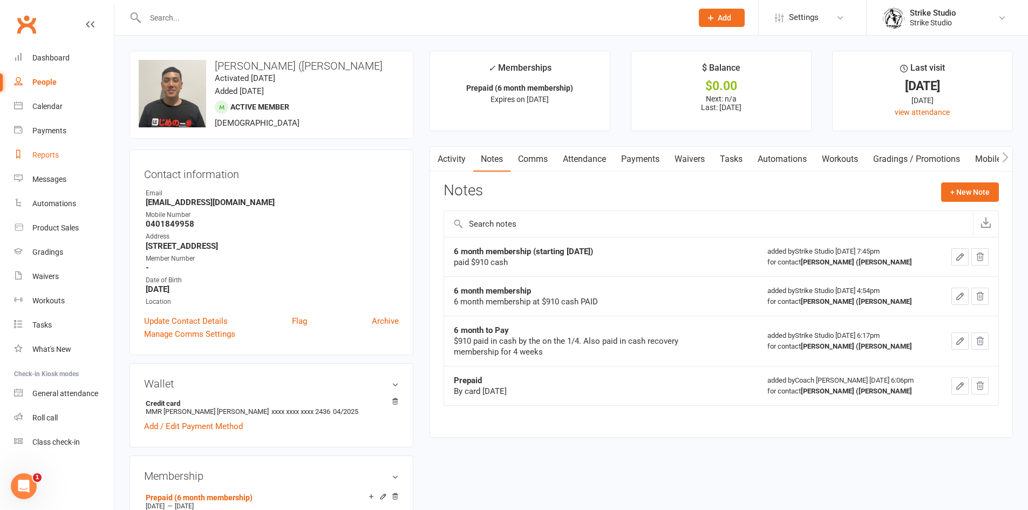
click at [51, 153] on div "Reports" at bounding box center [45, 155] width 26 height 9
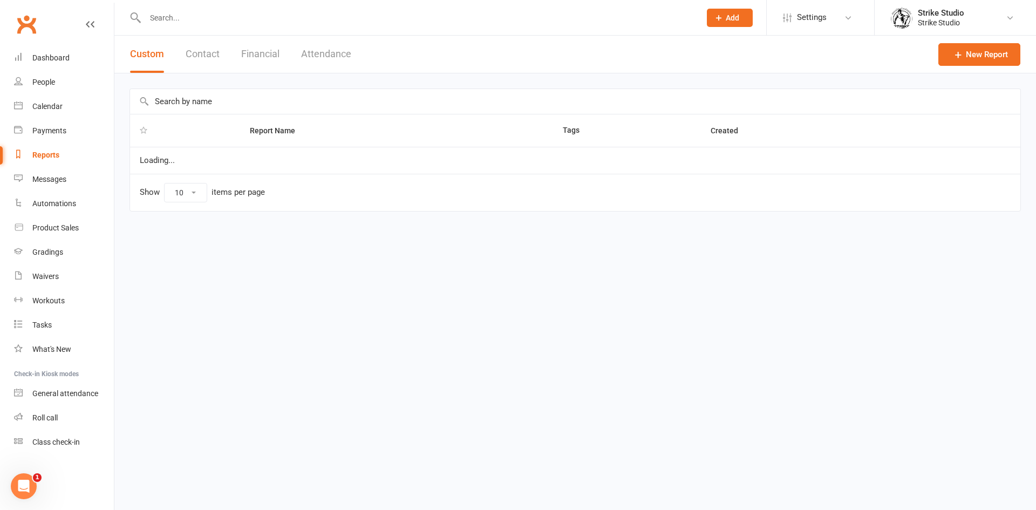
select select "100"
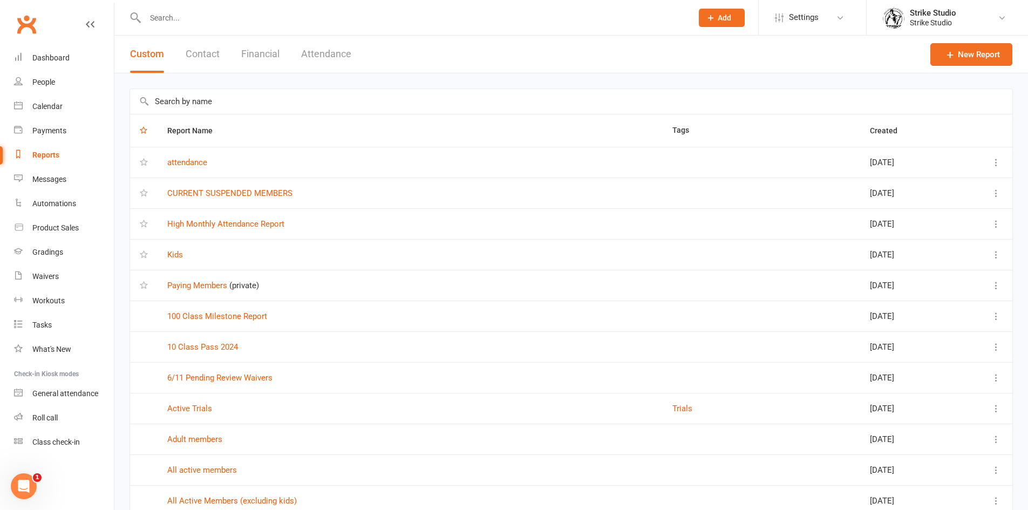
click at [194, 102] on input "text" at bounding box center [571, 101] width 882 height 25
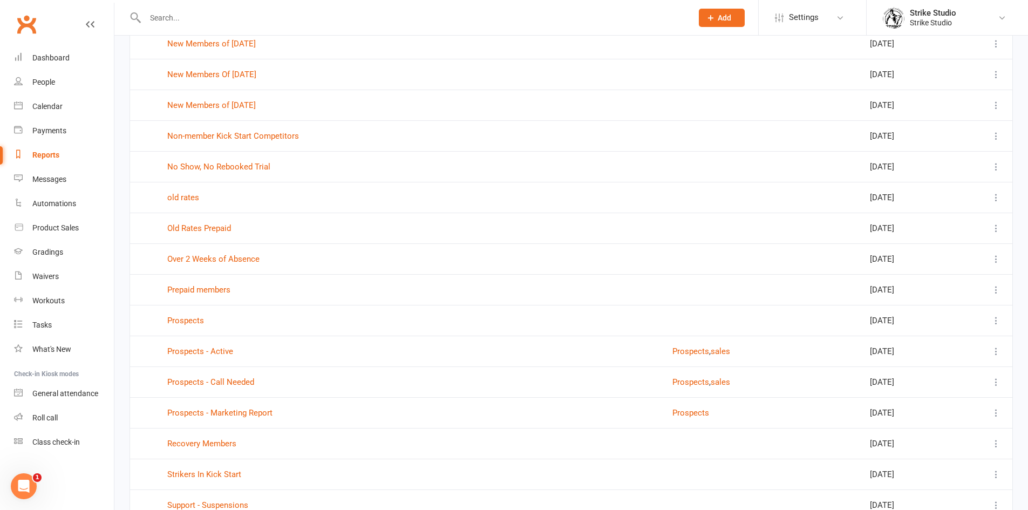
scroll to position [2158, 0]
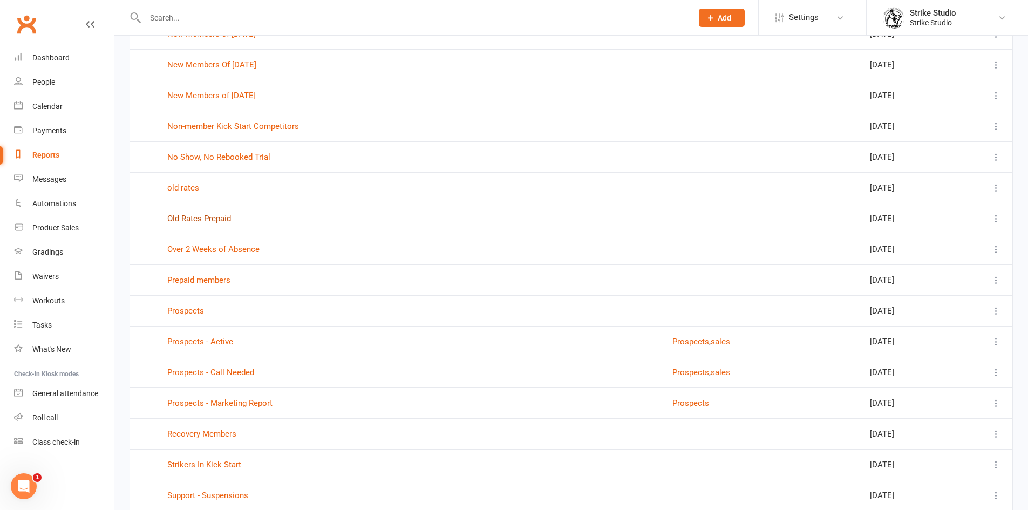
click at [193, 220] on link "Old Rates Prepaid" at bounding box center [199, 219] width 64 height 10
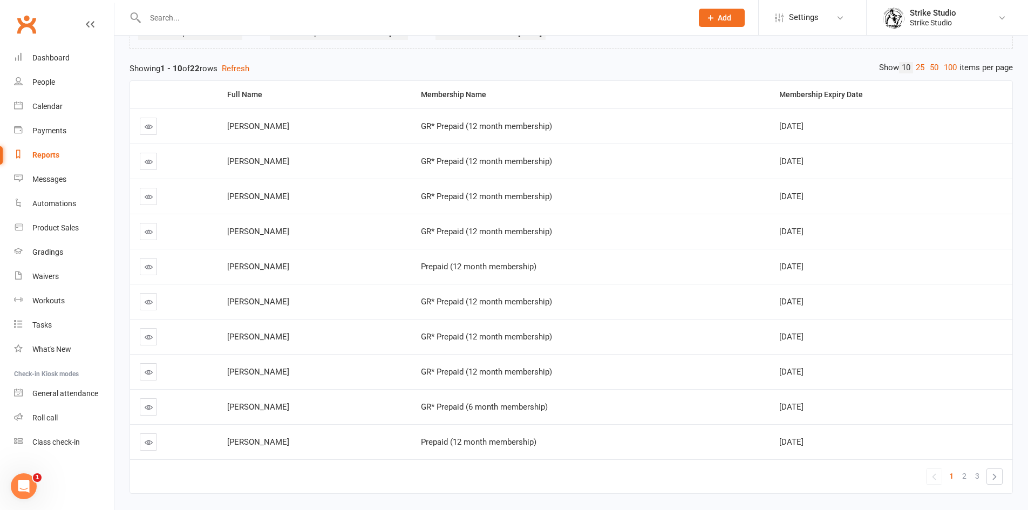
scroll to position [80, 0]
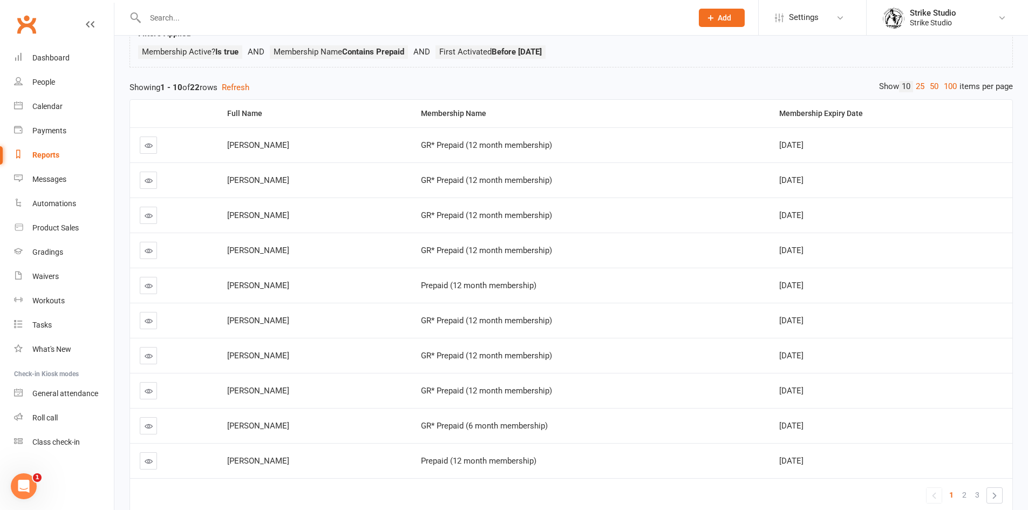
click at [148, 222] on link at bounding box center [148, 215] width 17 height 17
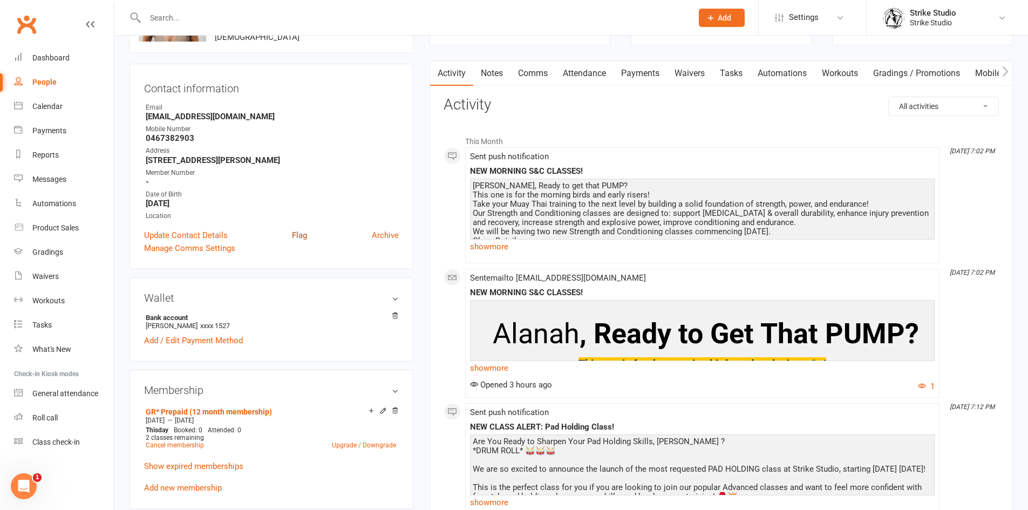
scroll to position [108, 0]
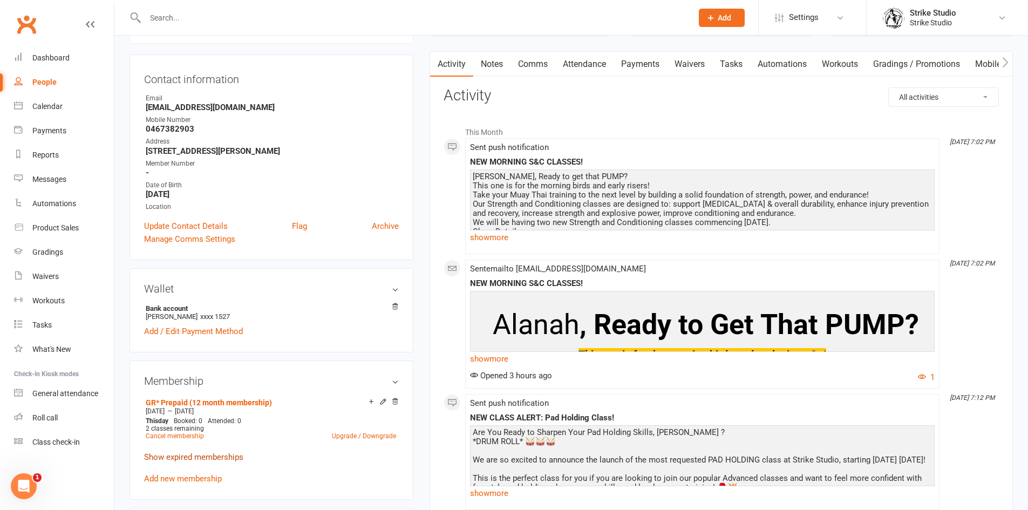
click at [210, 458] on link "Show expired memberships" at bounding box center [193, 457] width 99 height 10
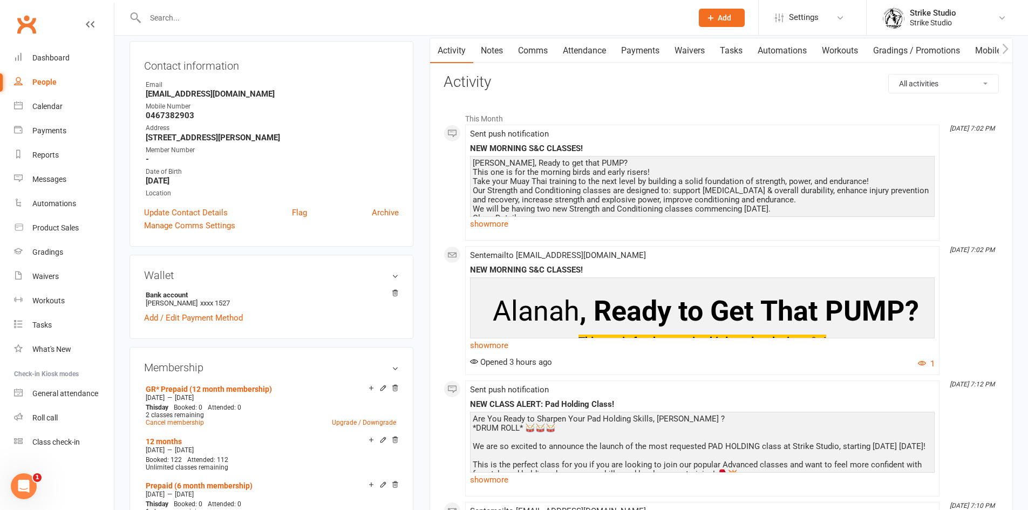
scroll to position [54, 0]
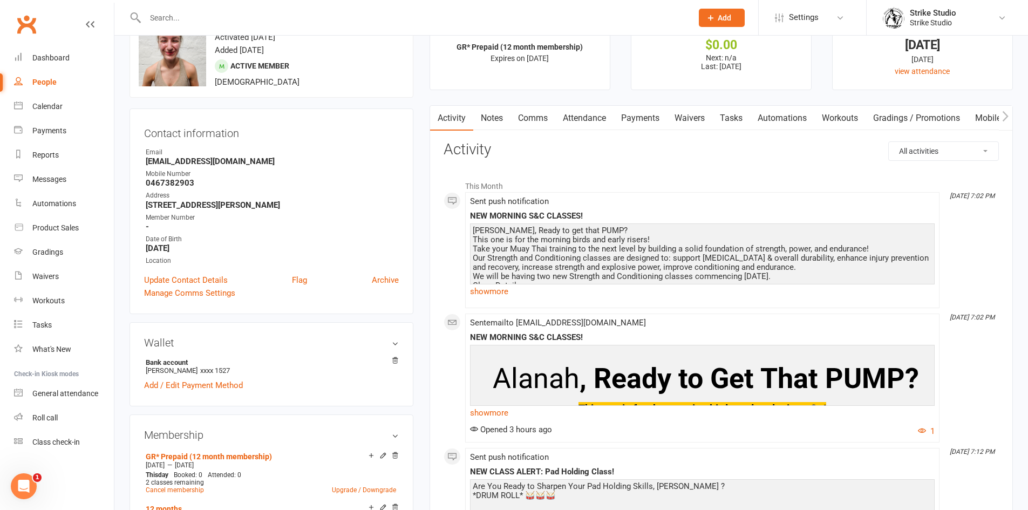
click at [495, 108] on link "Notes" at bounding box center [491, 118] width 37 height 25
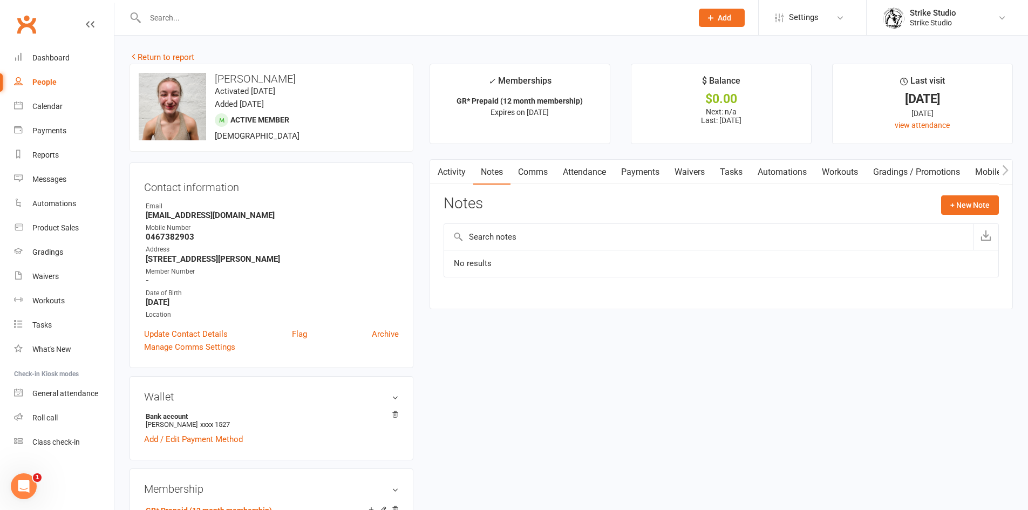
click at [451, 173] on link "Activity" at bounding box center [451, 172] width 43 height 25
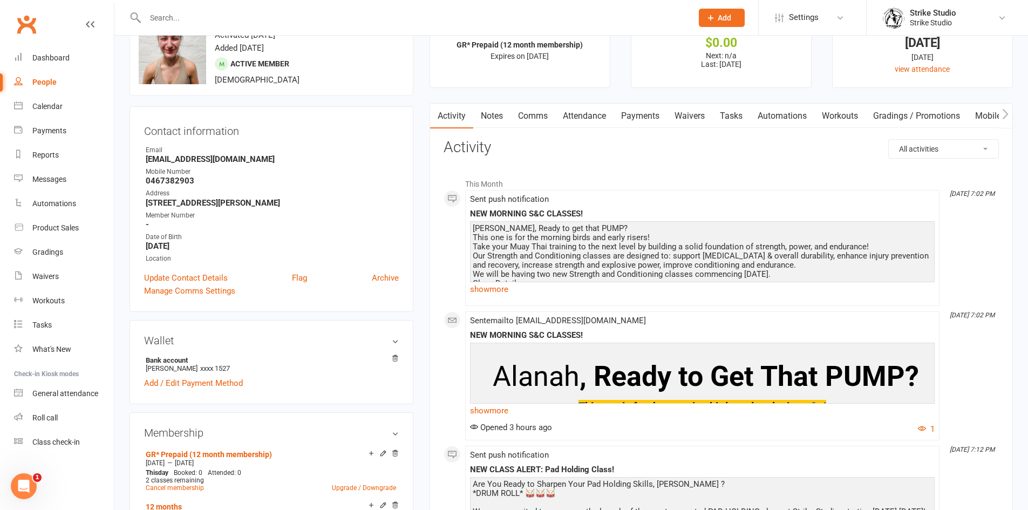
scroll to position [54, 0]
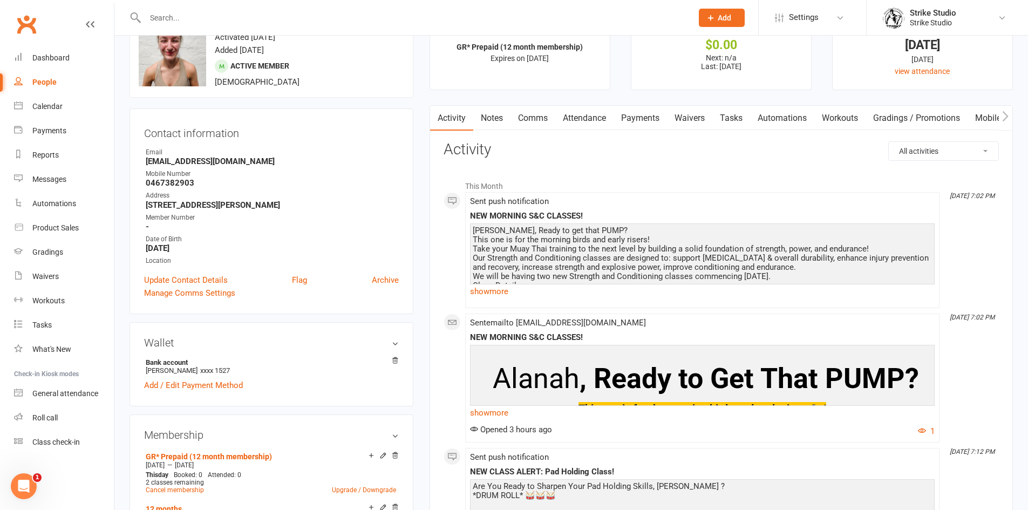
click at [657, 112] on link "Payments" at bounding box center [639, 118] width 53 height 25
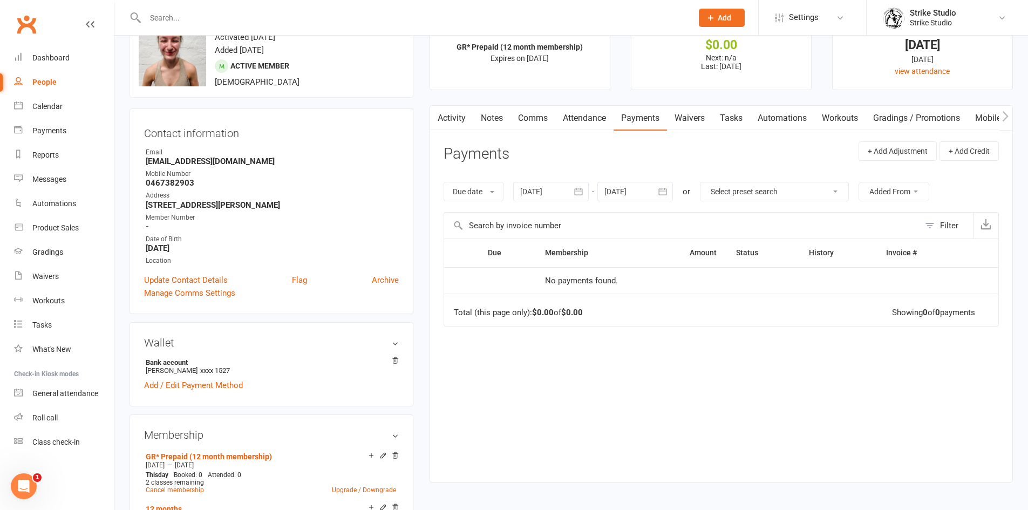
click at [580, 196] on icon "button" at bounding box center [578, 191] width 11 height 11
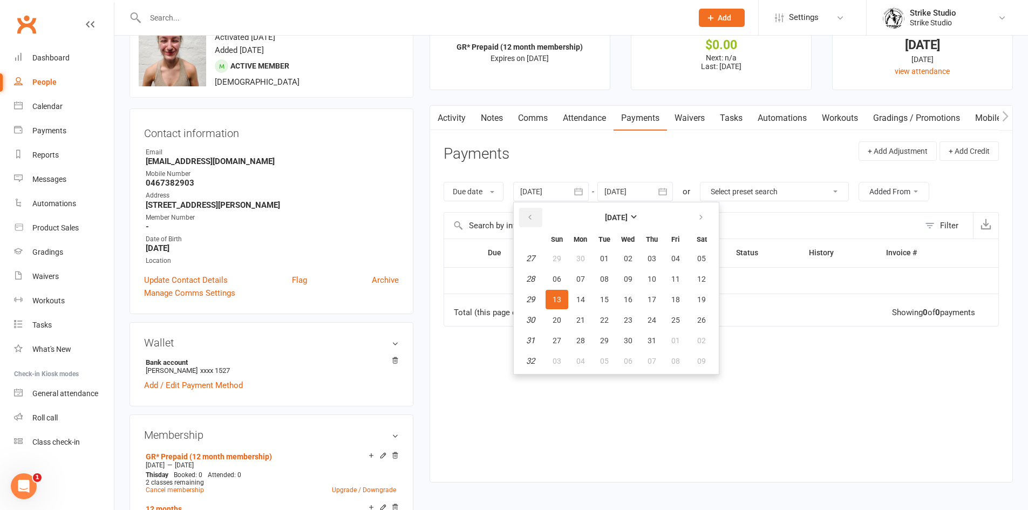
click at [530, 219] on icon "button" at bounding box center [530, 217] width 8 height 9
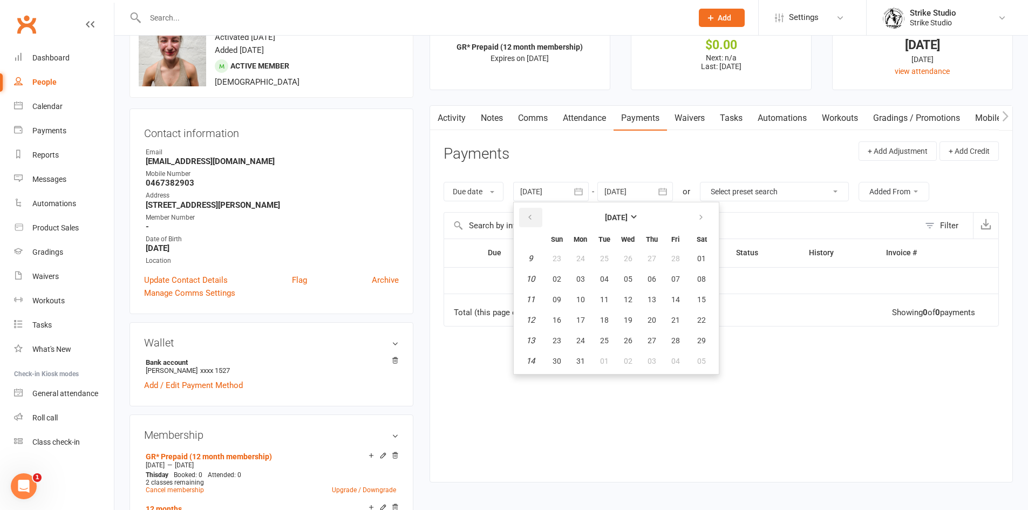
click at [530, 219] on icon "button" at bounding box center [530, 217] width 8 height 9
click at [560, 256] on span "27" at bounding box center [556, 258] width 9 height 9
type input "27 Oct 2024"
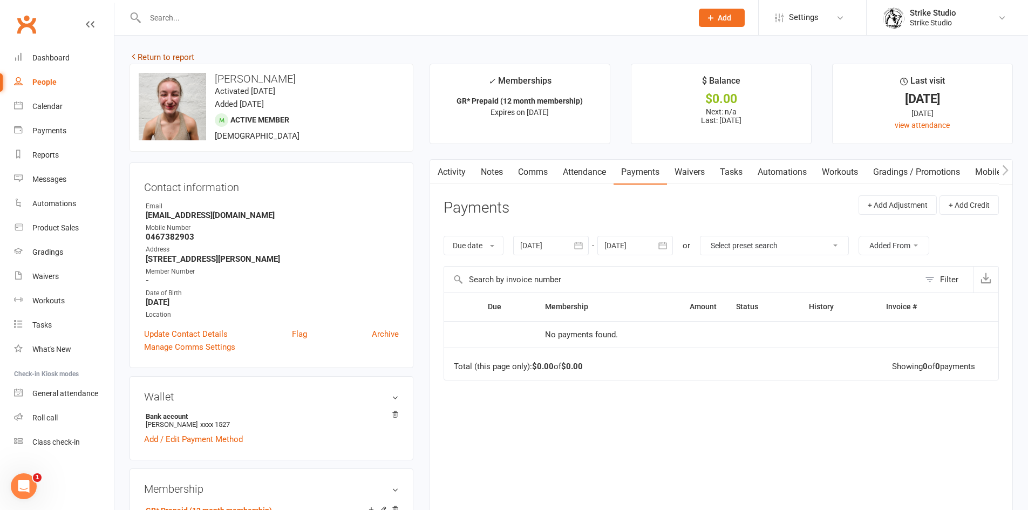
click at [163, 54] on link "Return to report" at bounding box center [161, 57] width 65 height 10
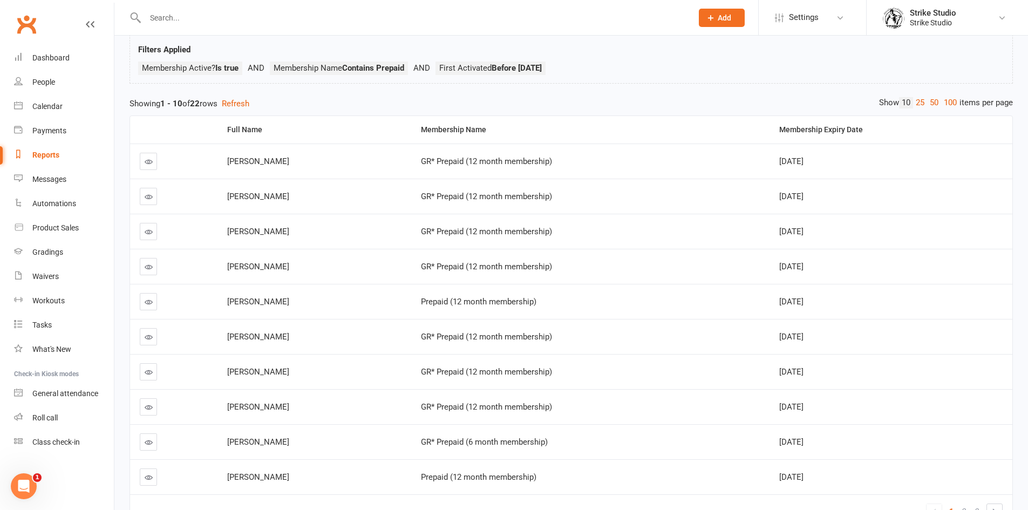
scroll to position [108, 0]
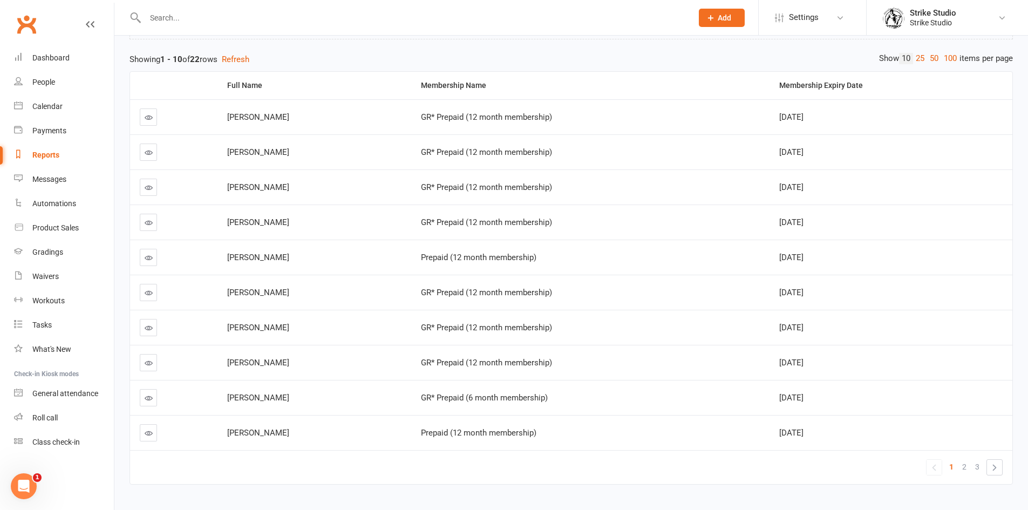
click at [147, 115] on icon at bounding box center [149, 117] width 8 height 8
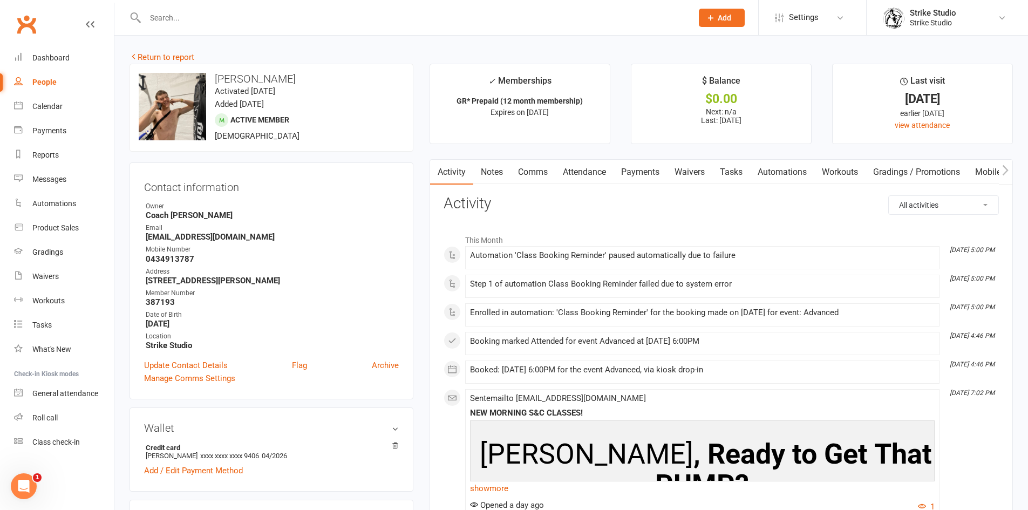
click at [497, 165] on link "Notes" at bounding box center [491, 172] width 37 height 25
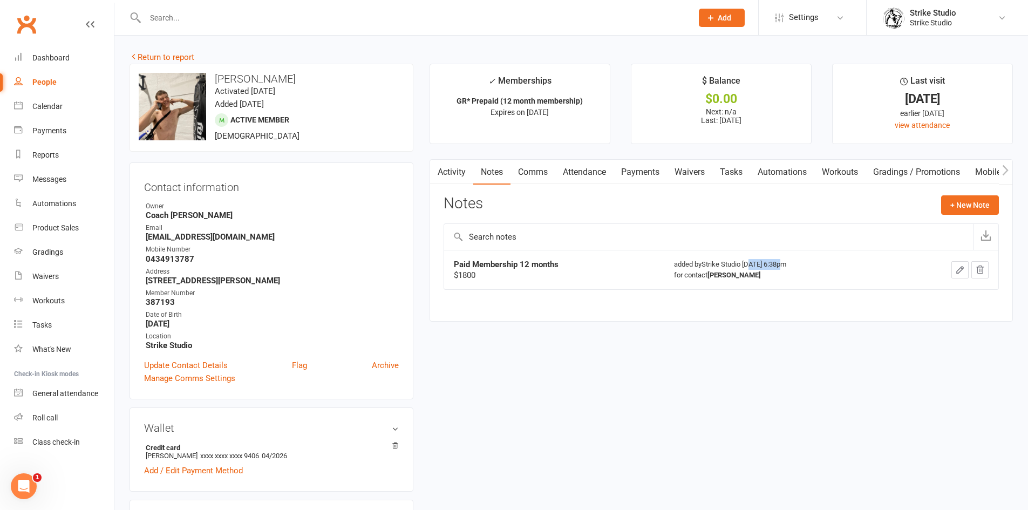
drag, startPoint x: 768, startPoint y: 263, endPoint x: 741, endPoint y: 269, distance: 27.6
click at [736, 265] on div "added by Strike Studio Oct 31, 2024 6:38pm for contact Charlie Fowler" at bounding box center [781, 270] width 214 height 22
click at [745, 265] on div "added by Strike Studio Oct 31, 2024 6:38pm for contact Charlie Fowler" at bounding box center [781, 270] width 214 height 22
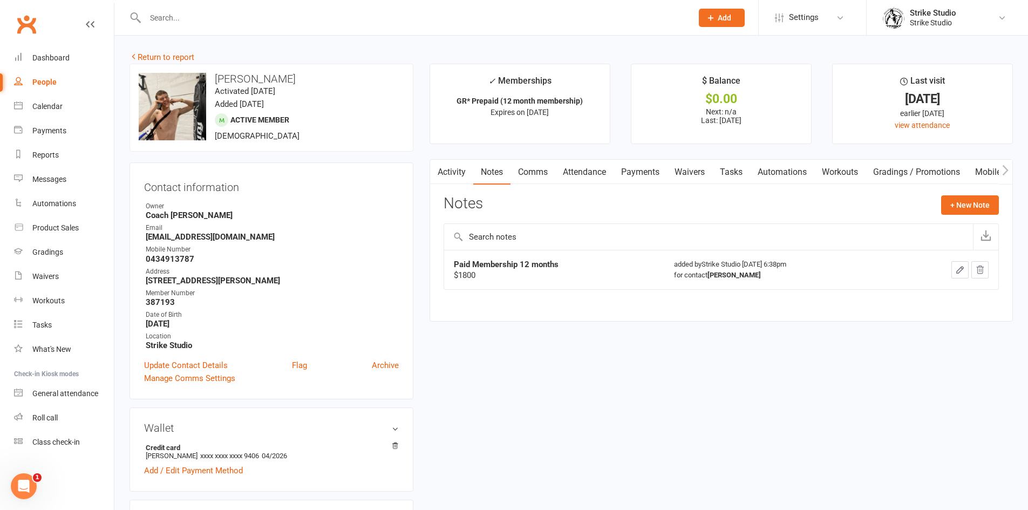
click at [469, 274] on div "$1800" at bounding box center [554, 275] width 201 height 11
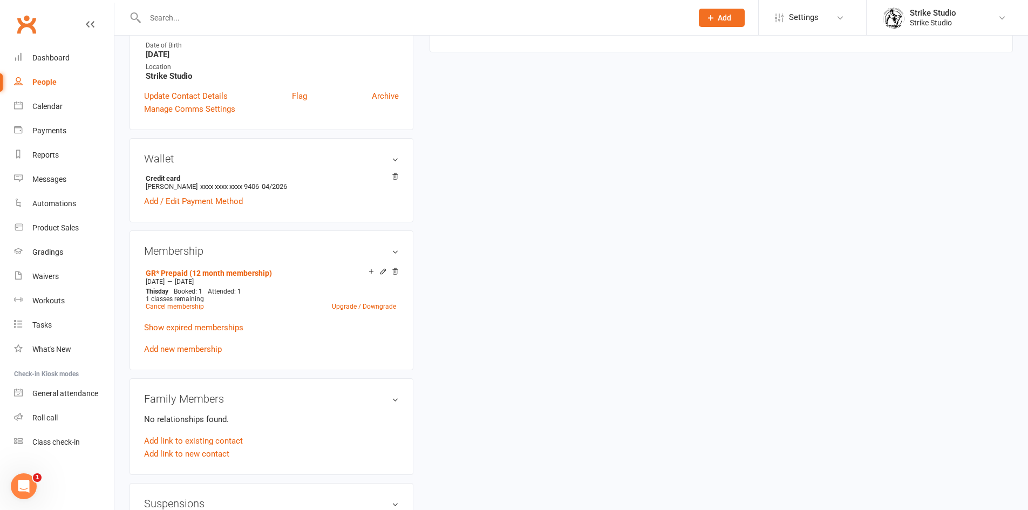
scroll to position [270, 0]
click at [187, 324] on link "Show expired memberships" at bounding box center [193, 327] width 99 height 10
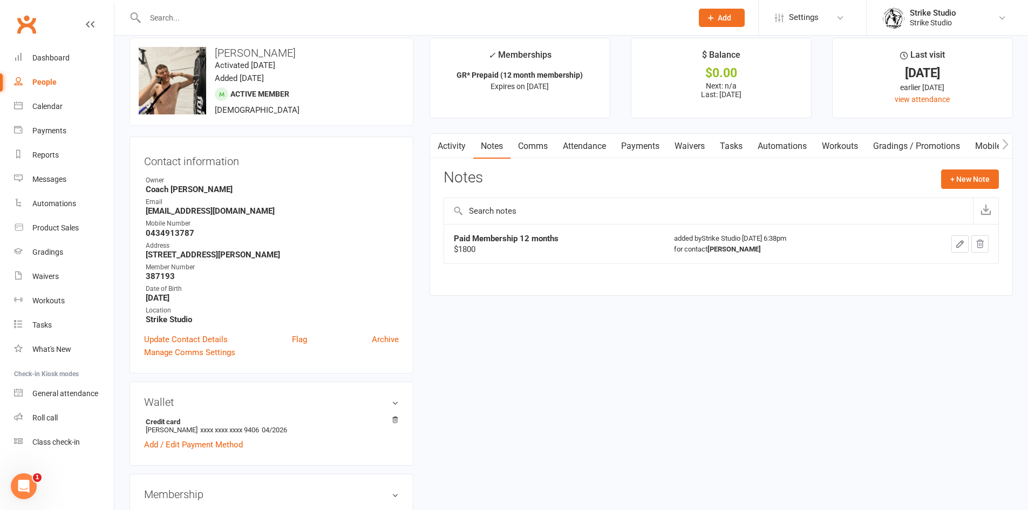
scroll to position [0, 0]
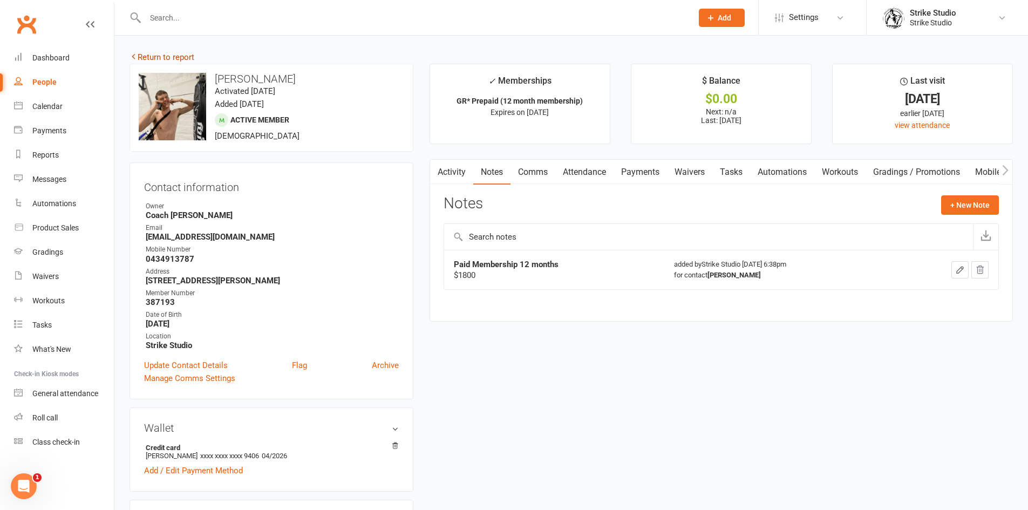
click at [163, 53] on link "Return to report" at bounding box center [161, 57] width 65 height 10
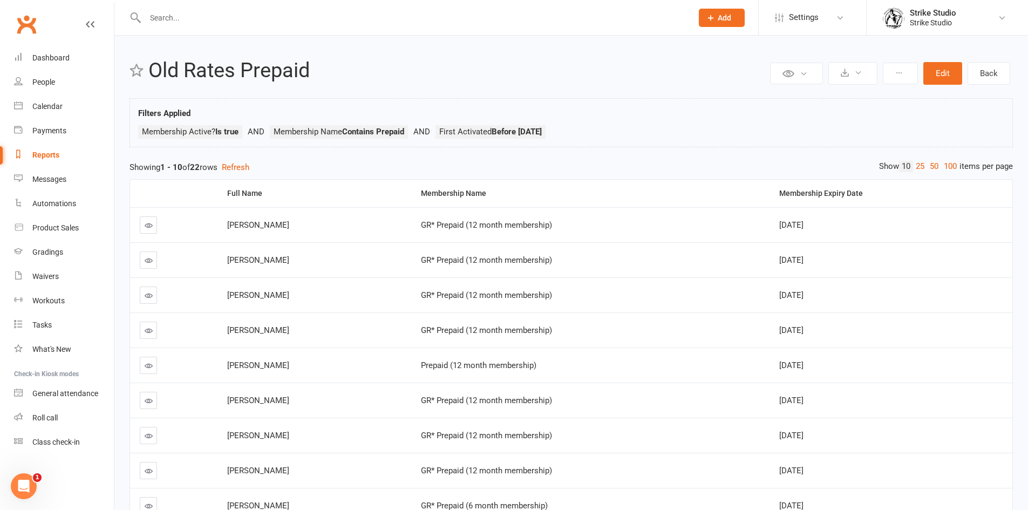
click at [149, 325] on link at bounding box center [148, 330] width 17 height 17
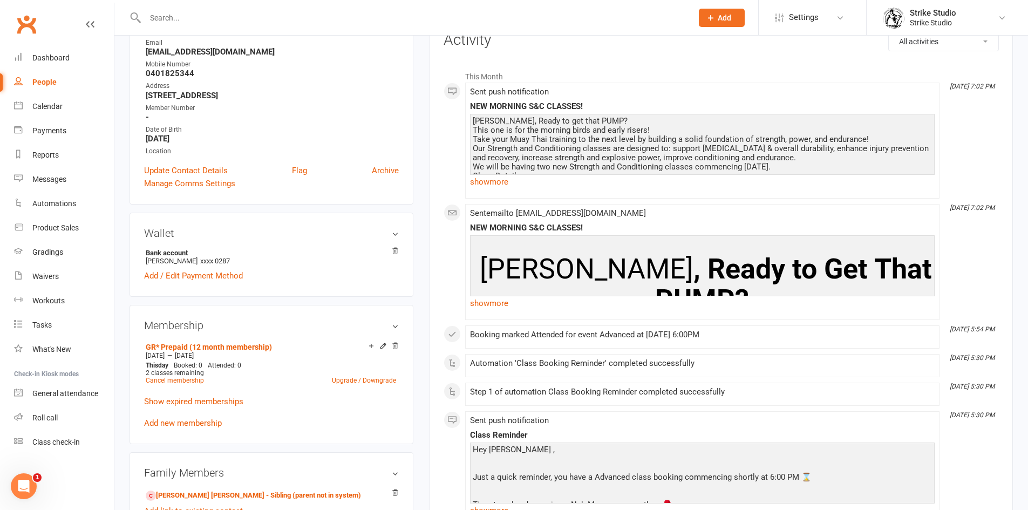
scroll to position [108, 0]
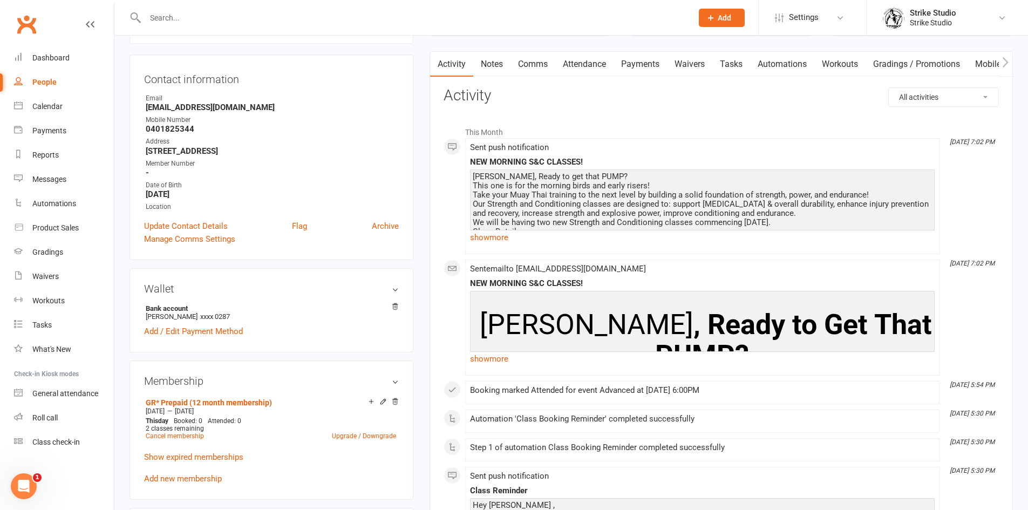
click at [495, 65] on link "Notes" at bounding box center [491, 64] width 37 height 25
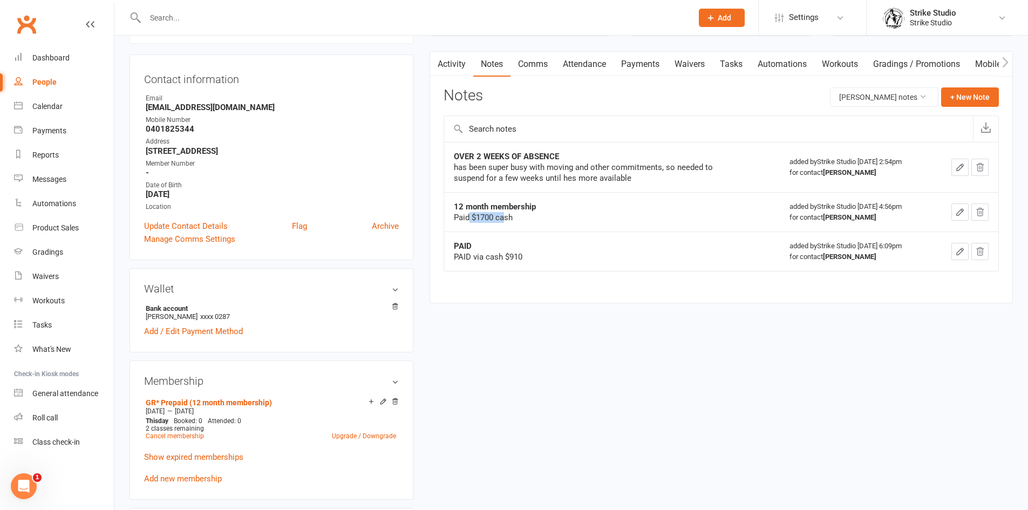
drag, startPoint x: 468, startPoint y: 217, endPoint x: 515, endPoint y: 216, distance: 46.9
click at [510, 216] on div "Paid $1700 cash" at bounding box center [589, 217] width 270 height 11
click at [517, 216] on div "Paid $1700 cash" at bounding box center [589, 217] width 270 height 11
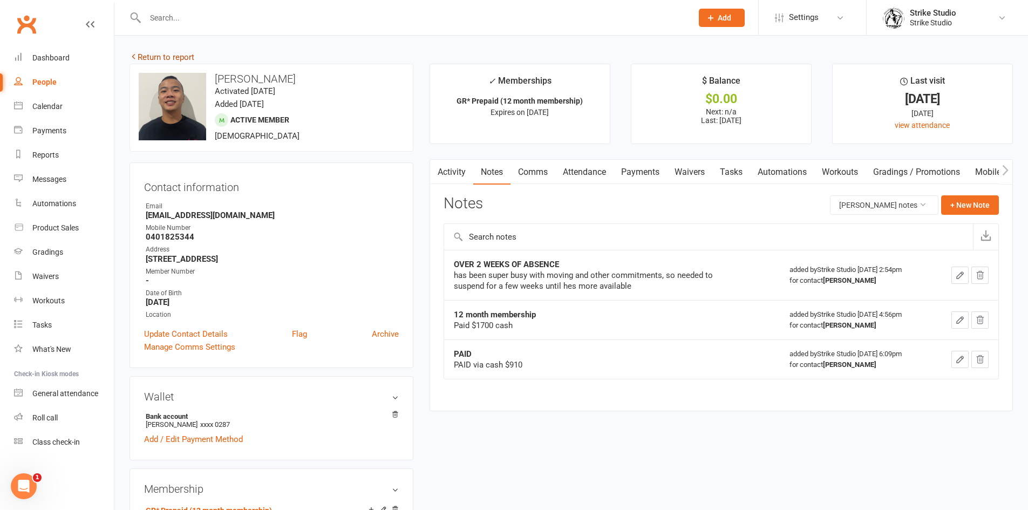
click at [169, 59] on link "Return to report" at bounding box center [161, 57] width 65 height 10
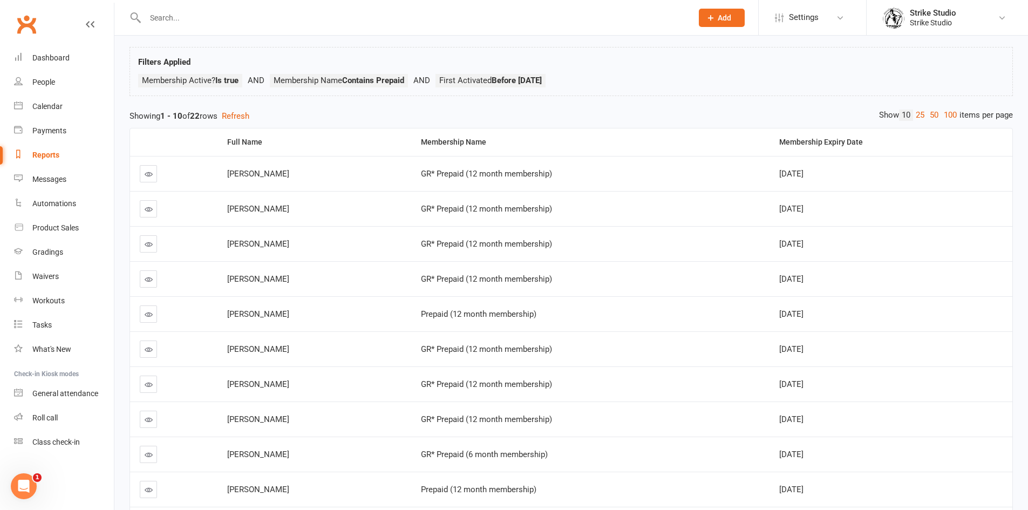
scroll to position [134, 0]
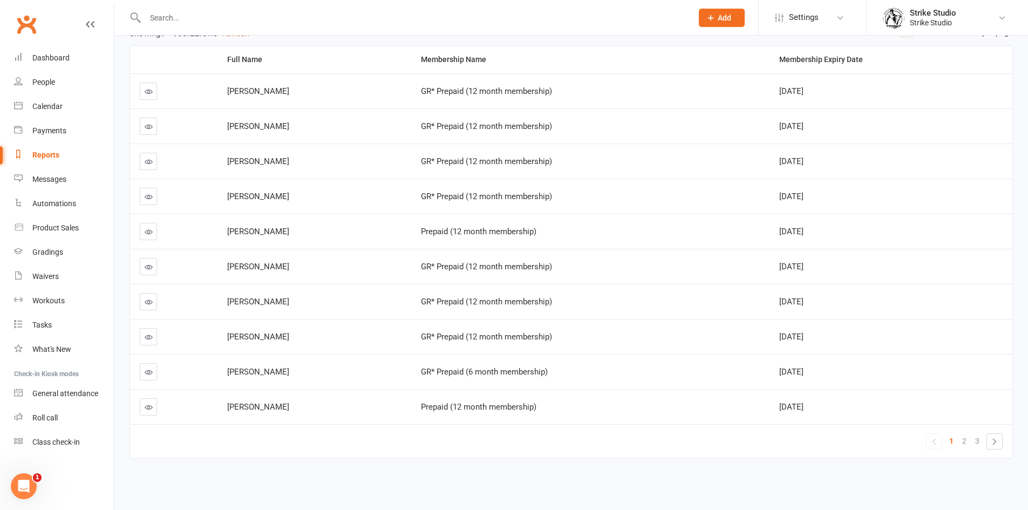
click at [154, 370] on link at bounding box center [148, 371] width 17 height 17
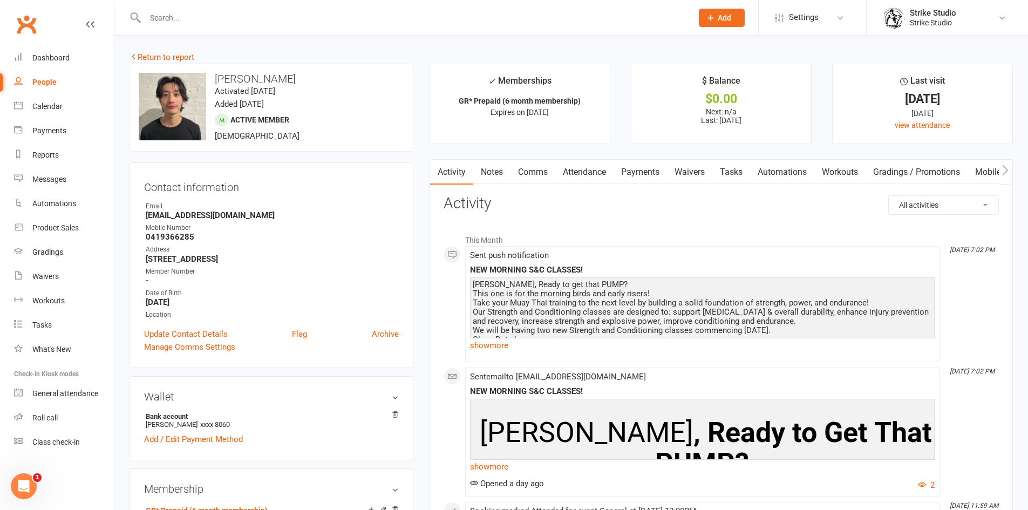
click at [492, 168] on link "Notes" at bounding box center [491, 172] width 37 height 25
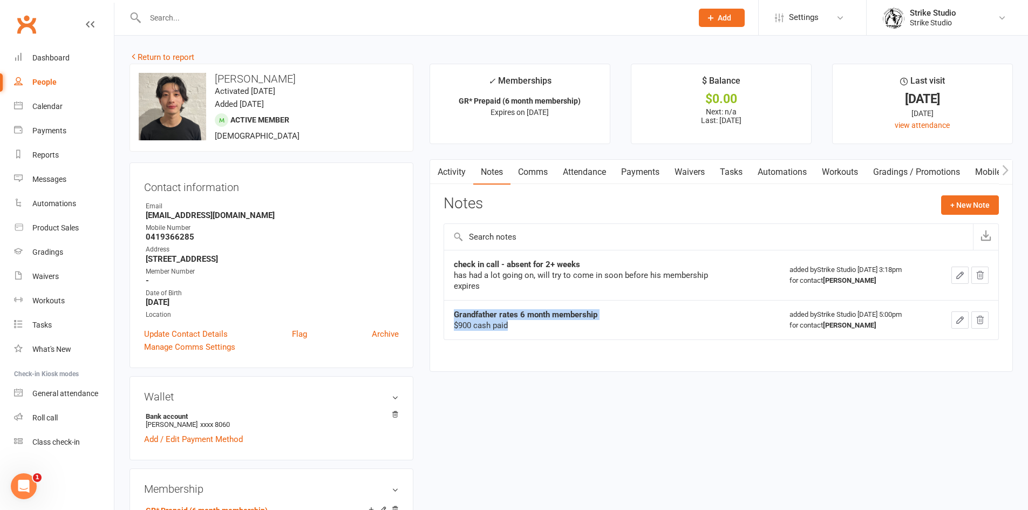
drag, startPoint x: 519, startPoint y: 328, endPoint x: 448, endPoint y: 310, distance: 72.2
click at [448, 310] on td "Grandfather rates 6 month membership $900 cash paid" at bounding box center [612, 319] width 336 height 39
click at [442, 169] on button "button" at bounding box center [436, 172] width 13 height 24
click at [444, 176] on link "Activity" at bounding box center [451, 172] width 43 height 25
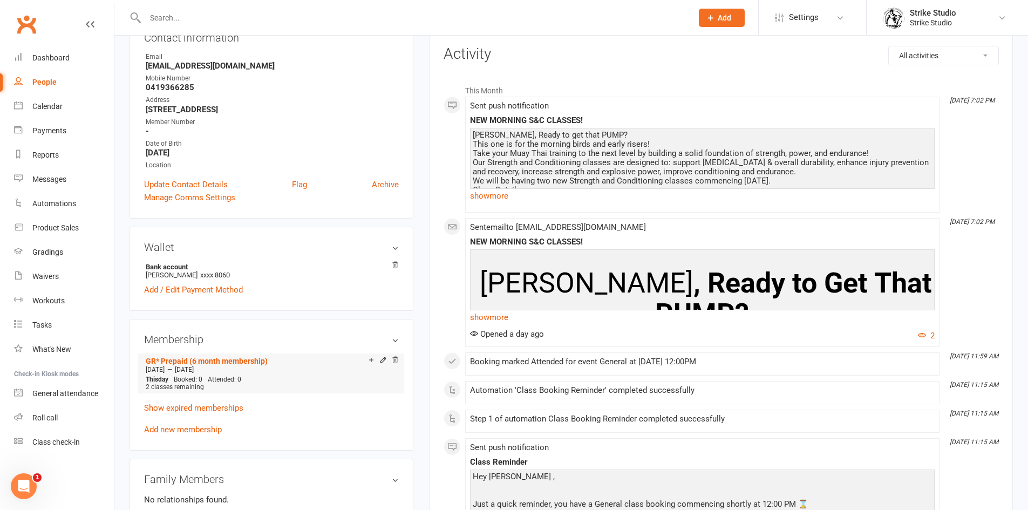
scroll to position [324, 0]
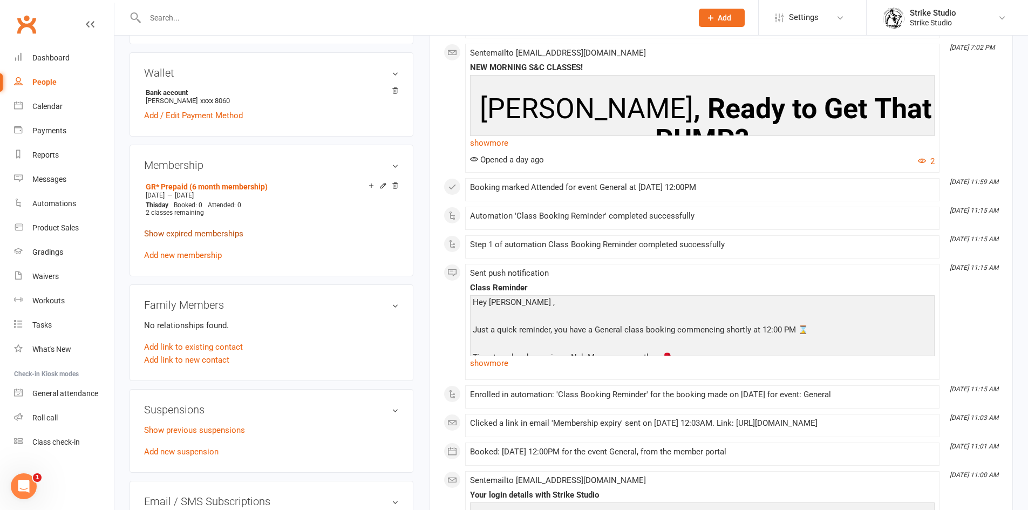
click at [199, 233] on link "Show expired memberships" at bounding box center [193, 234] width 99 height 10
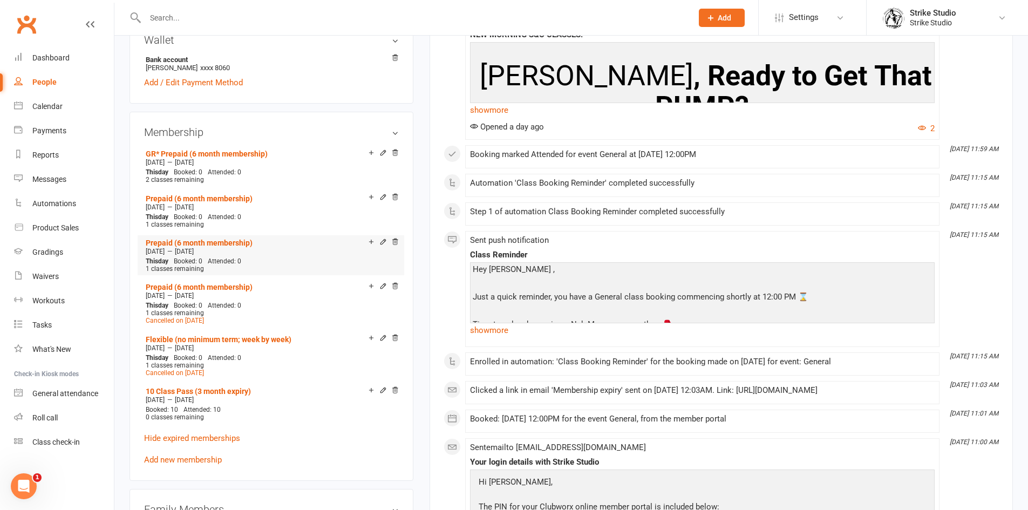
scroll to position [486, 0]
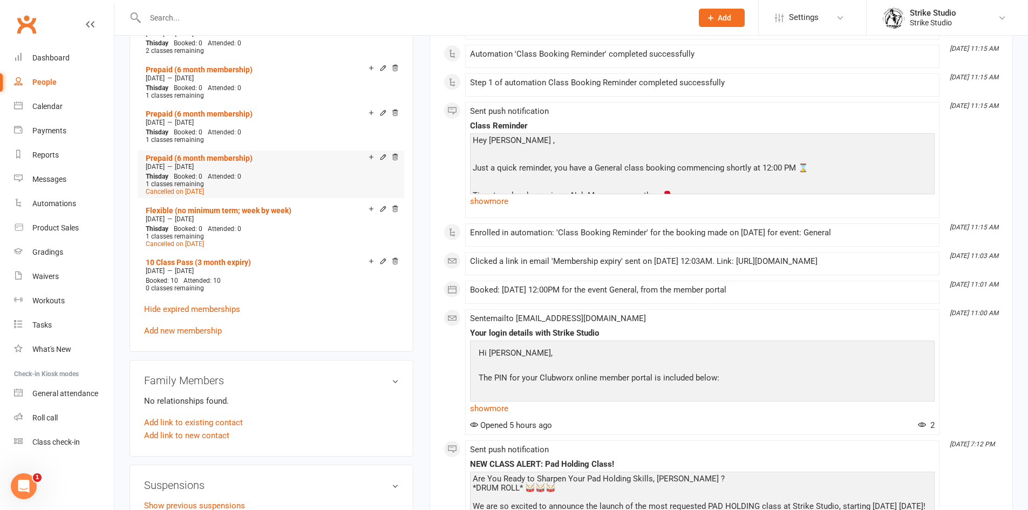
drag, startPoint x: 179, startPoint y: 163, endPoint x: 149, endPoint y: 166, distance: 29.2
click at [149, 166] on span "Apr 11 2023" at bounding box center [155, 167] width 19 height 8
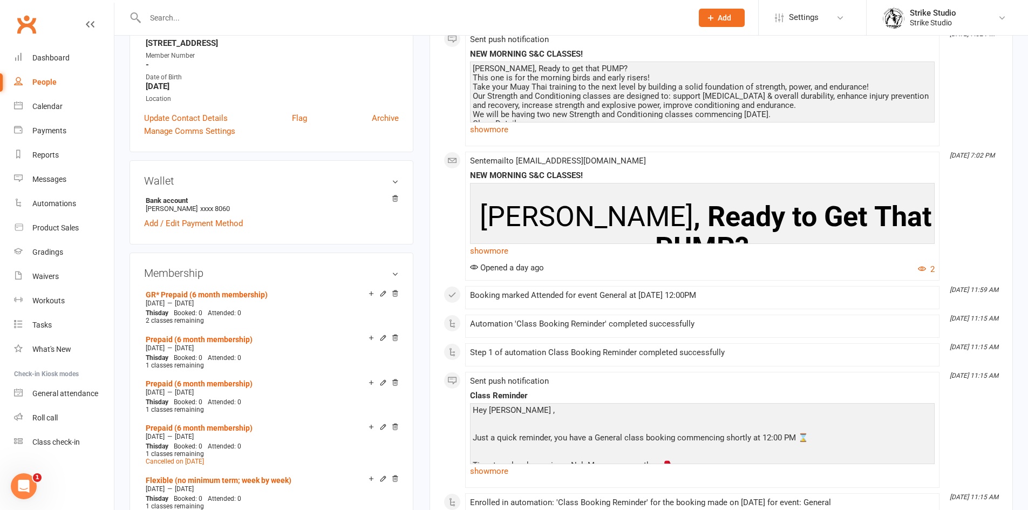
scroll to position [0, 0]
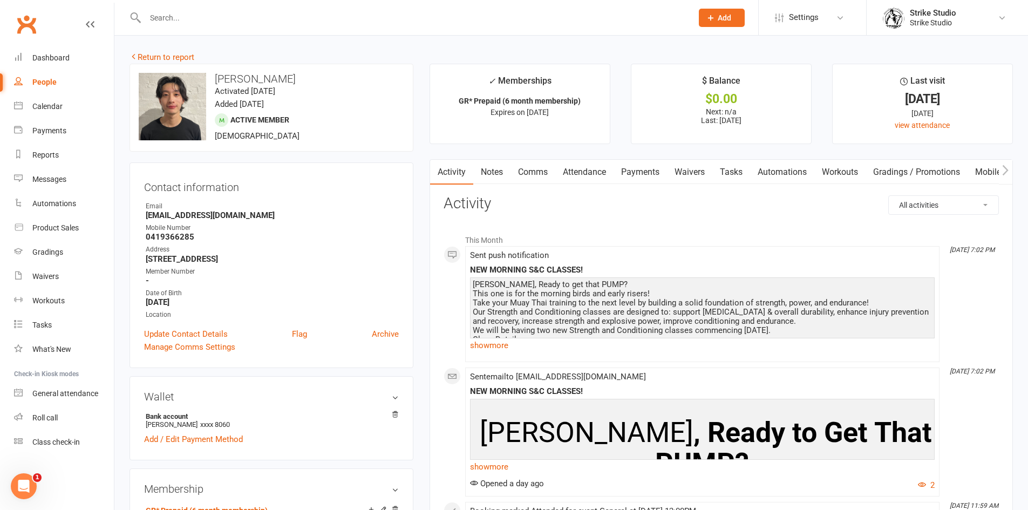
click at [181, 65] on div "upload photo change photo Brandon Kwok Activated 24 July, 2022 Added 18 July, 2…" at bounding box center [271, 108] width 284 height 88
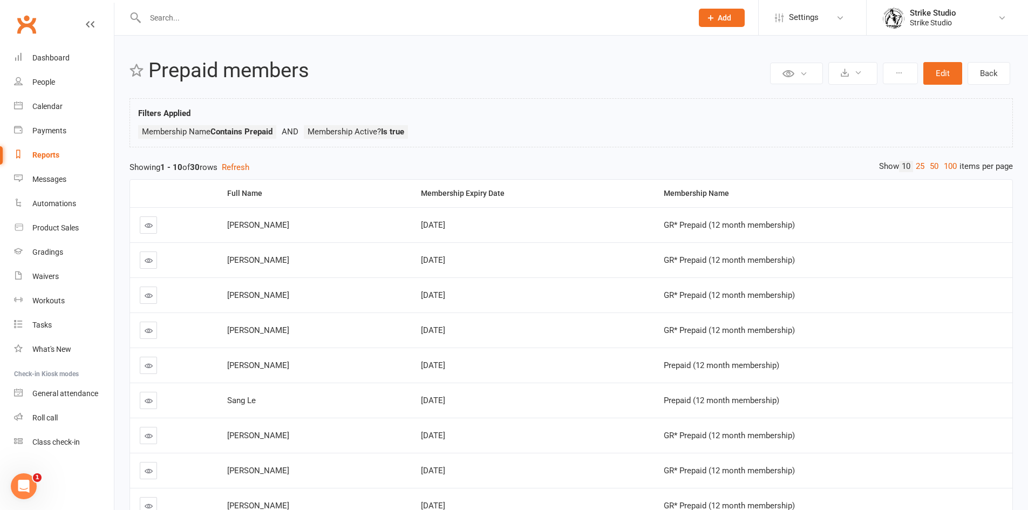
click at [532, 52] on div "Private Report Only visible by me Public Report Visible to everyone at gym Expo…" at bounding box center [570, 332] width 913 height 592
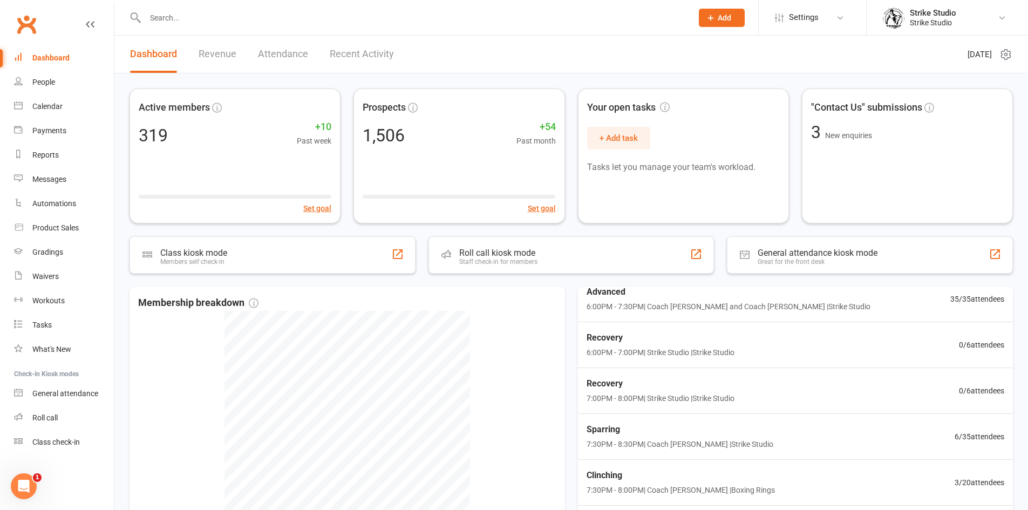
click at [202, 11] on input "text" at bounding box center [413, 17] width 543 height 15
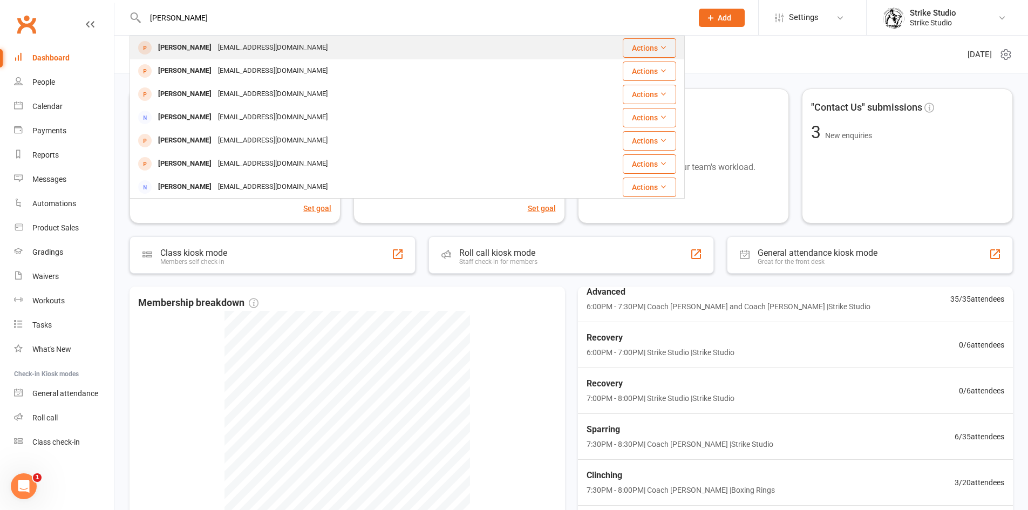
type input "[PERSON_NAME]"
click at [215, 52] on div "[EMAIL_ADDRESS][DOMAIN_NAME]" at bounding box center [273, 48] width 116 height 16
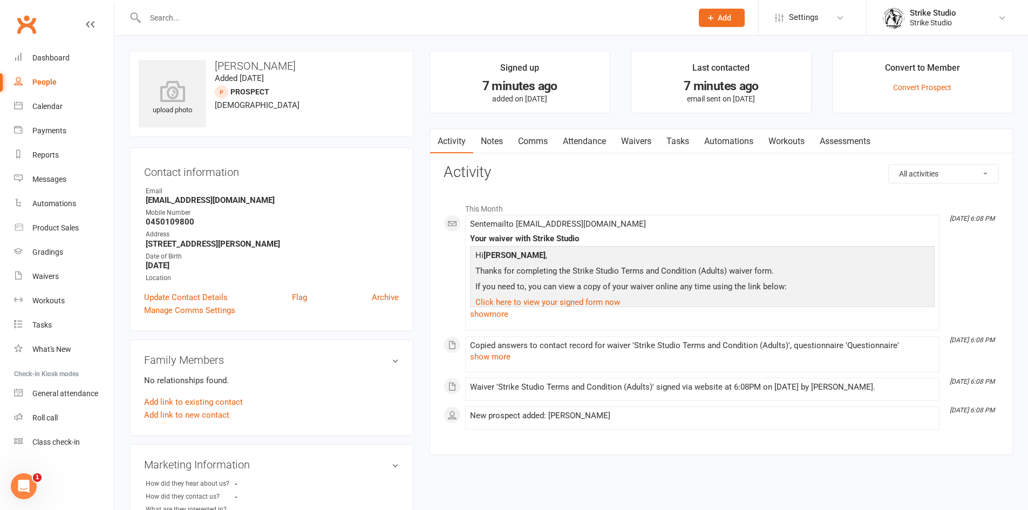
click at [602, 139] on link "Attendance" at bounding box center [584, 141] width 58 height 25
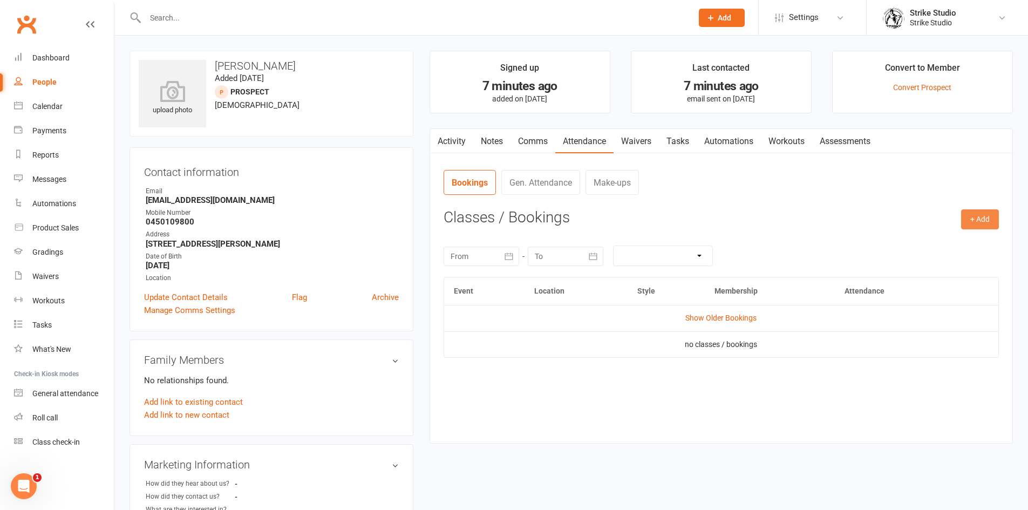
click at [995, 215] on button "+ Add" at bounding box center [980, 218] width 38 height 19
click at [932, 249] on link "Book Event" at bounding box center [944, 244] width 107 height 22
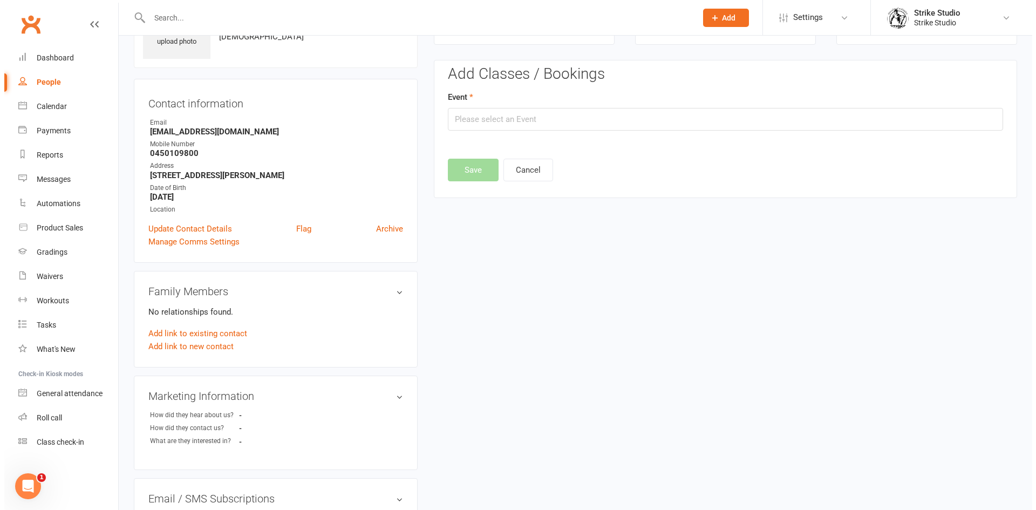
scroll to position [74, 0]
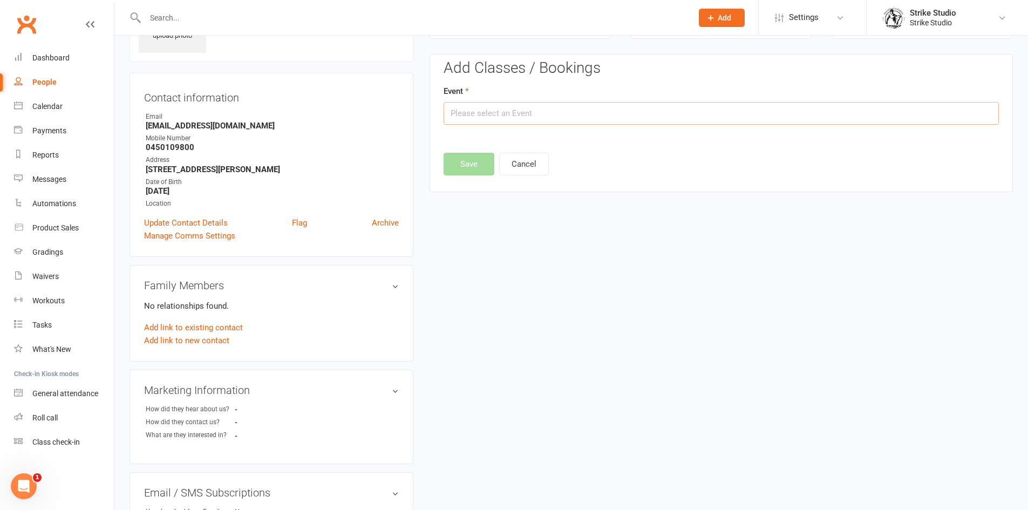
click at [455, 119] on input "text" at bounding box center [721, 113] width 555 height 23
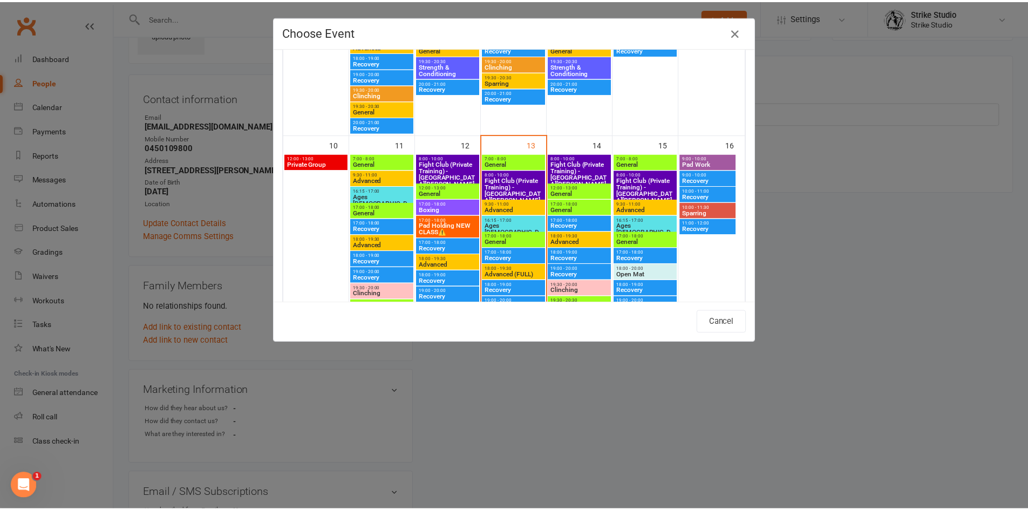
scroll to position [432, 0]
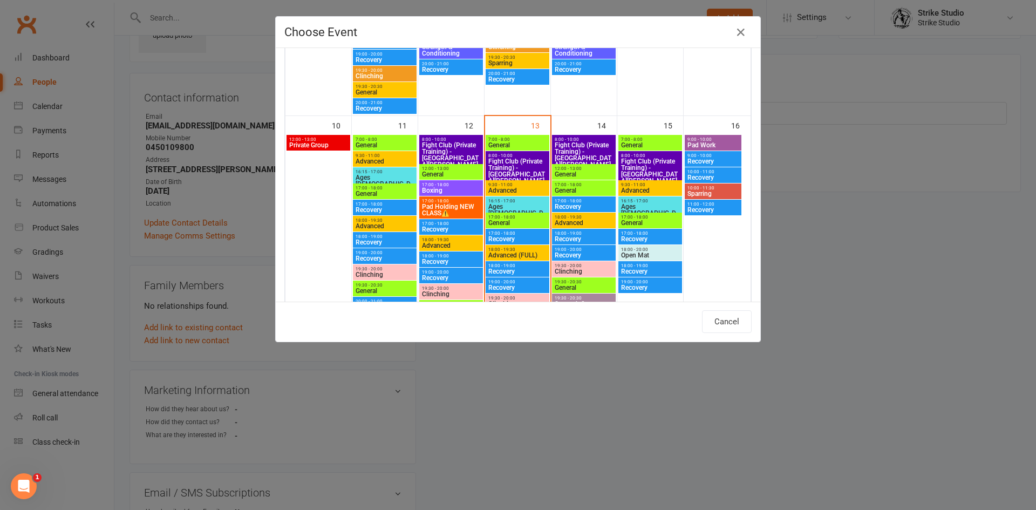
click at [510, 217] on span "17:00 - 18:00" at bounding box center [517, 217] width 59 height 5
type input "General - [DATE] 5:00:00 PM"
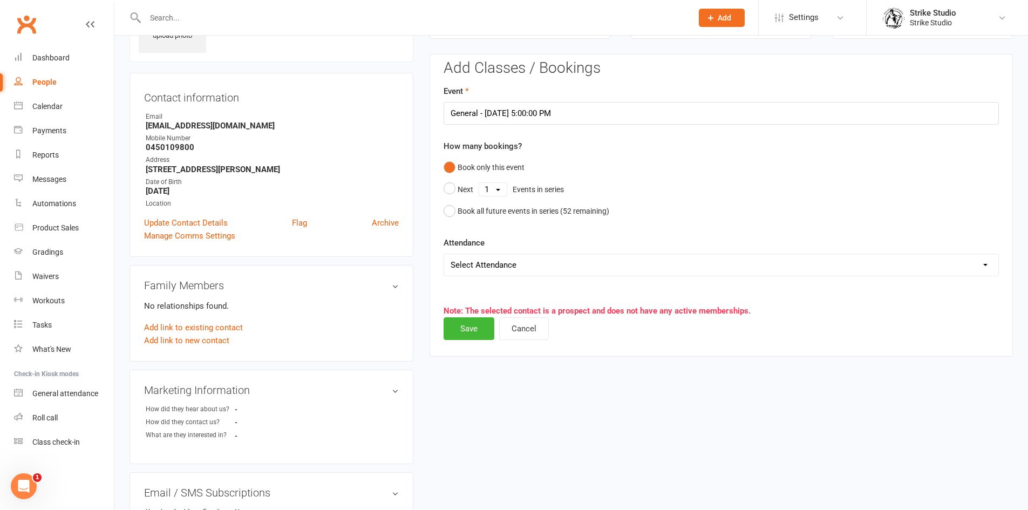
click at [507, 265] on select "Select Attendance Attended Absent" at bounding box center [721, 265] width 554 height 22
select select "0"
click at [444, 254] on select "Select Attendance Attended Absent" at bounding box center [721, 265] width 554 height 22
click at [479, 330] on button "Save" at bounding box center [469, 328] width 51 height 23
